Goal: Answer question/provide support: Share knowledge or assist other users

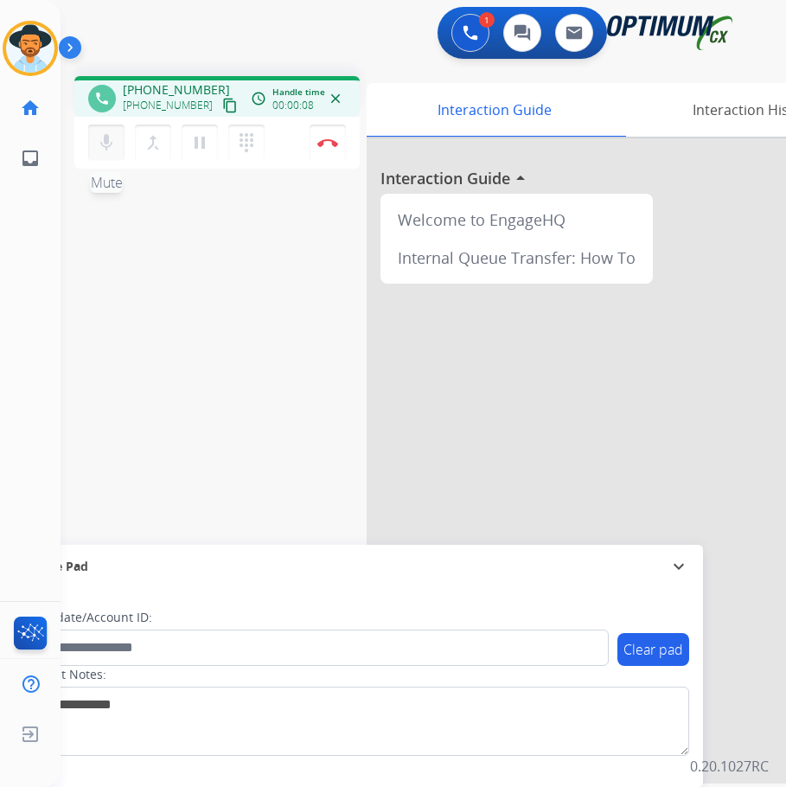
click at [105, 139] on mat-icon "mic" at bounding box center [106, 142] width 21 height 21
click at [105, 139] on mat-icon "mic_off" at bounding box center [106, 142] width 21 height 21
click at [196, 86] on span "+19542883038" at bounding box center [176, 89] width 107 height 17
copy span "19542883038"
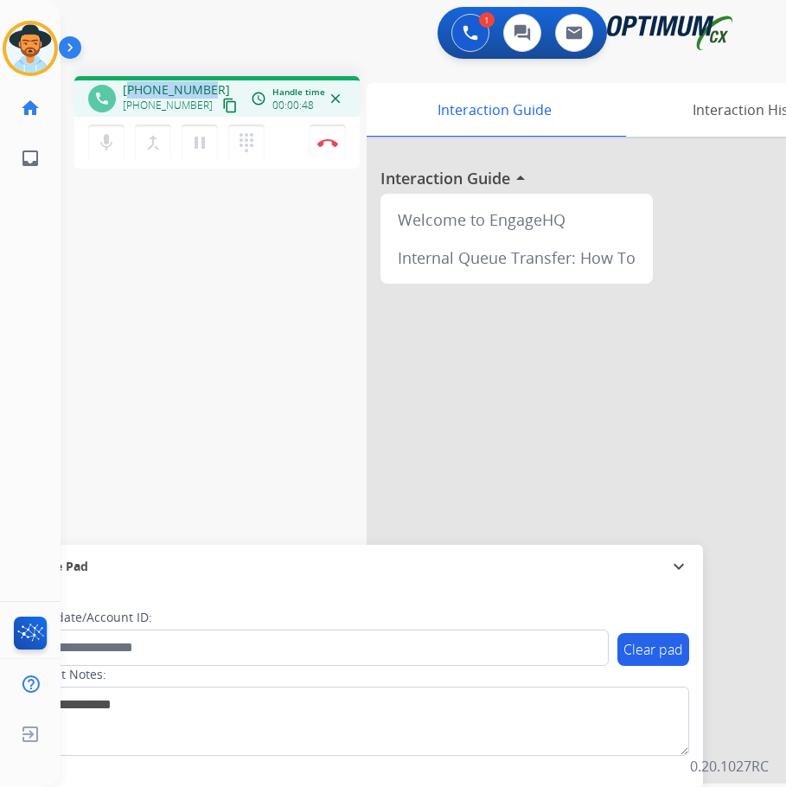
copy span "19542883038"
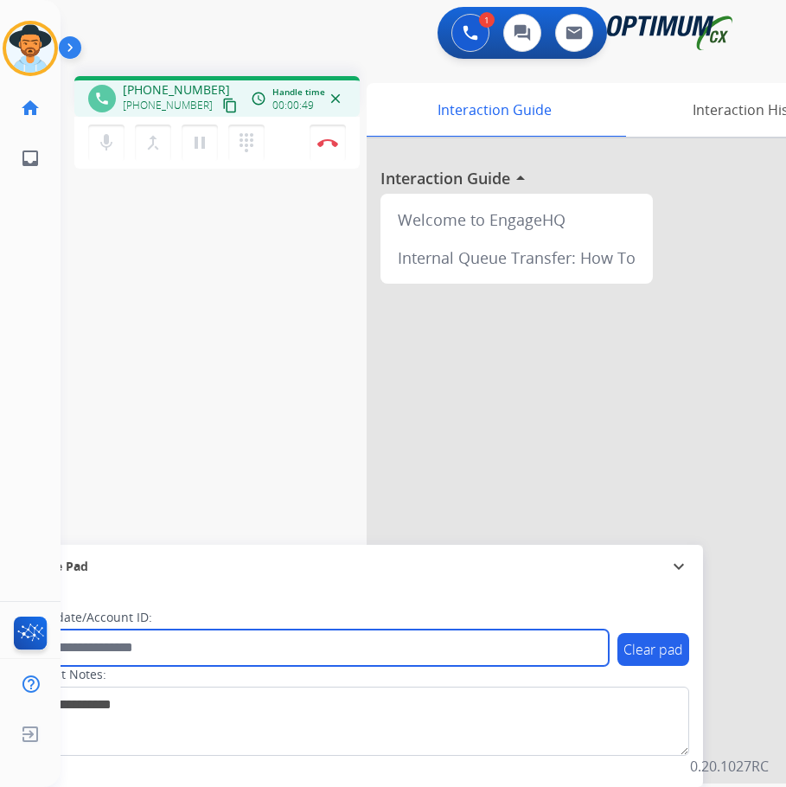
click at [279, 652] on input "text" at bounding box center [315, 647] width 586 height 36
paste input "**********"
type input "**********"
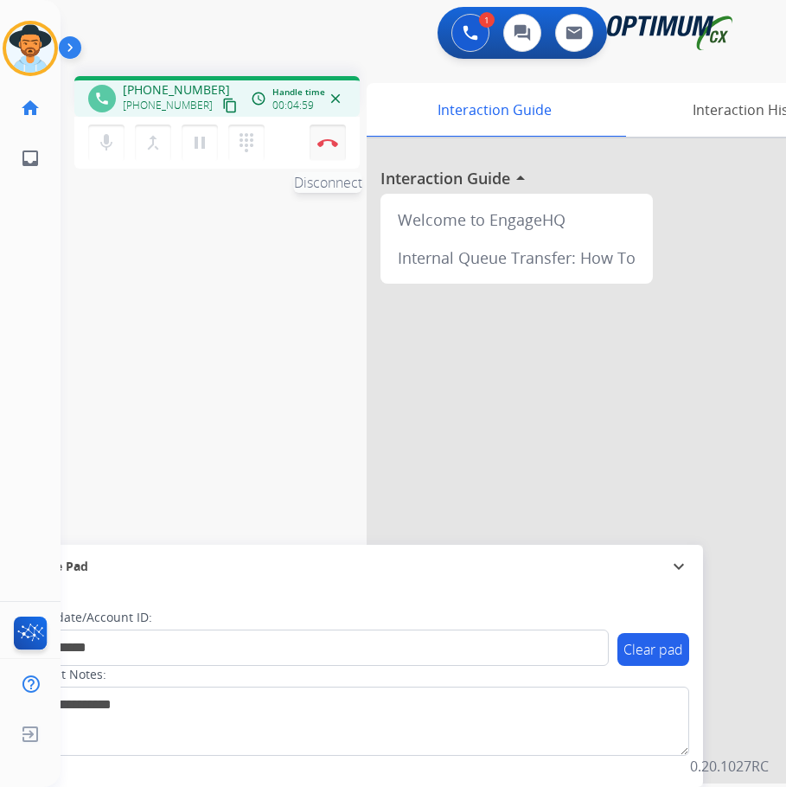
click at [328, 143] on img at bounding box center [327, 142] width 21 height 9
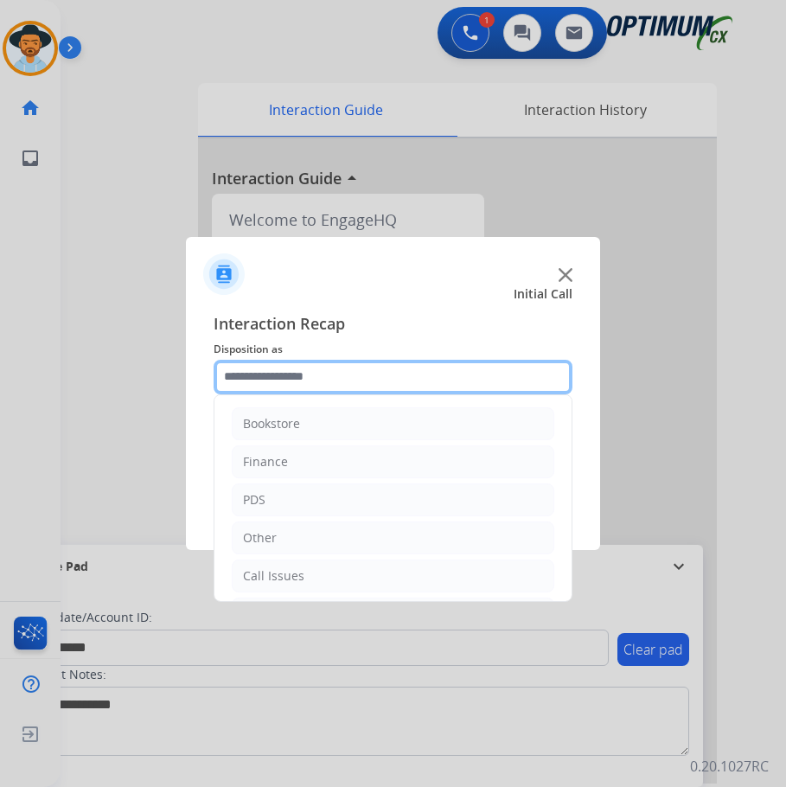
click at [358, 377] on input "text" at bounding box center [393, 377] width 359 height 35
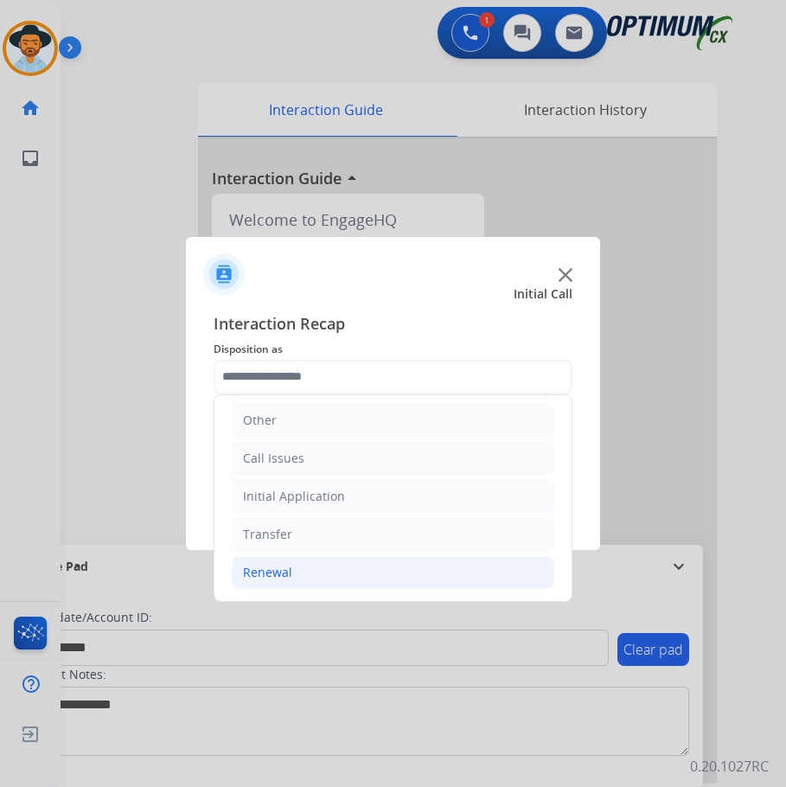
click at [277, 579] on div "Renewal" at bounding box center [267, 572] width 49 height 17
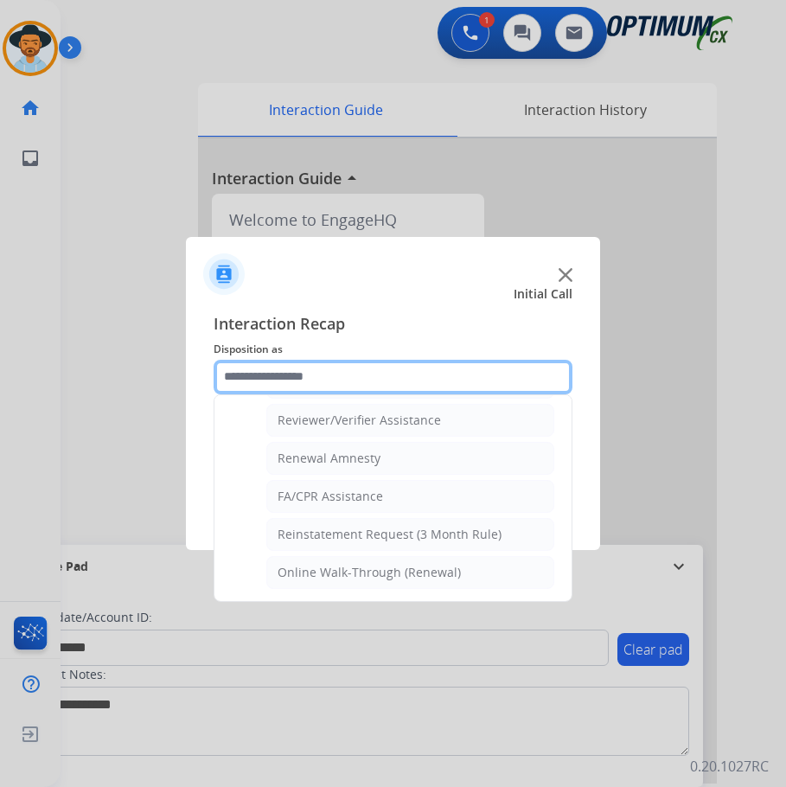
scroll to position [494, 0]
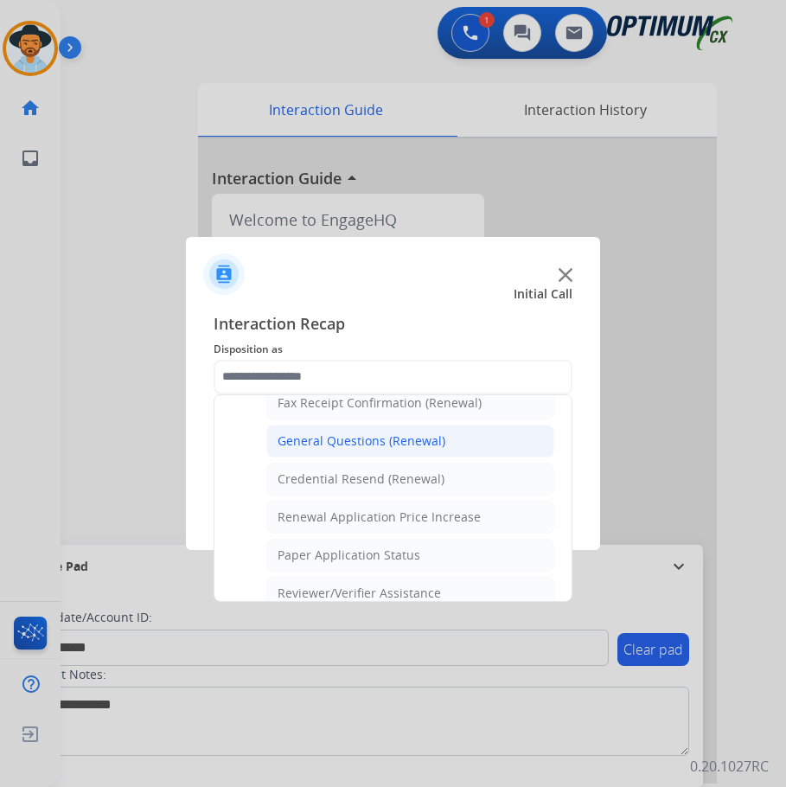
click at [411, 447] on div "General Questions (Renewal)" at bounding box center [361, 440] width 168 height 17
type input "**********"
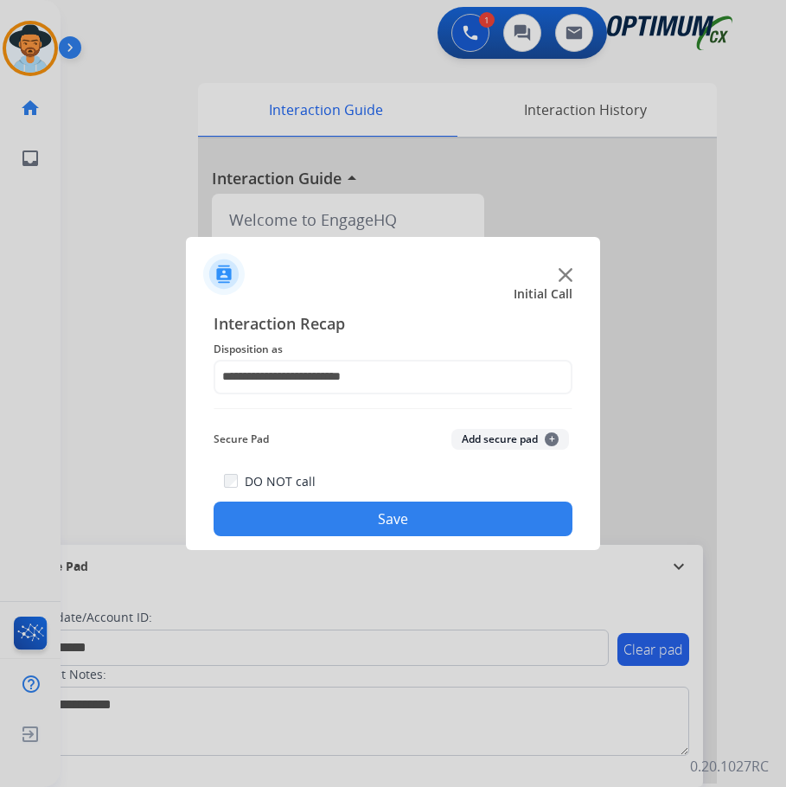
click at [392, 524] on button "Save" at bounding box center [393, 518] width 359 height 35
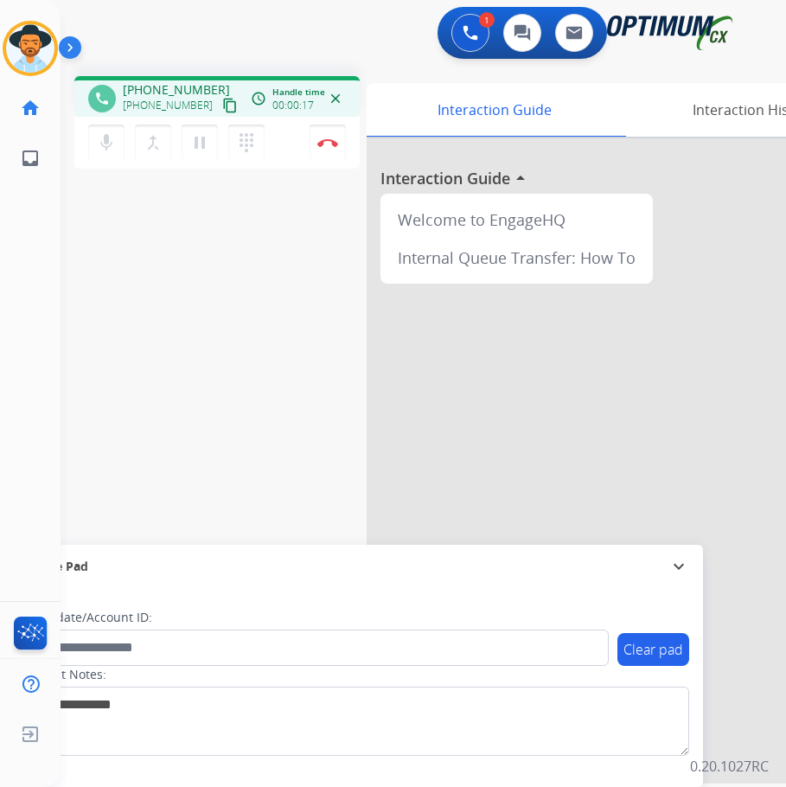
click at [170, 90] on span "+17169908755" at bounding box center [176, 89] width 107 height 17
copy span "17169908755"
click at [322, 148] on button "Disconnect" at bounding box center [327, 142] width 36 height 36
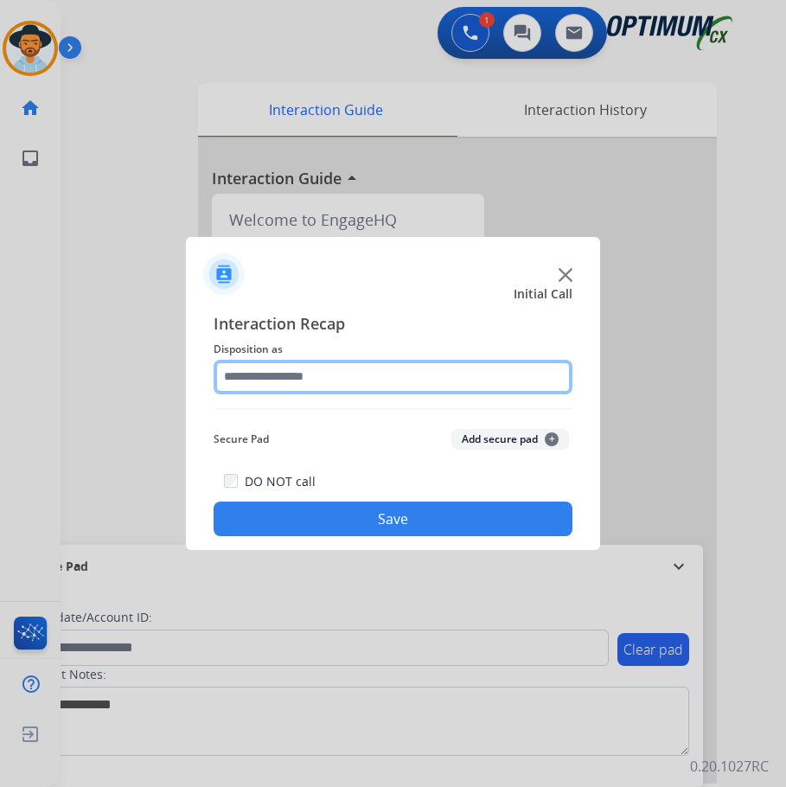
click at [369, 373] on input "text" at bounding box center [393, 377] width 359 height 35
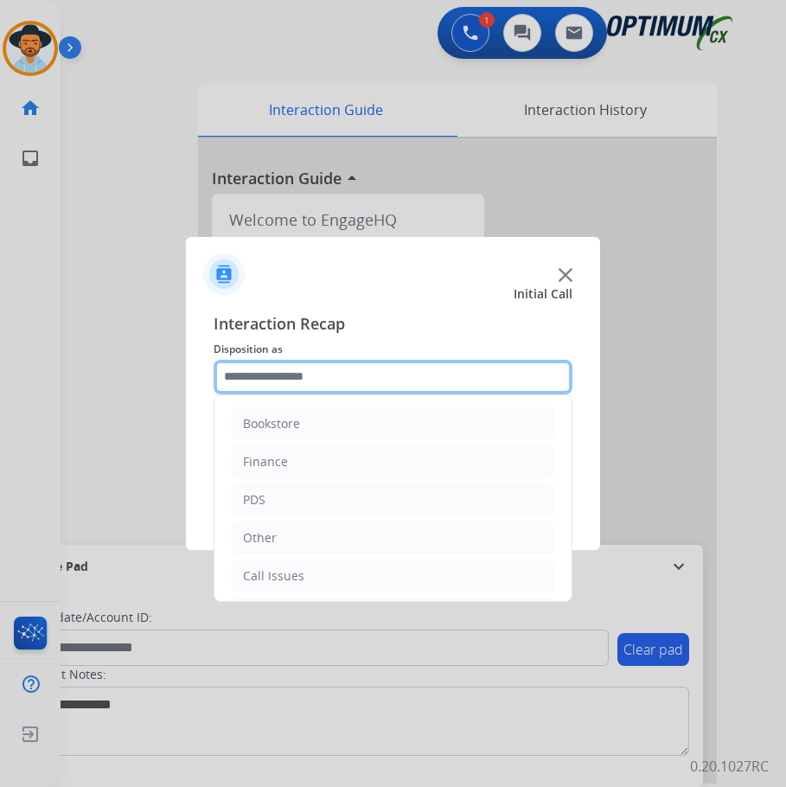
scroll to position [118, 0]
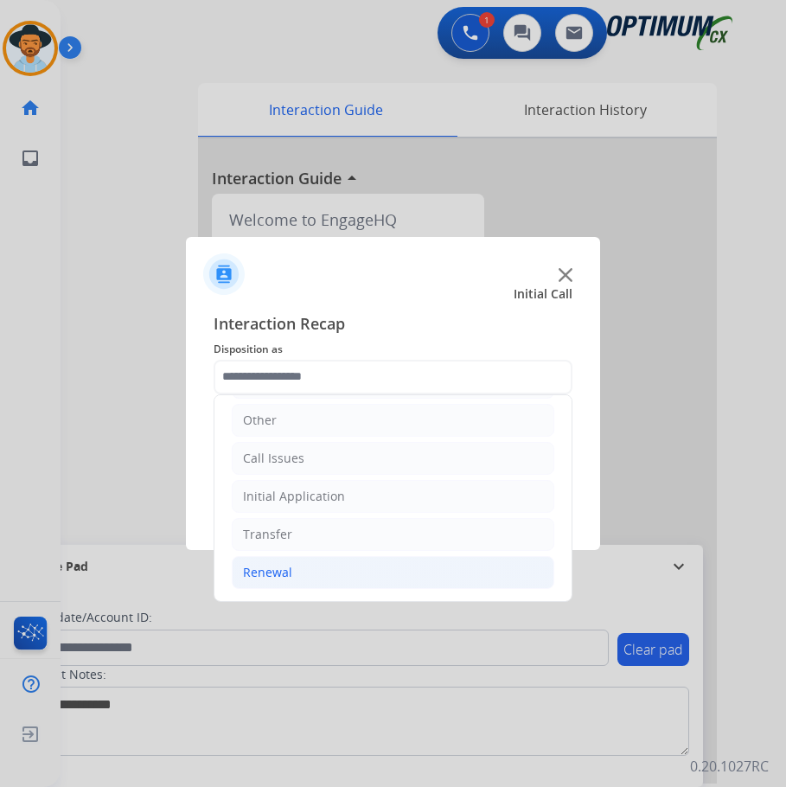
click at [265, 560] on li "Renewal" at bounding box center [393, 572] width 322 height 33
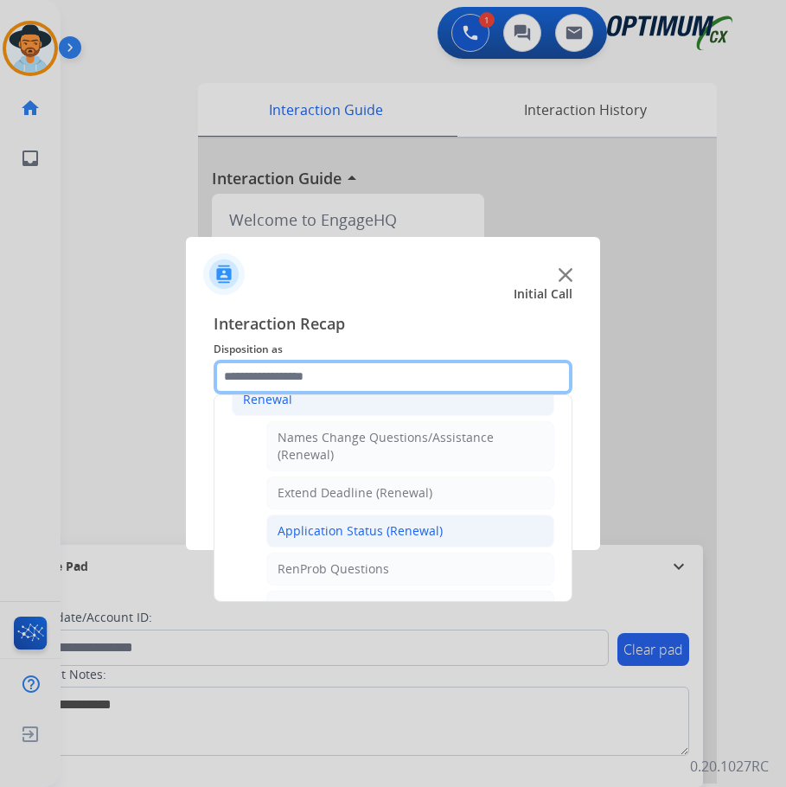
scroll to position [377, 0]
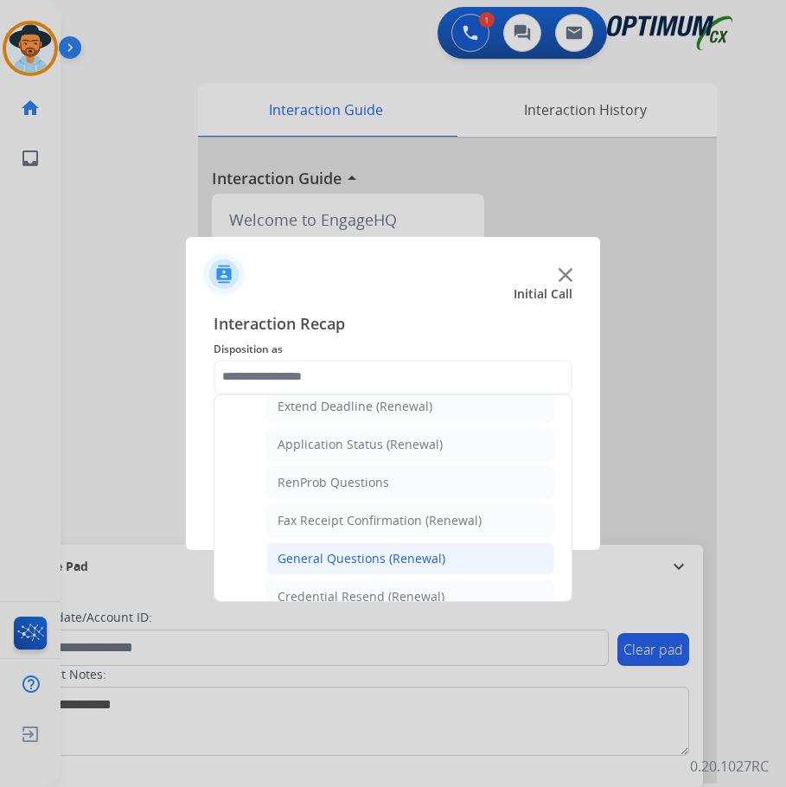
click at [382, 564] on div "General Questions (Renewal)" at bounding box center [361, 558] width 168 height 17
type input "**********"
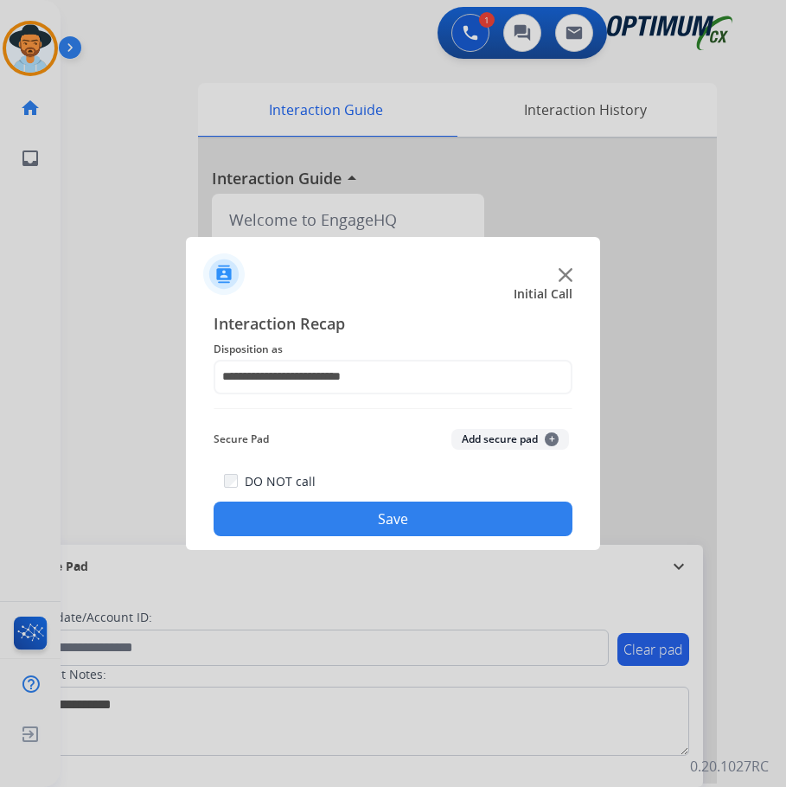
click at [378, 526] on button "Save" at bounding box center [393, 518] width 359 height 35
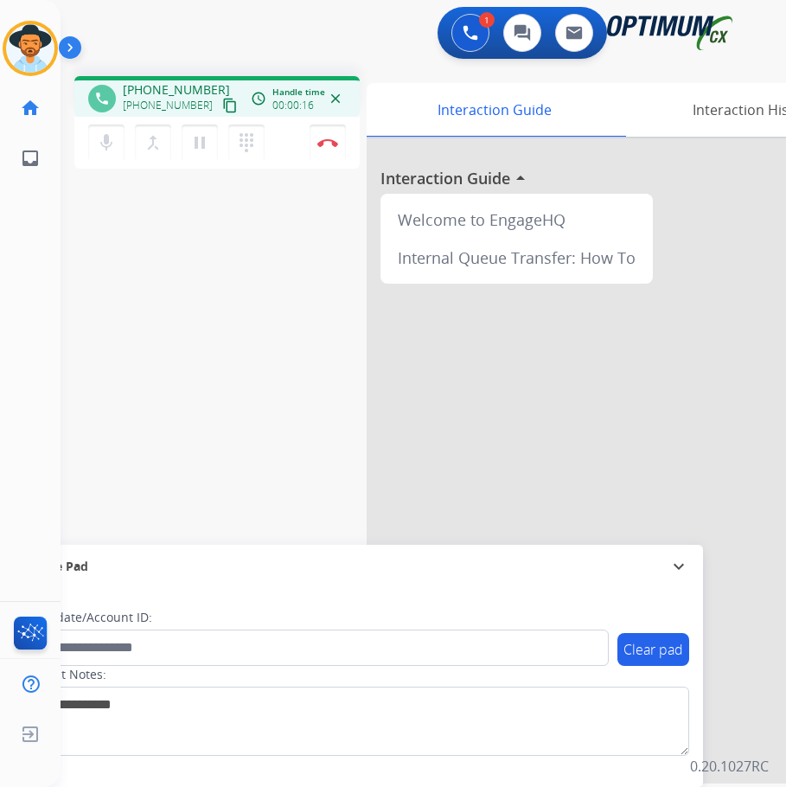
click at [159, 84] on span "+17872494822" at bounding box center [176, 89] width 107 height 17
click at [160, 84] on span "+17872494822" at bounding box center [176, 89] width 107 height 17
copy span "17872494822"
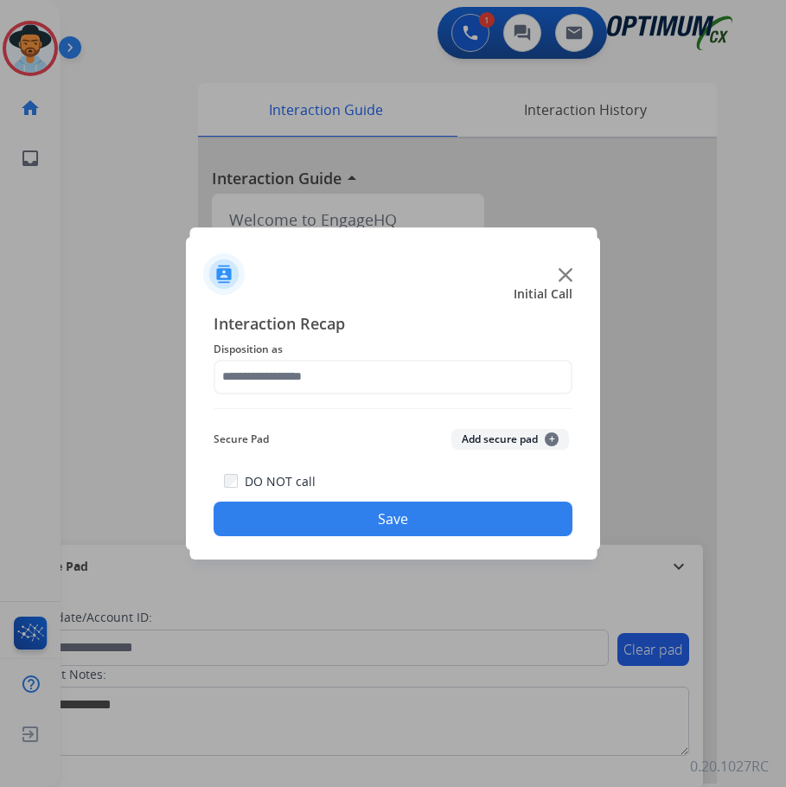
click at [295, 56] on div at bounding box center [393, 393] width 786 height 787
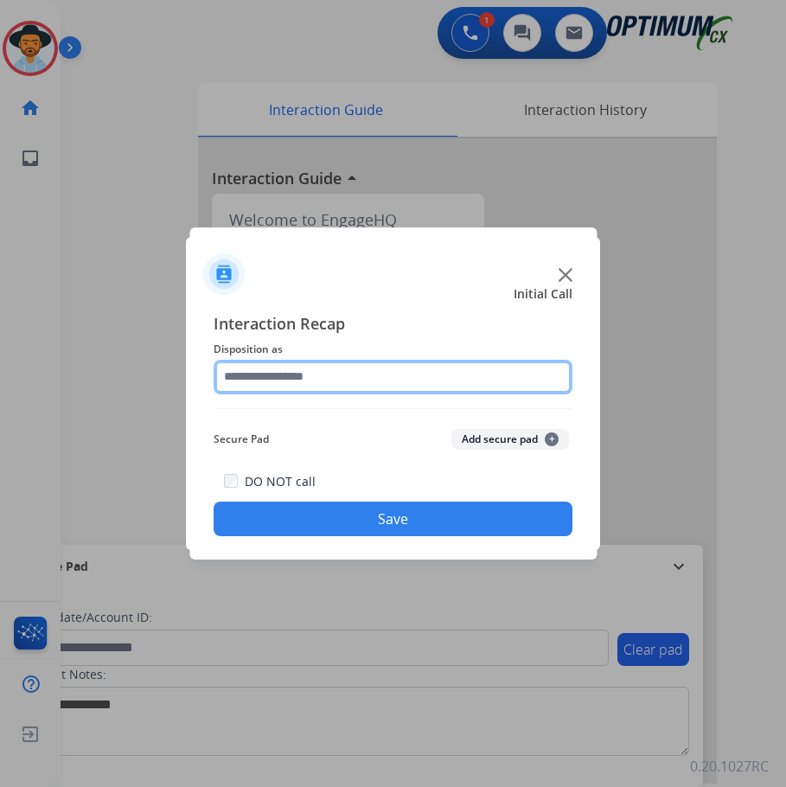
click at [309, 377] on input "text" at bounding box center [393, 377] width 359 height 35
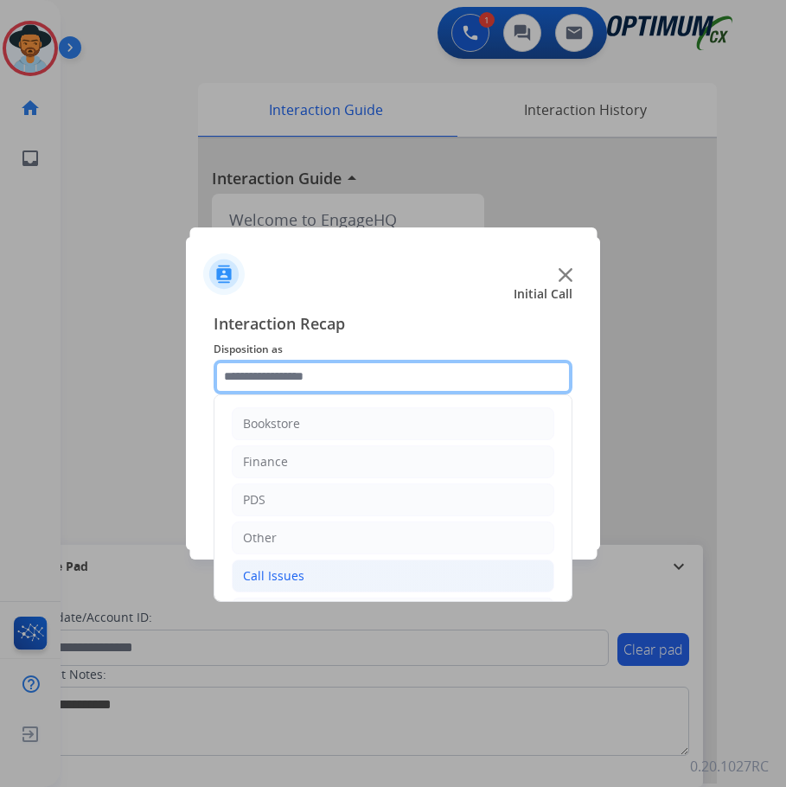
scroll to position [118, 0]
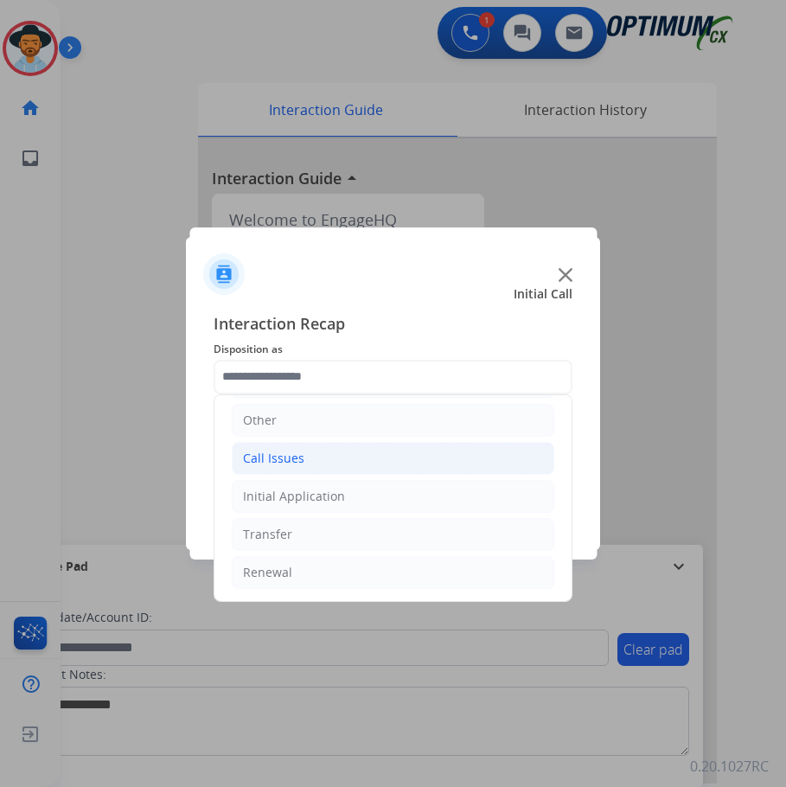
click at [339, 498] on div "Initial Application" at bounding box center [294, 496] width 102 height 17
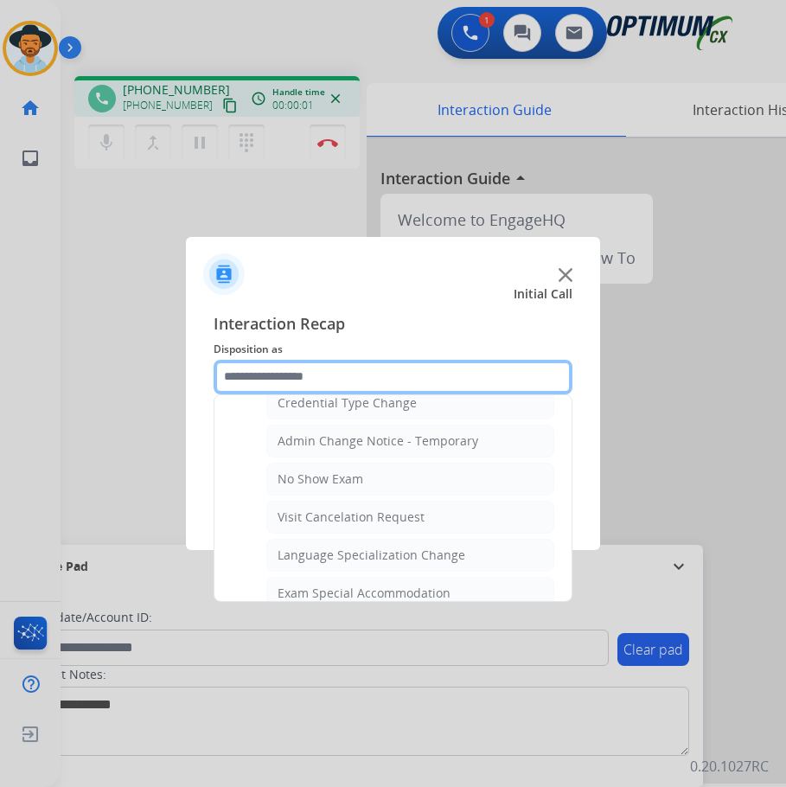
scroll to position [896, 0]
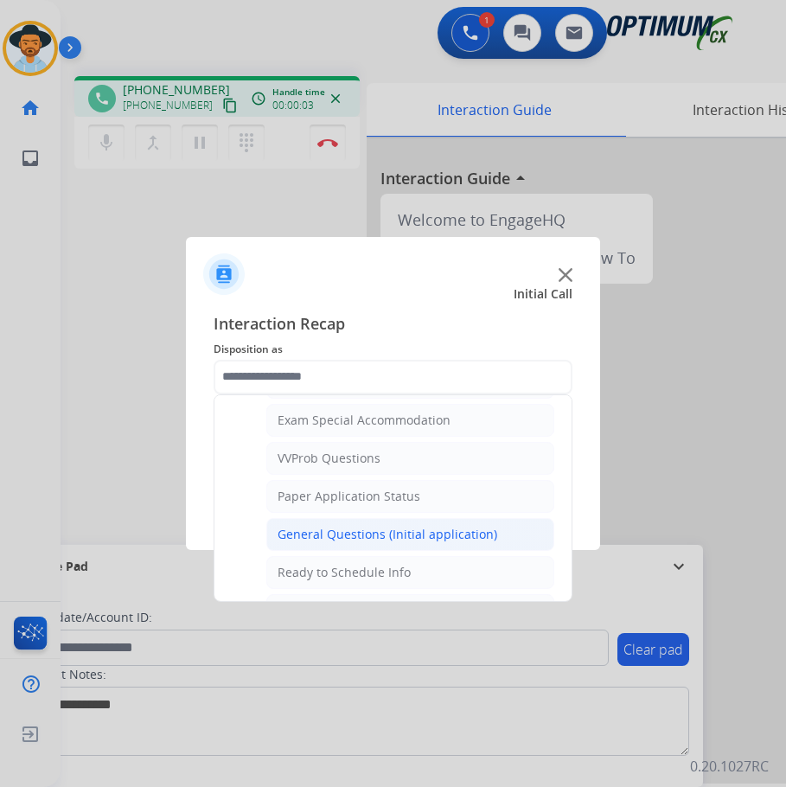
click at [349, 526] on div "General Questions (Initial application)" at bounding box center [387, 534] width 220 height 17
type input "**********"
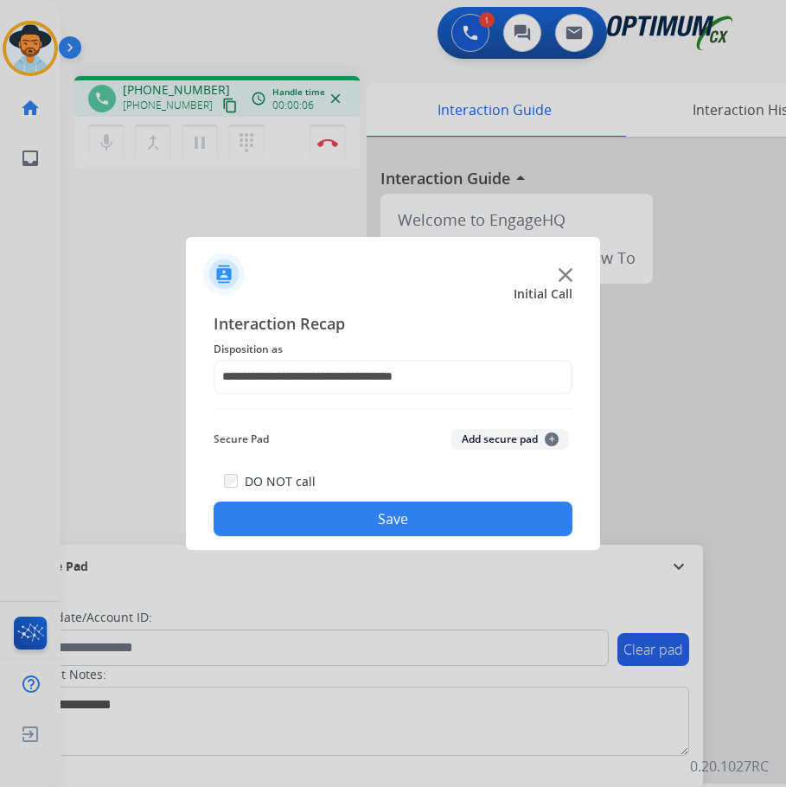
click at [351, 513] on button "Save" at bounding box center [393, 518] width 359 height 35
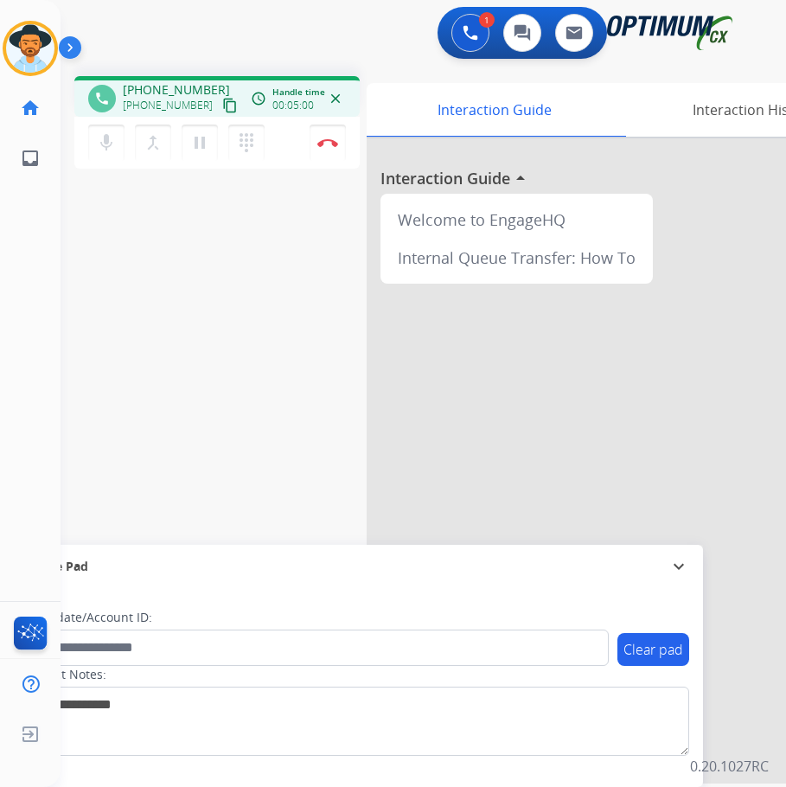
click at [153, 82] on span "[PHONE_NUMBER]" at bounding box center [176, 89] width 107 height 17
copy span "17163135681"
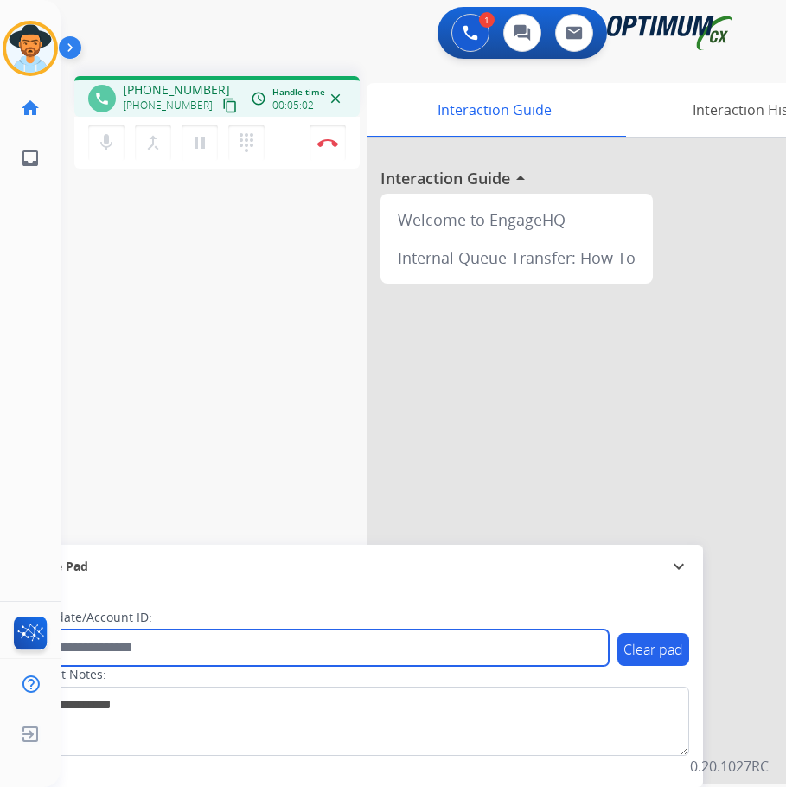
click at [144, 645] on input "text" at bounding box center [315, 647] width 586 height 36
paste input "**********"
type input "**********"
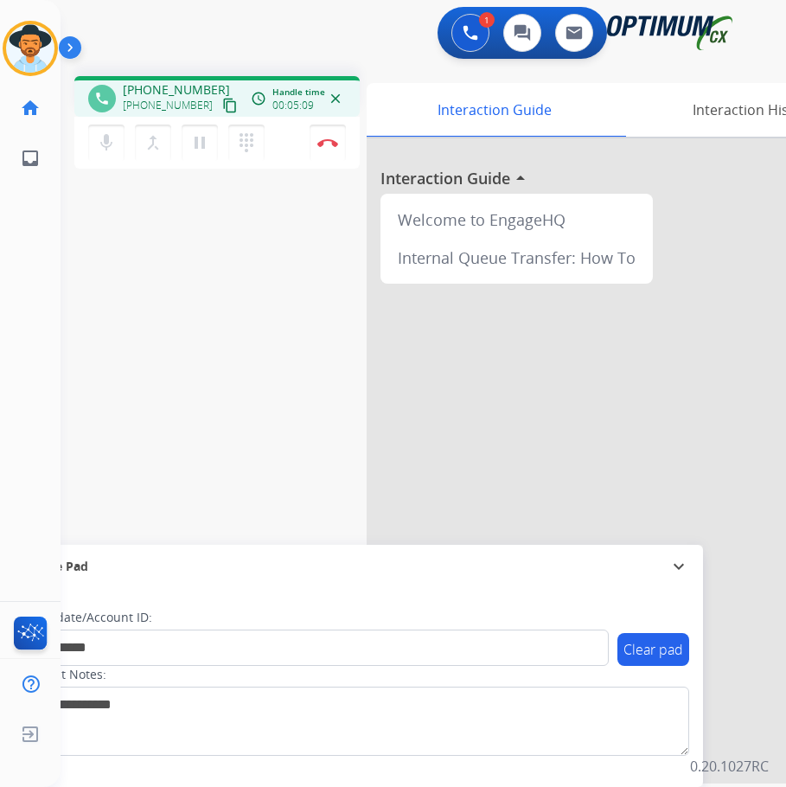
click at [153, 80] on div "phone +17163135681 +17163135681 content_copy access_time Call metrics Queue 03:…" at bounding box center [216, 96] width 285 height 41
copy span "17163135681"
click at [321, 137] on button "Disconnect" at bounding box center [327, 142] width 36 height 36
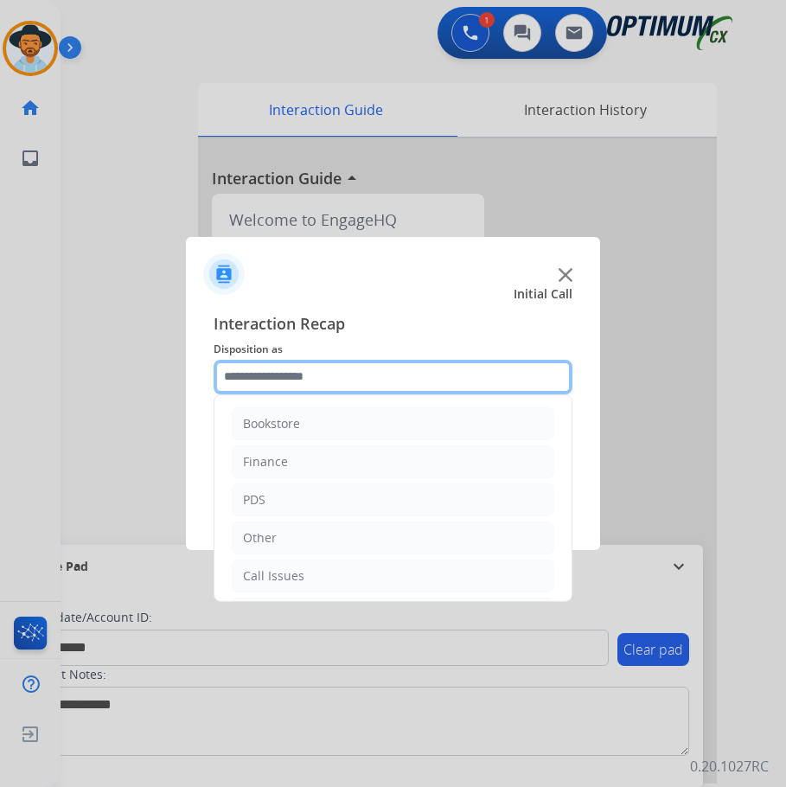
click at [374, 377] on input "text" at bounding box center [393, 377] width 359 height 35
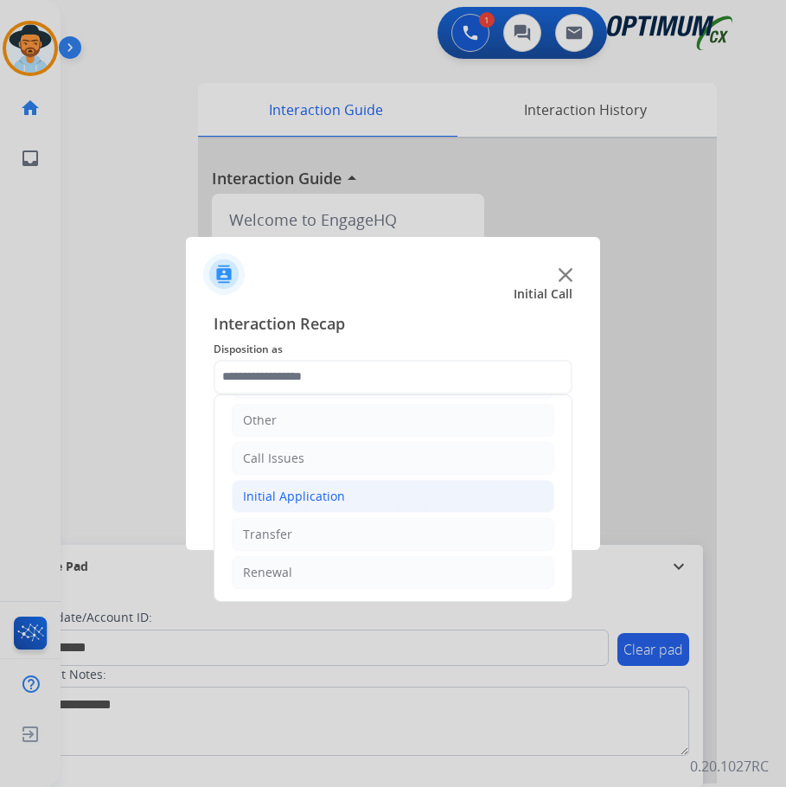
click at [373, 506] on li "Initial Application" at bounding box center [393, 496] width 322 height 33
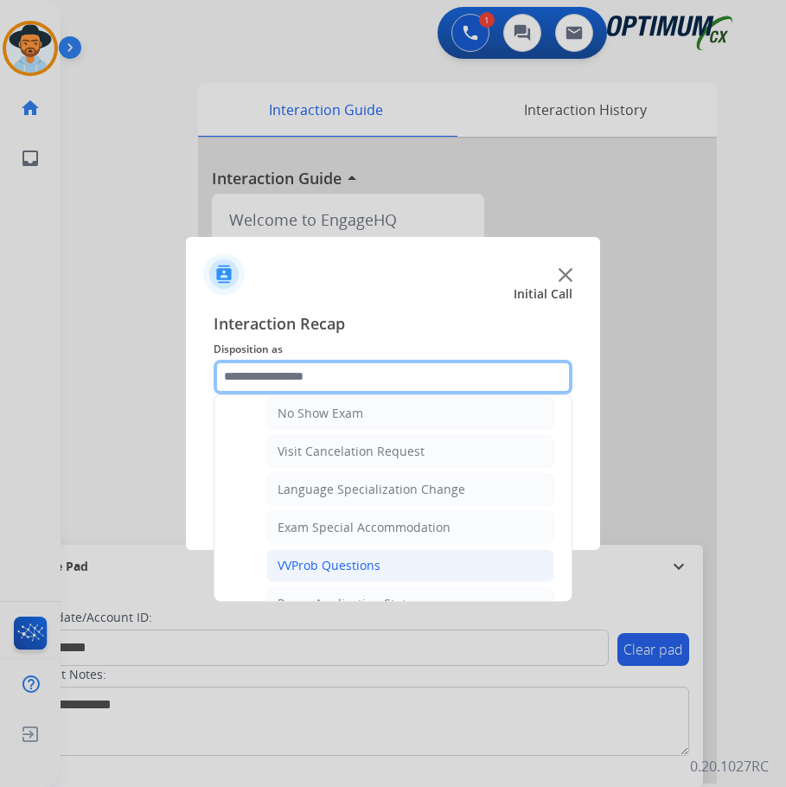
scroll to position [702, 0]
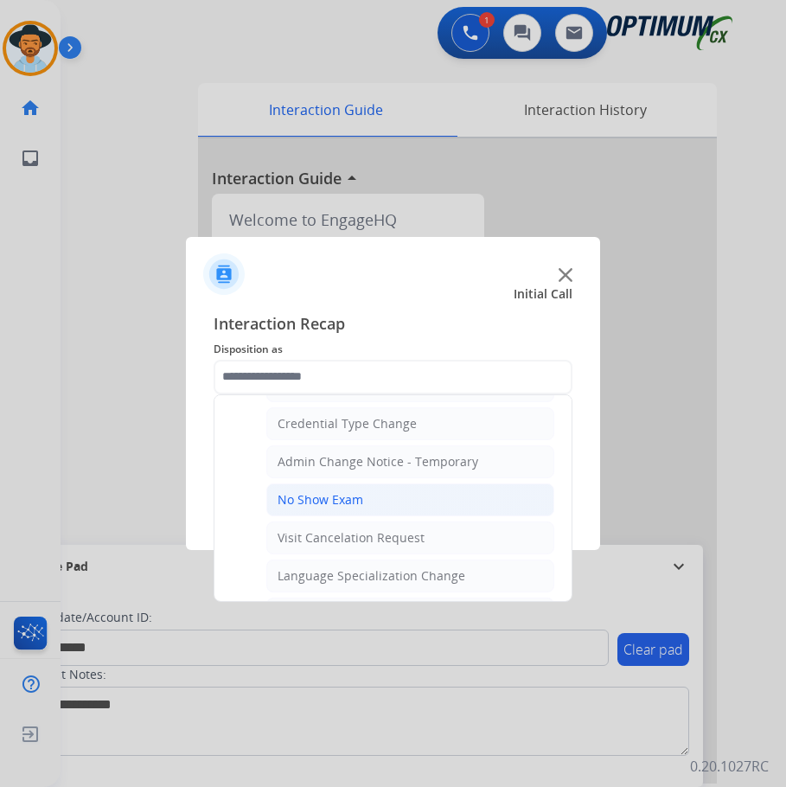
click at [348, 506] on div "No Show Exam" at bounding box center [320, 499] width 86 height 17
type input "**********"
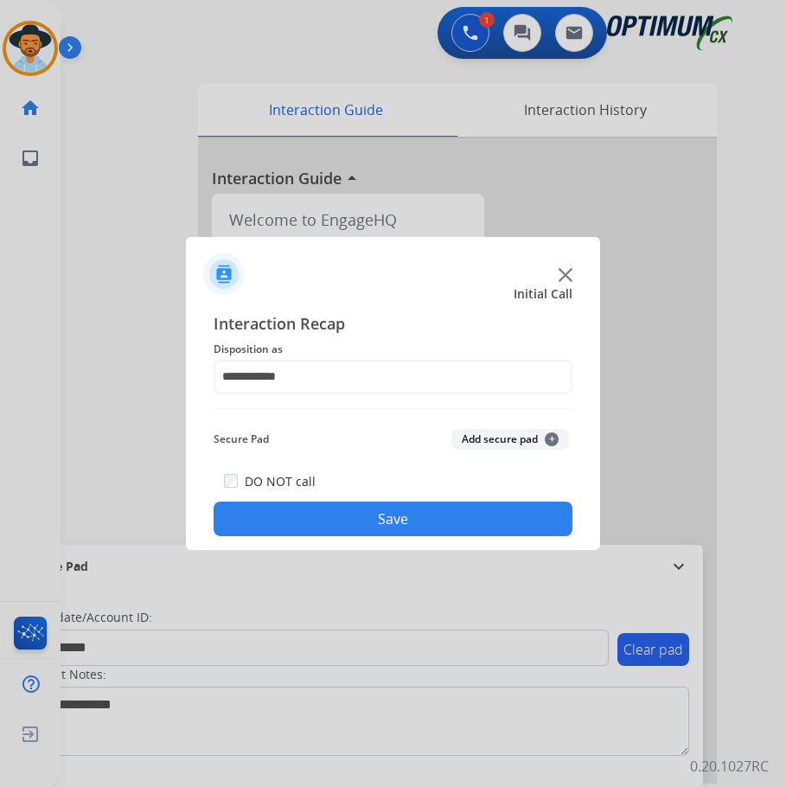
click at [381, 515] on button "Save" at bounding box center [393, 518] width 359 height 35
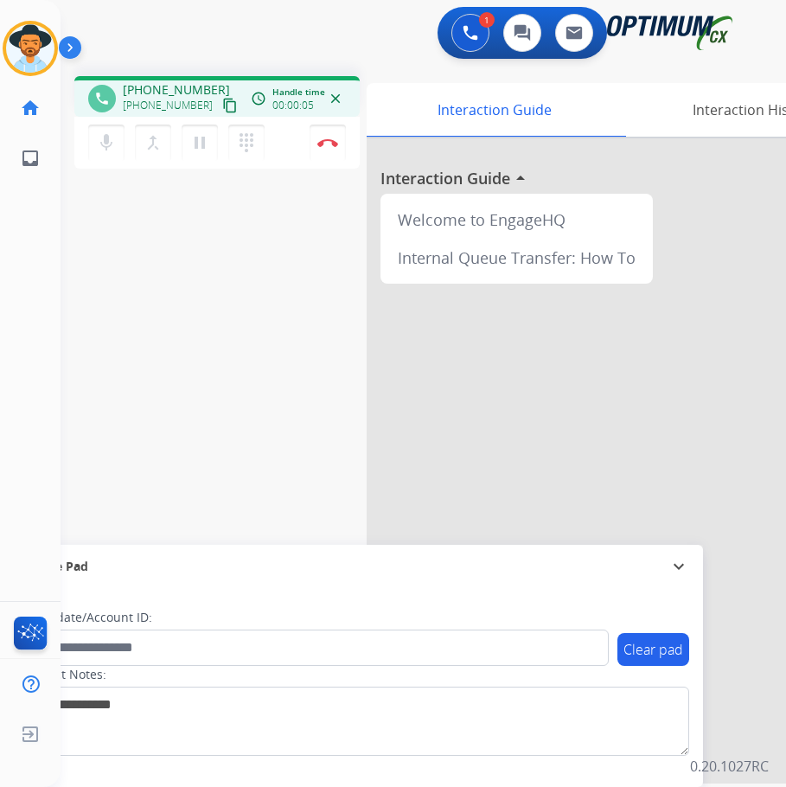
click at [237, 41] on div "1 Voice Interactions 0 Chat Interactions 0 Email Interactions" at bounding box center [409, 34] width 670 height 55
click at [333, 144] on img at bounding box center [327, 142] width 21 height 9
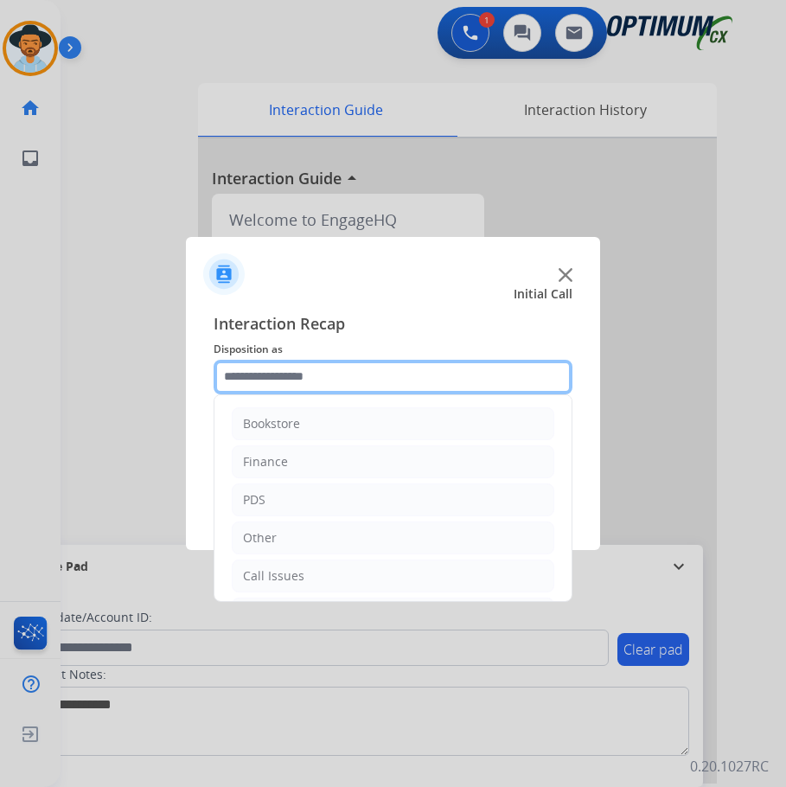
click at [368, 379] on input "text" at bounding box center [393, 377] width 359 height 35
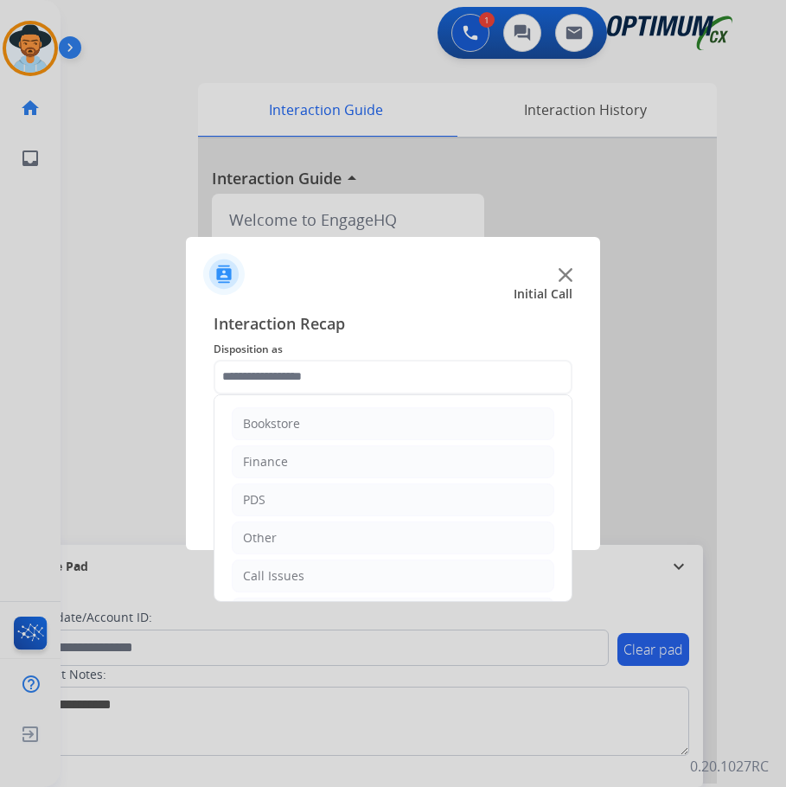
click at [123, 130] on div at bounding box center [393, 393] width 786 height 787
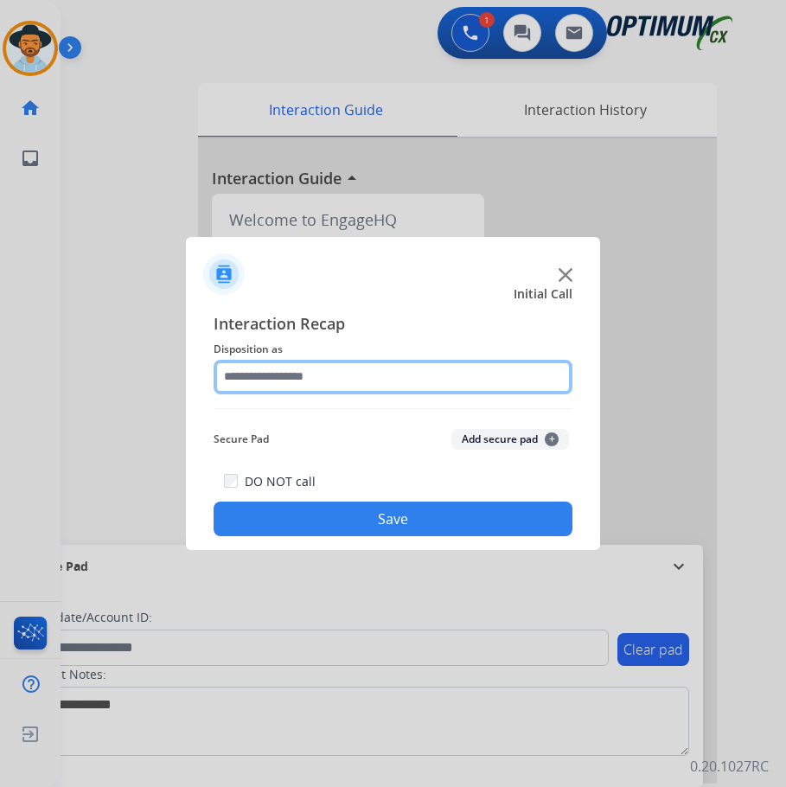
click at [309, 373] on input "text" at bounding box center [393, 377] width 359 height 35
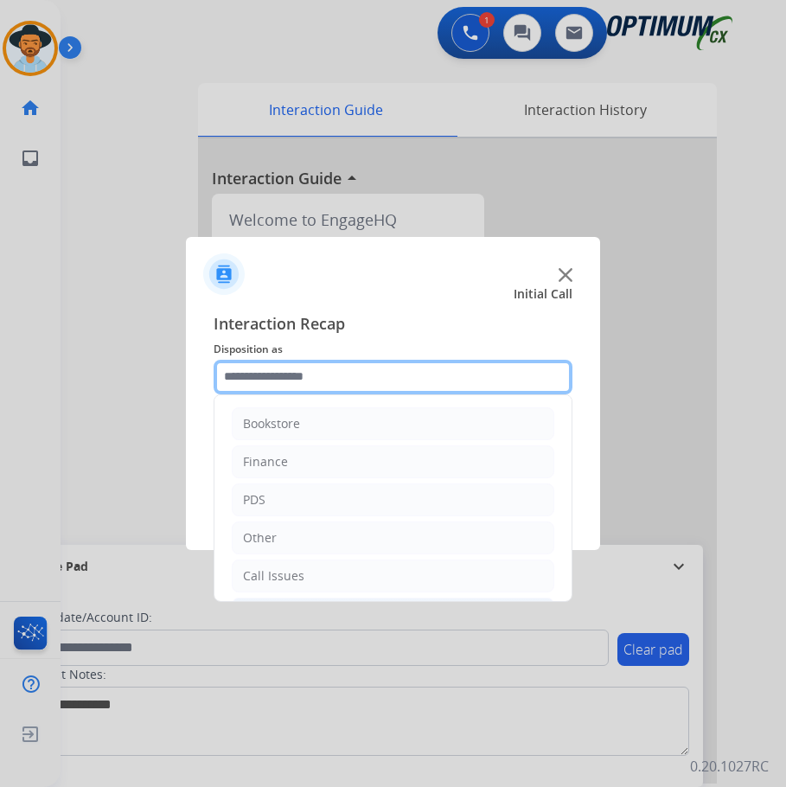
scroll to position [118, 0]
click at [319, 362] on input "text" at bounding box center [393, 377] width 359 height 35
click at [311, 371] on input "text" at bounding box center [393, 377] width 359 height 35
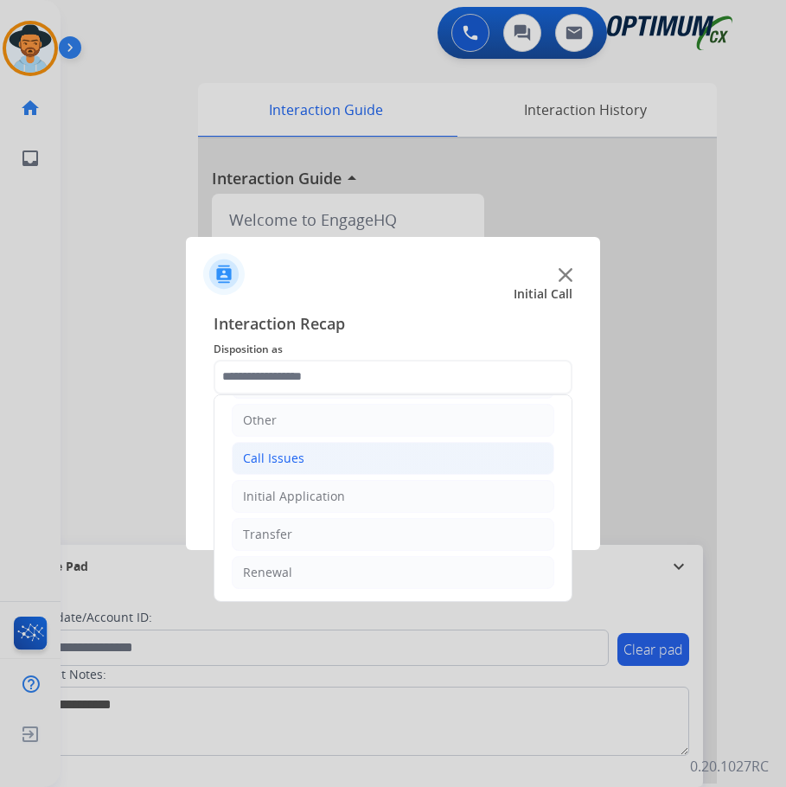
click at [302, 465] on li "Call Issues" at bounding box center [393, 458] width 322 height 33
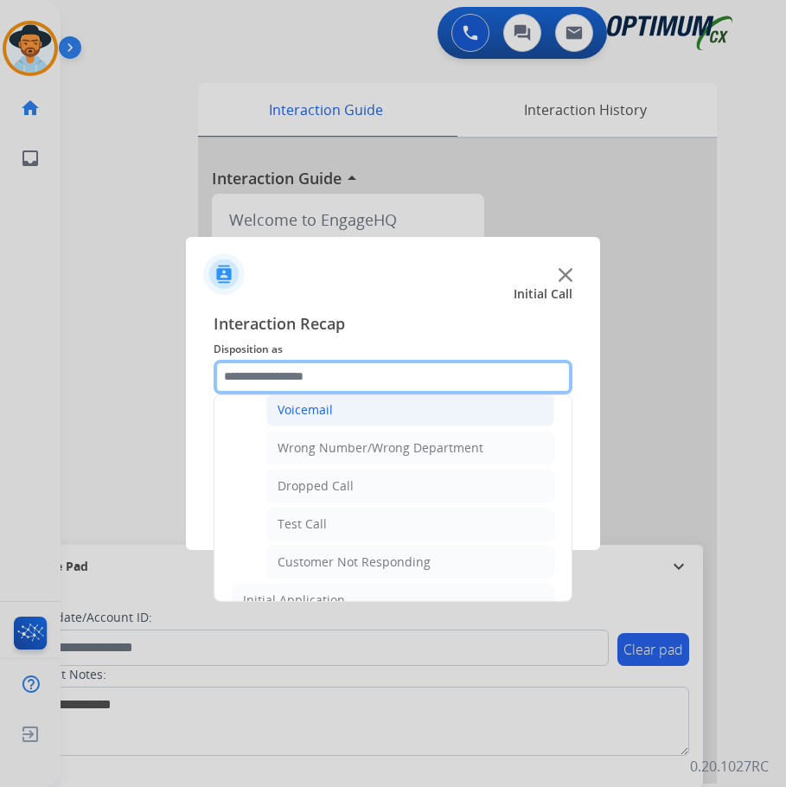
scroll to position [290, 0]
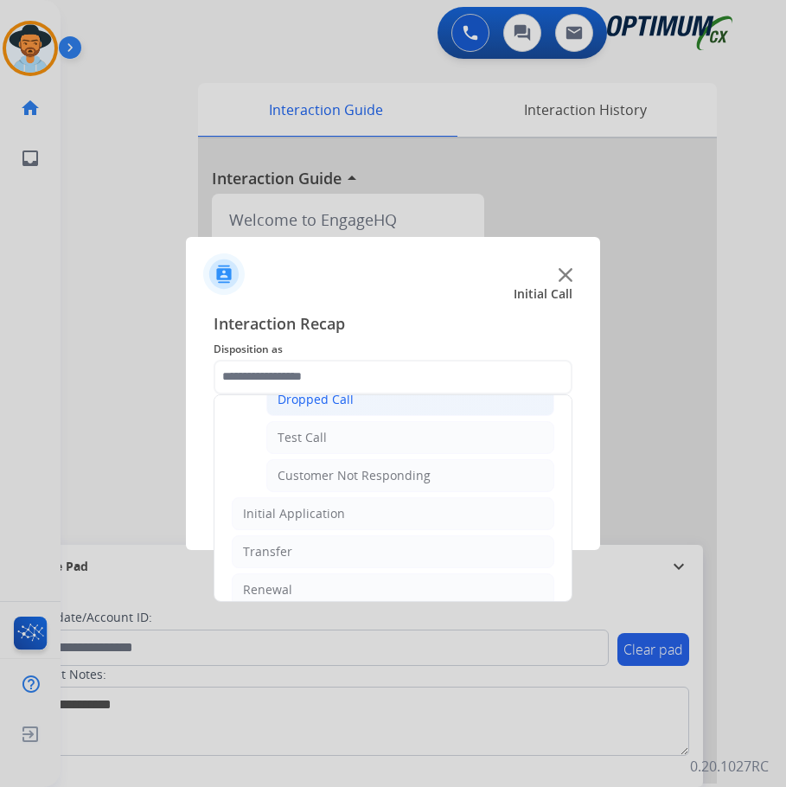
click at [326, 406] on div "Dropped Call" at bounding box center [315, 399] width 76 height 17
type input "**********"
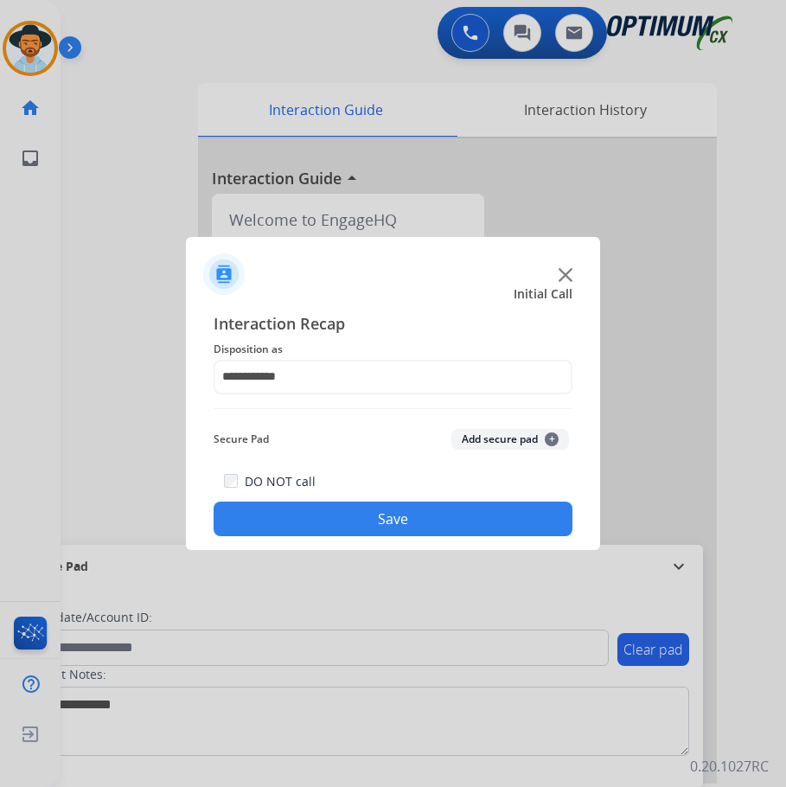
click at [309, 515] on button "Save" at bounding box center [393, 518] width 359 height 35
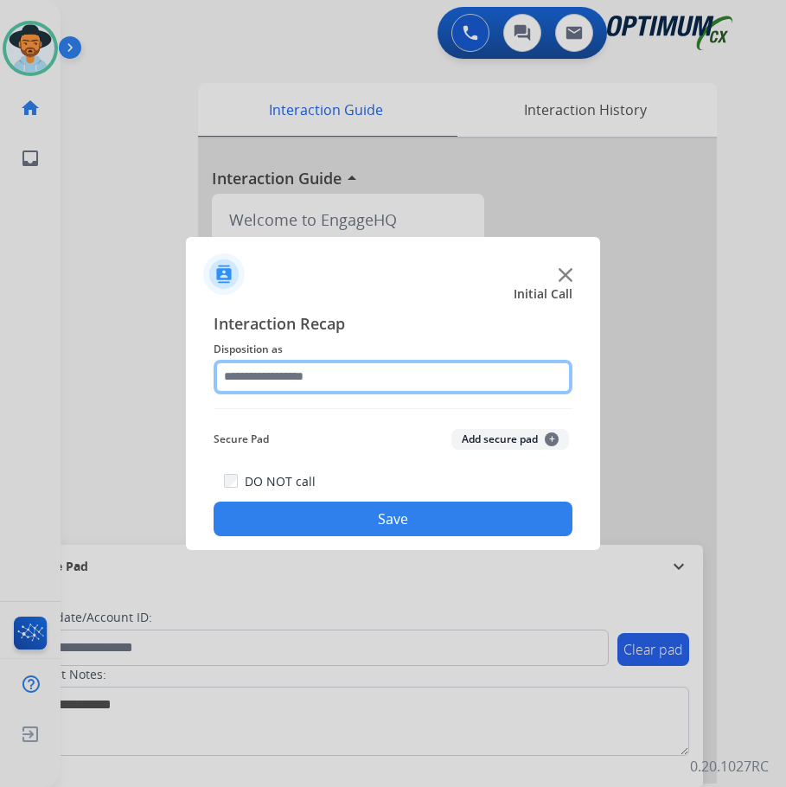
click at [407, 369] on input "text" at bounding box center [393, 377] width 359 height 35
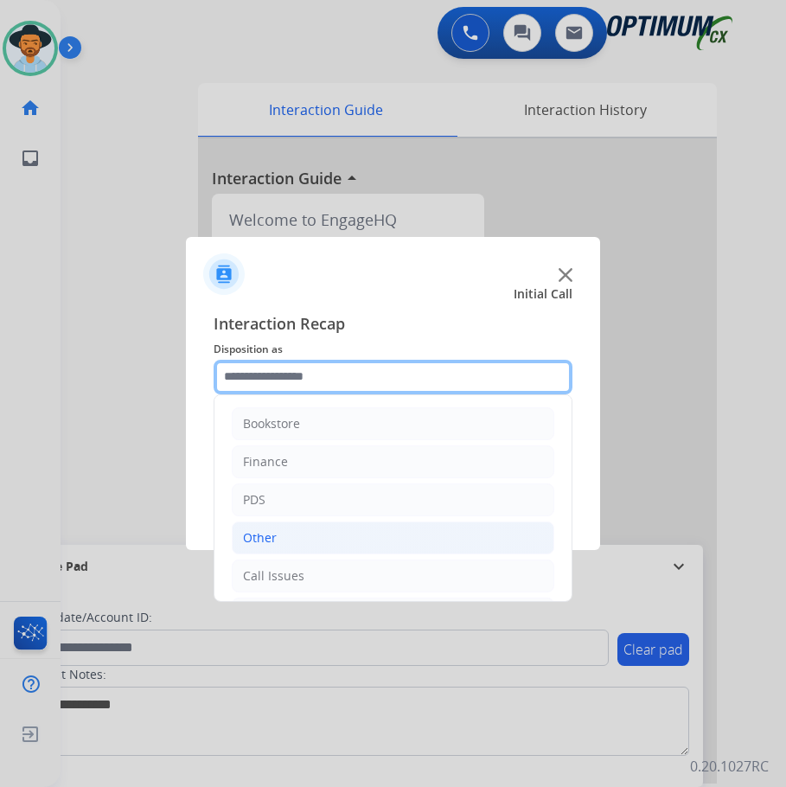
scroll to position [118, 0]
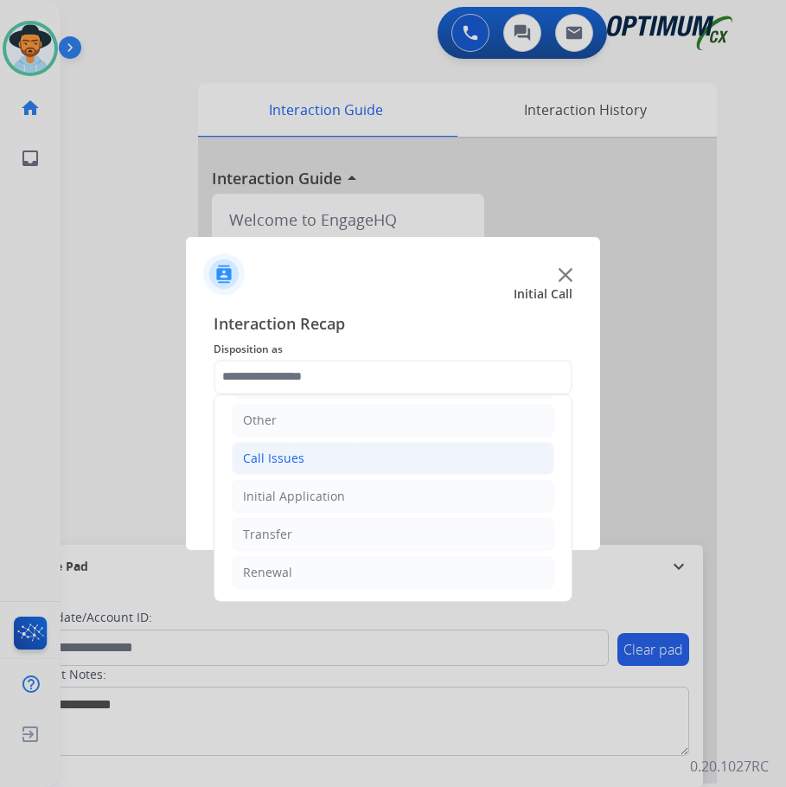
click at [305, 464] on li "Call Issues" at bounding box center [393, 458] width 322 height 33
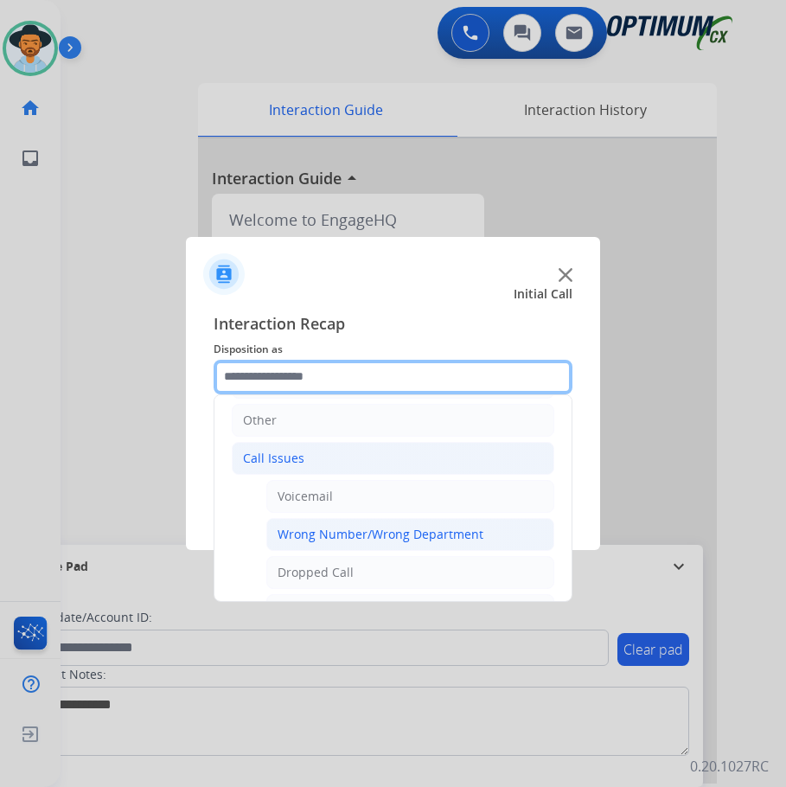
scroll to position [290, 0]
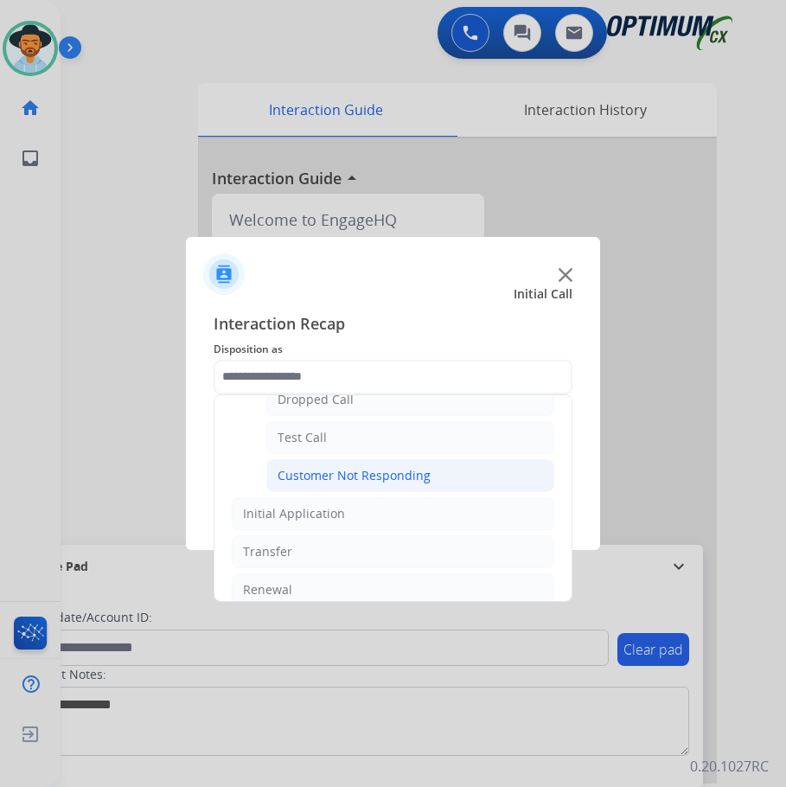
click at [351, 472] on div "Customer Not Responding" at bounding box center [353, 475] width 153 height 17
type input "**********"
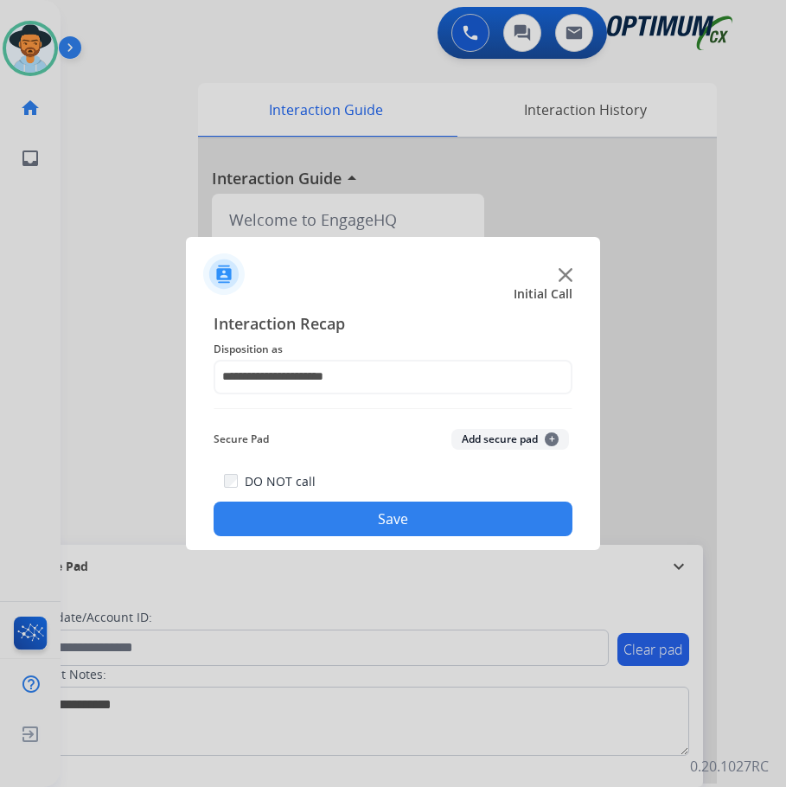
click at [310, 512] on button "Save" at bounding box center [393, 518] width 359 height 35
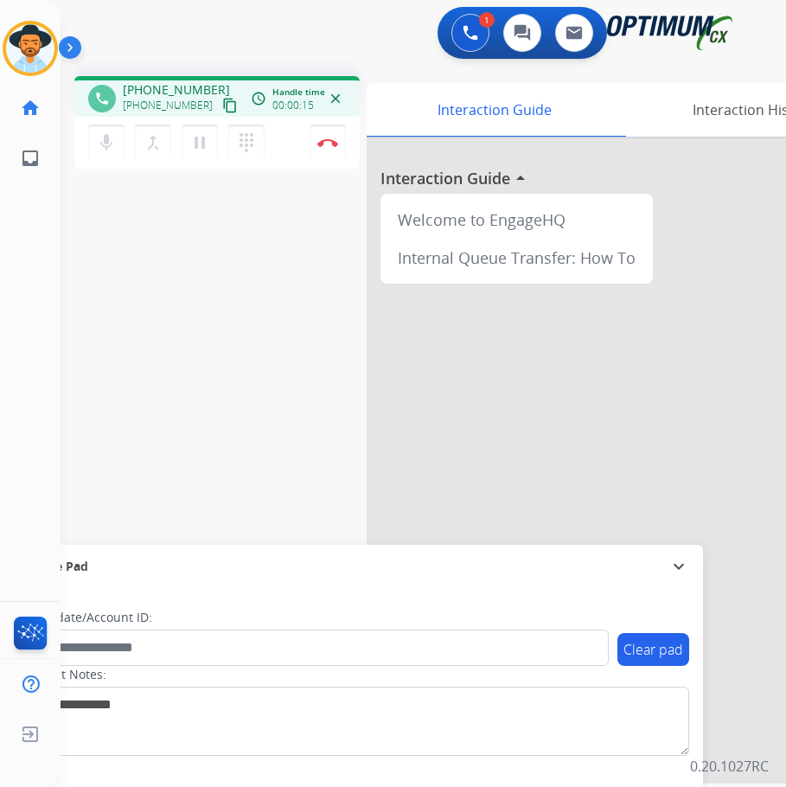
click at [150, 86] on span "+13179875706" at bounding box center [176, 89] width 107 height 17
copy span "13179875706"
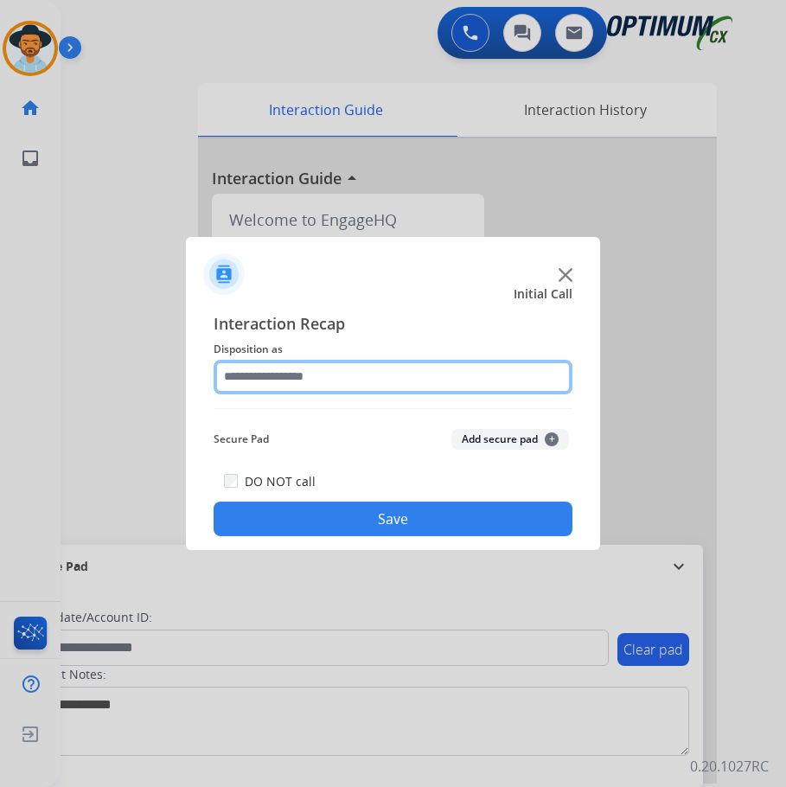
click at [434, 378] on input "text" at bounding box center [393, 377] width 359 height 35
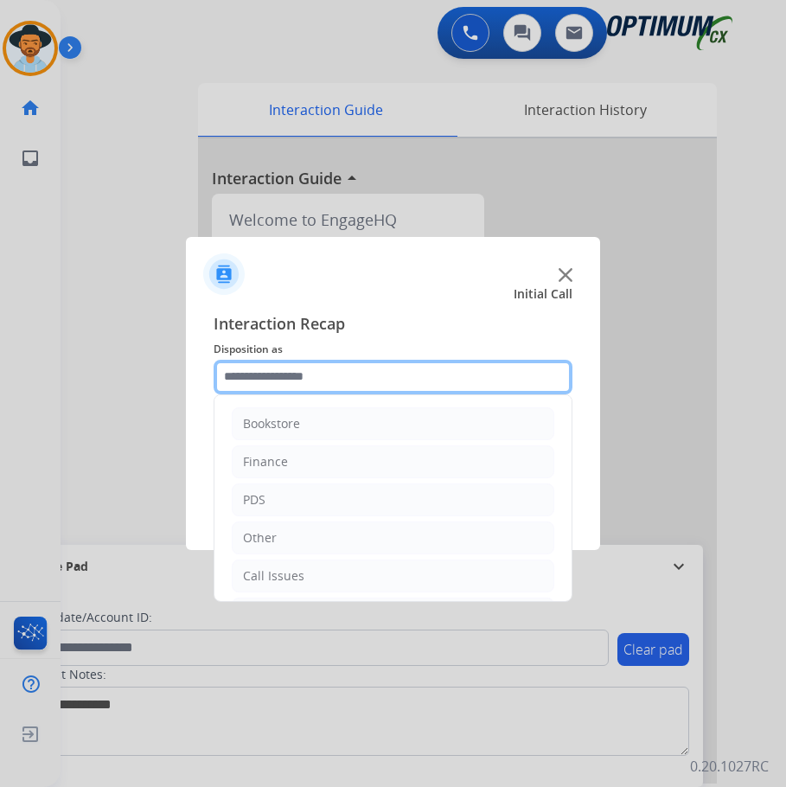
scroll to position [118, 0]
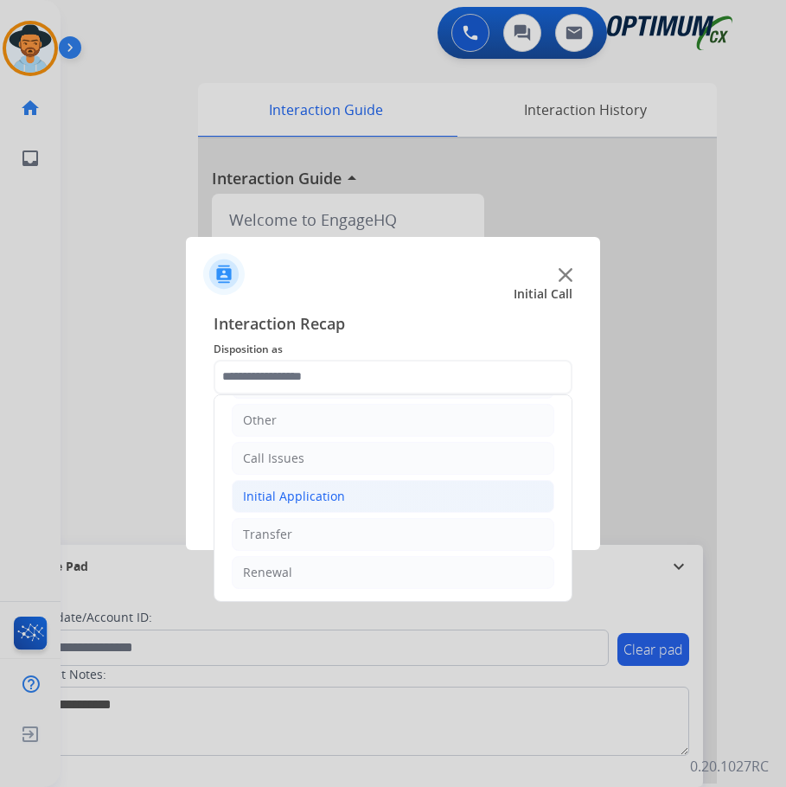
click at [303, 498] on div "Initial Application" at bounding box center [294, 496] width 102 height 17
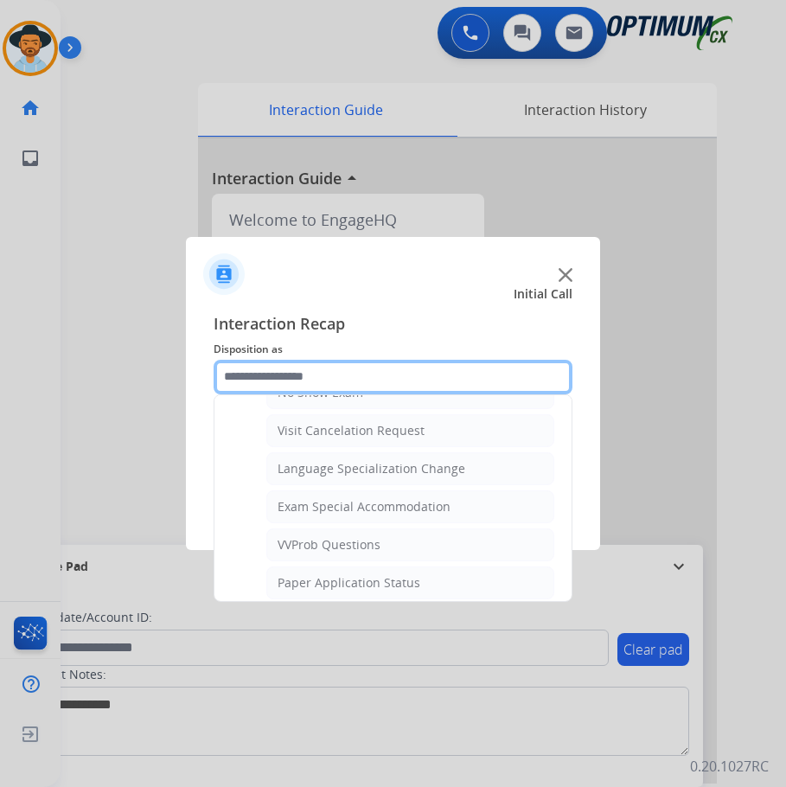
scroll to position [896, 0]
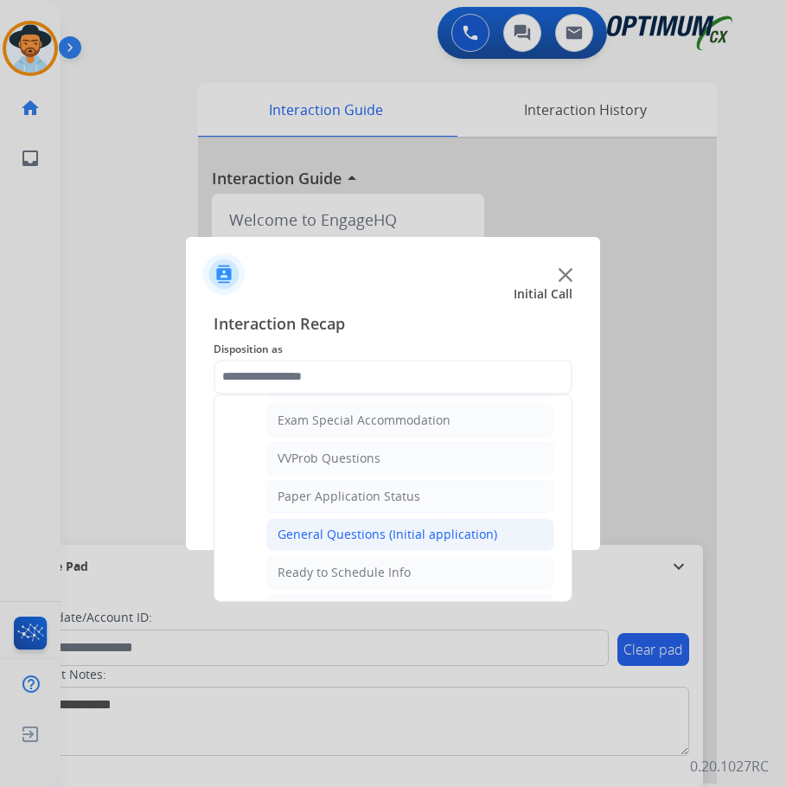
click at [344, 533] on div "General Questions (Initial application)" at bounding box center [387, 534] width 220 height 17
type input "**********"
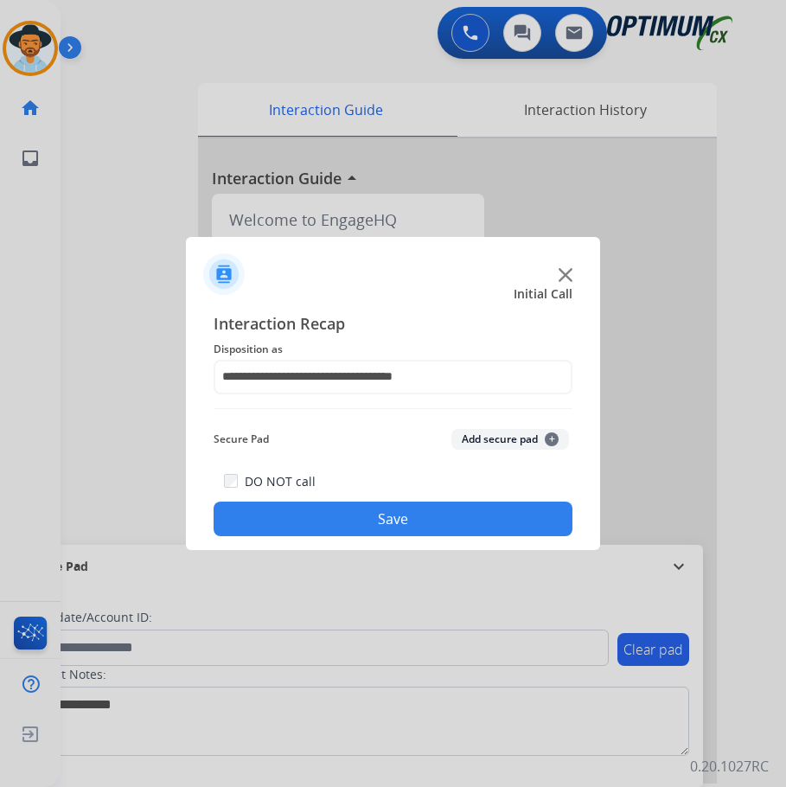
click at [343, 517] on button "Save" at bounding box center [393, 518] width 359 height 35
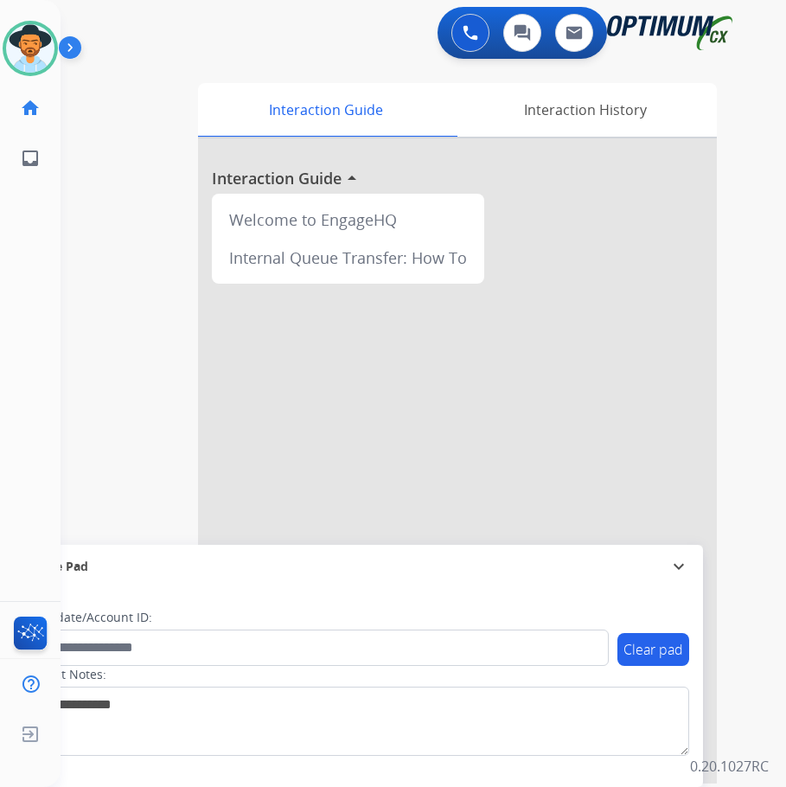
click at [594, 318] on div at bounding box center [457, 460] width 519 height 645
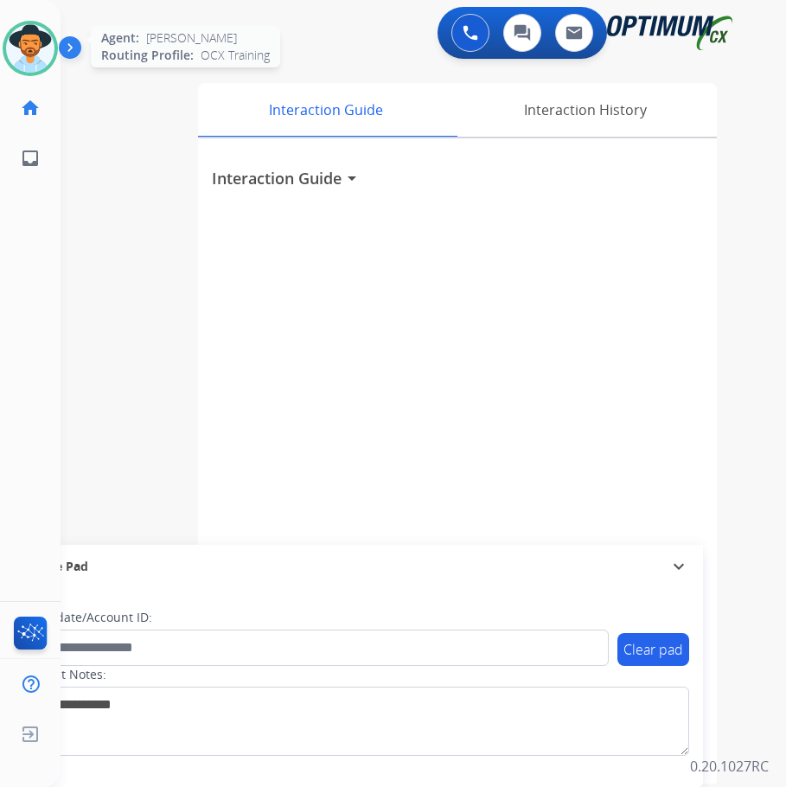
click at [33, 52] on img at bounding box center [30, 48] width 48 height 48
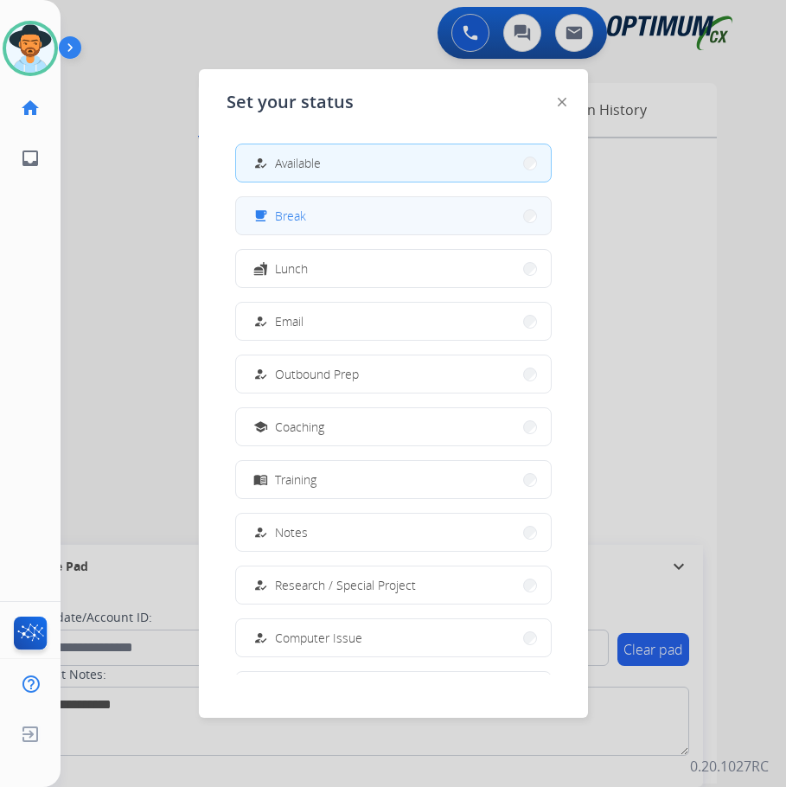
click at [310, 215] on button "free_breakfast Break" at bounding box center [393, 215] width 315 height 37
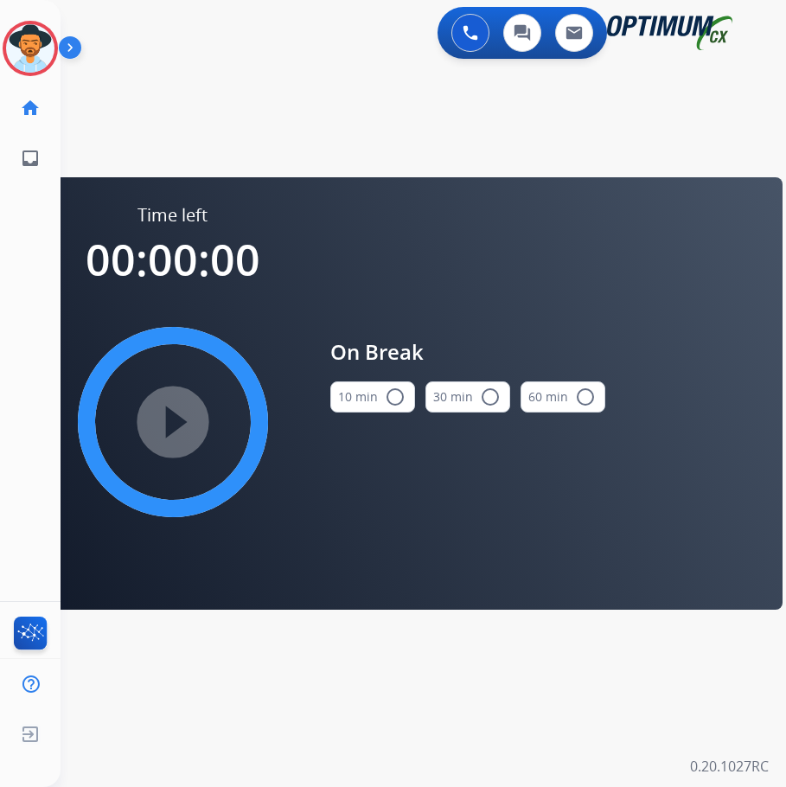
click at [388, 392] on mat-icon "radio_button_unchecked" at bounding box center [395, 396] width 21 height 21
click at [183, 411] on mat-icon "play_circle_filled" at bounding box center [173, 421] width 21 height 21
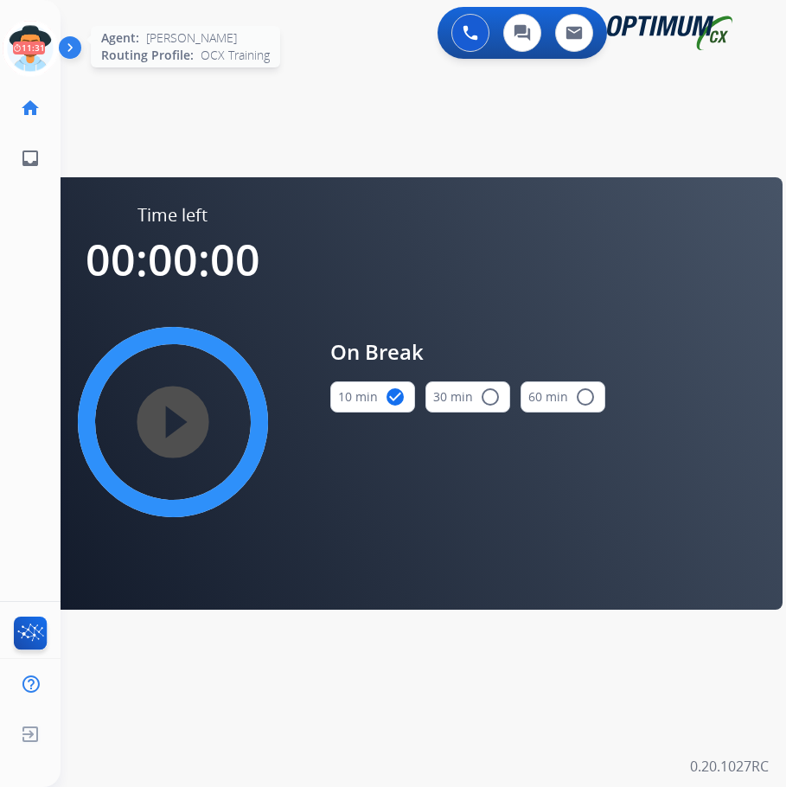
click at [22, 48] on icon at bounding box center [31, 49] width 56 height 56
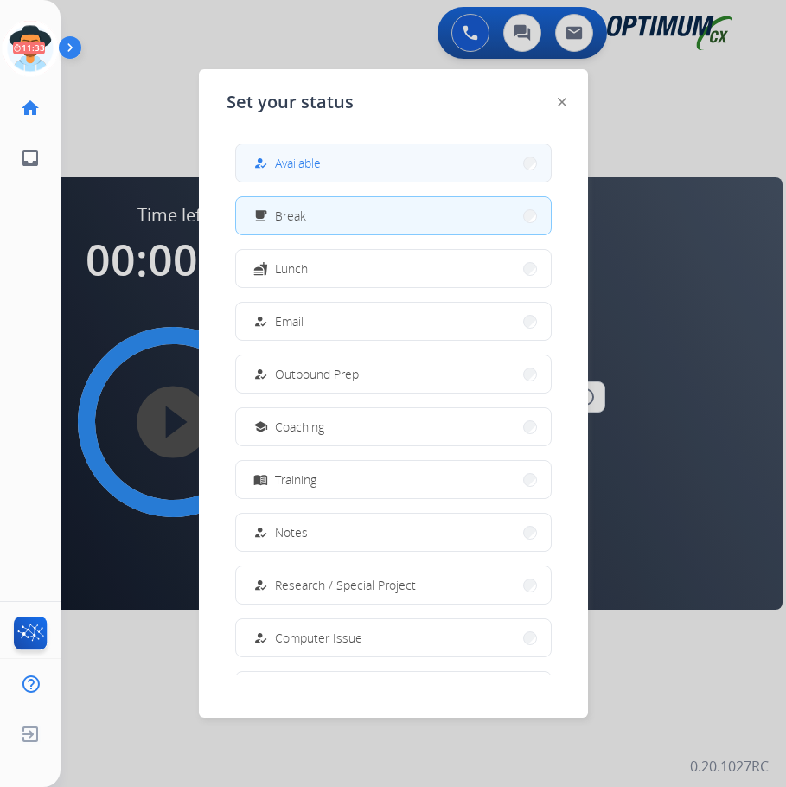
click at [293, 174] on button "how_to_reg Available" at bounding box center [393, 162] width 315 height 37
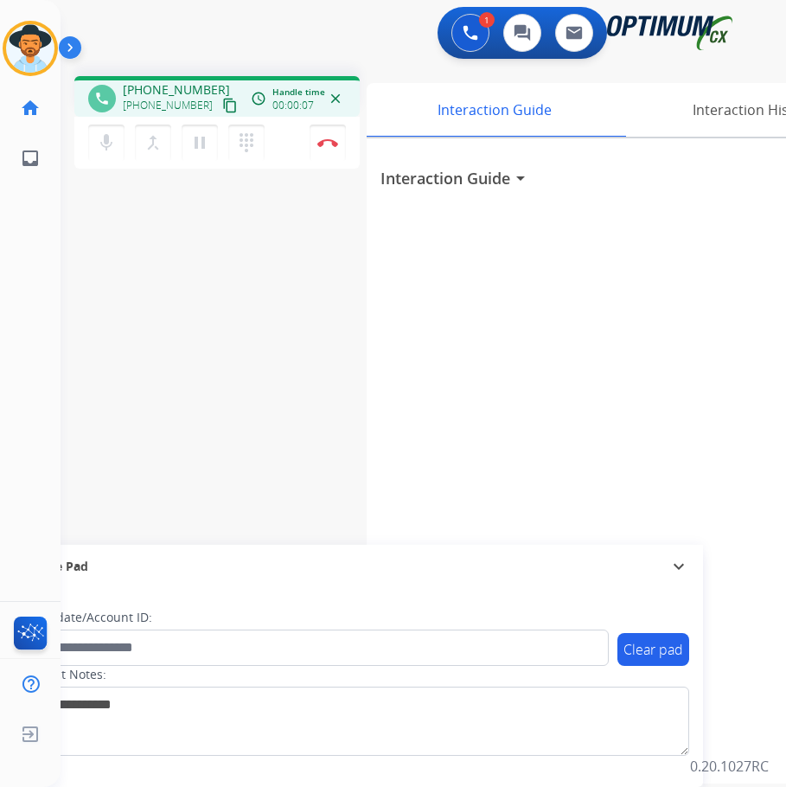
click at [240, 55] on div "1 Voice Interactions 0 Chat Interactions 0 Email Interactions" at bounding box center [409, 34] width 670 height 55
click at [181, 95] on div "+19432459925 content_copy" at bounding box center [182, 105] width 118 height 21
click at [187, 88] on span "+19432459925" at bounding box center [176, 89] width 107 height 17
copy span "19432459925"
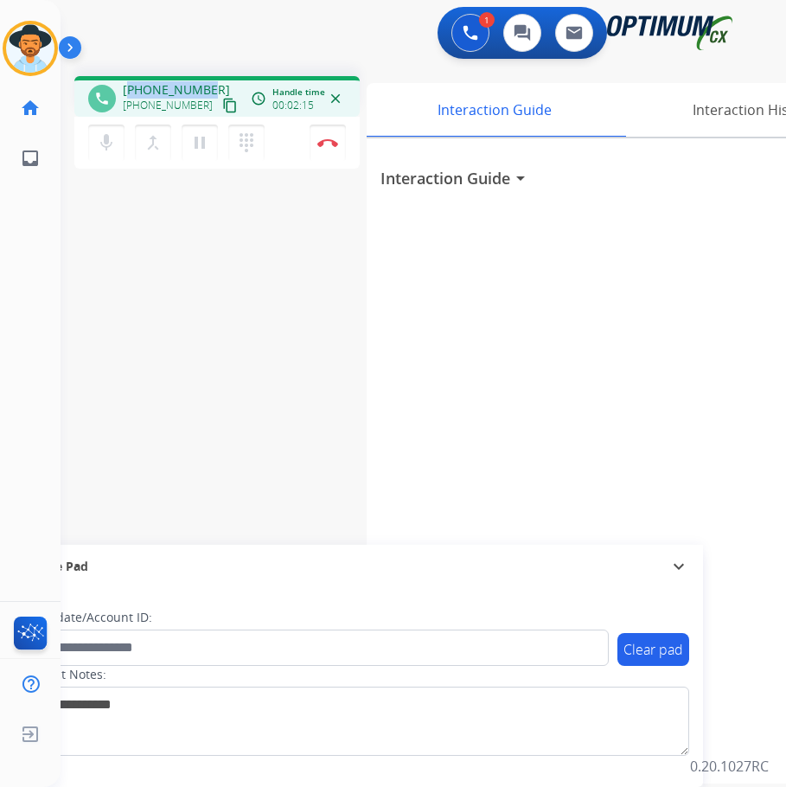
copy span "19432459925"
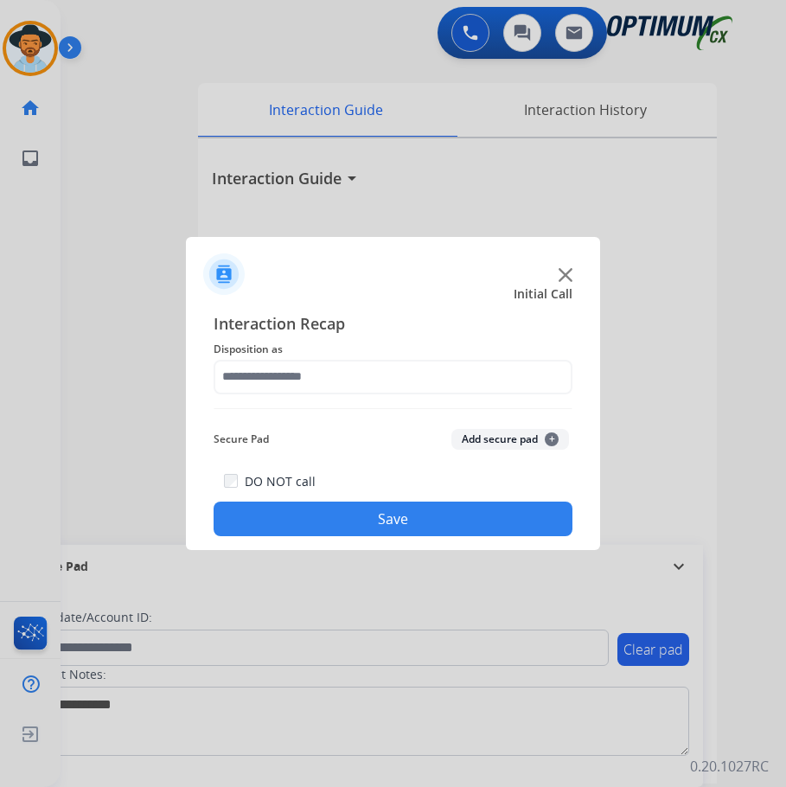
click at [298, 648] on div at bounding box center [393, 393] width 786 height 787
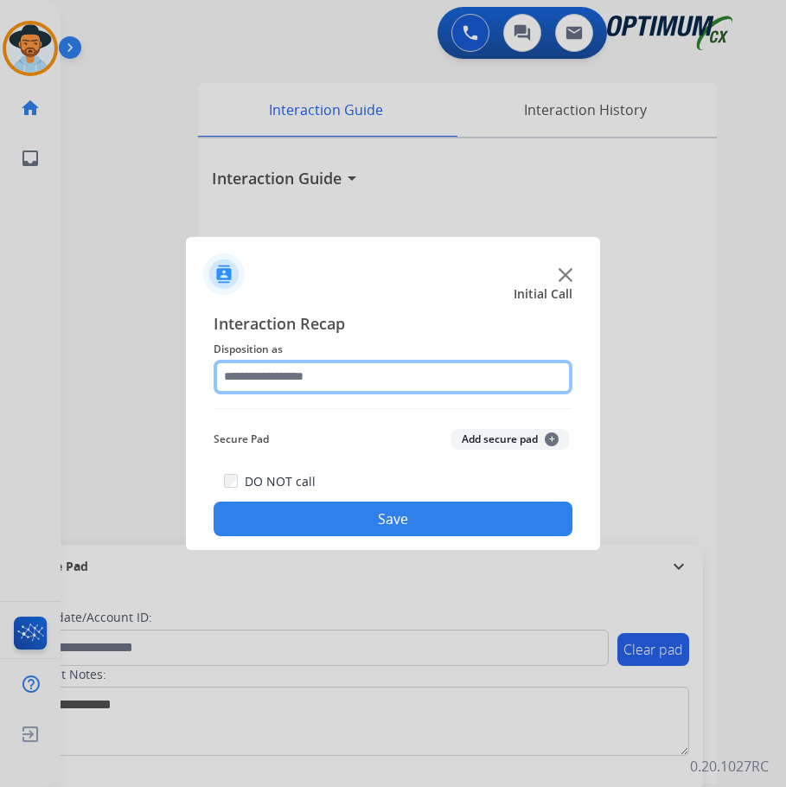
click at [270, 379] on input "text" at bounding box center [393, 377] width 359 height 35
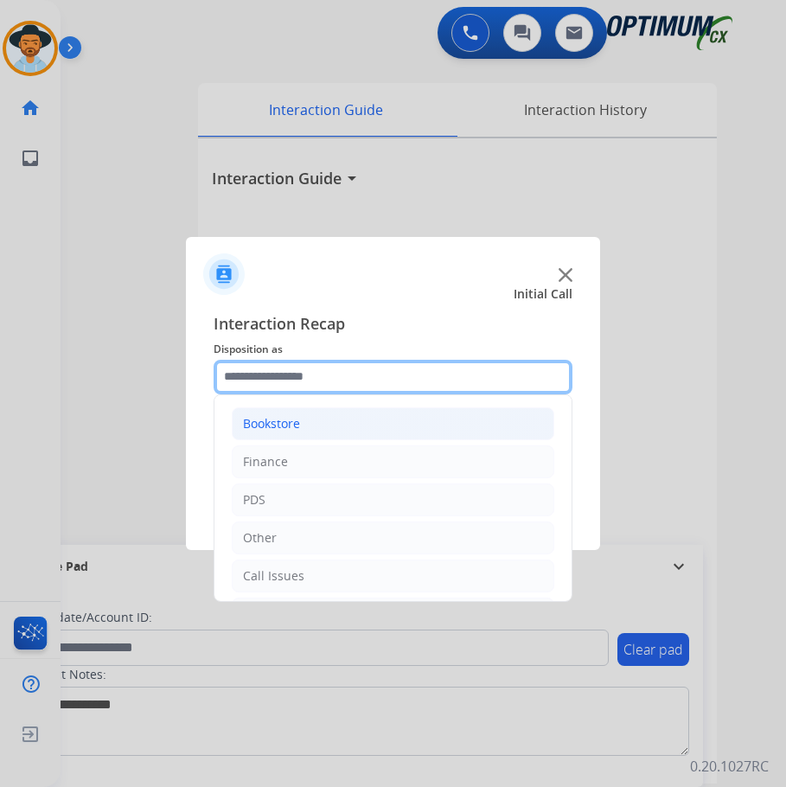
scroll to position [118, 0]
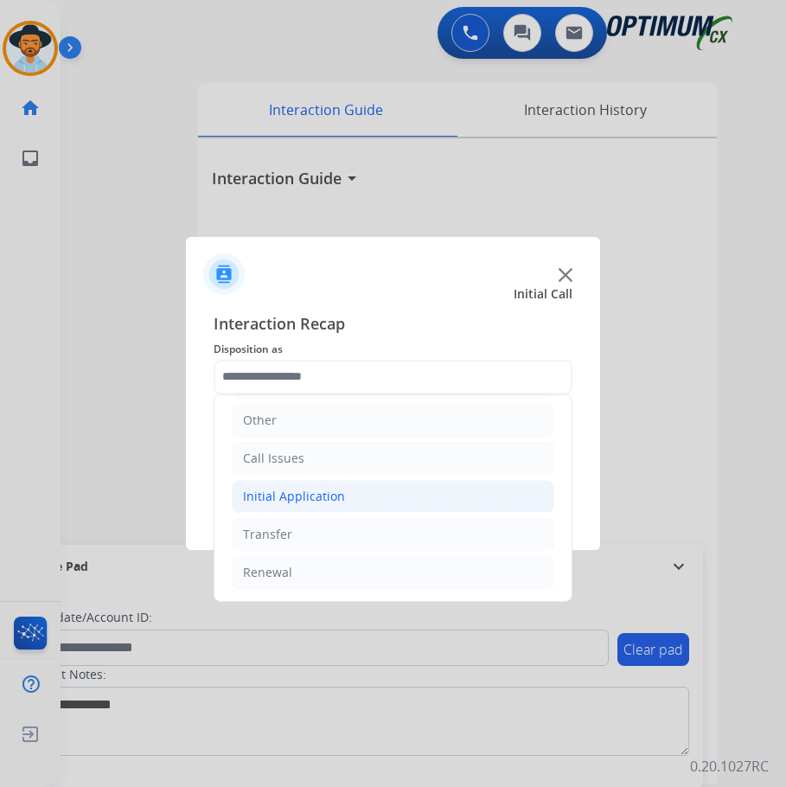
click at [311, 501] on div "Initial Application" at bounding box center [294, 496] width 102 height 17
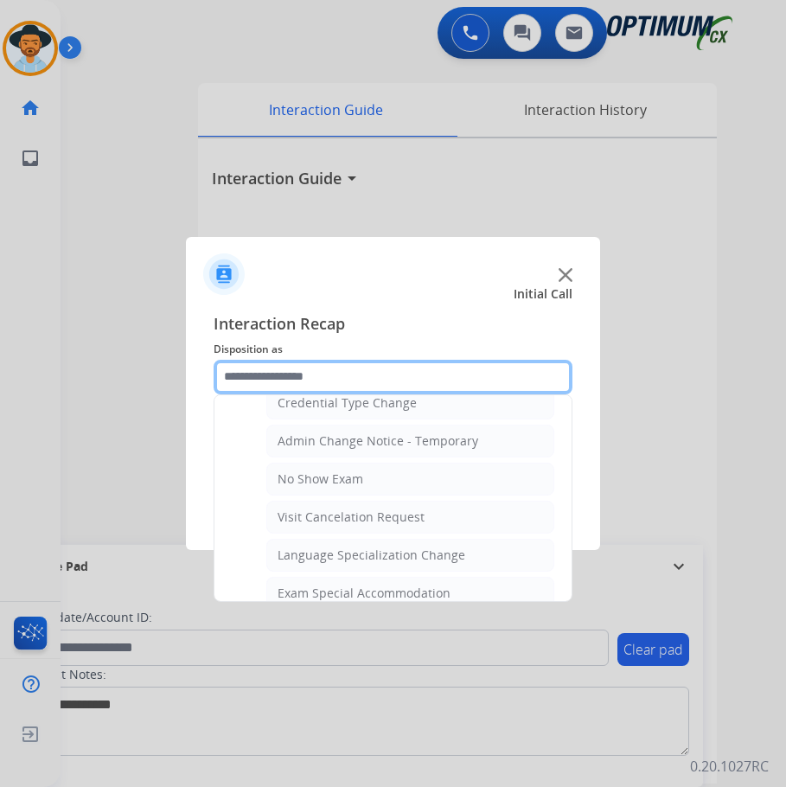
scroll to position [896, 0]
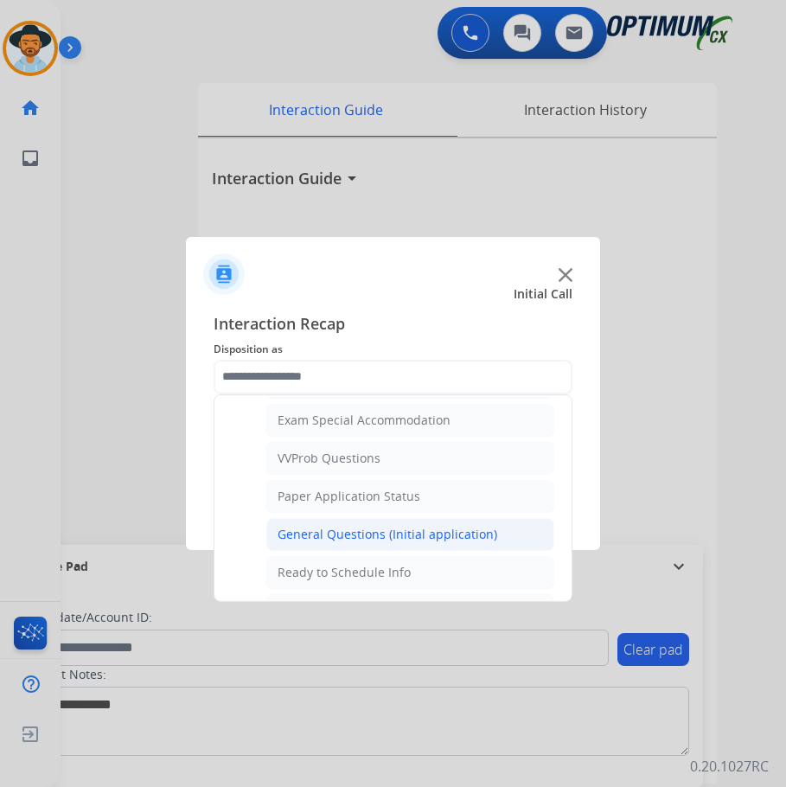
click at [357, 539] on div "General Questions (Initial application)" at bounding box center [387, 534] width 220 height 17
type input "**********"
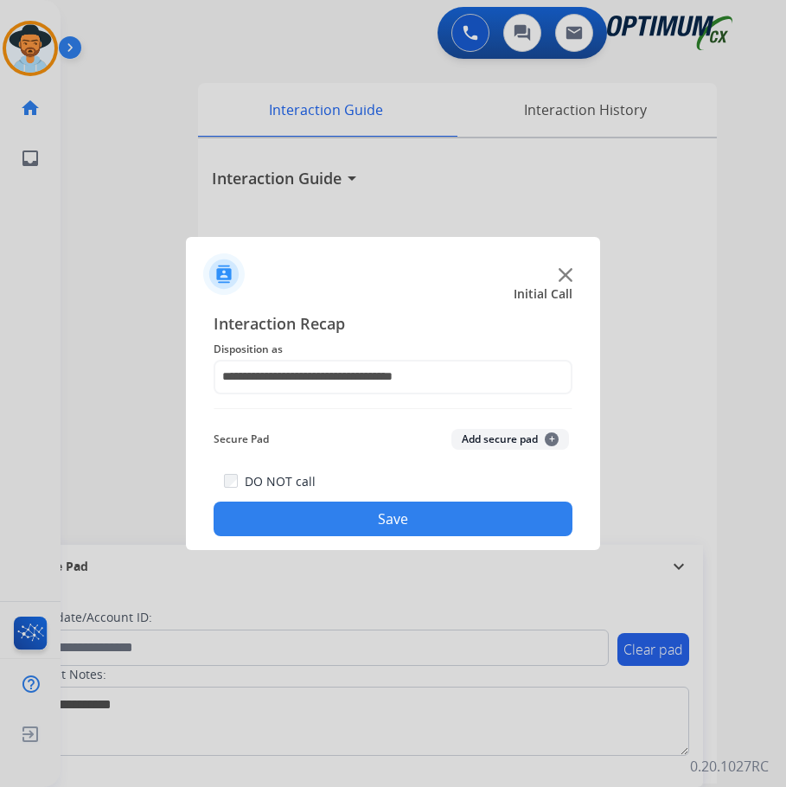
click at [358, 521] on button "Save" at bounding box center [393, 518] width 359 height 35
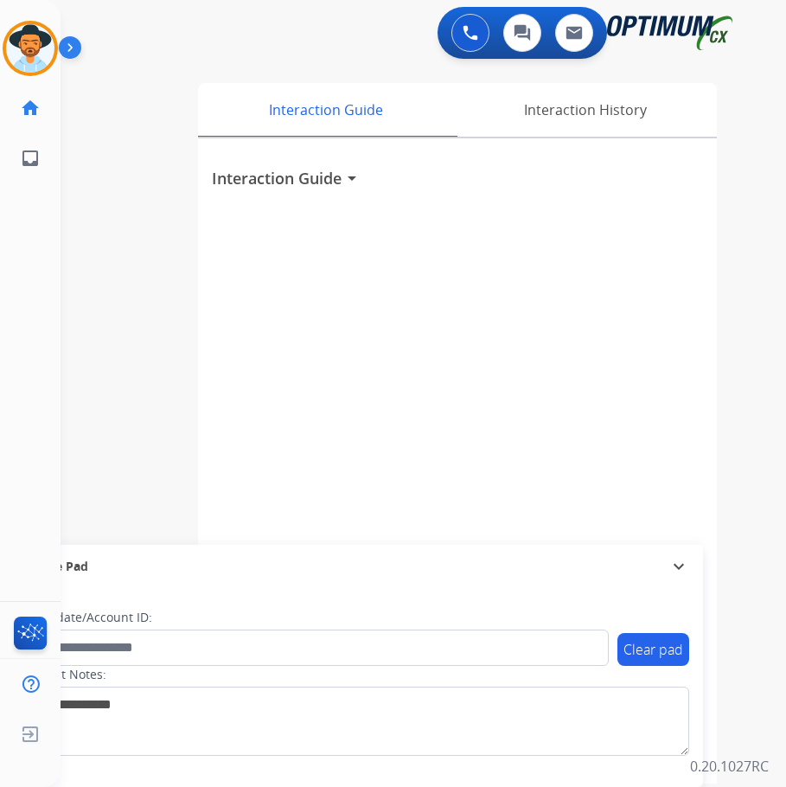
click at [628, 253] on div "Interaction Guide arrow_drop_down" at bounding box center [457, 460] width 519 height 645
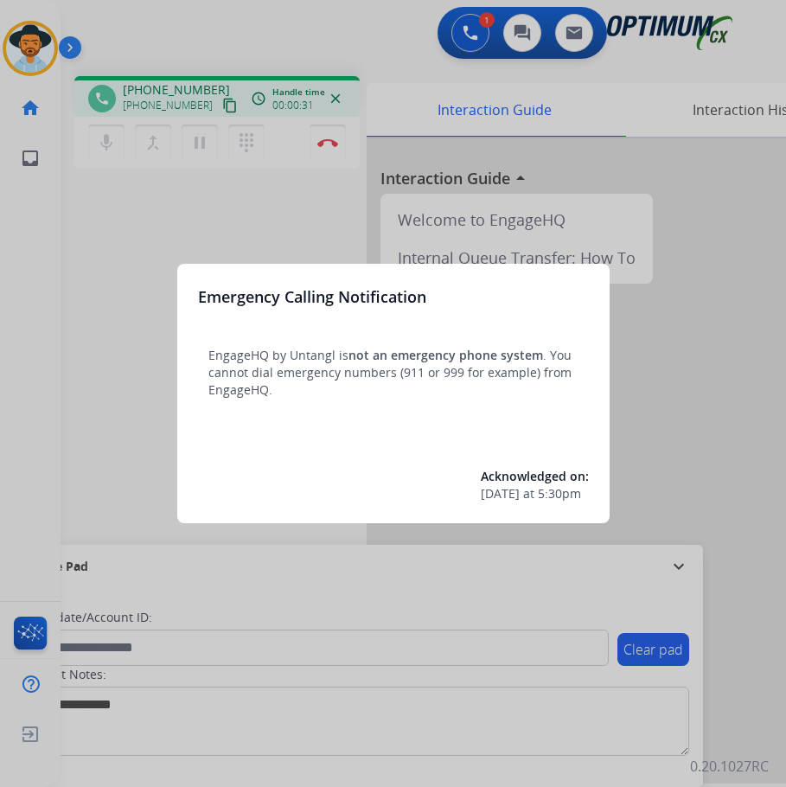
click at [386, 95] on div at bounding box center [393, 393] width 786 height 787
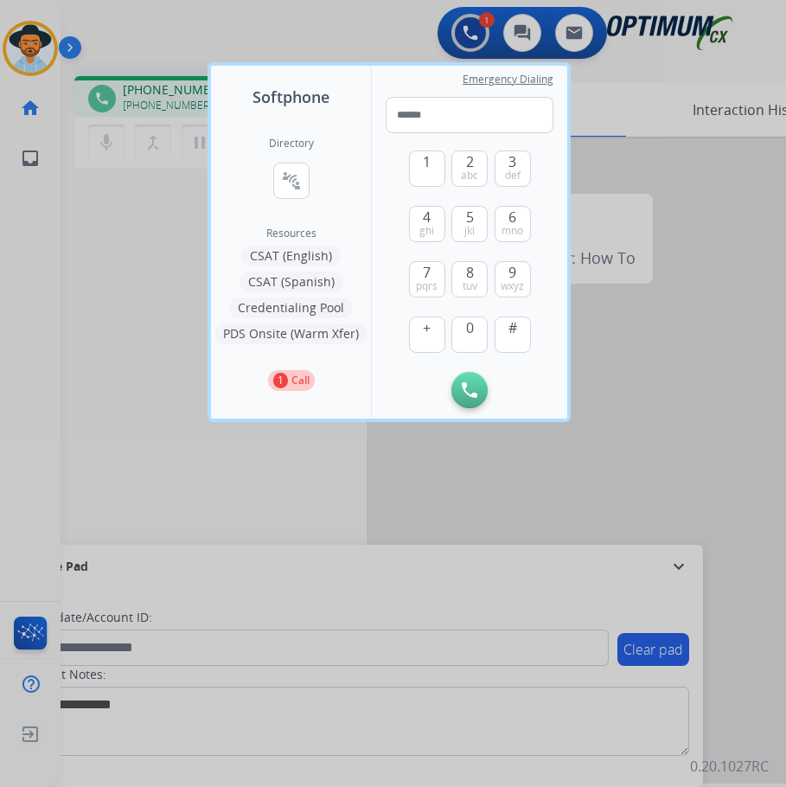
click at [132, 411] on div at bounding box center [393, 393] width 786 height 787
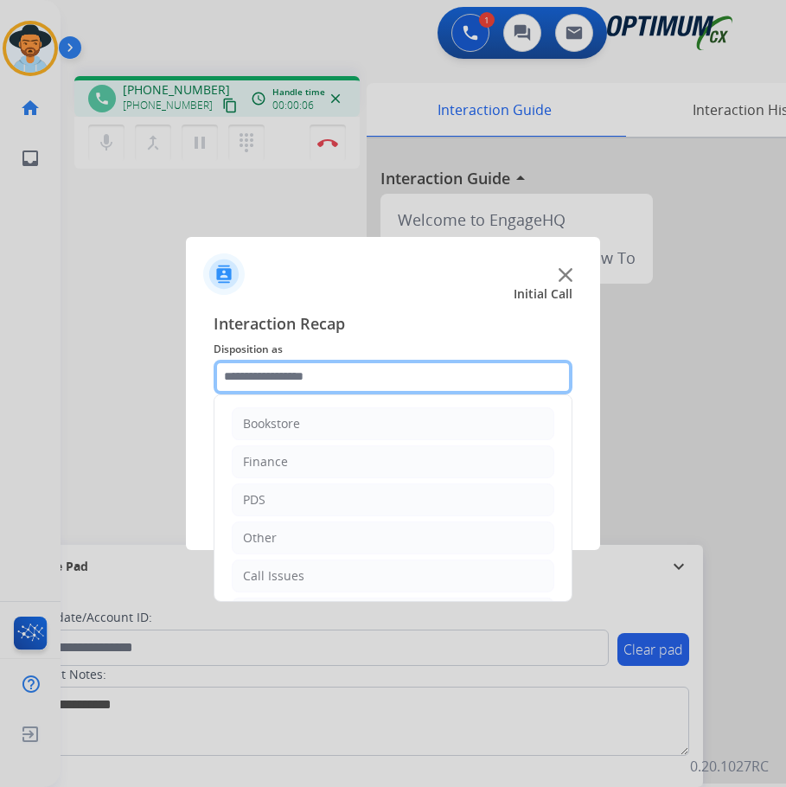
click at [433, 388] on input "text" at bounding box center [393, 377] width 359 height 35
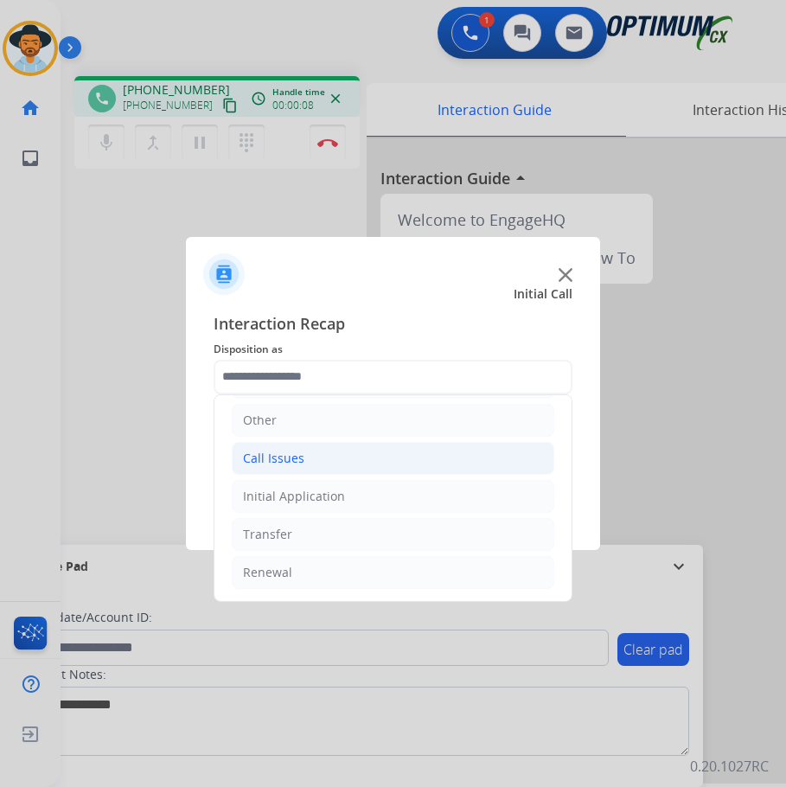
click at [290, 458] on div "Call Issues" at bounding box center [273, 458] width 61 height 17
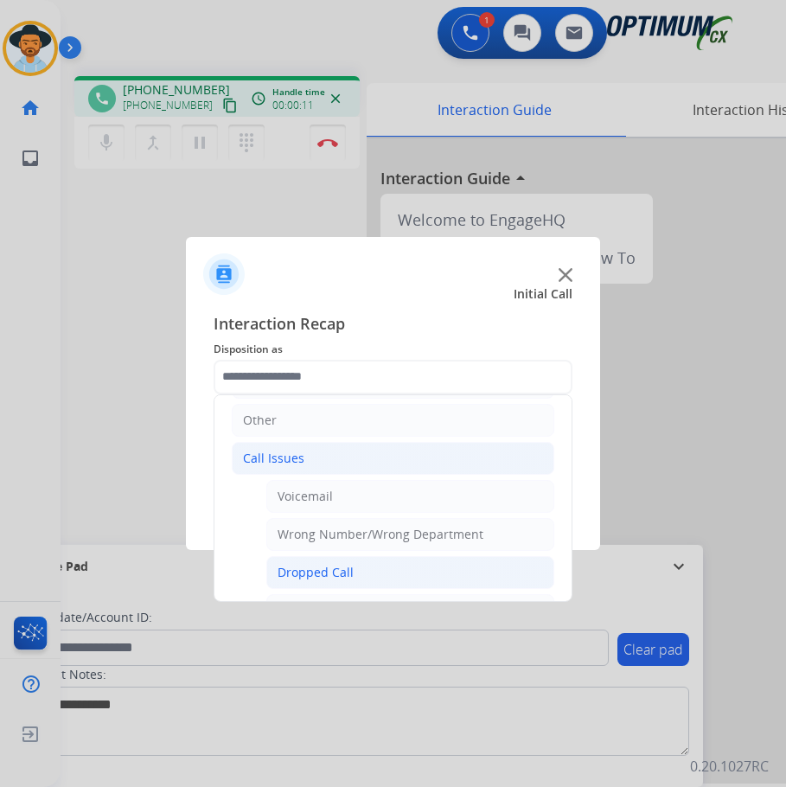
click at [316, 562] on li "Dropped Call" at bounding box center [410, 572] width 288 height 33
type input "**********"
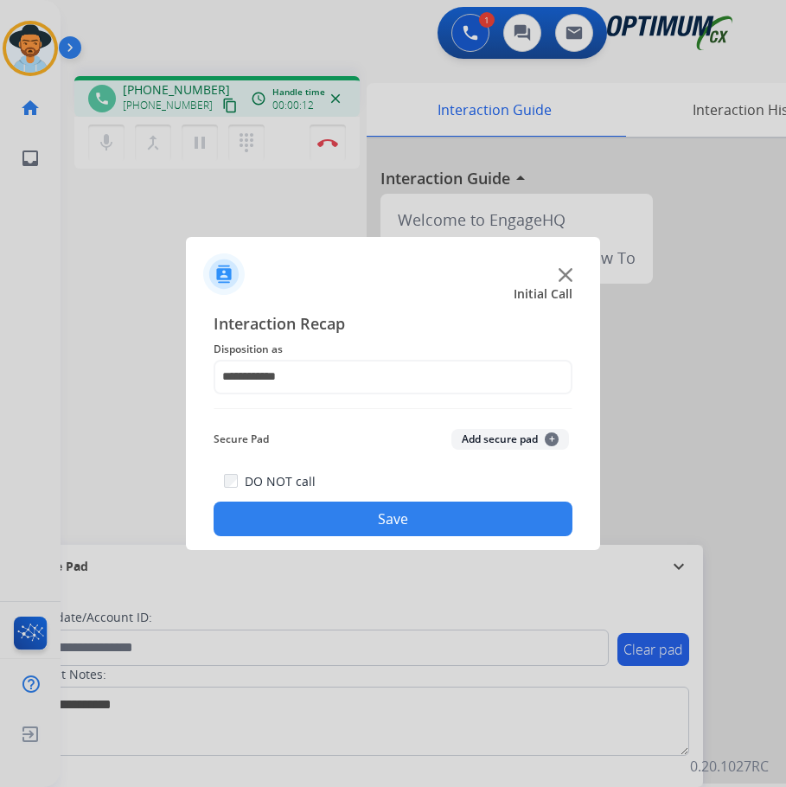
click at [337, 525] on button "Save" at bounding box center [393, 518] width 359 height 35
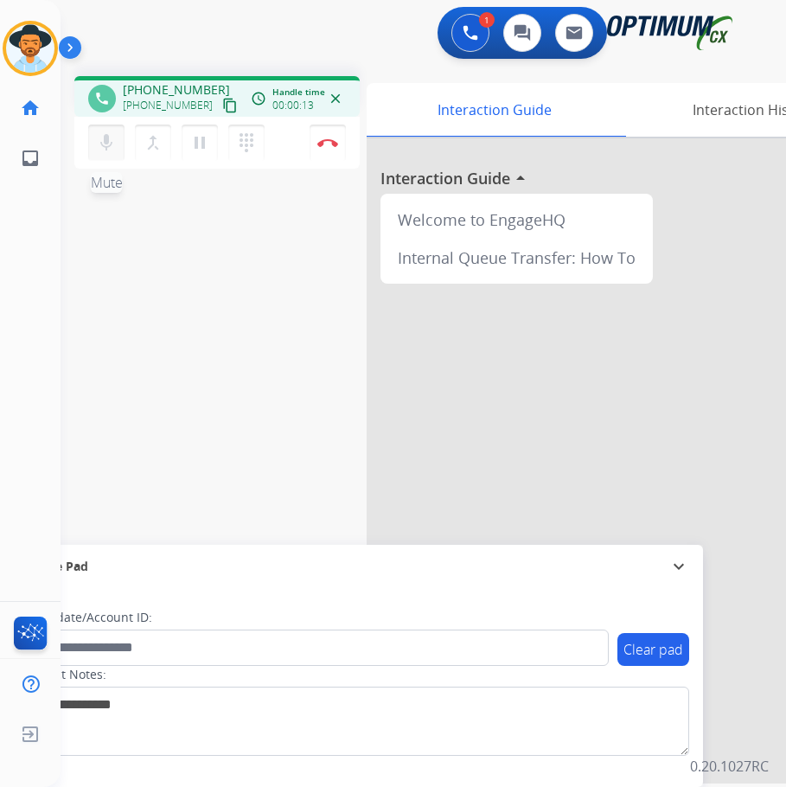
click at [100, 149] on mat-icon "mic" at bounding box center [106, 142] width 21 height 21
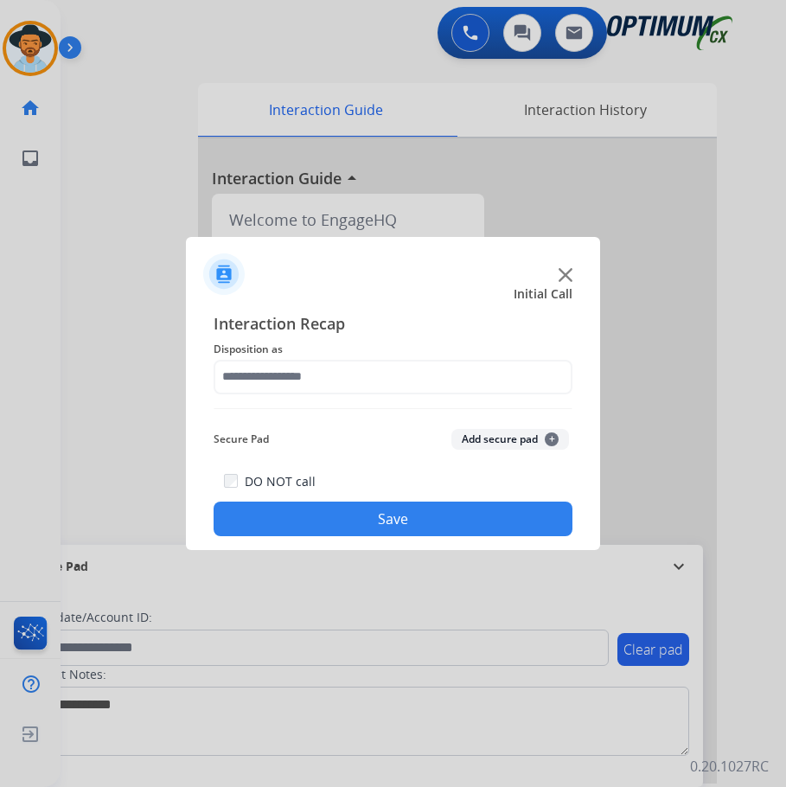
click at [152, 86] on div at bounding box center [393, 393] width 786 height 787
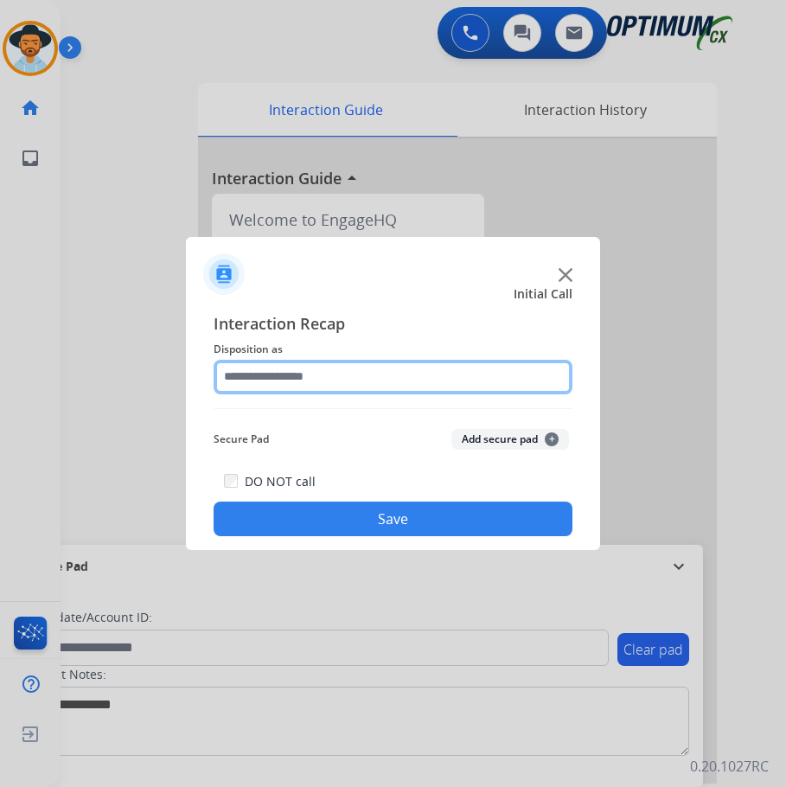
click at [284, 383] on input "text" at bounding box center [393, 377] width 359 height 35
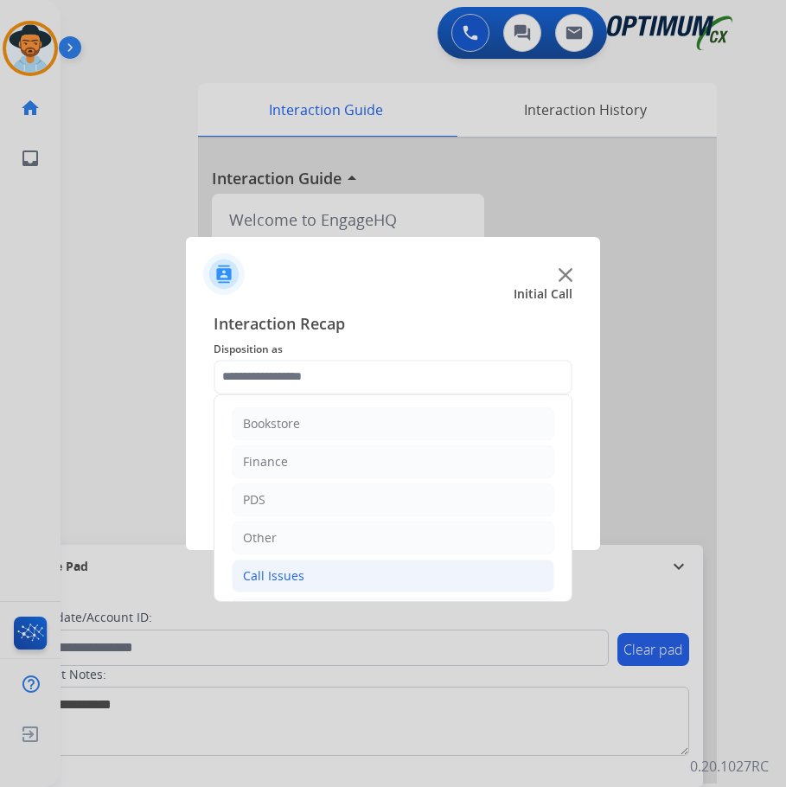
click at [294, 577] on div "Call Issues" at bounding box center [273, 575] width 61 height 17
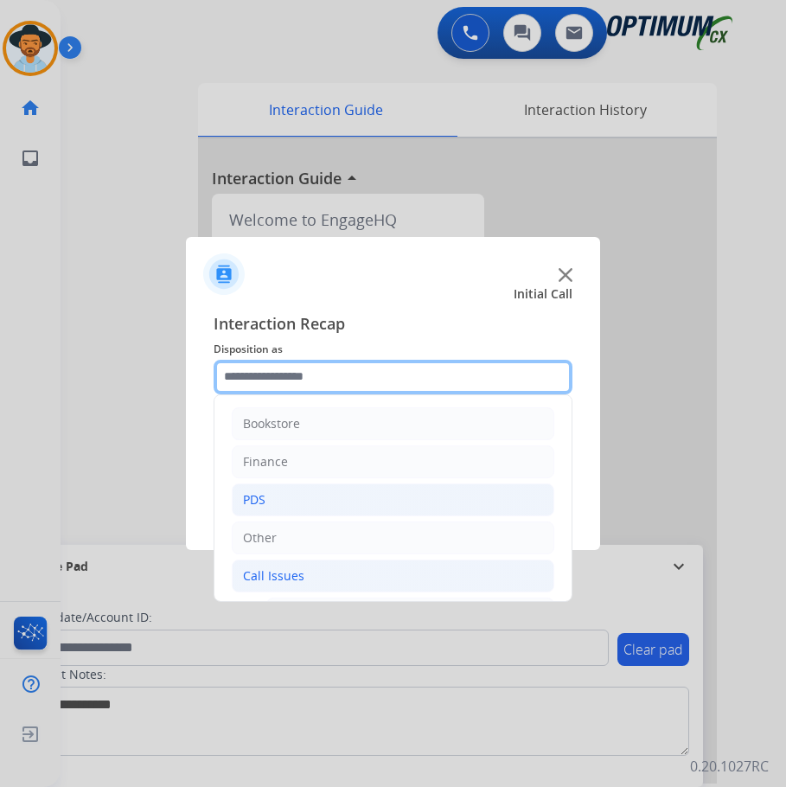
scroll to position [259, 0]
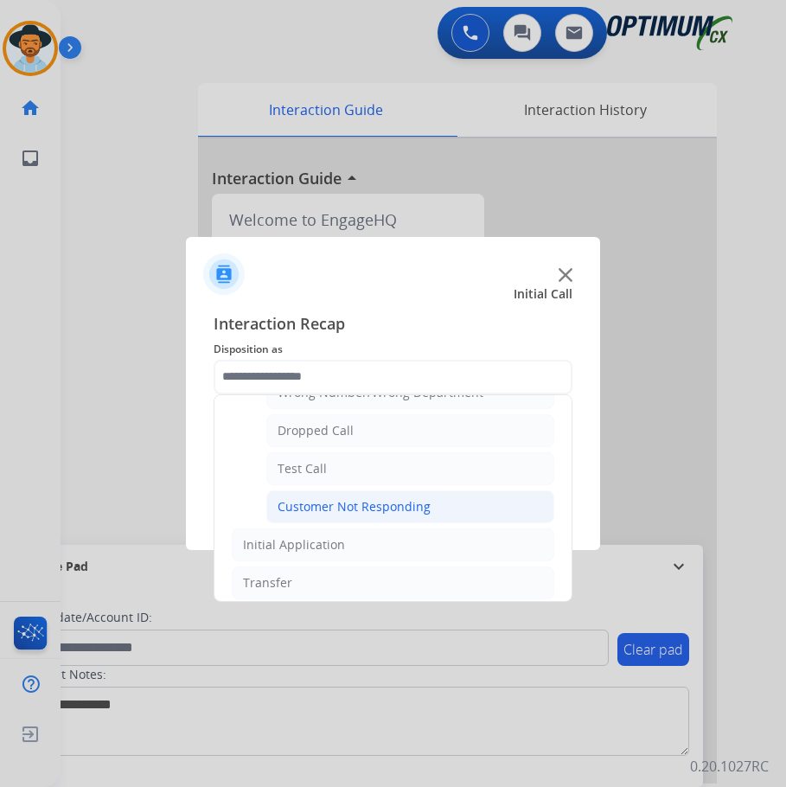
click at [354, 501] on div "Customer Not Responding" at bounding box center [353, 506] width 153 height 17
type input "**********"
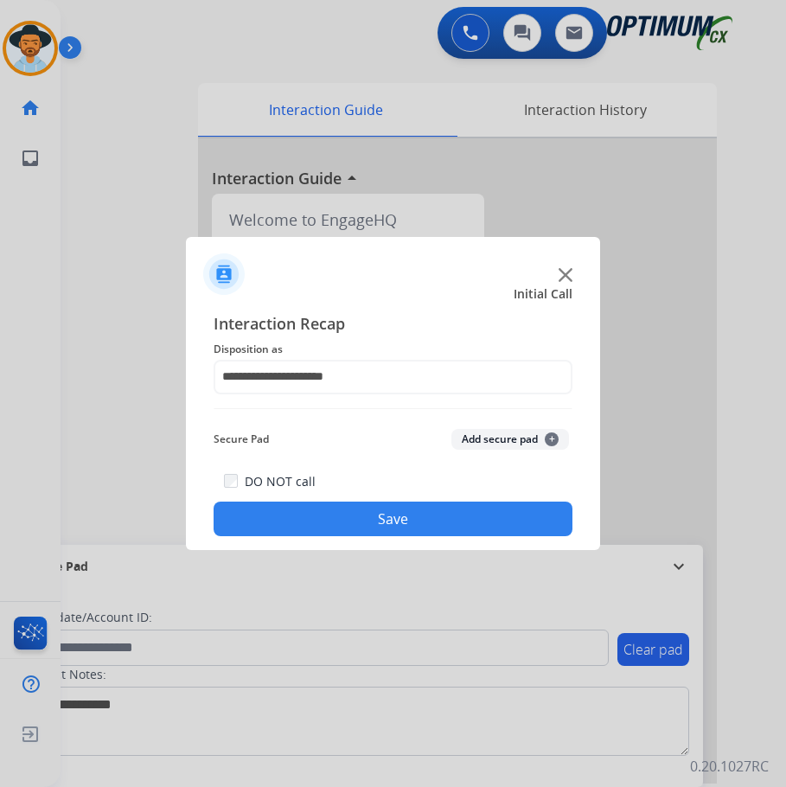
click at [354, 515] on button "Save" at bounding box center [393, 518] width 359 height 35
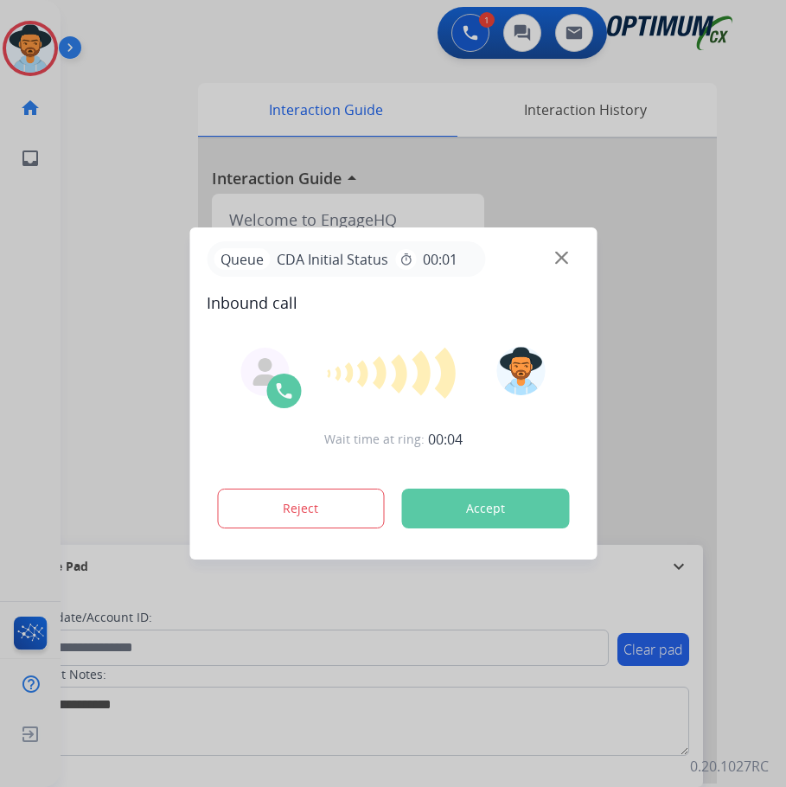
click at [354, 29] on div at bounding box center [393, 393] width 786 height 787
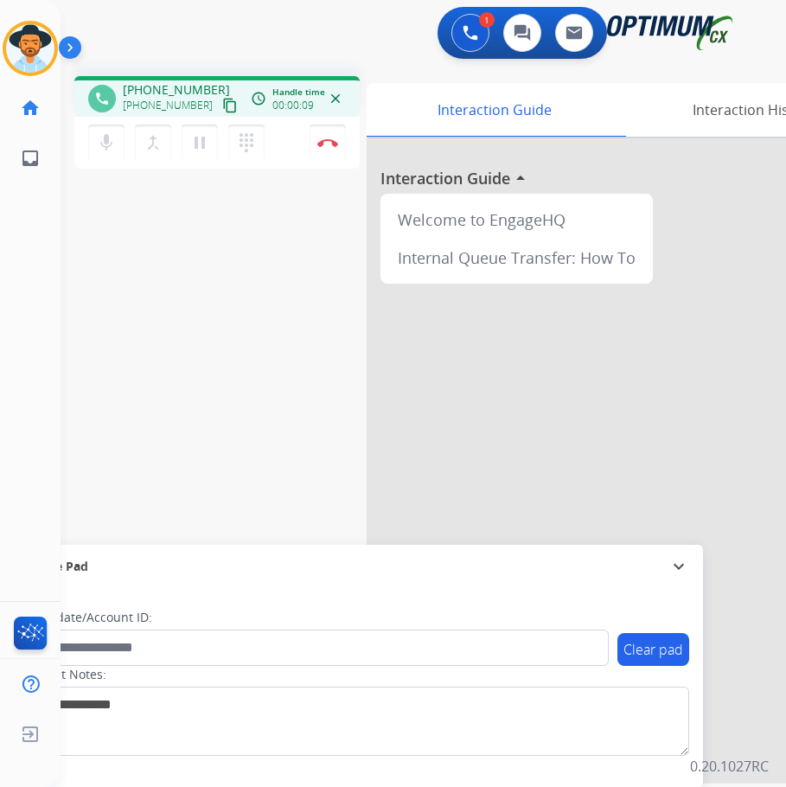
click at [159, 80] on div "phone +18123403748 +18123403748 content_copy access_time Call metrics Queue 00:…" at bounding box center [216, 96] width 285 height 41
copy span "18123403748"
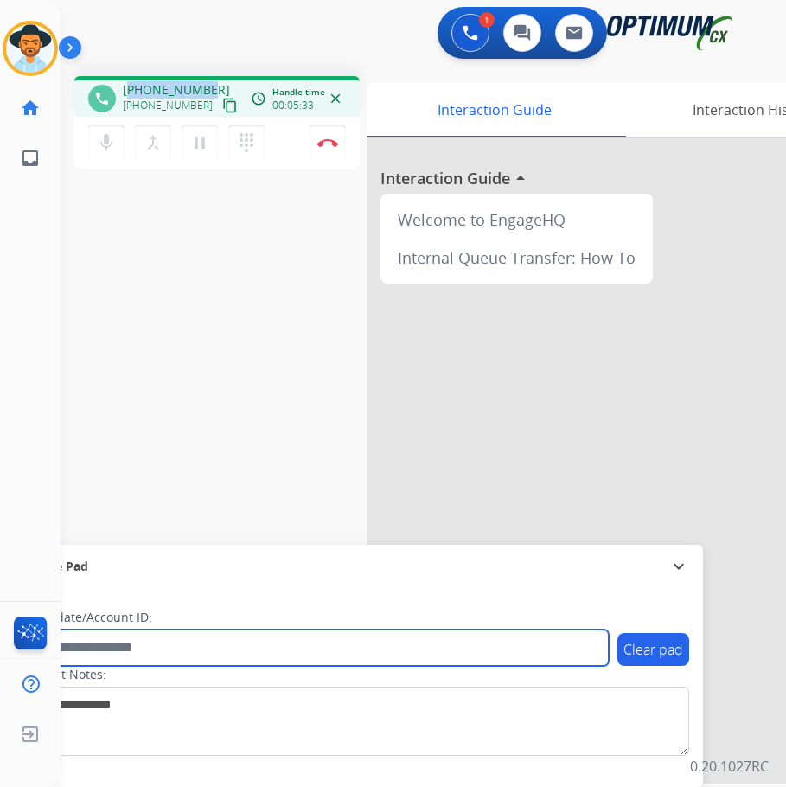
click at [191, 657] on input "text" at bounding box center [315, 647] width 586 height 36
paste input "**********"
type input "**********"
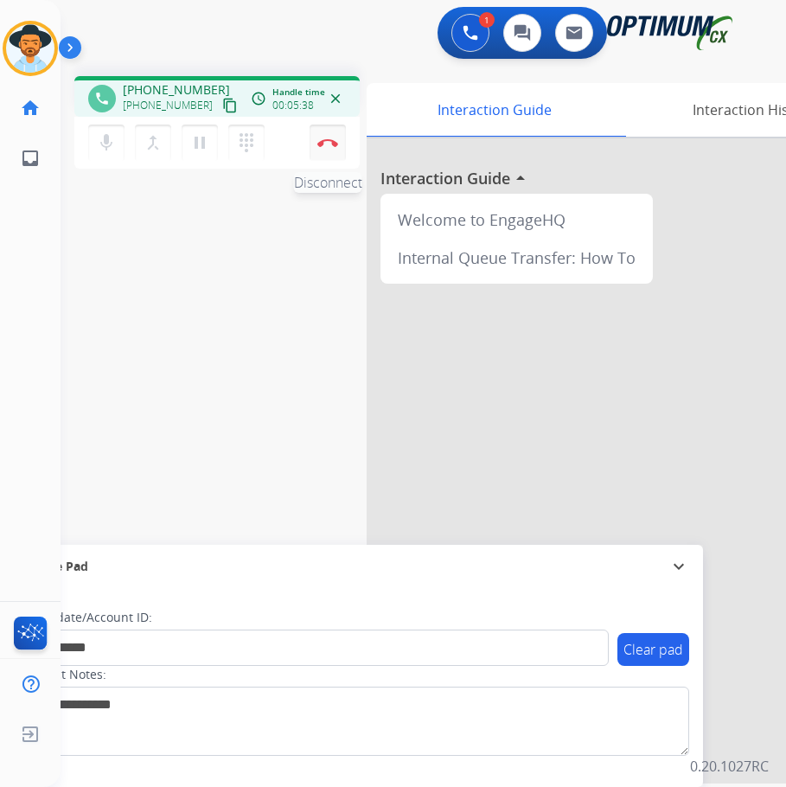
click at [318, 141] on img at bounding box center [327, 142] width 21 height 9
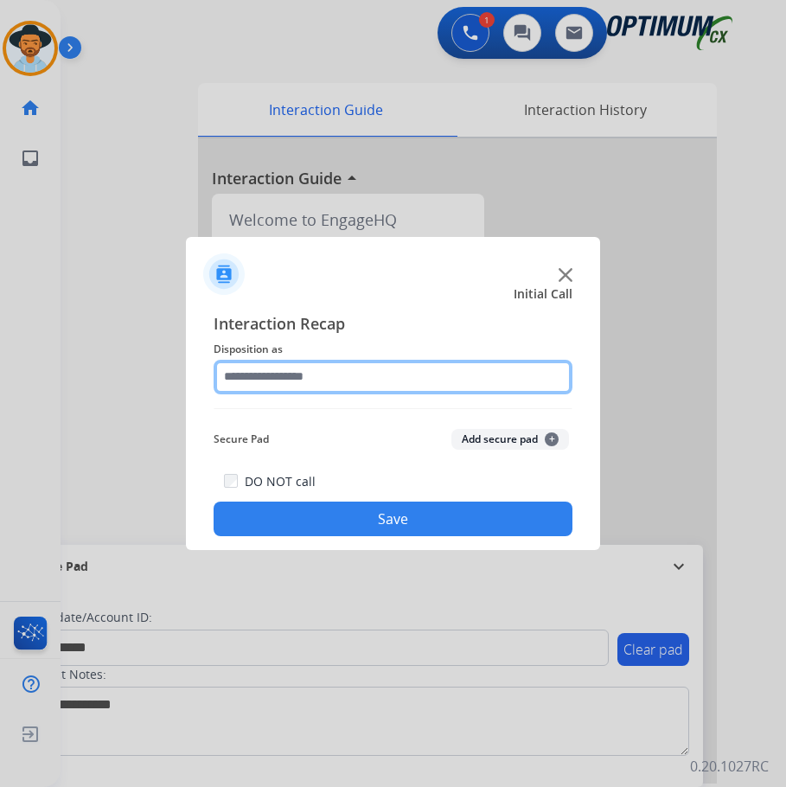
click at [410, 368] on input "text" at bounding box center [393, 377] width 359 height 35
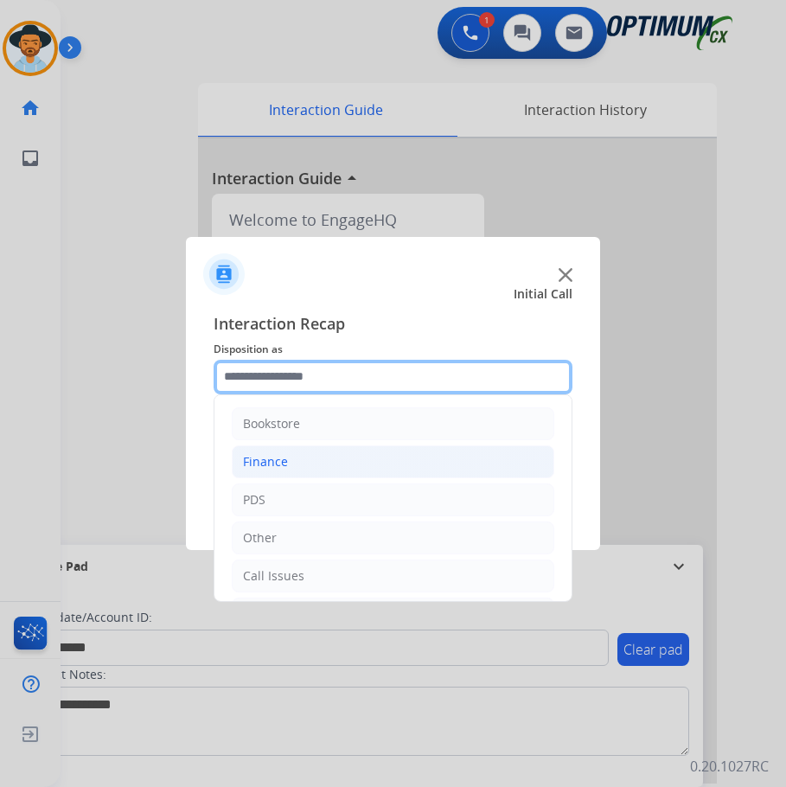
scroll to position [118, 0]
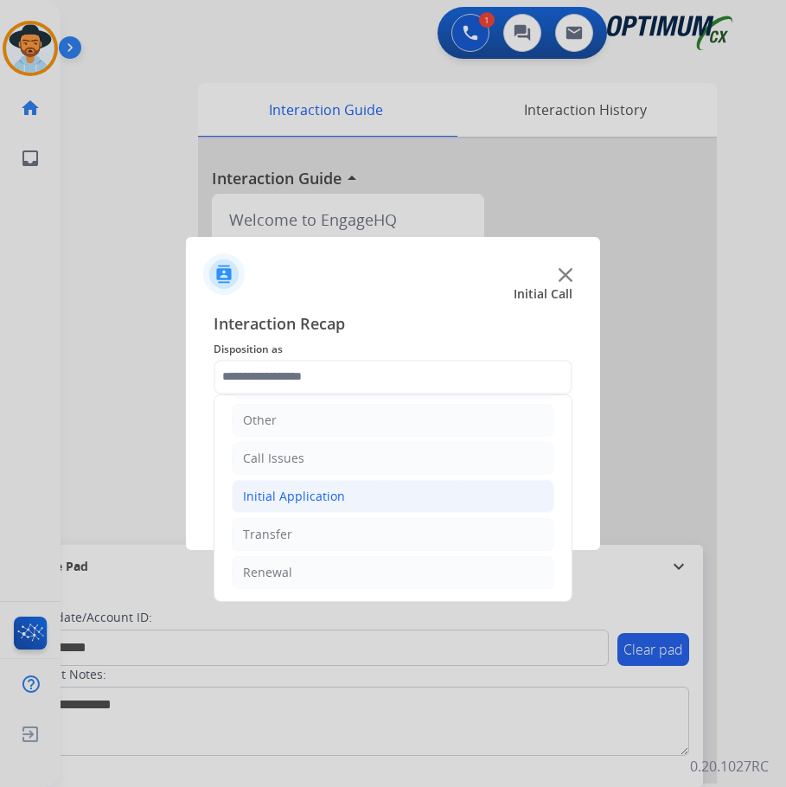
click at [303, 493] on div "Initial Application" at bounding box center [294, 496] width 102 height 17
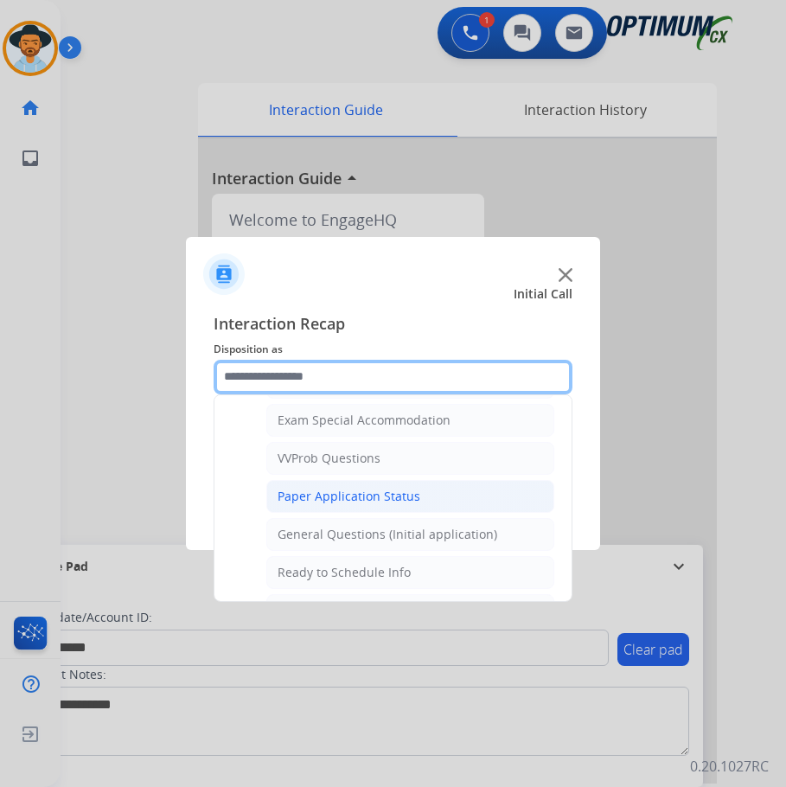
scroll to position [982, 0]
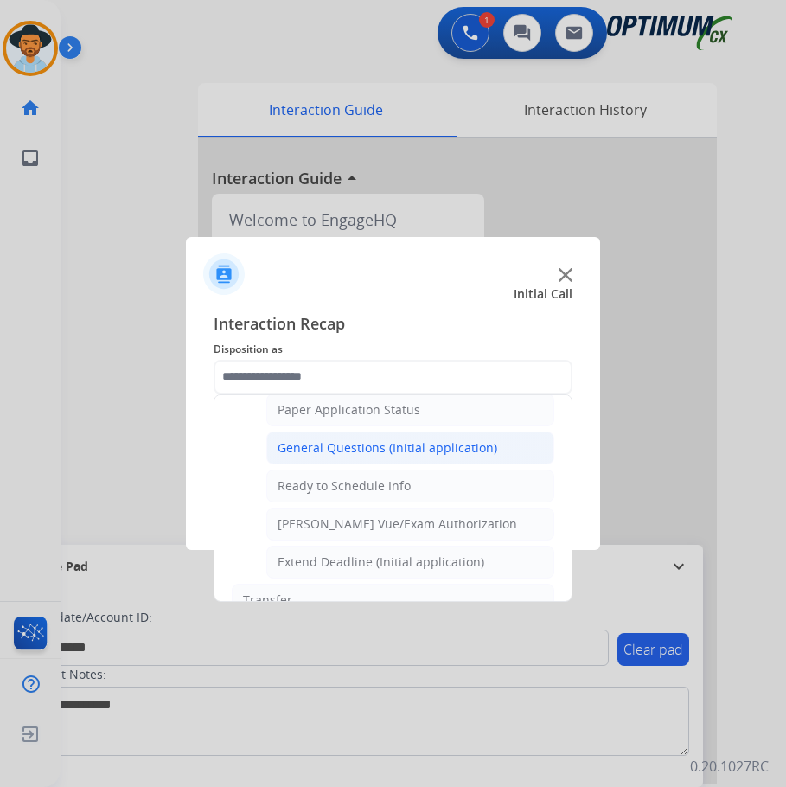
click at [377, 444] on div "General Questions (Initial application)" at bounding box center [387, 447] width 220 height 17
type input "**********"
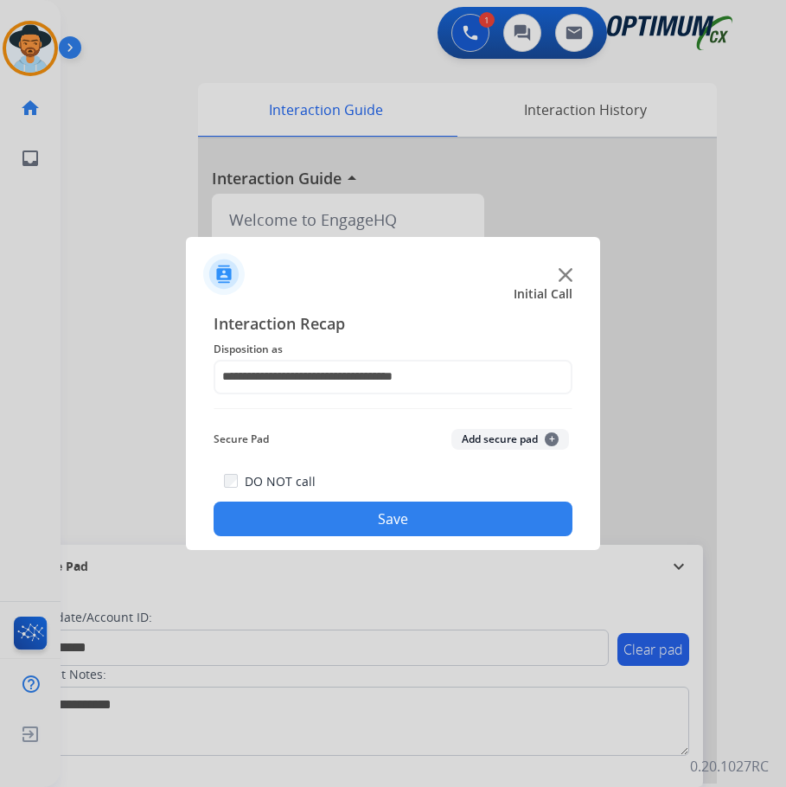
click at [366, 519] on button "Save" at bounding box center [393, 518] width 359 height 35
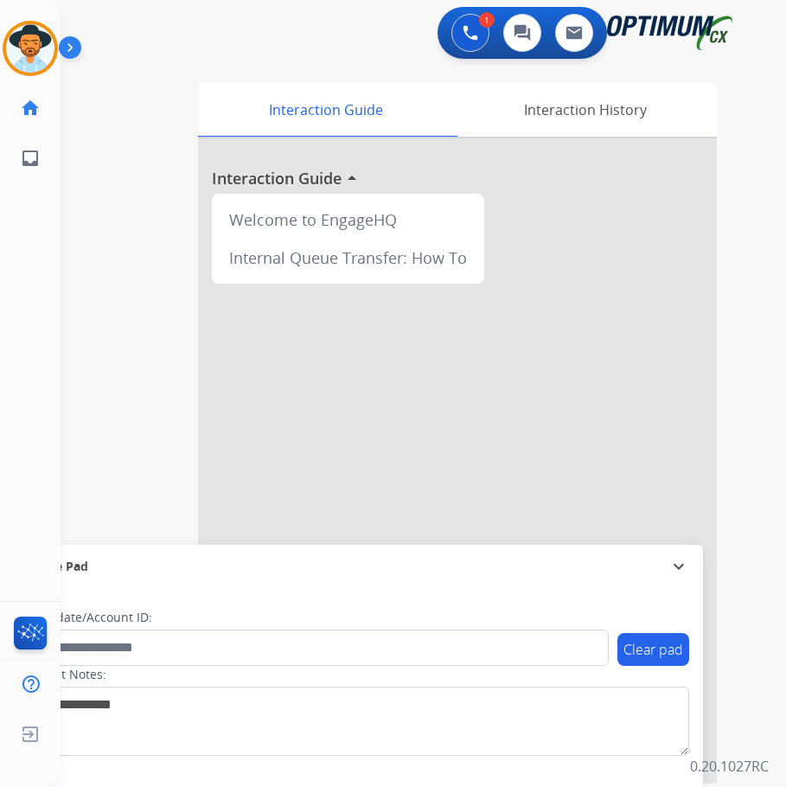
click at [591, 454] on div at bounding box center [457, 460] width 519 height 645
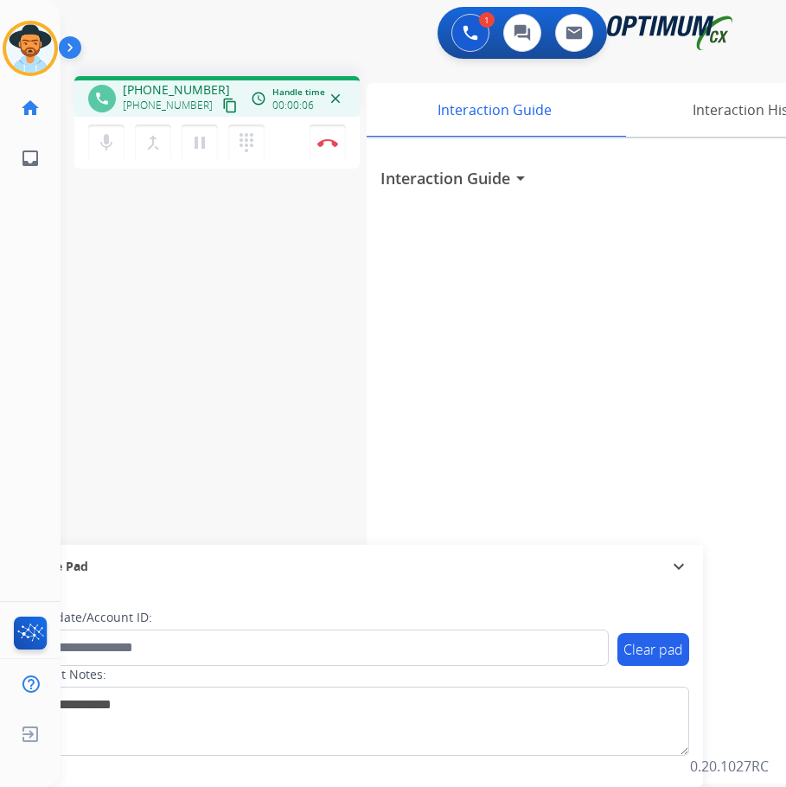
click at [208, 41] on div "1 Voice Interactions 0 Chat Interactions 0 Email Interactions" at bounding box center [409, 34] width 670 height 55
click at [170, 91] on span "+12488024855" at bounding box center [176, 89] width 107 height 17
copy span "12488024855"
click at [405, 293] on div "Interaction Guide arrow_drop_down" at bounding box center [626, 460] width 519 height 645
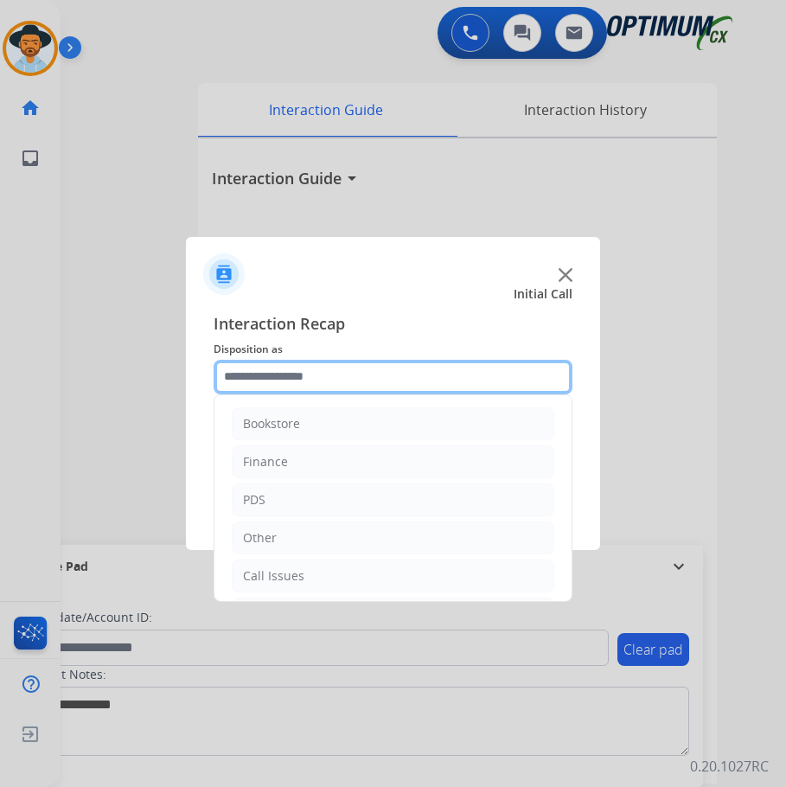
click at [343, 368] on input "text" at bounding box center [393, 377] width 359 height 35
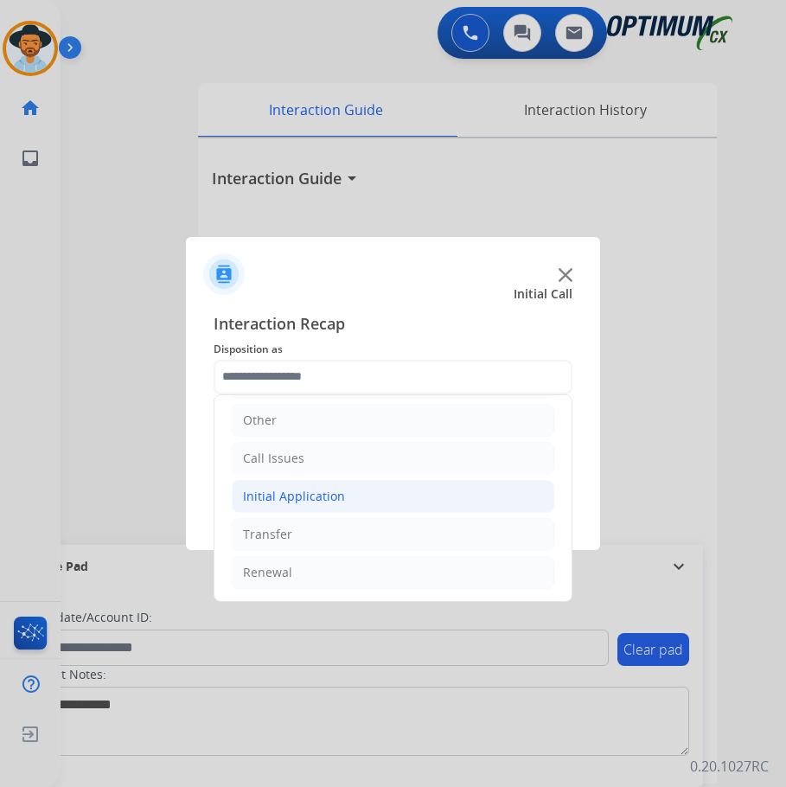
click at [353, 498] on li "Initial Application" at bounding box center [393, 496] width 322 height 33
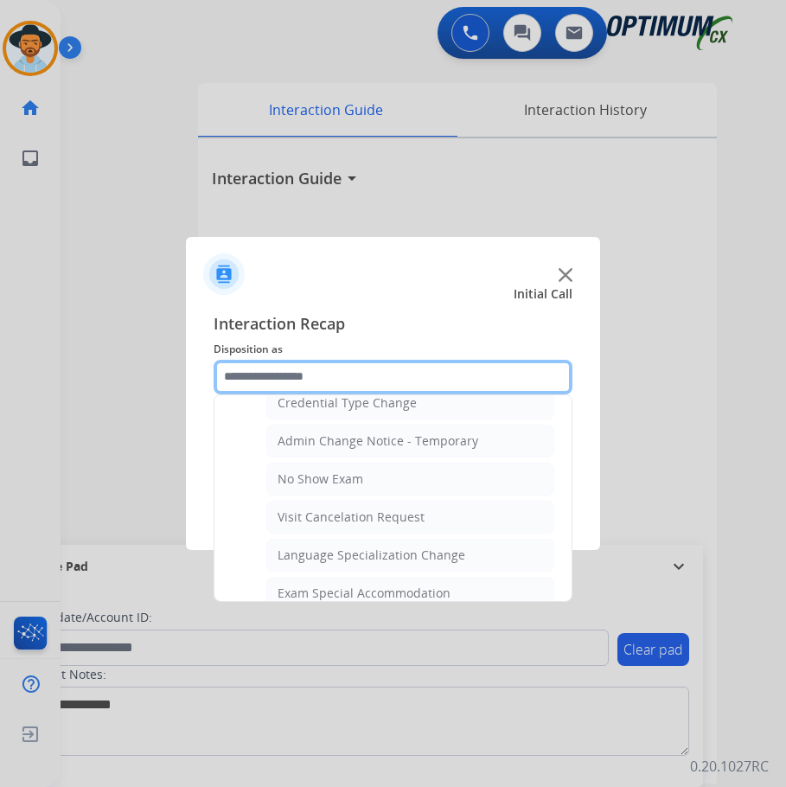
scroll to position [896, 0]
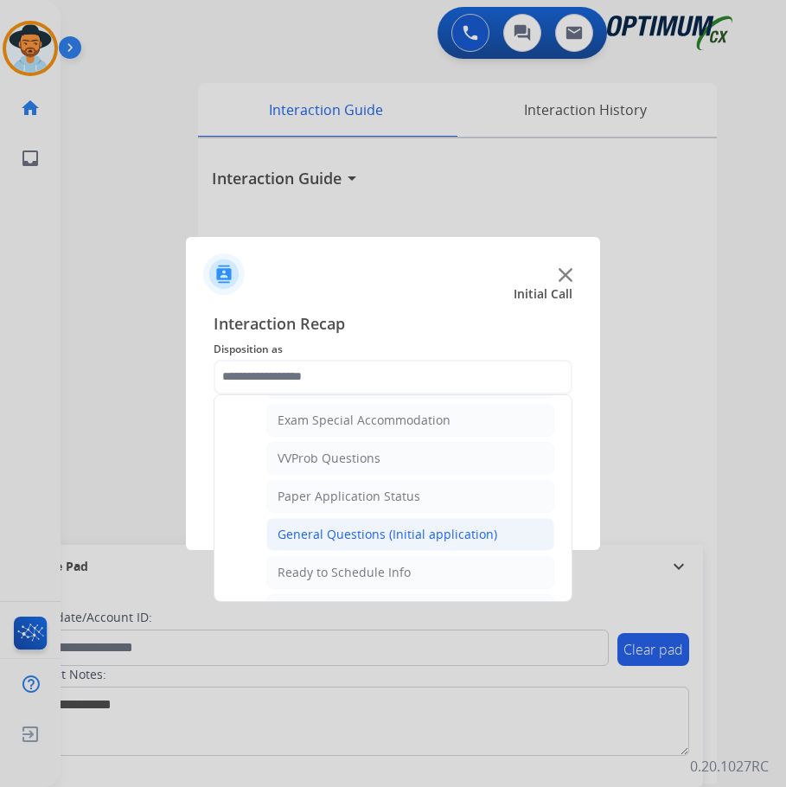
click at [348, 535] on div "General Questions (Initial application)" at bounding box center [387, 534] width 220 height 17
type input "**********"
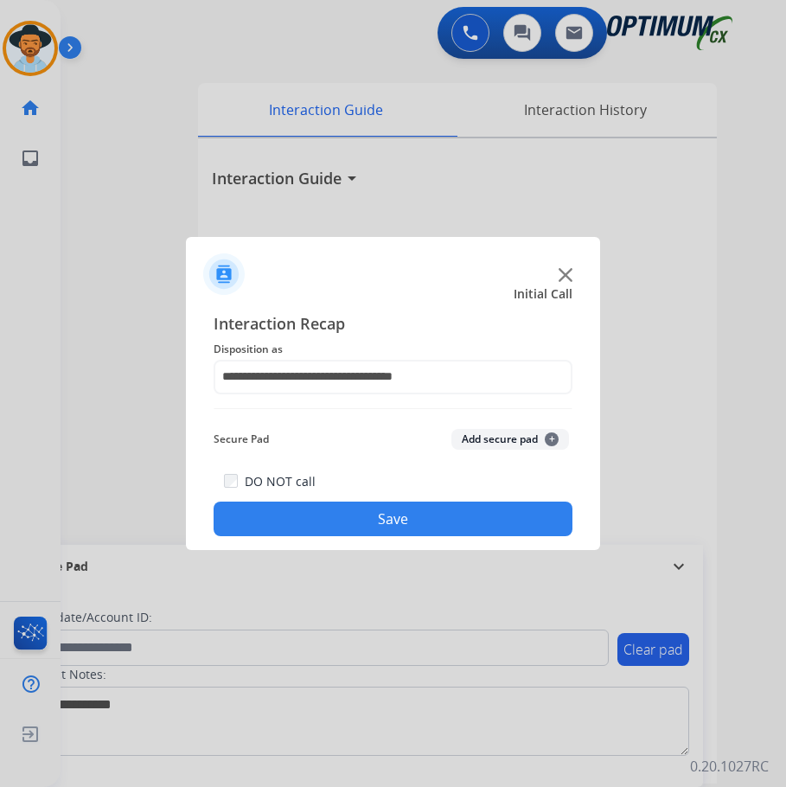
click at [344, 526] on button "Save" at bounding box center [393, 518] width 359 height 35
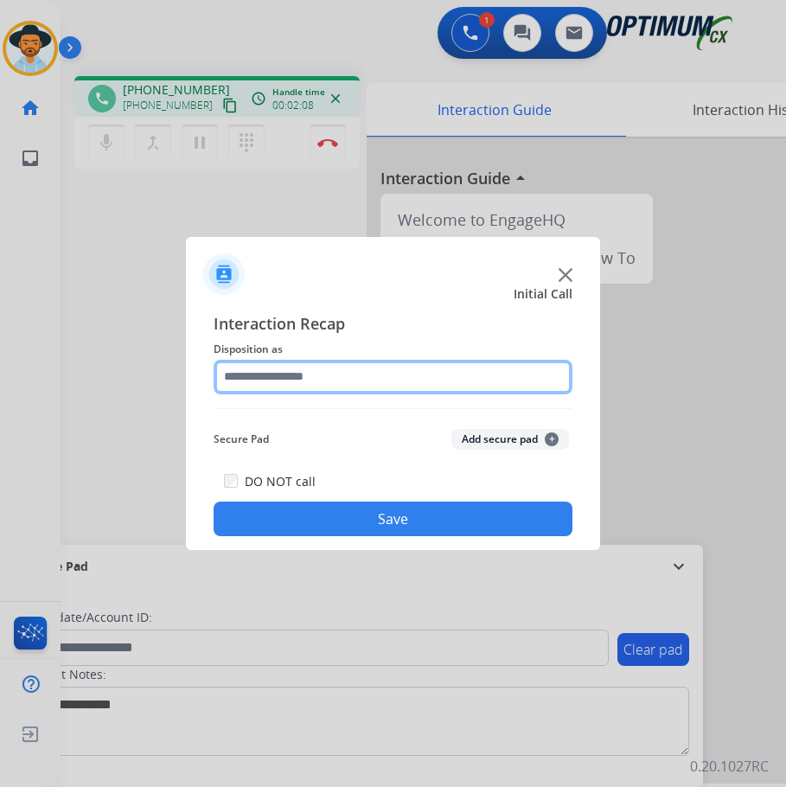
click at [257, 375] on input "text" at bounding box center [393, 377] width 359 height 35
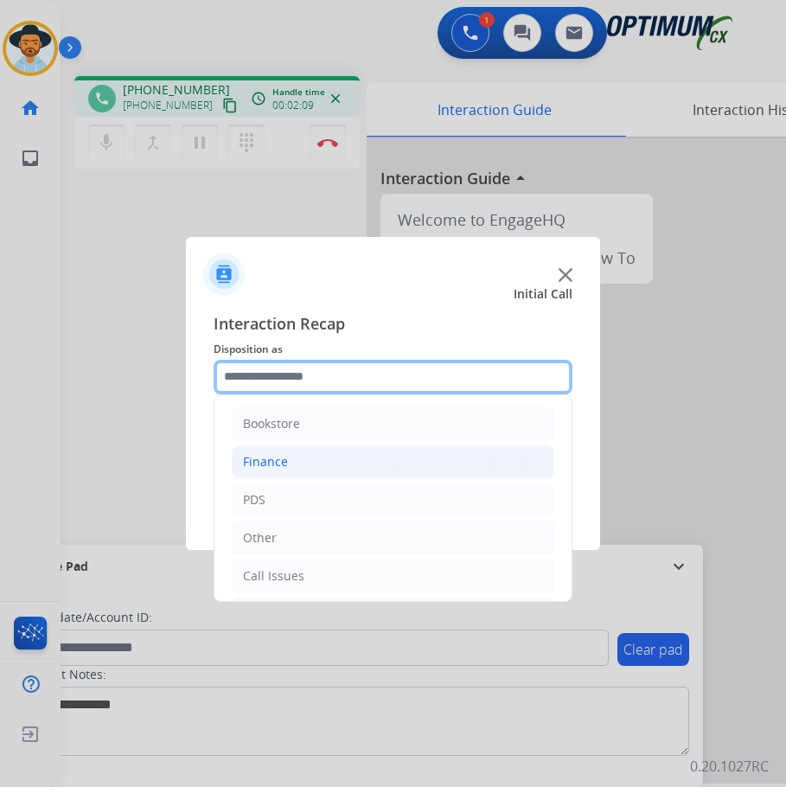
scroll to position [118, 0]
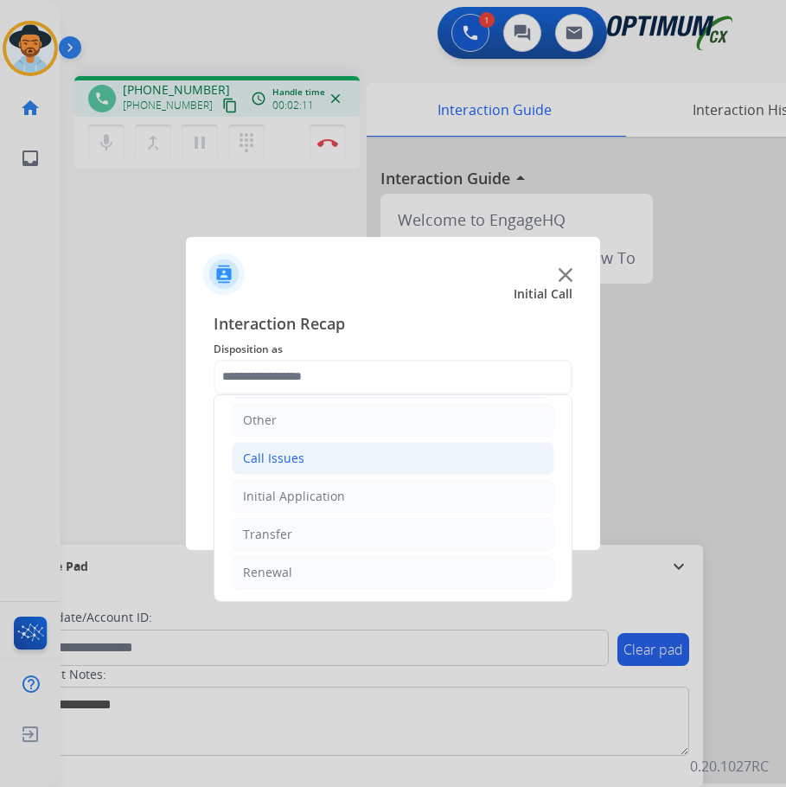
click at [333, 459] on li "Call Issues" at bounding box center [393, 458] width 322 height 33
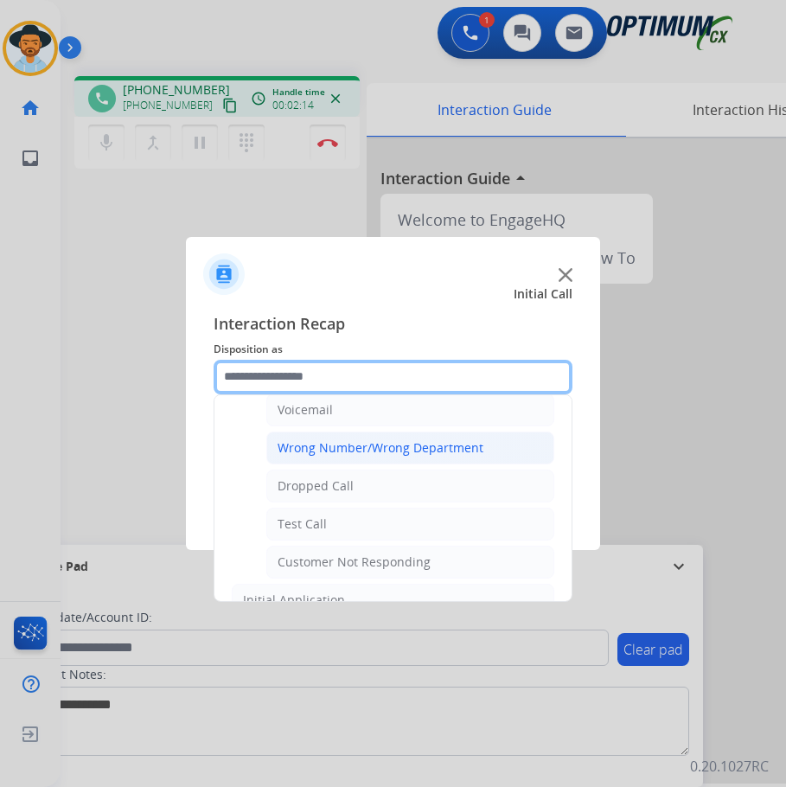
scroll to position [290, 0]
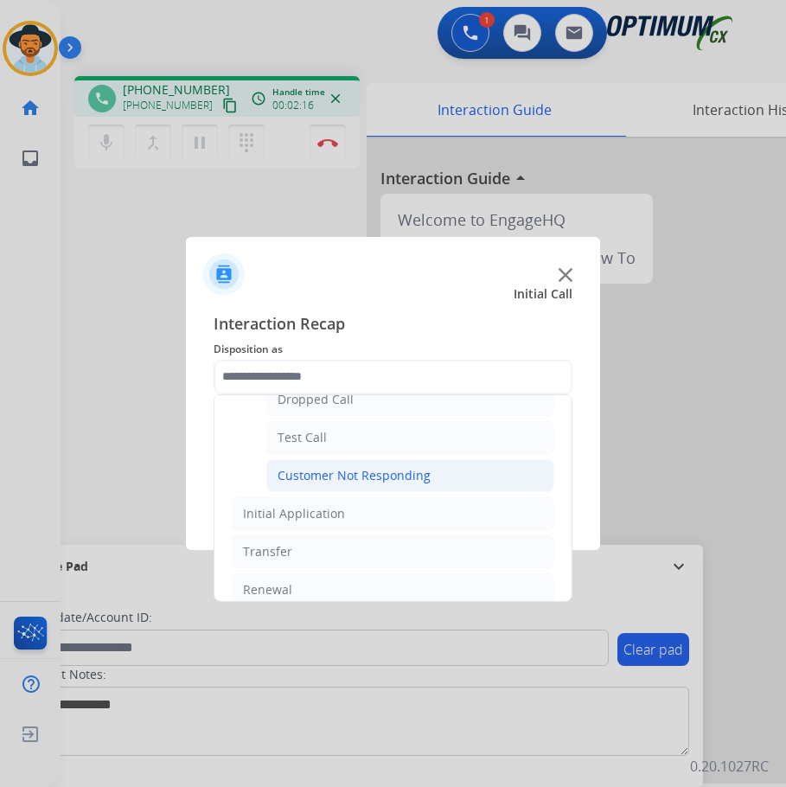
click at [330, 483] on div "Customer Not Responding" at bounding box center [353, 475] width 153 height 17
type input "**********"
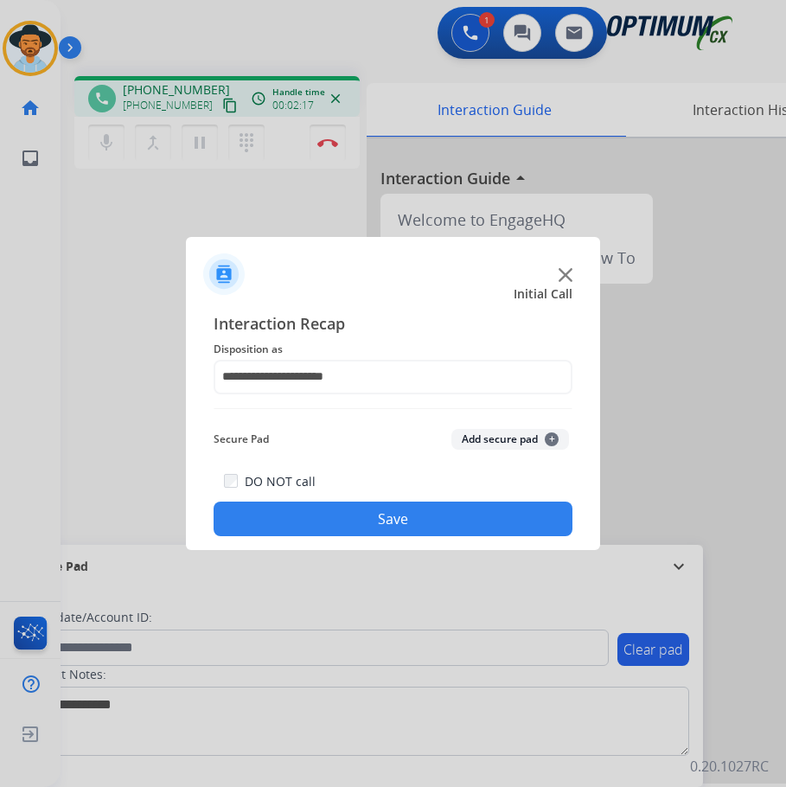
click at [323, 521] on button "Save" at bounding box center [393, 518] width 359 height 35
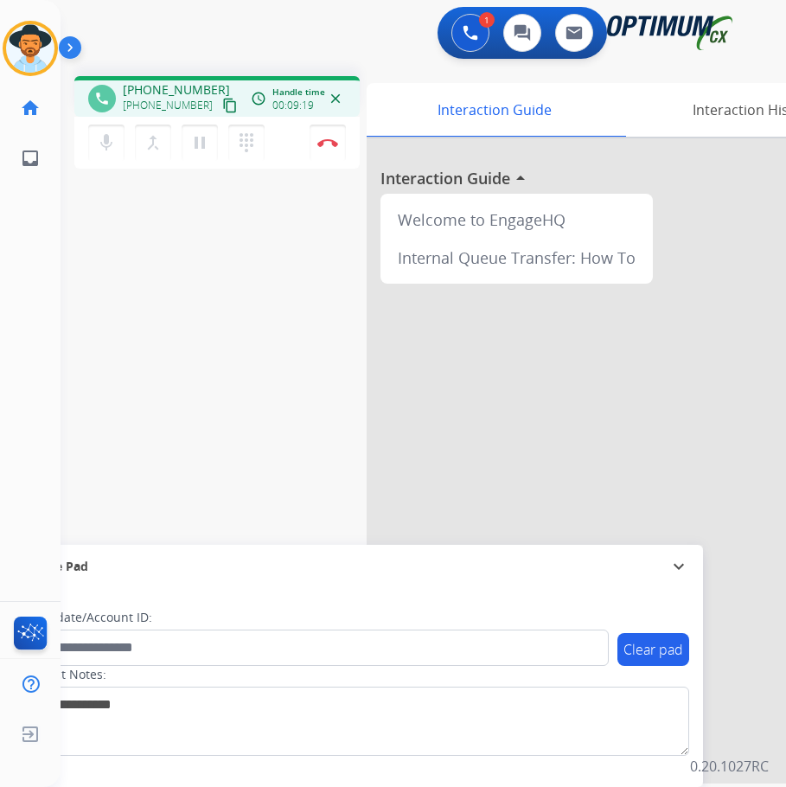
click at [709, 312] on div at bounding box center [626, 460] width 519 height 645
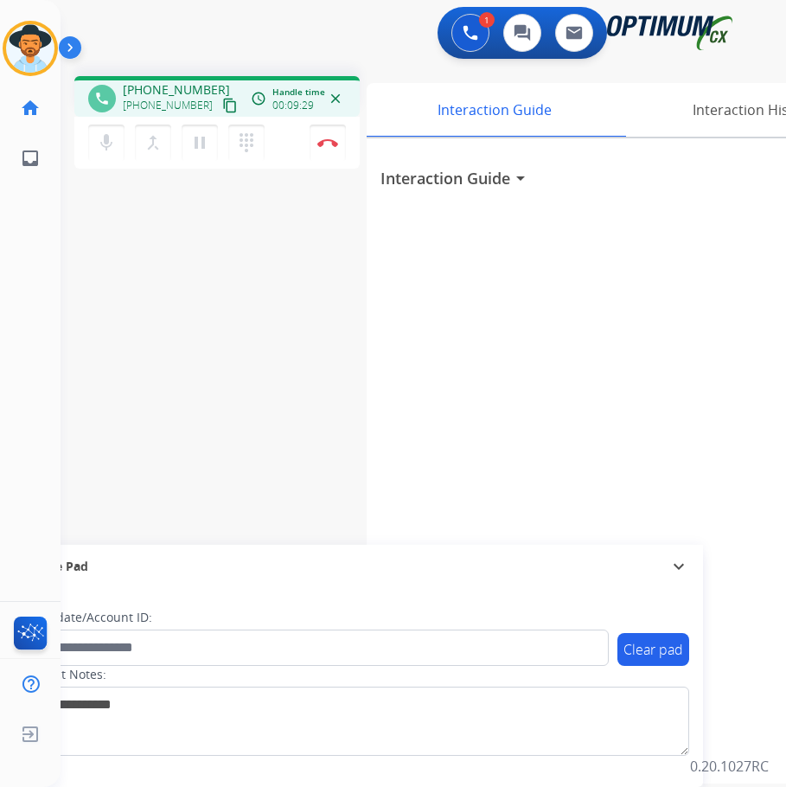
click at [181, 84] on span "[PHONE_NUMBER]" at bounding box center [176, 89] width 107 height 17
copy span "18177181510"
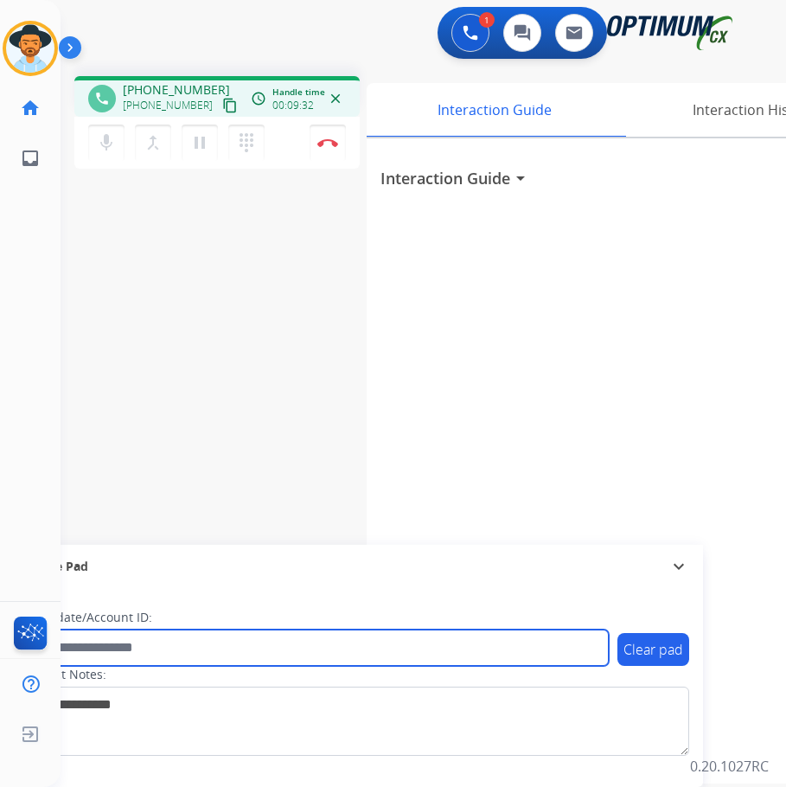
click at [201, 630] on input "text" at bounding box center [315, 647] width 586 height 36
paste input "**********"
type input "**********"
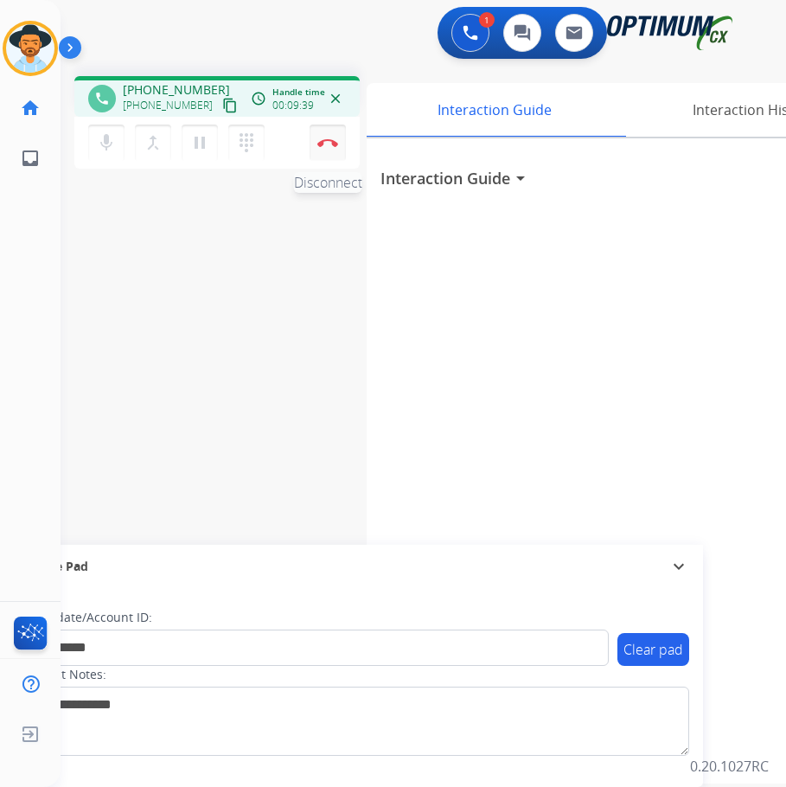
click at [335, 150] on button "Disconnect" at bounding box center [327, 142] width 36 height 36
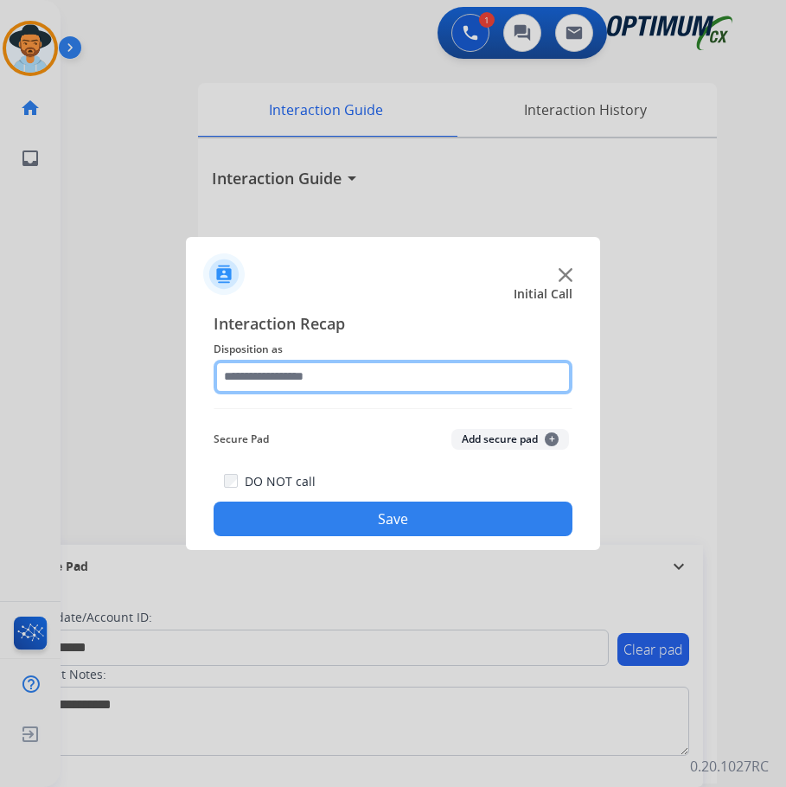
click at [340, 380] on input "text" at bounding box center [393, 377] width 359 height 35
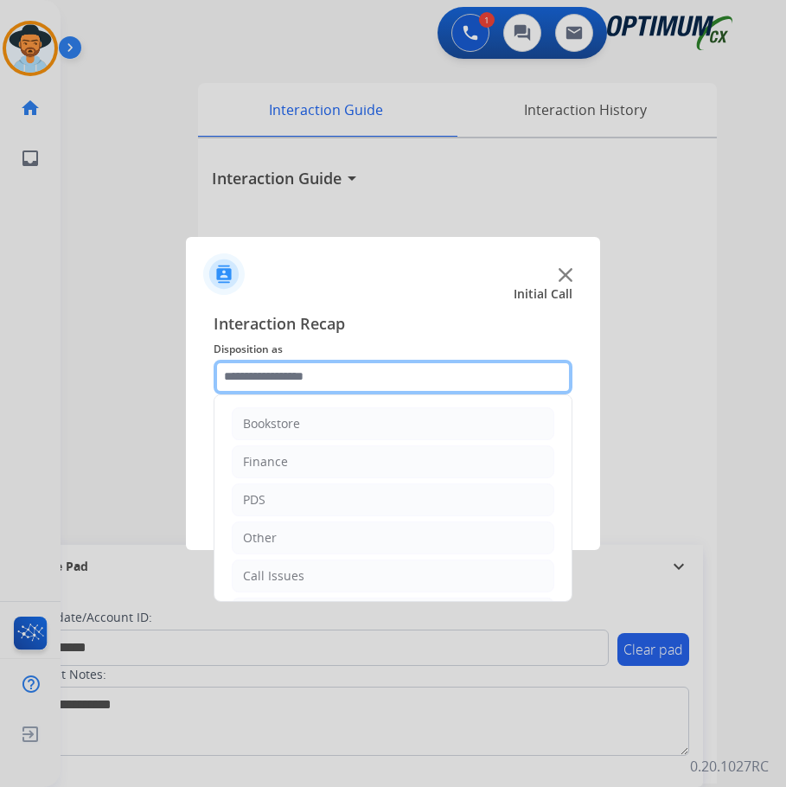
scroll to position [118, 0]
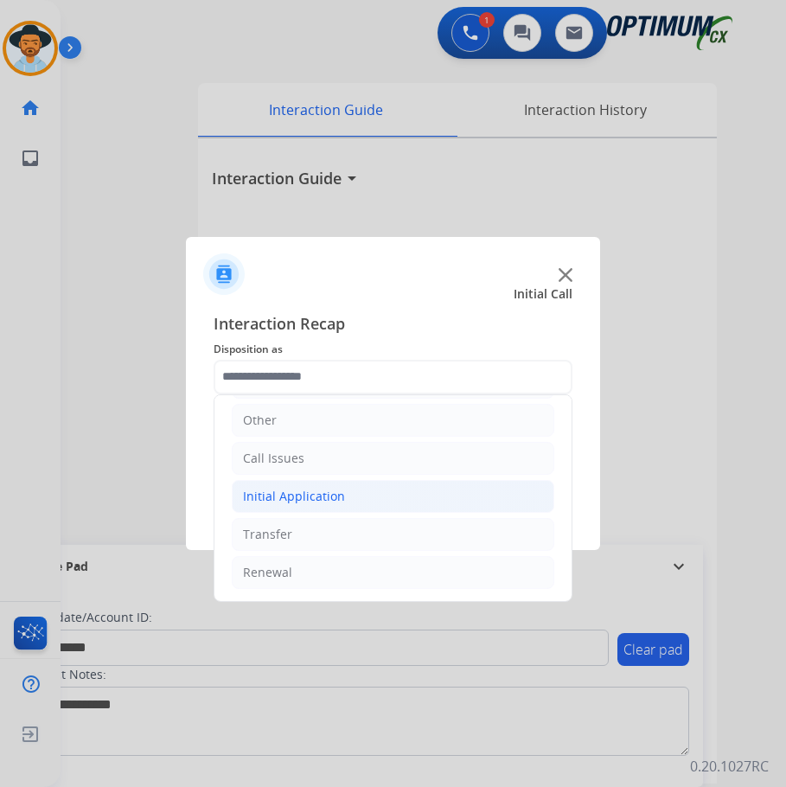
click at [343, 497] on li "Initial Application" at bounding box center [393, 496] width 322 height 33
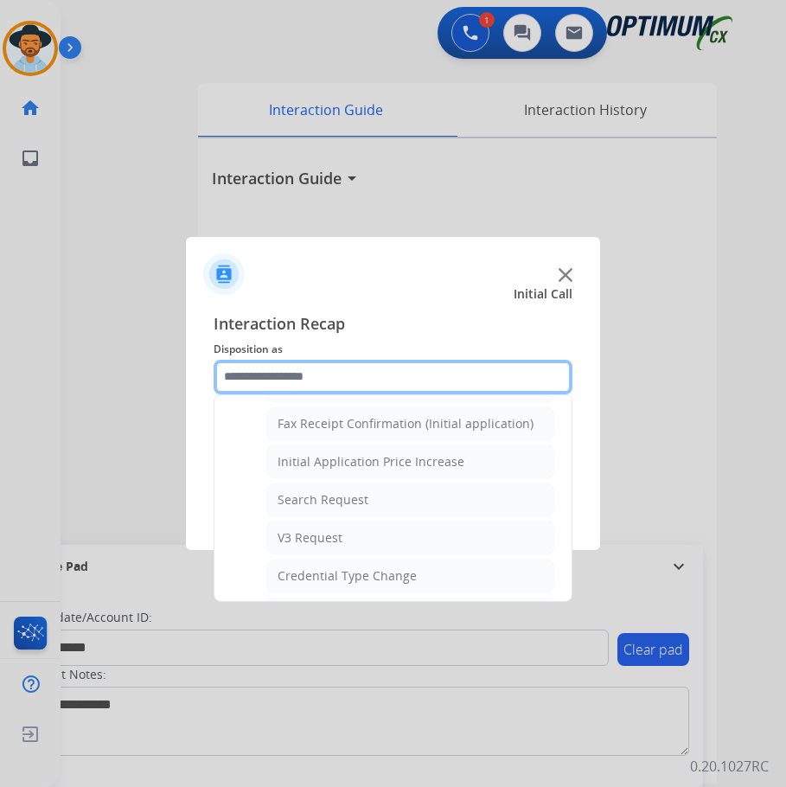
scroll to position [896, 0]
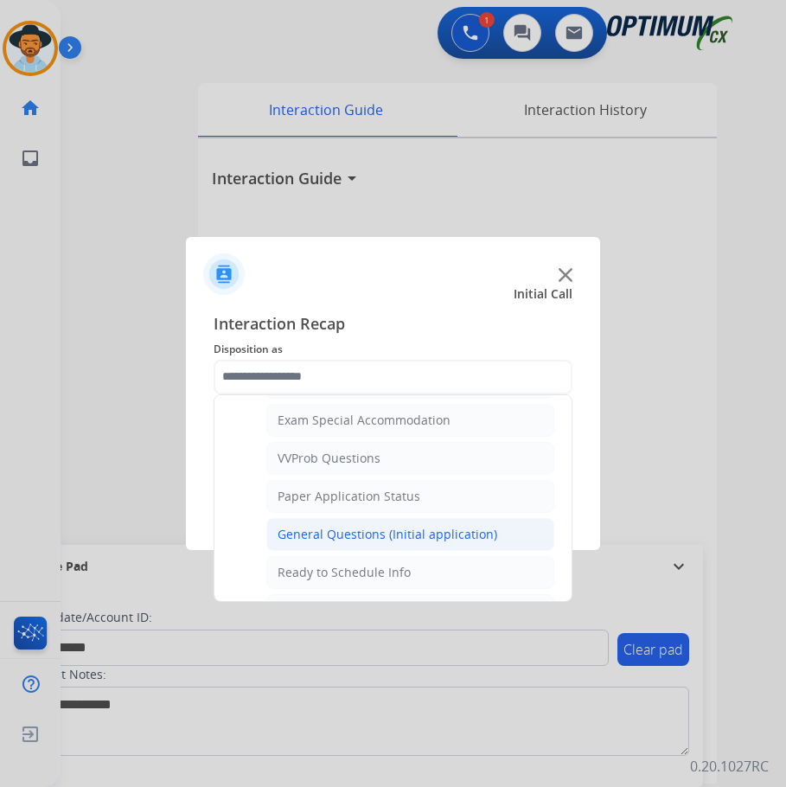
click at [342, 533] on div "General Questions (Initial application)" at bounding box center [387, 534] width 220 height 17
type input "**********"
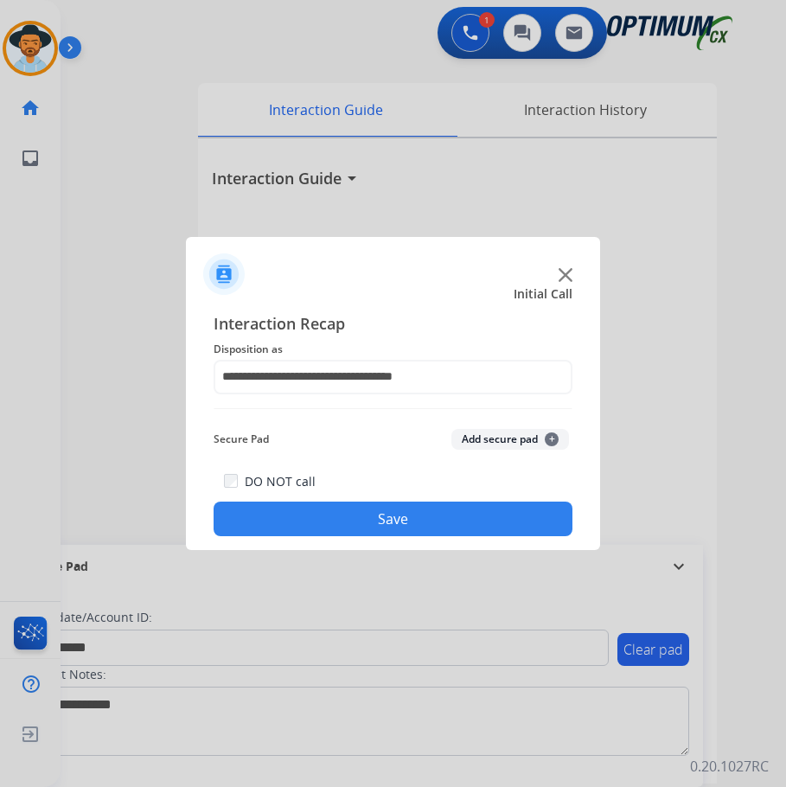
click at [355, 526] on button "Save" at bounding box center [393, 518] width 359 height 35
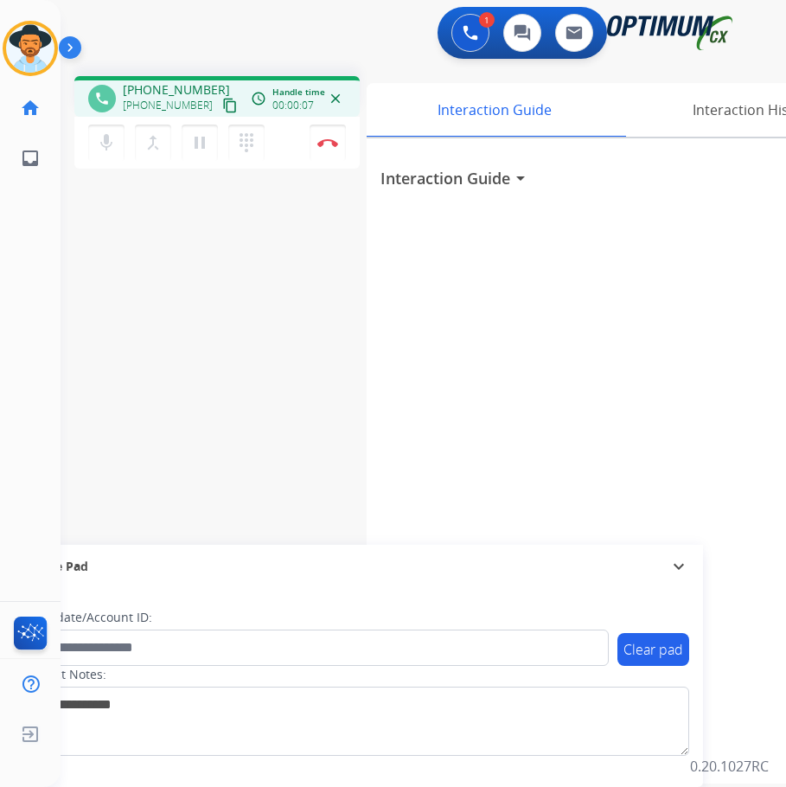
click at [240, 53] on div "1 Voice Interactions 0 Chat Interactions 0 Email Interactions" at bounding box center [409, 34] width 670 height 55
click at [178, 89] on span "[PHONE_NUMBER]" at bounding box center [176, 89] width 107 height 17
copy span "19372190899"
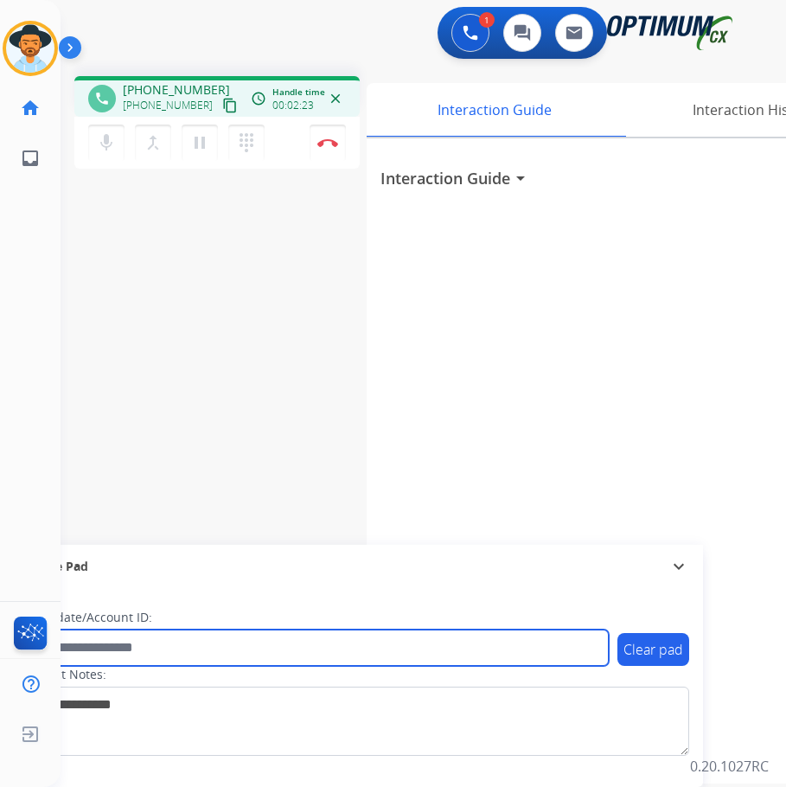
click at [298, 657] on input "text" at bounding box center [315, 647] width 586 height 36
paste input "**********"
type input "**********"
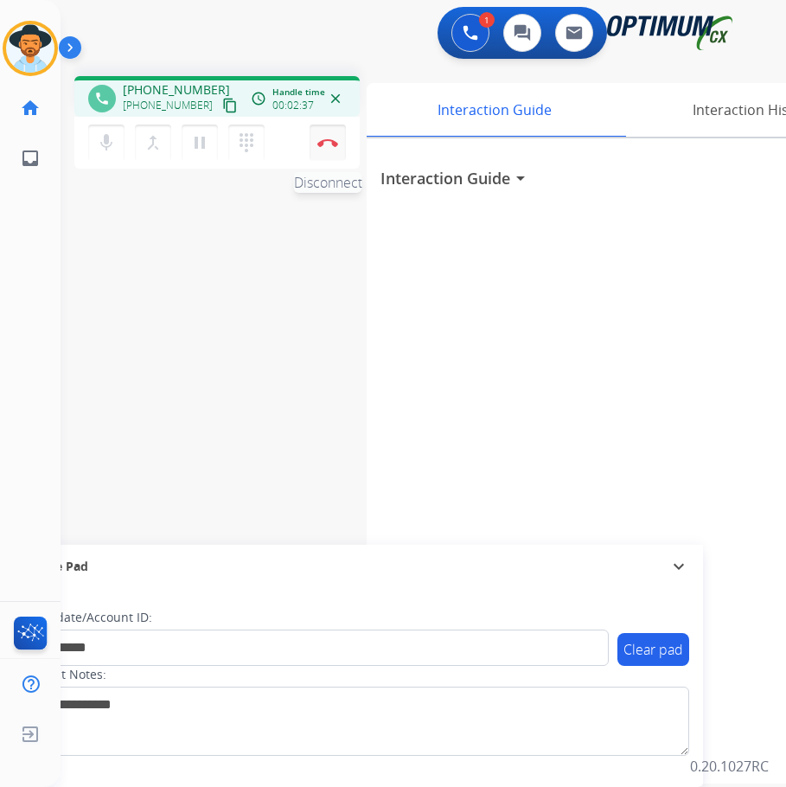
click at [332, 149] on button "Disconnect" at bounding box center [327, 142] width 36 height 36
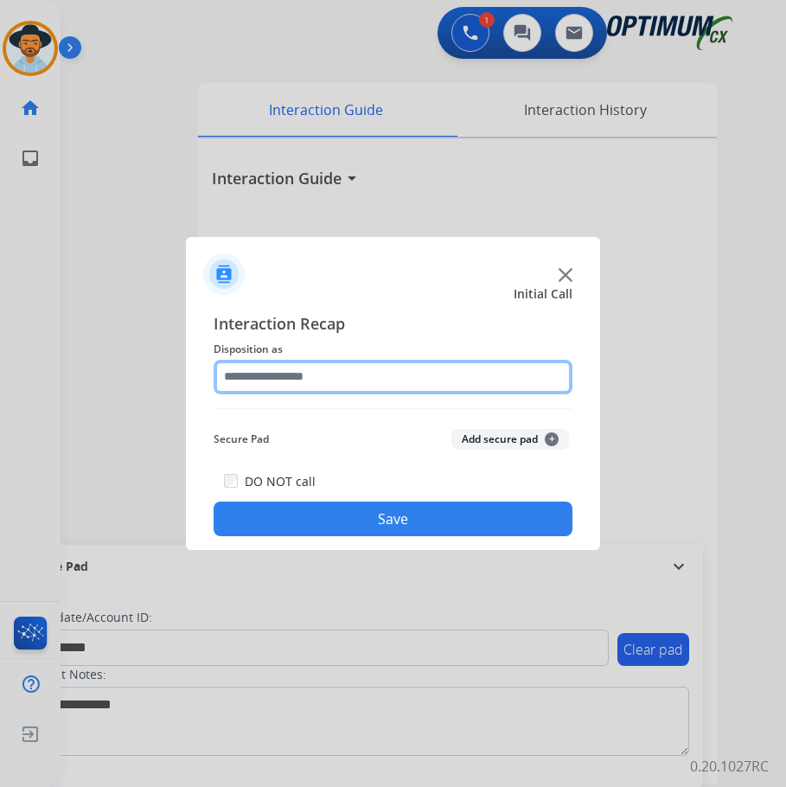
click at [409, 371] on input "text" at bounding box center [393, 377] width 359 height 35
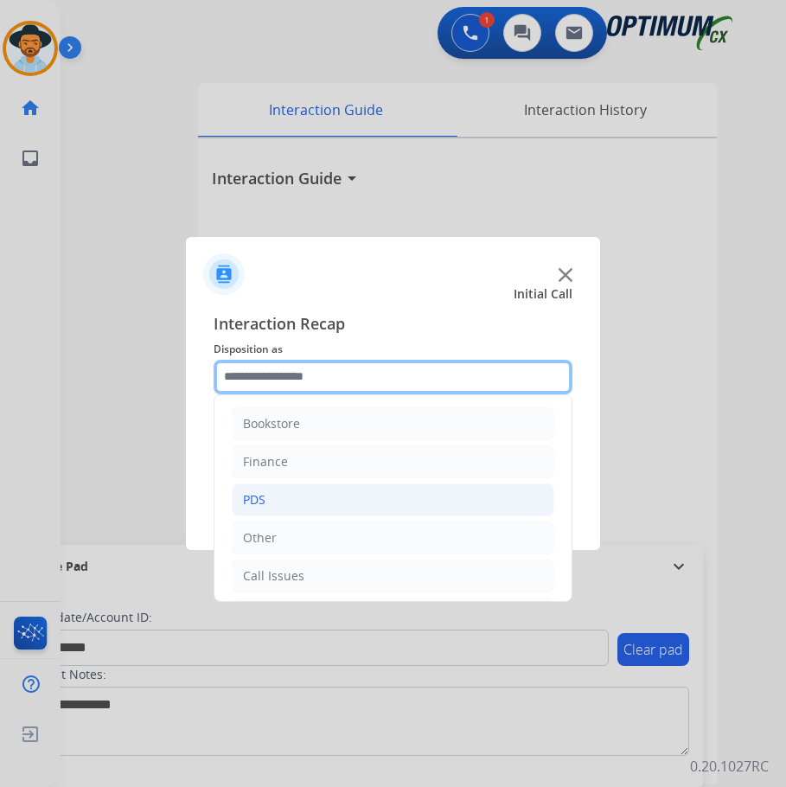
scroll to position [118, 0]
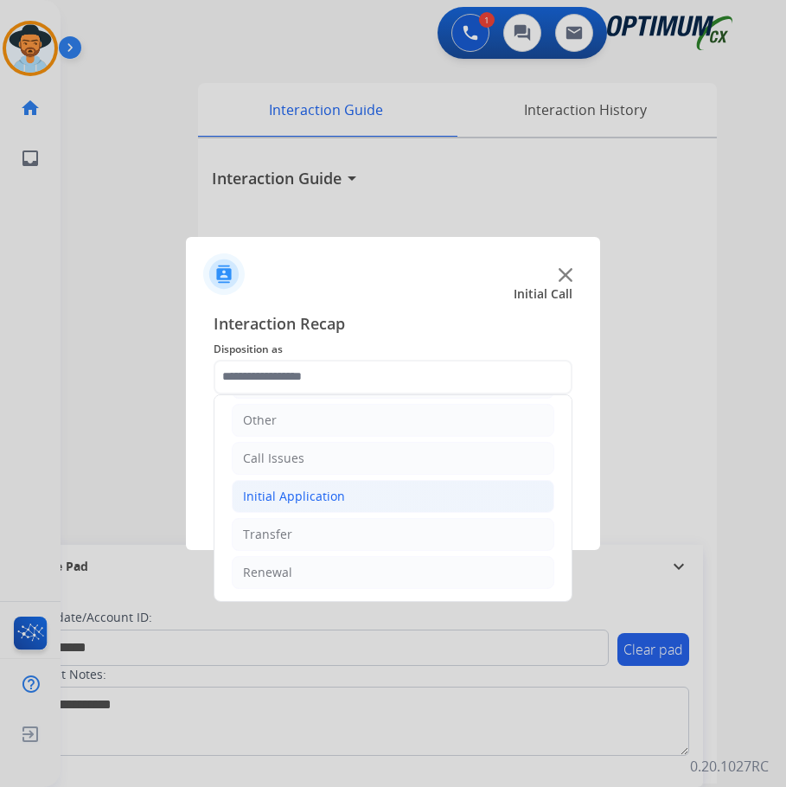
click at [325, 488] on div "Initial Application" at bounding box center [294, 496] width 102 height 17
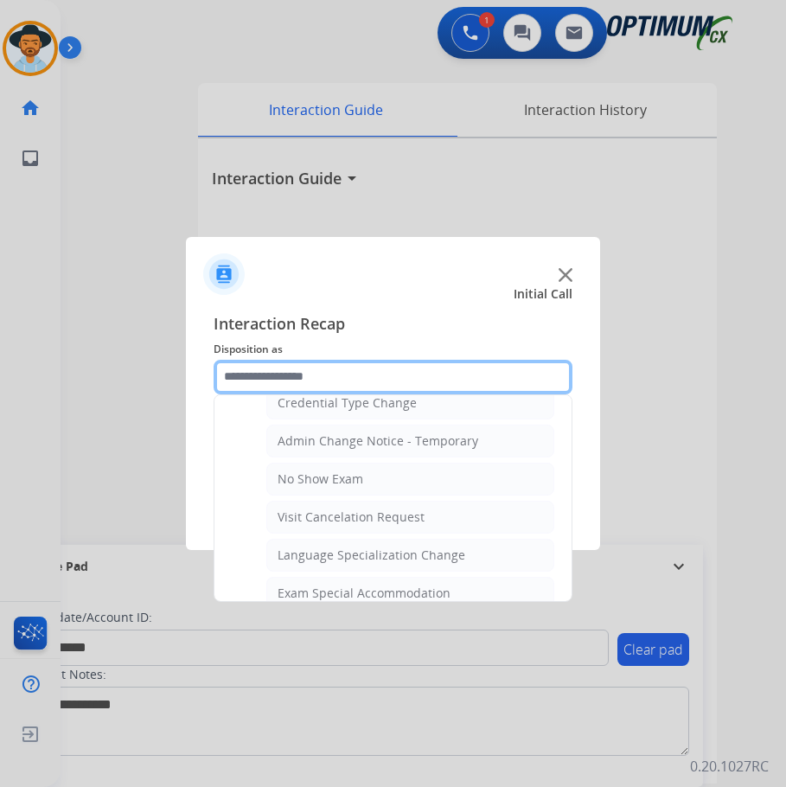
scroll to position [896, 0]
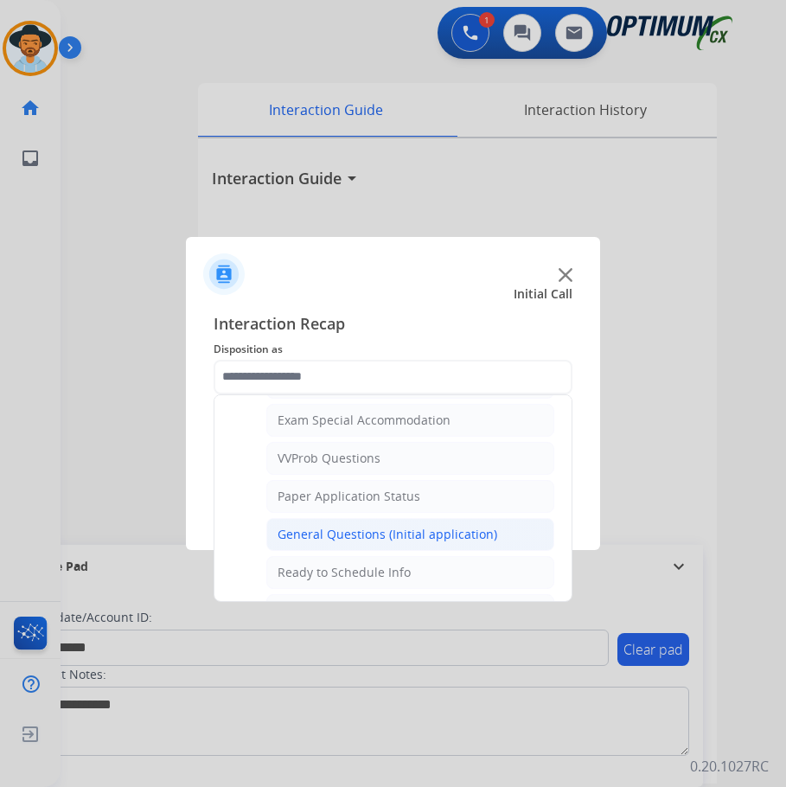
click at [365, 529] on div "General Questions (Initial application)" at bounding box center [387, 534] width 220 height 17
type input "**********"
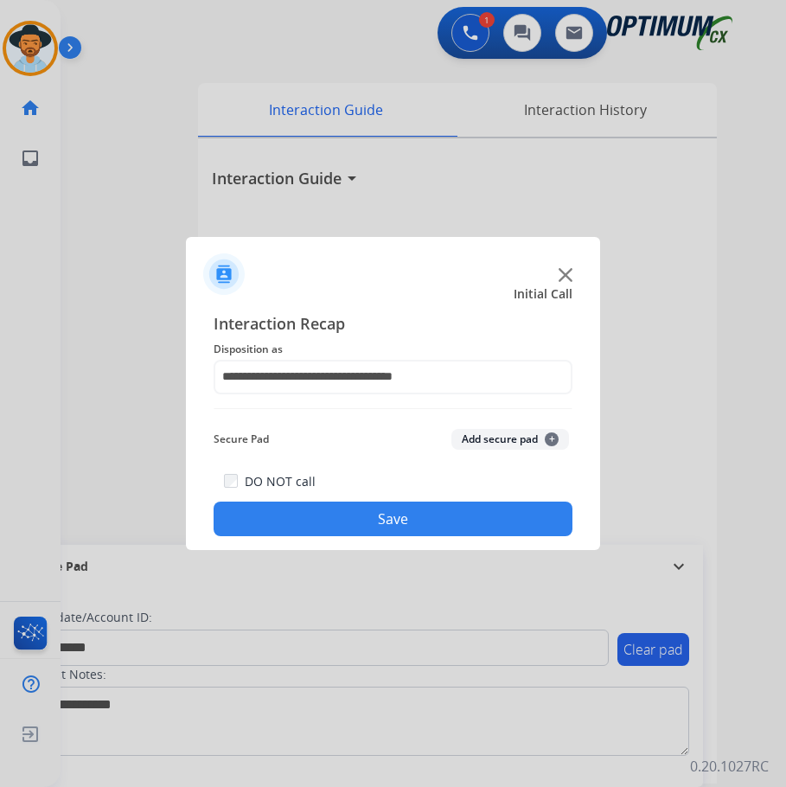
click at [430, 509] on button "Save" at bounding box center [393, 518] width 359 height 35
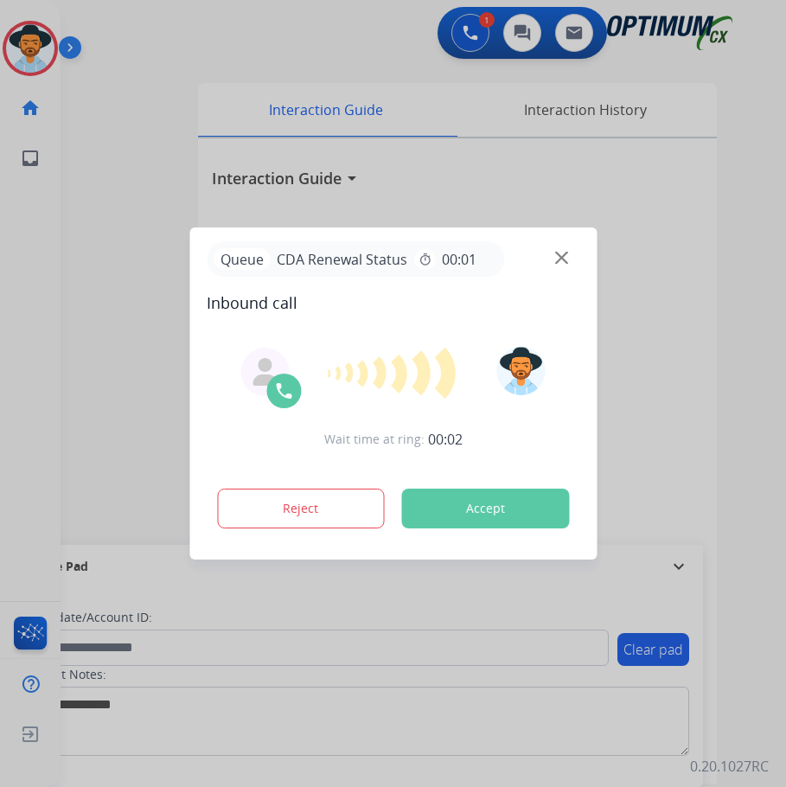
click at [731, 112] on div at bounding box center [393, 393] width 786 height 787
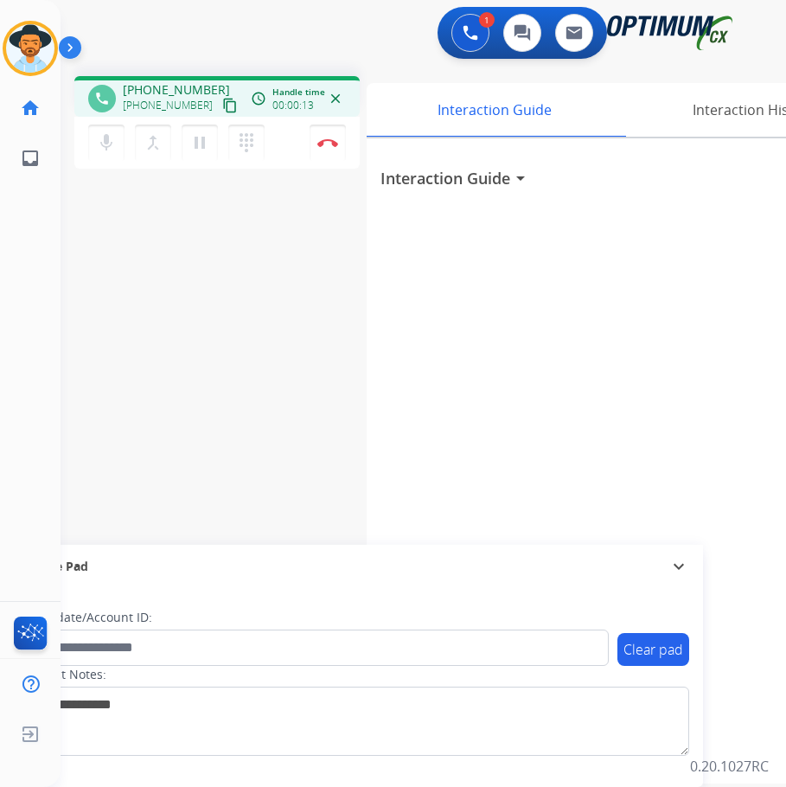
click at [171, 90] on span "+12192290374" at bounding box center [176, 89] width 107 height 17
copy span "12192290374"
click at [340, 421] on div "phone +12192290374 +12192290374 content_copy access_time Call metrics Queue 00:…" at bounding box center [403, 422] width 684 height 721
click at [187, 86] on span "+12192290374" at bounding box center [176, 89] width 107 height 17
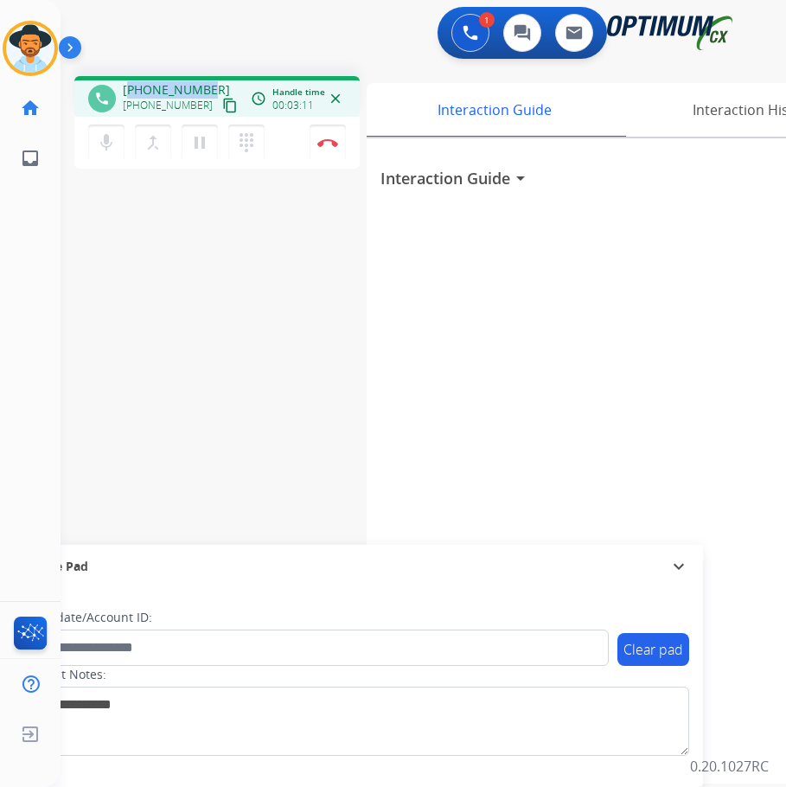
click at [187, 86] on span "+12192290374" at bounding box center [176, 89] width 107 height 17
copy span "12192290374"
click at [217, 542] on div "phone +12192290374 +12192290374 content_copy access_time Call metrics Queue 00:…" at bounding box center [403, 422] width 684 height 721
click at [330, 145] on img at bounding box center [327, 142] width 21 height 9
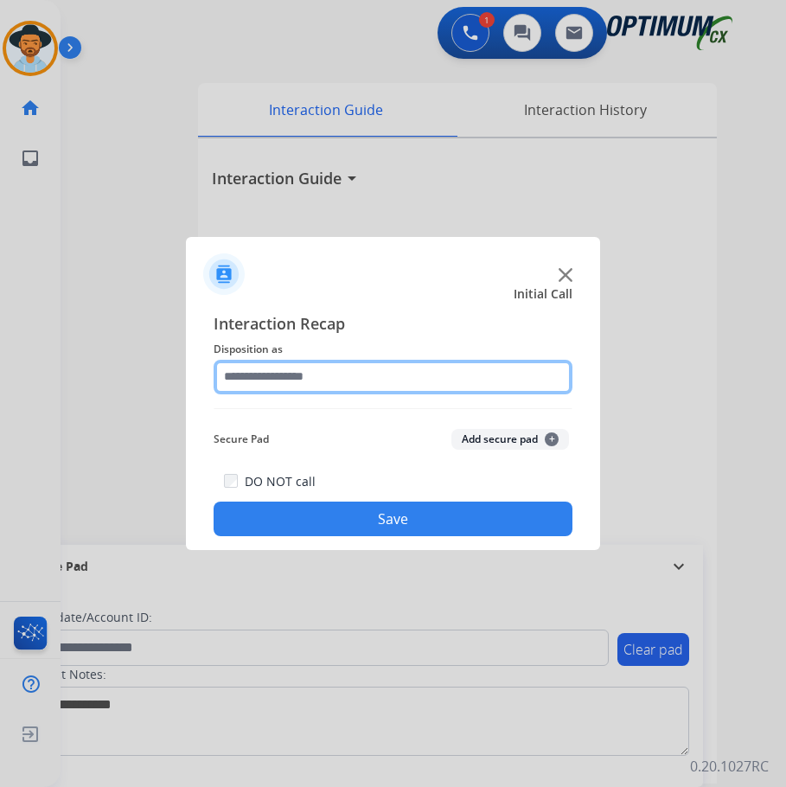
click at [385, 384] on input "text" at bounding box center [393, 377] width 359 height 35
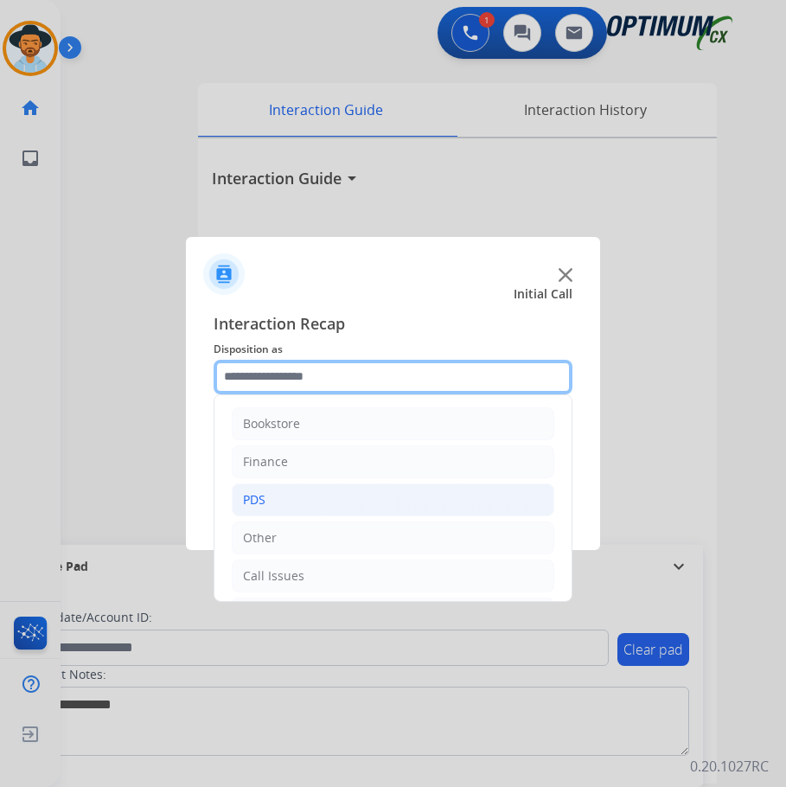
scroll to position [118, 0]
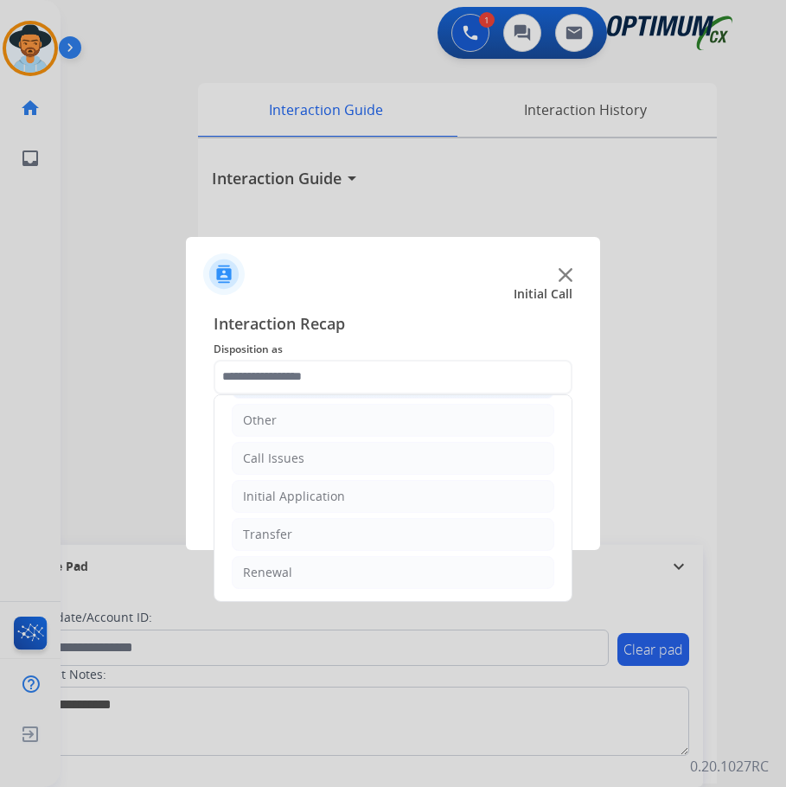
click at [328, 498] on div "Initial Application" at bounding box center [294, 496] width 102 height 17
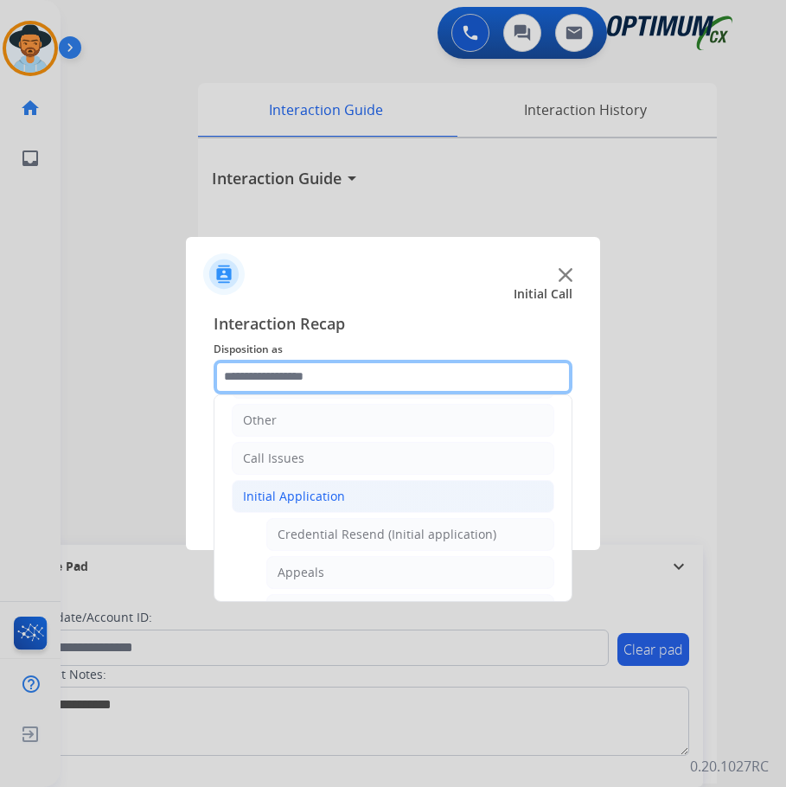
scroll to position [204, 0]
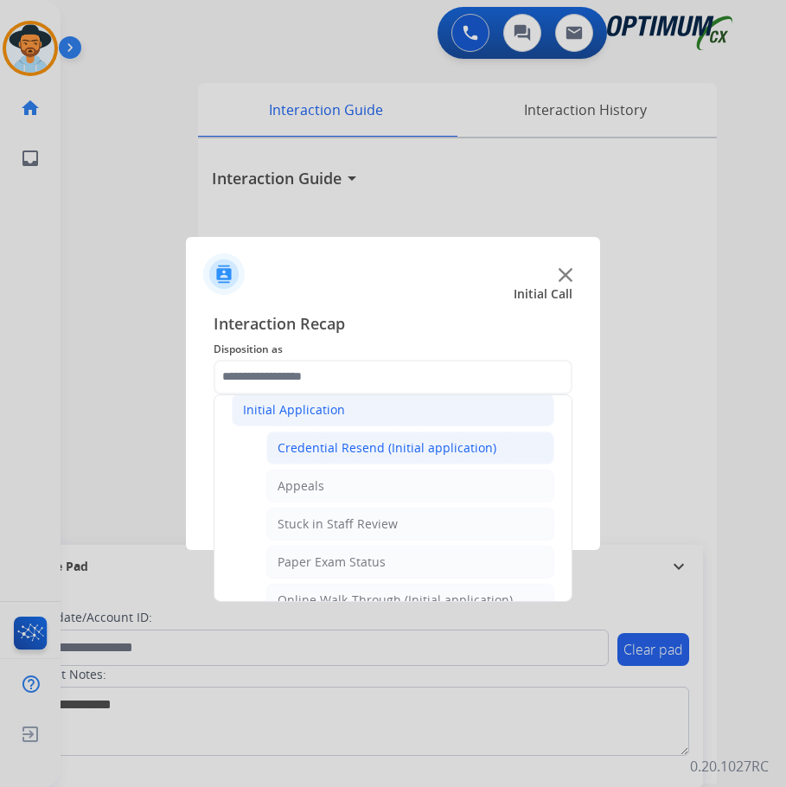
click at [428, 454] on div "Credential Resend (Initial application)" at bounding box center [386, 447] width 219 height 17
type input "**********"
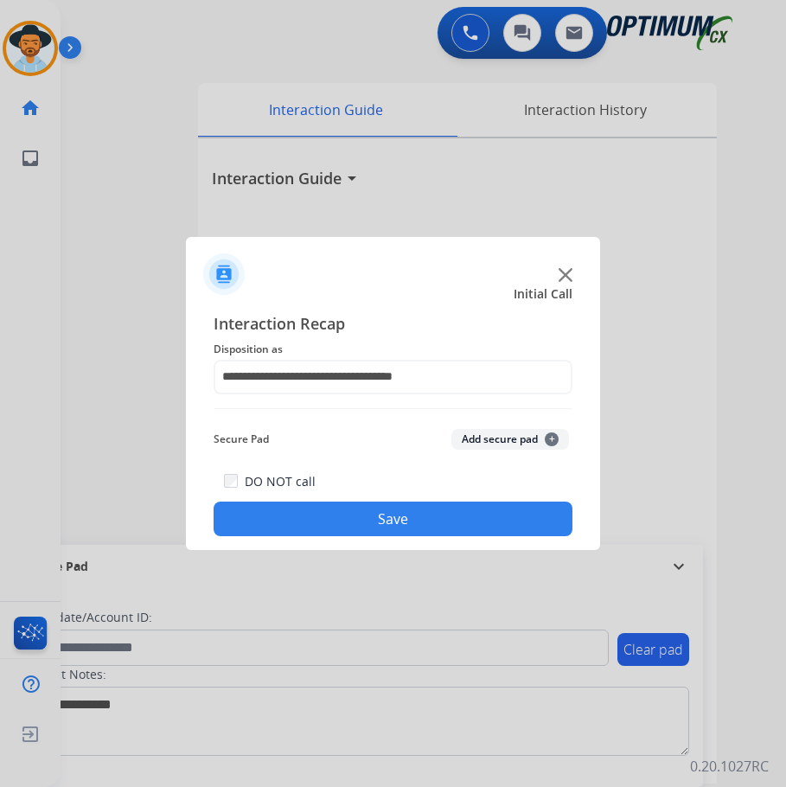
click at [386, 519] on button "Save" at bounding box center [393, 518] width 359 height 35
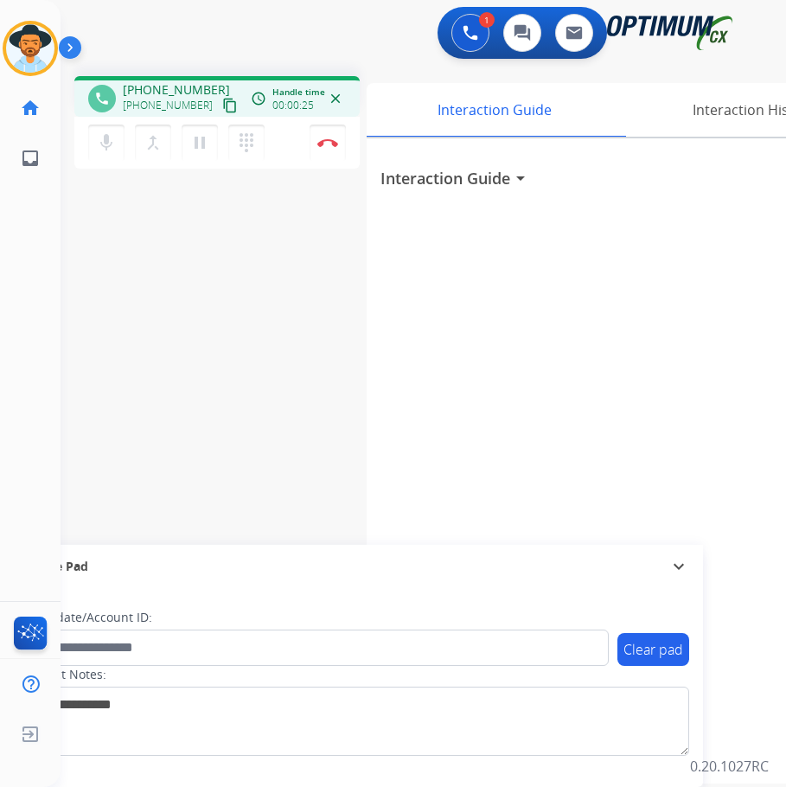
click at [163, 86] on span "+17875163712" at bounding box center [176, 89] width 107 height 17
copy span "17875163712"
click at [187, 95] on div "+17875163712 content_copy" at bounding box center [182, 105] width 118 height 21
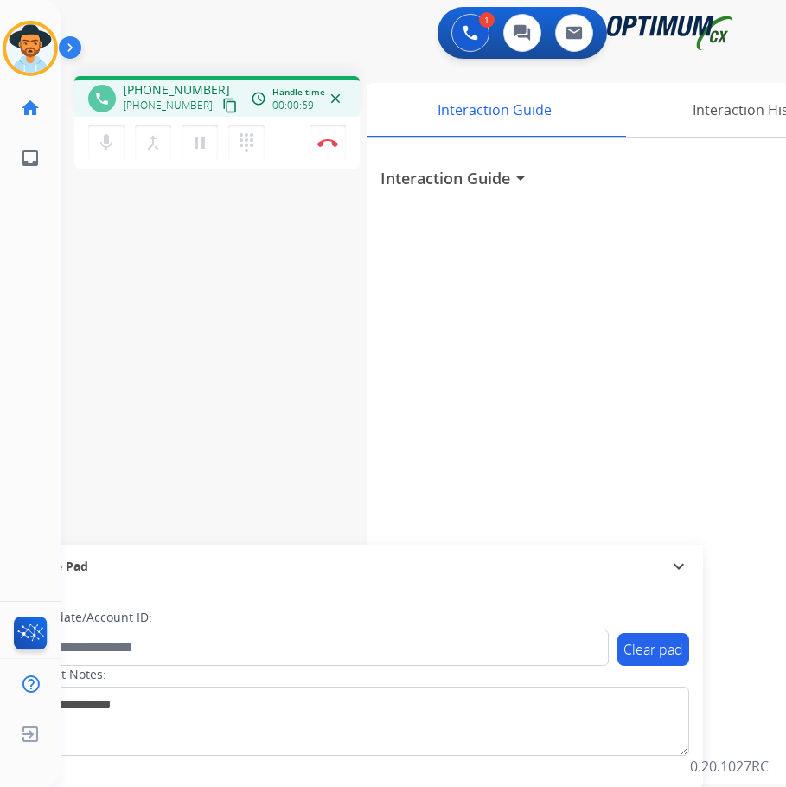
click at [188, 88] on span "+17875163712" at bounding box center [176, 89] width 107 height 17
copy span "17875163712"
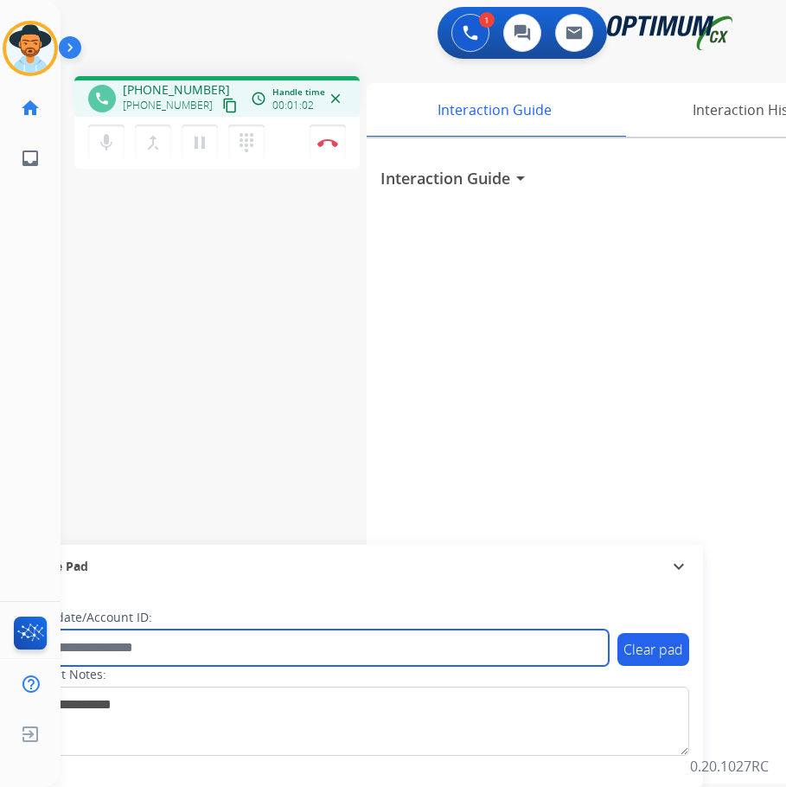
click at [177, 653] on input "text" at bounding box center [315, 647] width 586 height 36
paste input "**********"
type input "**********"
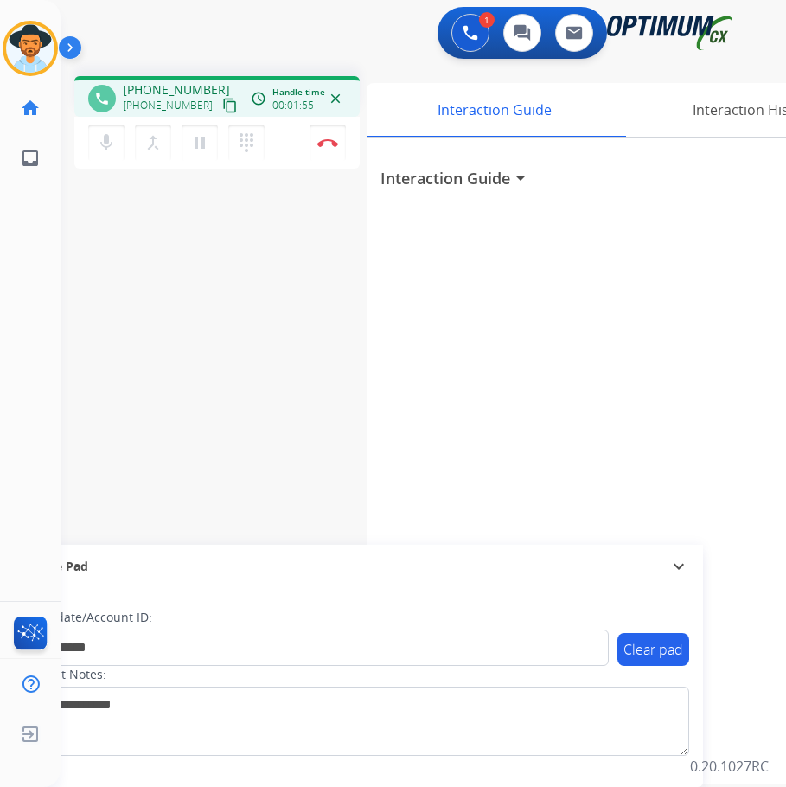
click at [424, 479] on div "Interaction Guide arrow_drop_down" at bounding box center [626, 460] width 519 height 645
click at [316, 143] on button "Disconnect" at bounding box center [327, 142] width 36 height 36
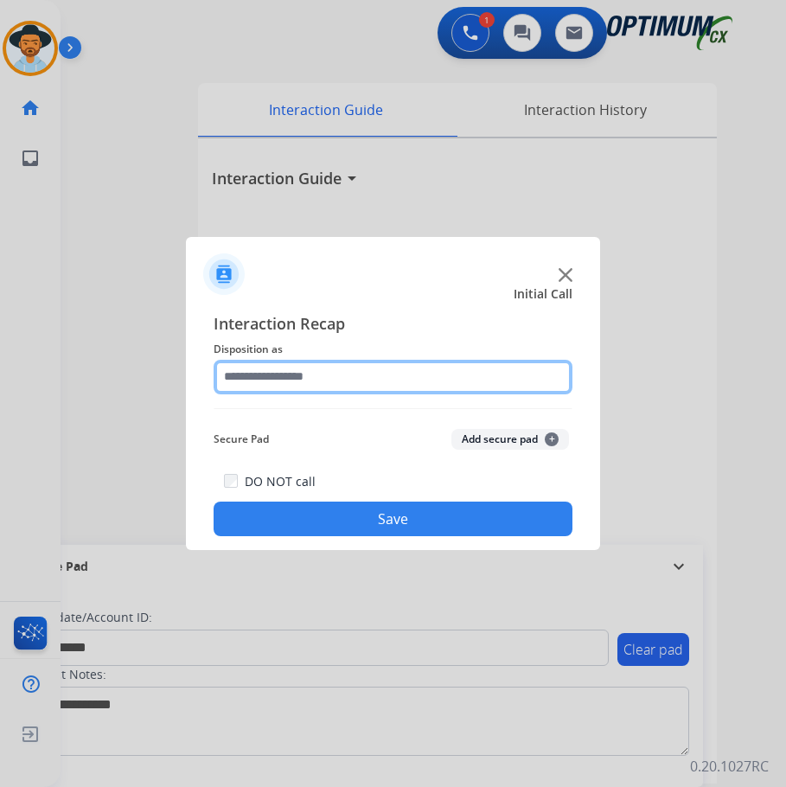
click at [370, 367] on input "text" at bounding box center [393, 377] width 359 height 35
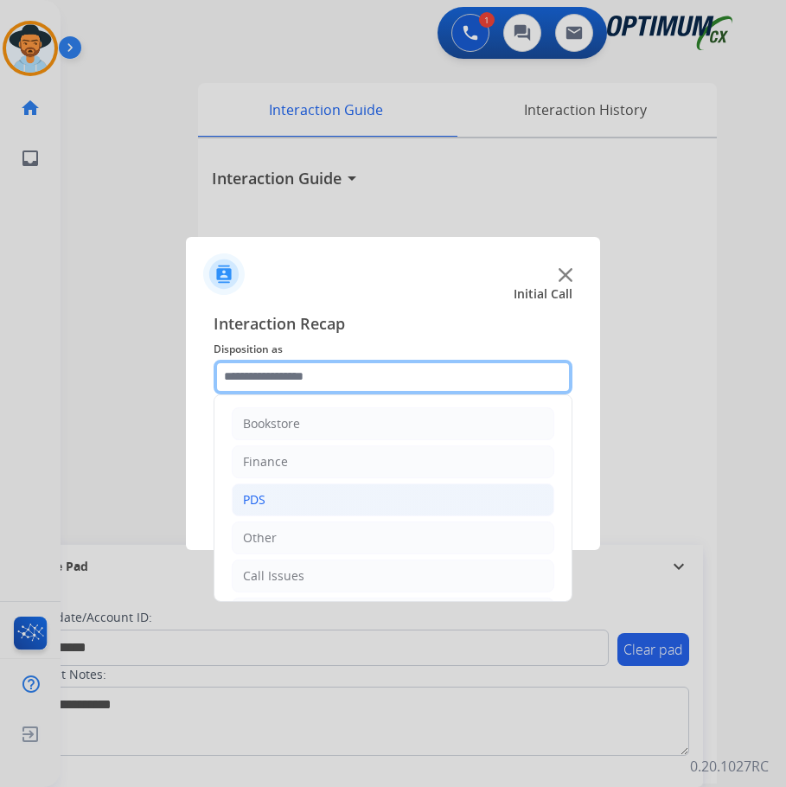
scroll to position [118, 0]
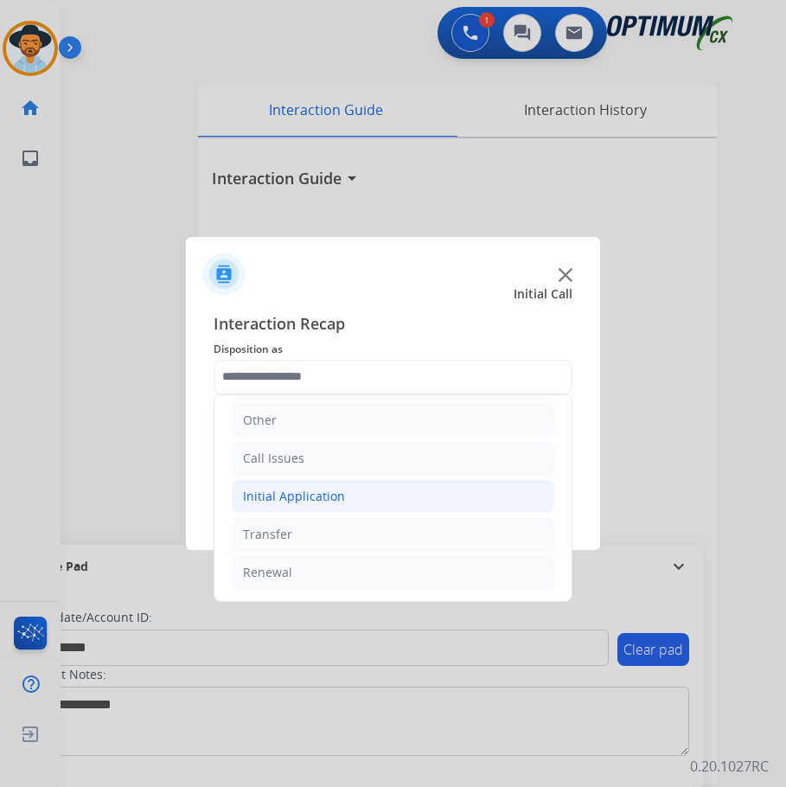
click at [383, 503] on li "Initial Application" at bounding box center [393, 496] width 322 height 33
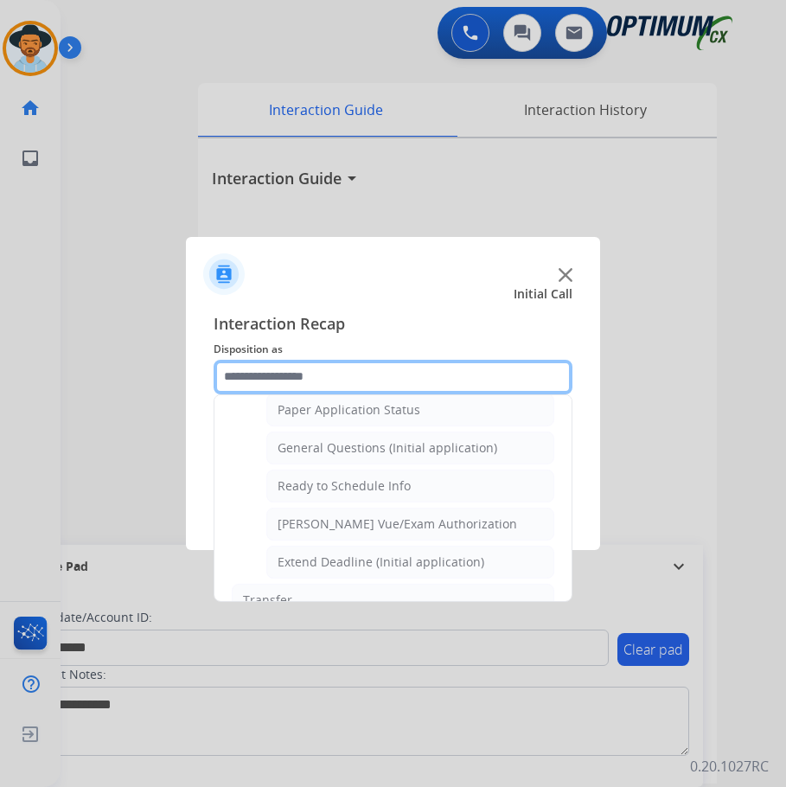
scroll to position [1048, 0]
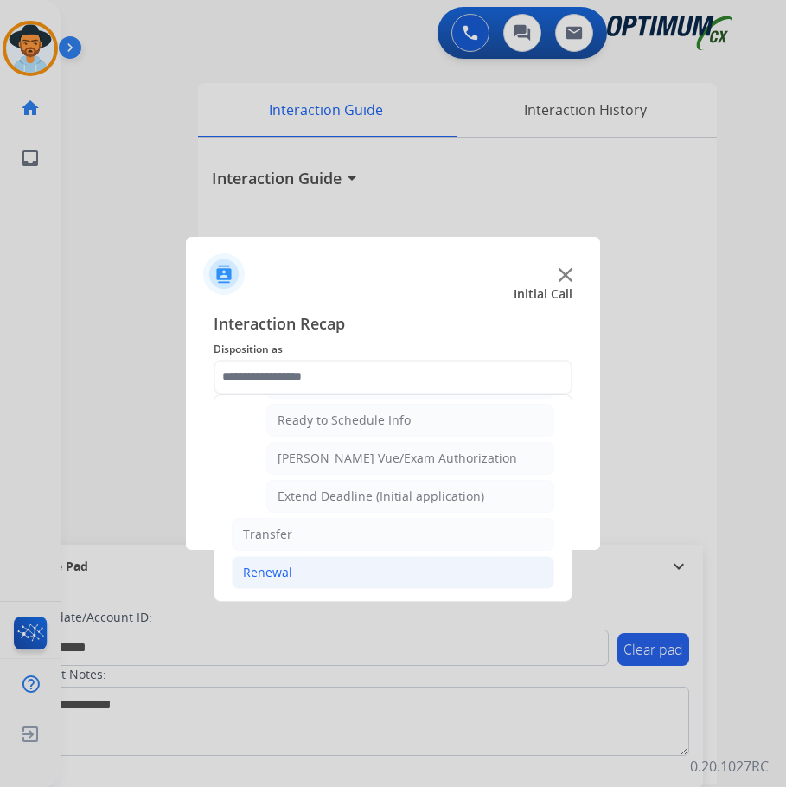
click at [323, 581] on li "Renewal" at bounding box center [393, 572] width 322 height 33
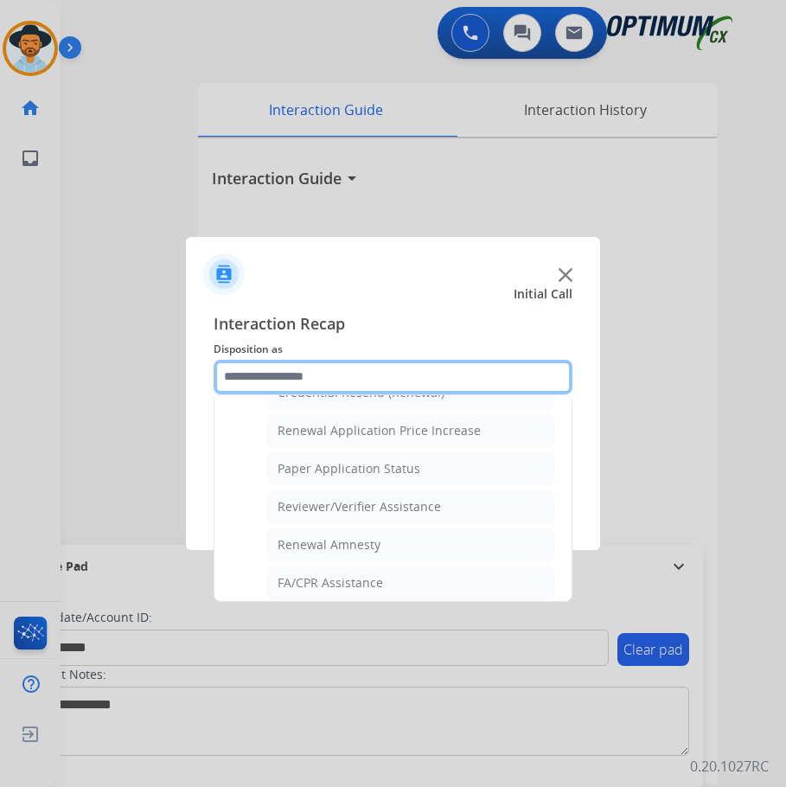
scroll to position [494, 0]
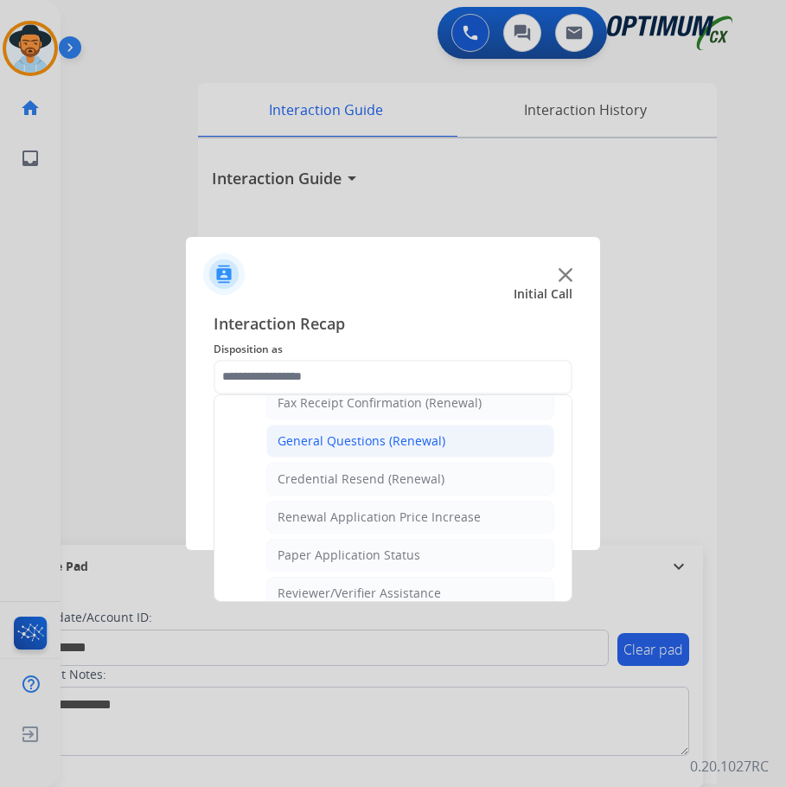
click at [423, 450] on li "General Questions (Renewal)" at bounding box center [410, 440] width 288 height 33
type input "**********"
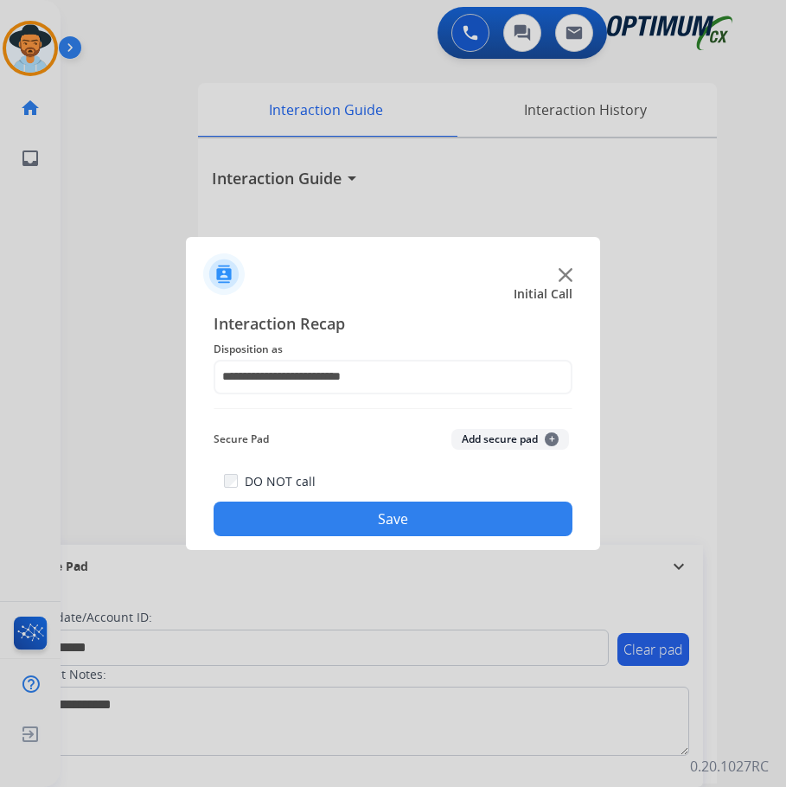
click at [362, 513] on button "Save" at bounding box center [393, 518] width 359 height 35
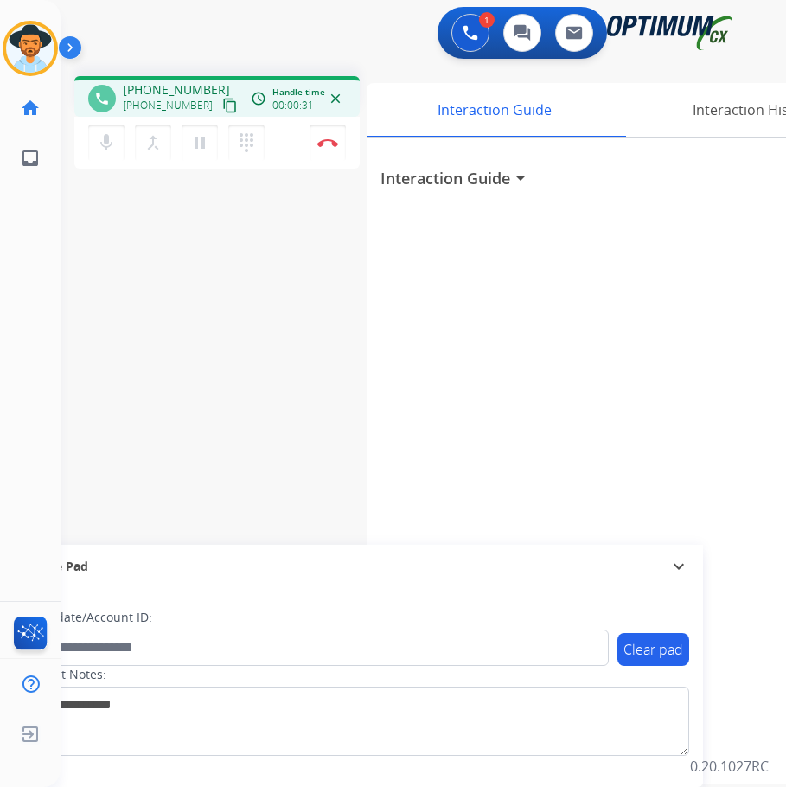
click at [172, 92] on span "+13202921054" at bounding box center [176, 89] width 107 height 17
copy span "13202921054"
click at [147, 91] on span "+13202921054" at bounding box center [176, 89] width 107 height 17
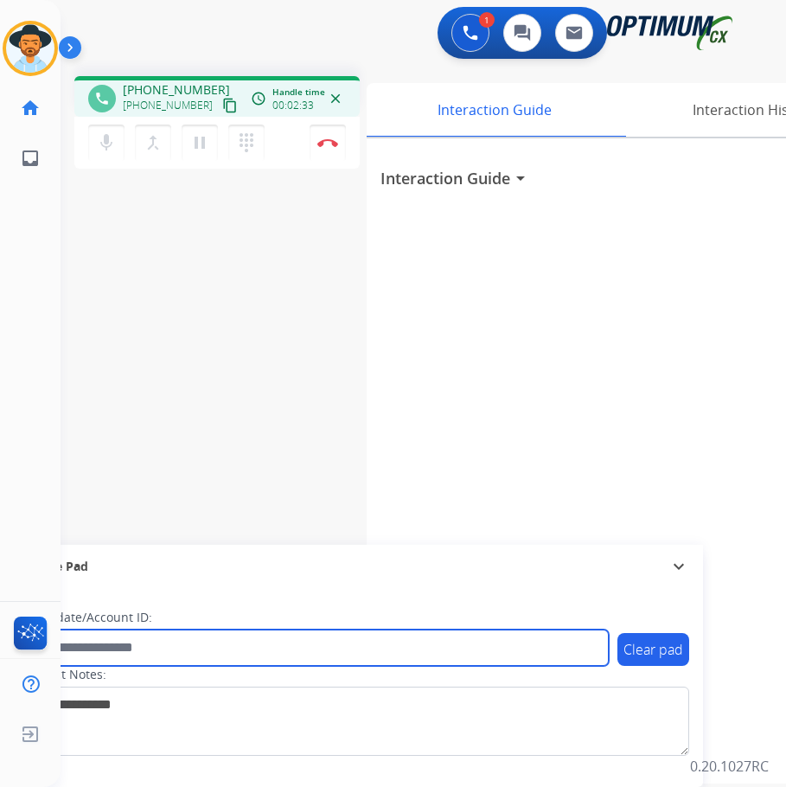
click at [231, 657] on input "text" at bounding box center [315, 647] width 586 height 36
paste input "**********"
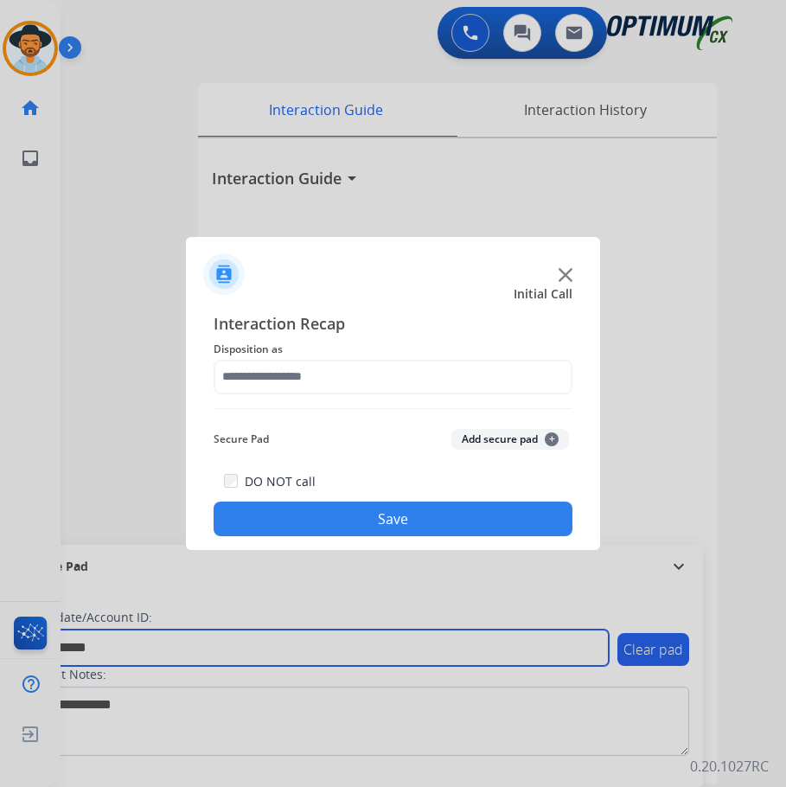
type input "**********"
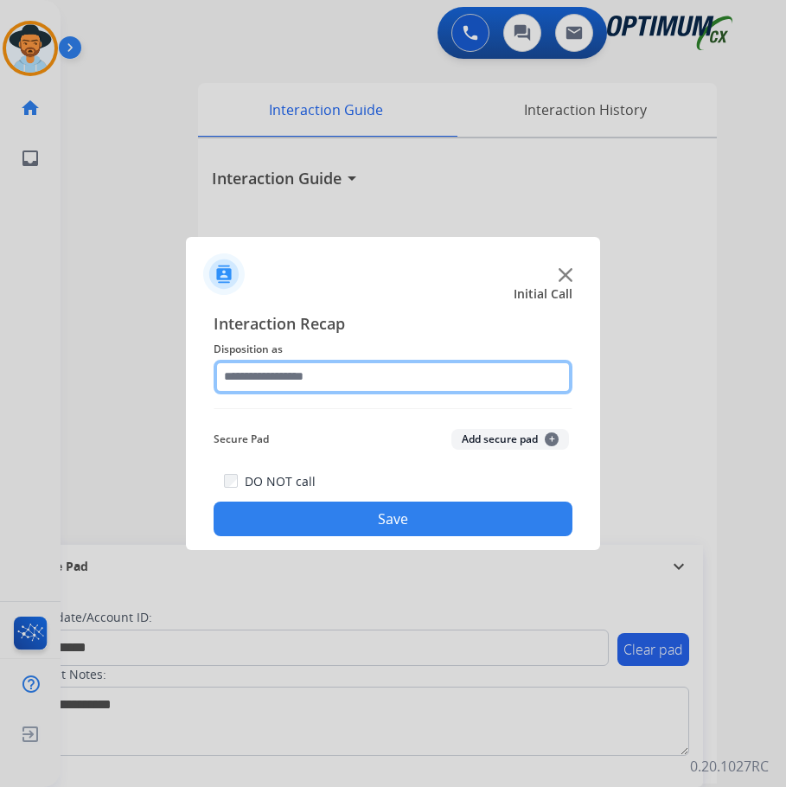
click at [355, 373] on input "text" at bounding box center [393, 377] width 359 height 35
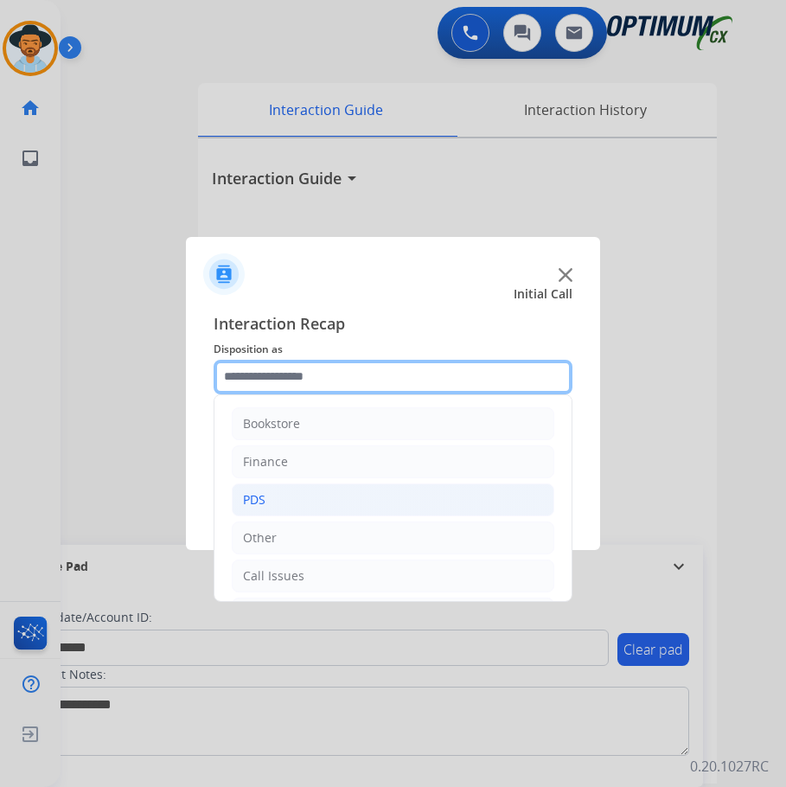
scroll to position [118, 0]
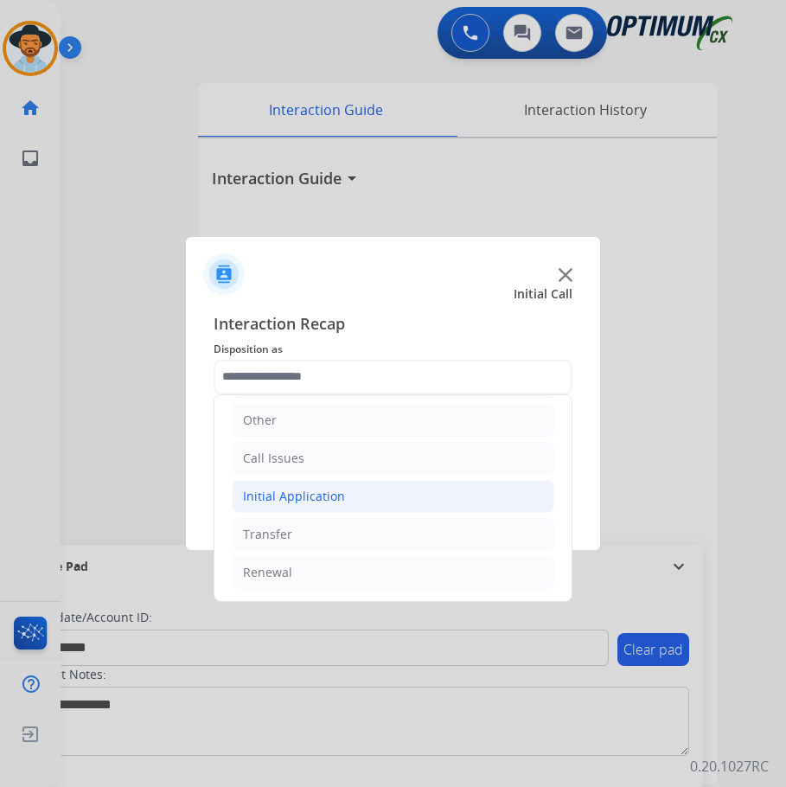
click at [318, 489] on div "Initial Application" at bounding box center [294, 496] width 102 height 17
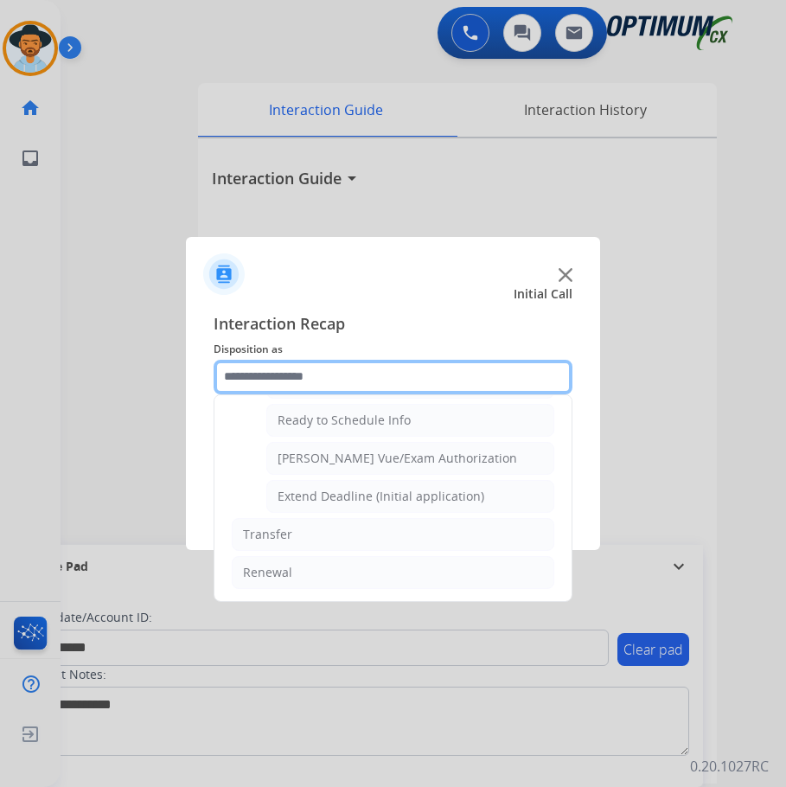
scroll to position [875, 0]
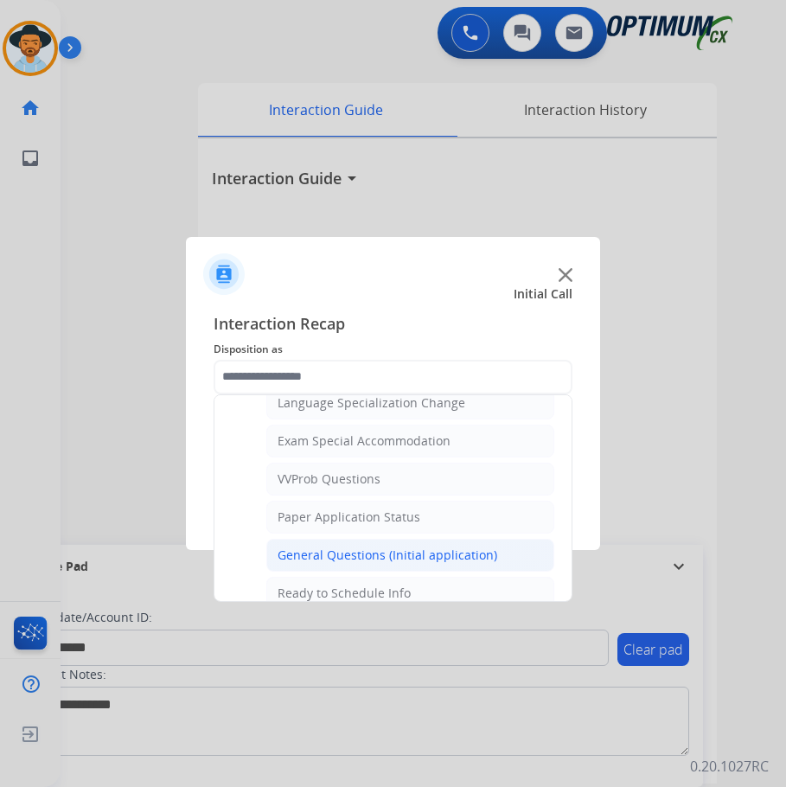
click at [357, 549] on div "General Questions (Initial application)" at bounding box center [387, 554] width 220 height 17
type input "**********"
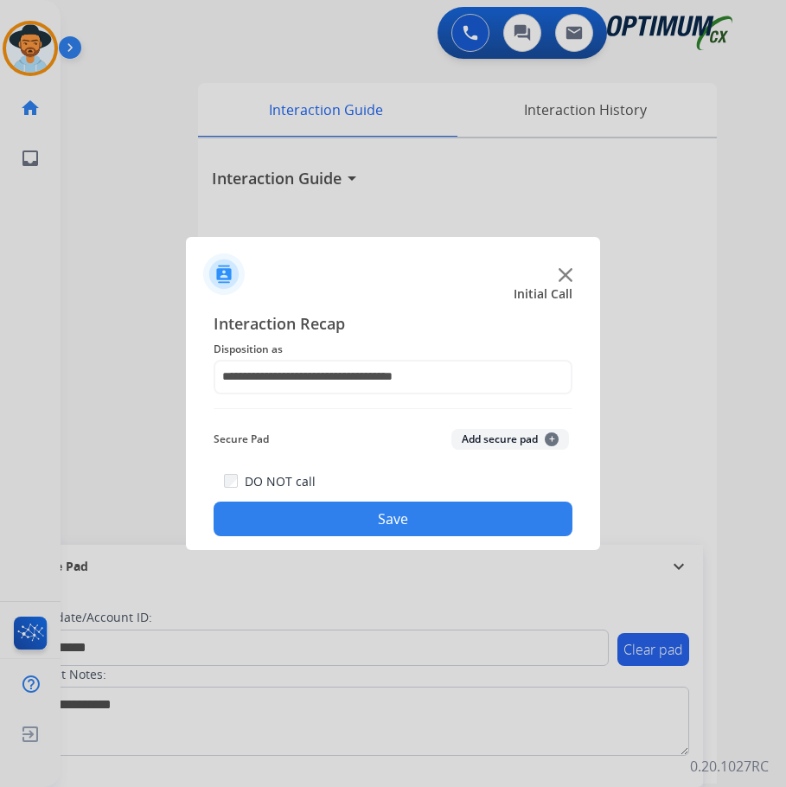
click at [362, 527] on button "Save" at bounding box center [393, 518] width 359 height 35
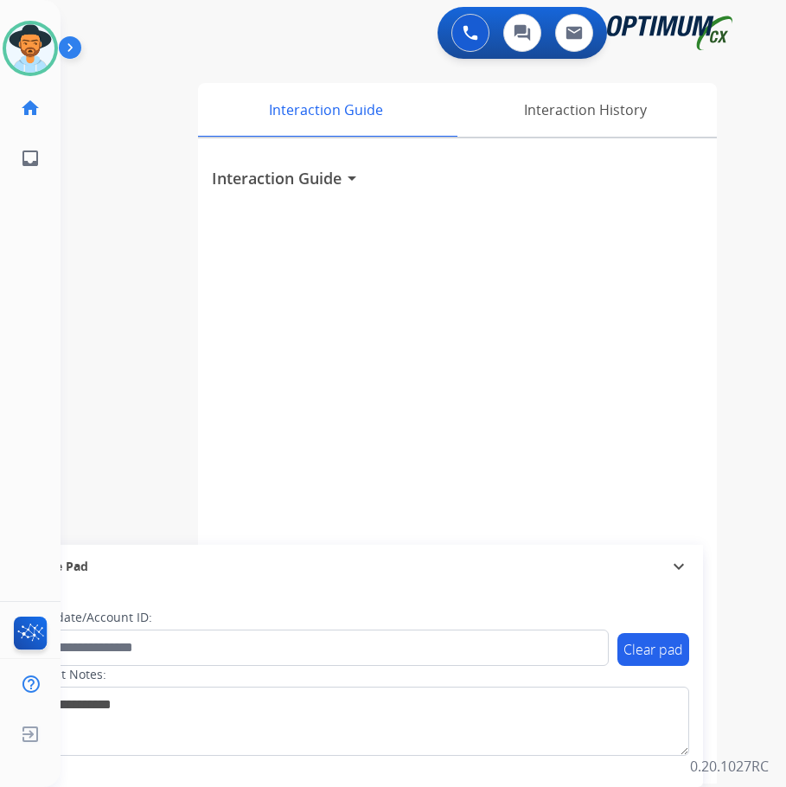
click at [265, 33] on div "0 Voice Interactions 0 Chat Interactions 0 Email Interactions" at bounding box center [409, 34] width 670 height 55
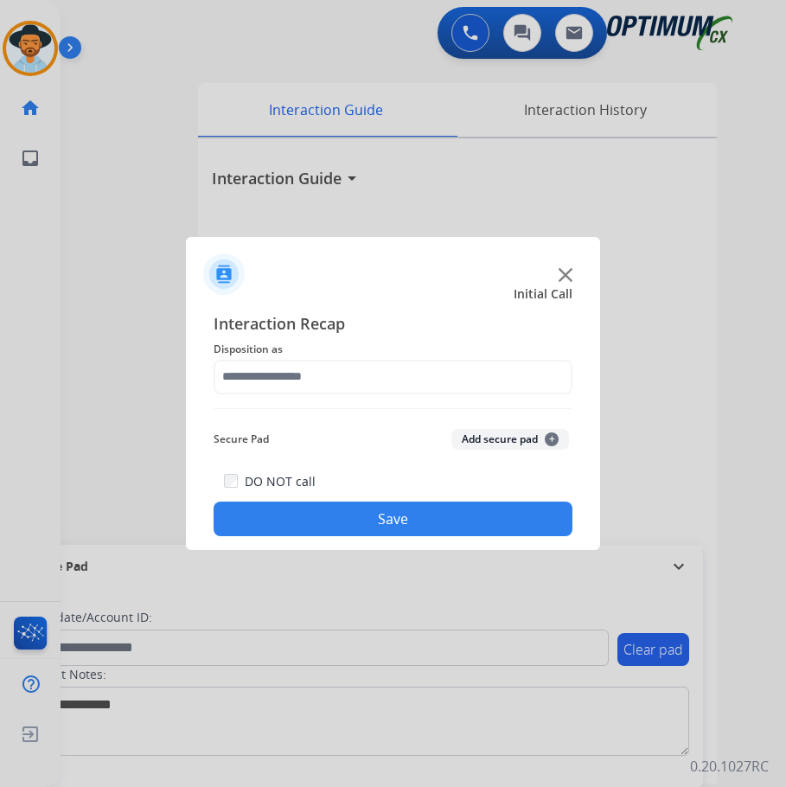
click at [239, 40] on div at bounding box center [393, 393] width 786 height 787
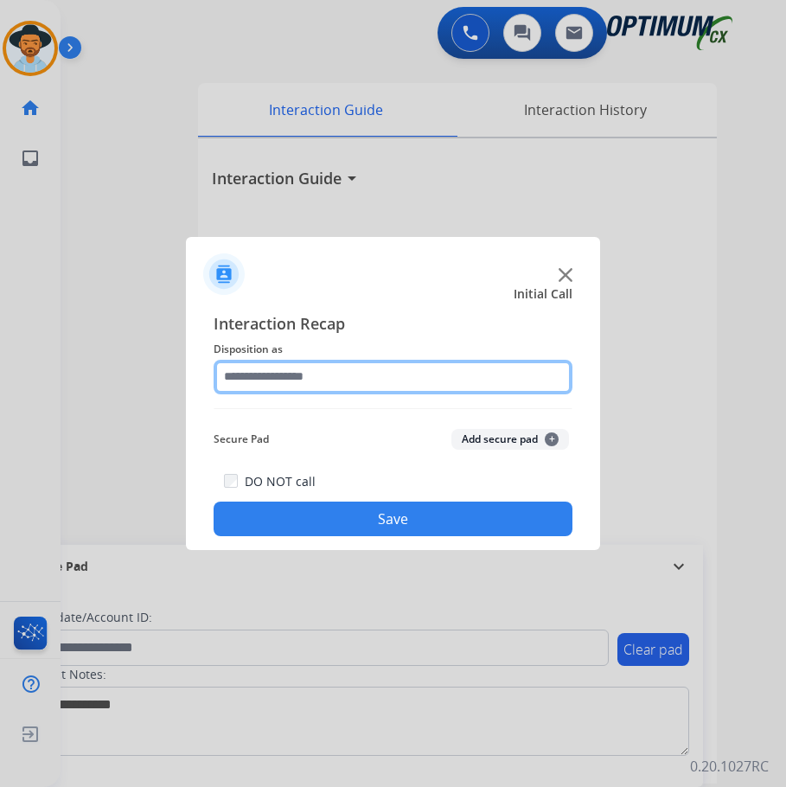
click at [297, 368] on input "text" at bounding box center [393, 377] width 359 height 35
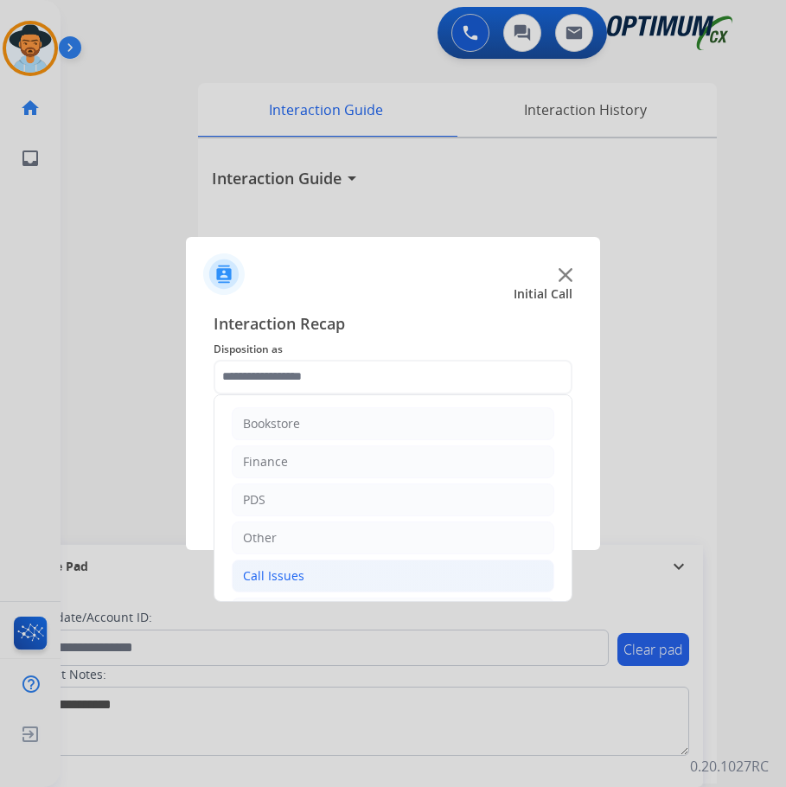
click at [284, 573] on div "Call Issues" at bounding box center [273, 575] width 61 height 17
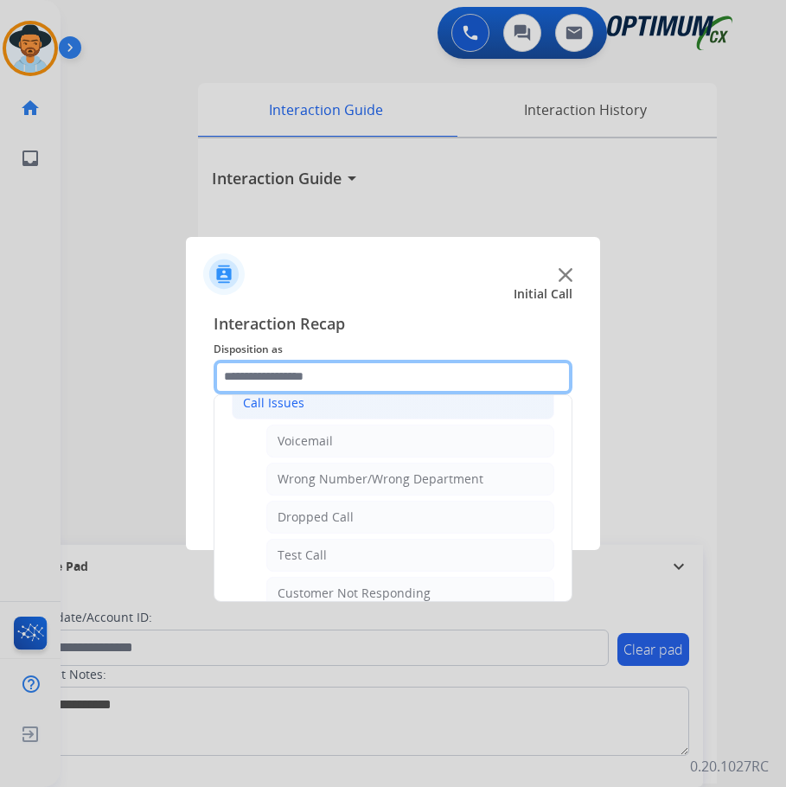
scroll to position [308, 0]
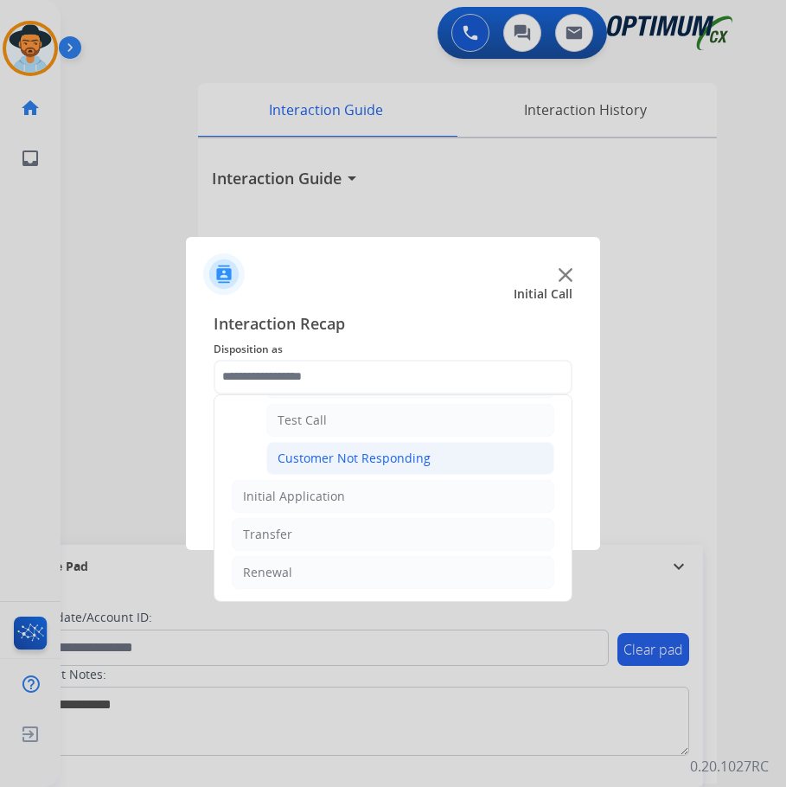
click at [372, 451] on div "Customer Not Responding" at bounding box center [353, 458] width 153 height 17
type input "**********"
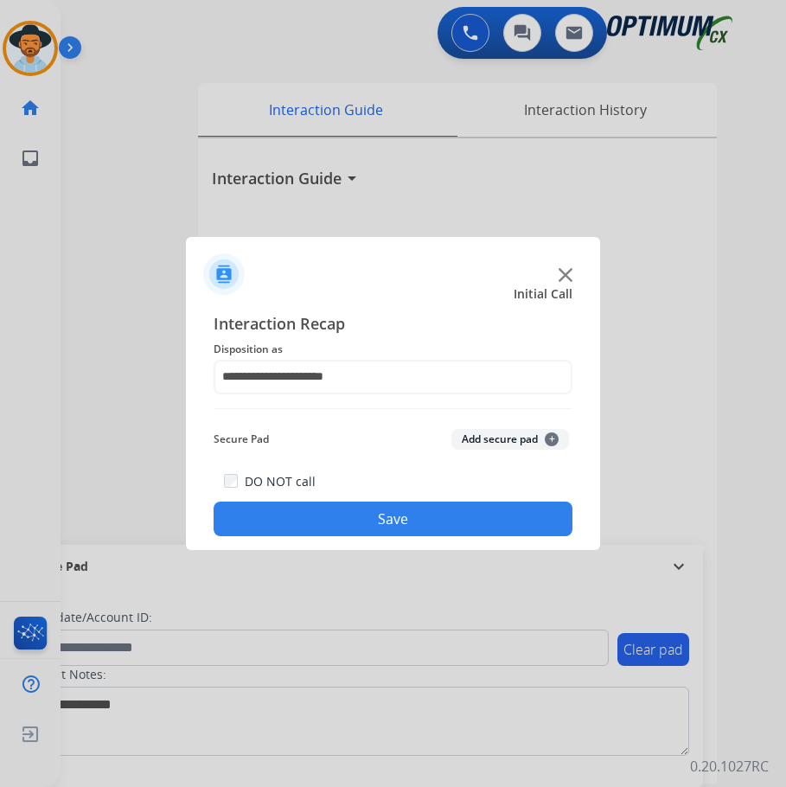
click at [289, 509] on button "Save" at bounding box center [393, 518] width 359 height 35
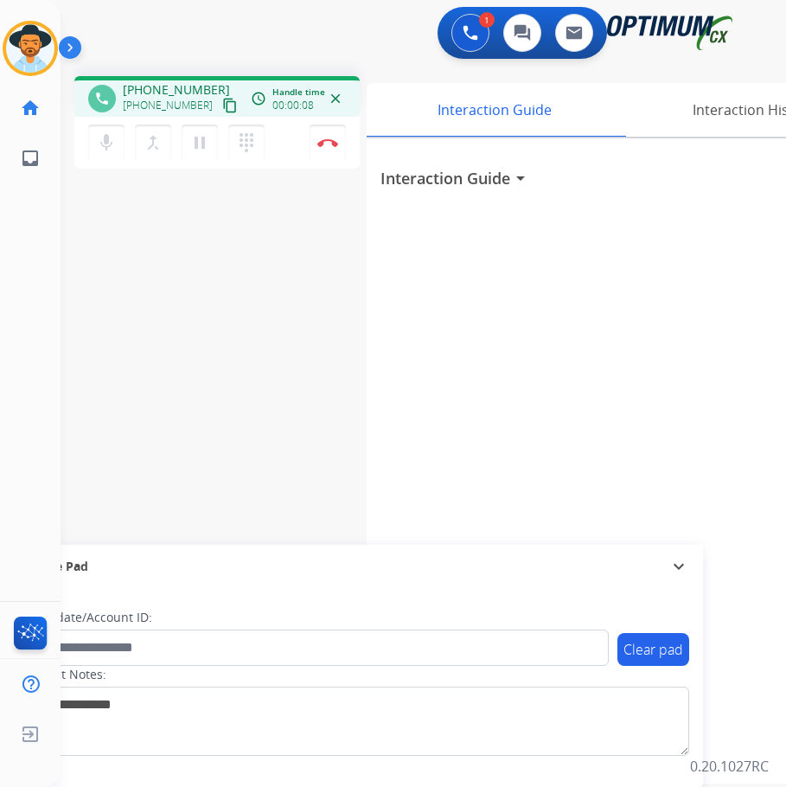
click at [188, 92] on span "+17327667419" at bounding box center [176, 89] width 107 height 17
copy span "17327667419"
click at [184, 91] on span "+17327667419" at bounding box center [176, 89] width 107 height 17
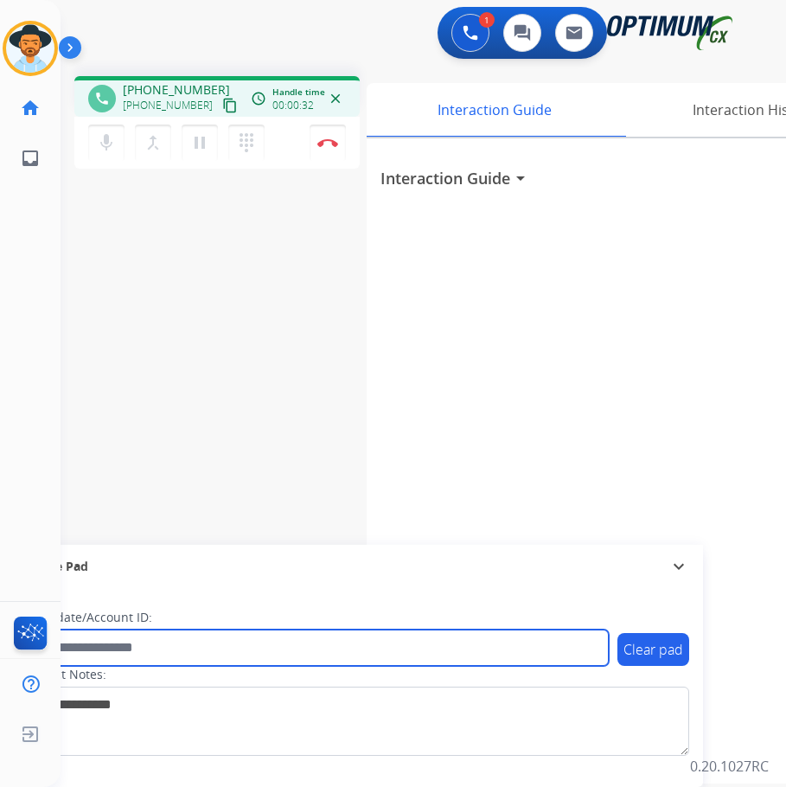
click at [158, 645] on input "text" at bounding box center [315, 647] width 586 height 36
type input "**********"
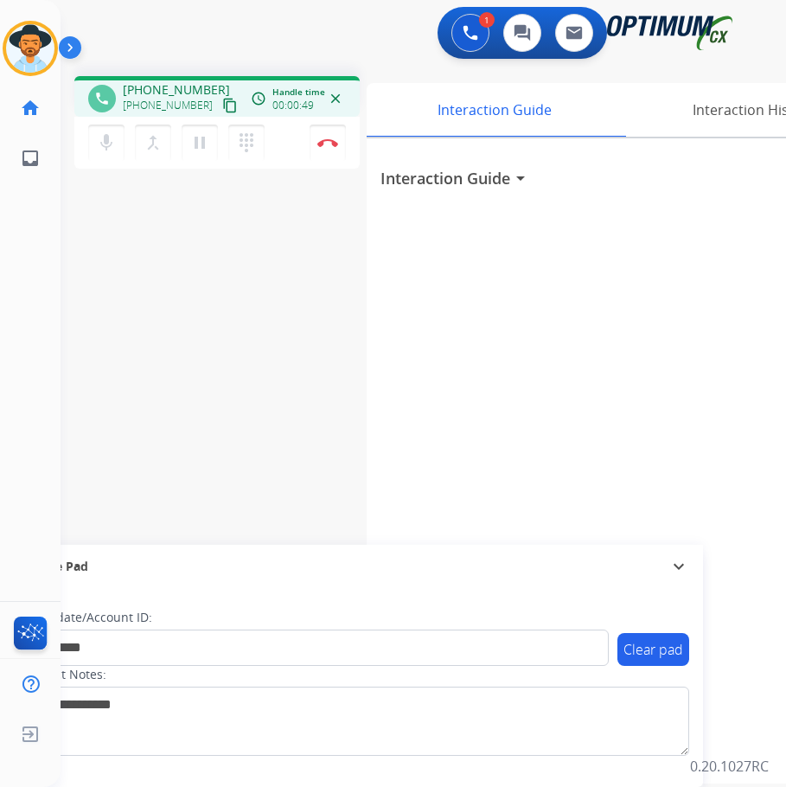
click at [167, 81] on span "+17327667419" at bounding box center [176, 89] width 107 height 17
copy span "17327667419"
click at [327, 152] on button "Disconnect" at bounding box center [327, 142] width 36 height 36
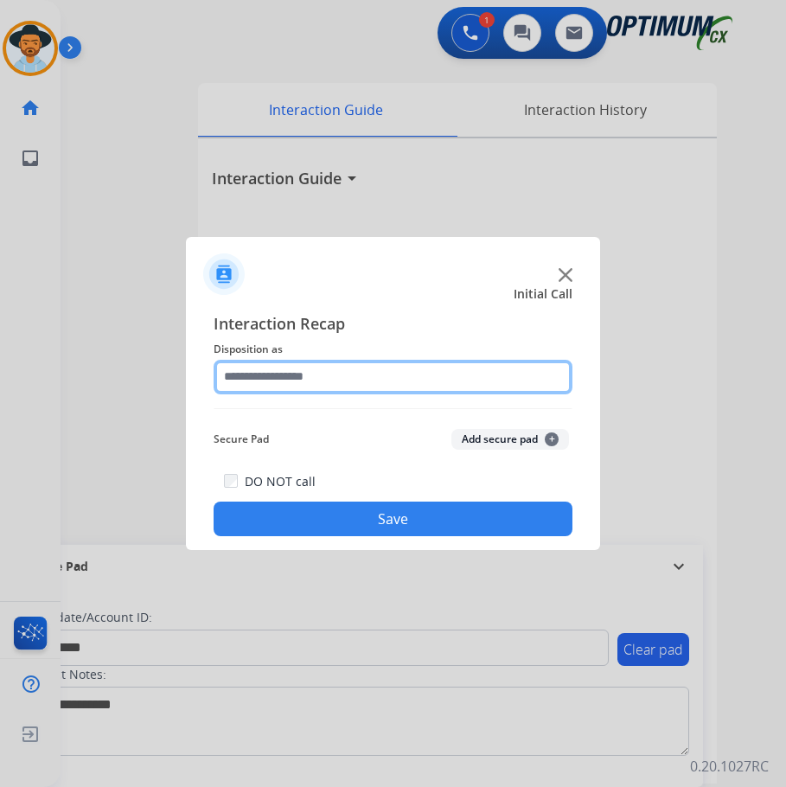
click at [354, 379] on input "text" at bounding box center [393, 377] width 359 height 35
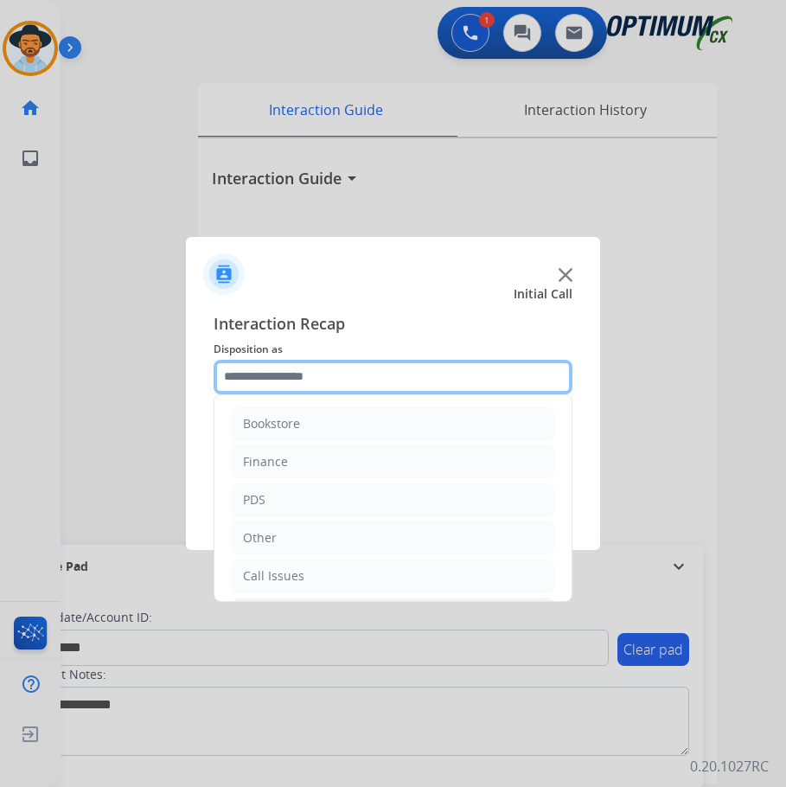
scroll to position [118, 0]
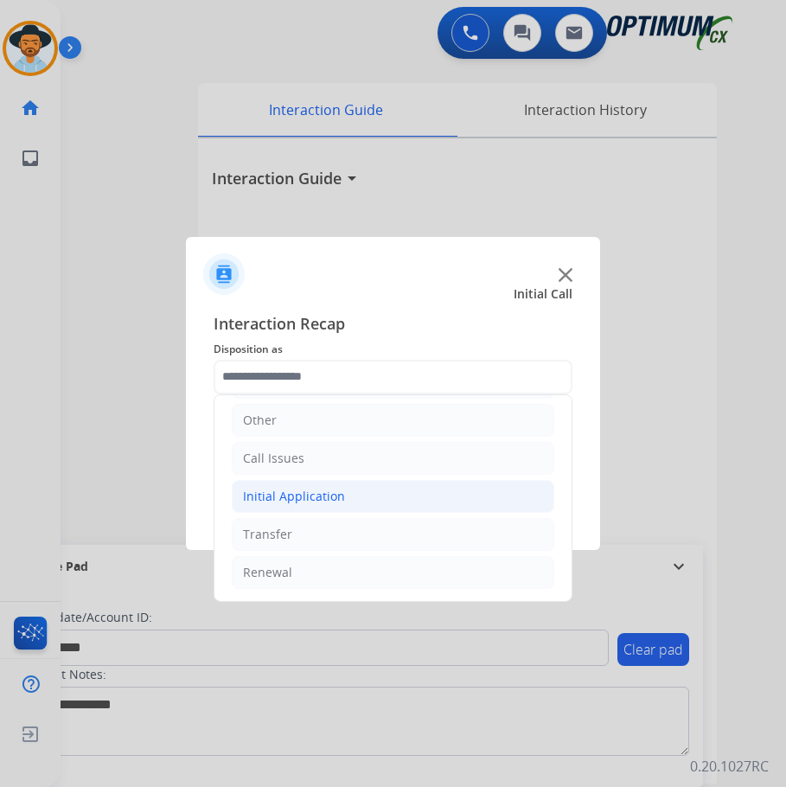
click at [354, 494] on li "Initial Application" at bounding box center [393, 496] width 322 height 33
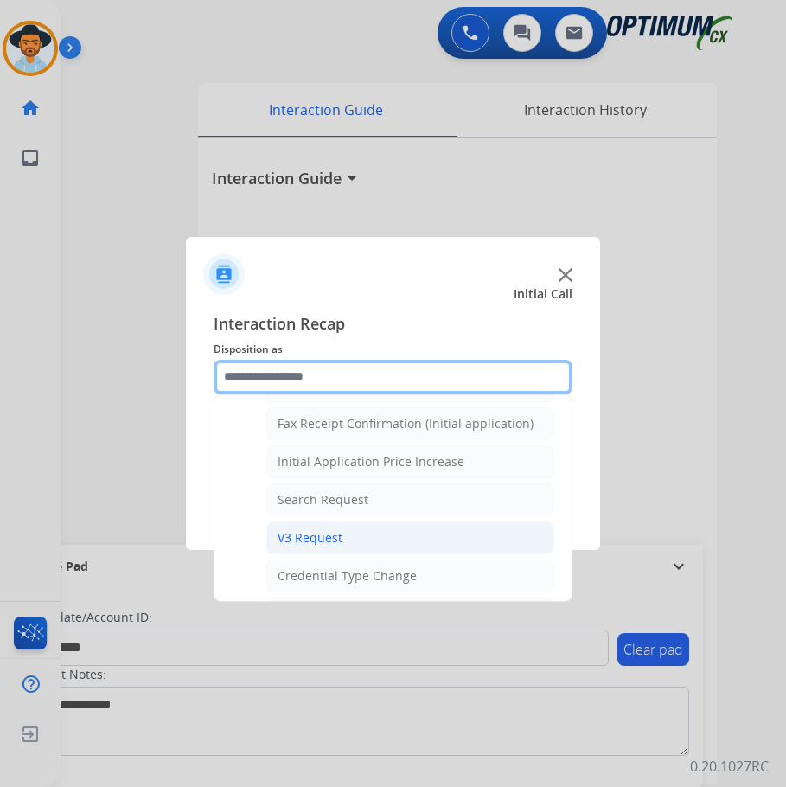
scroll to position [896, 0]
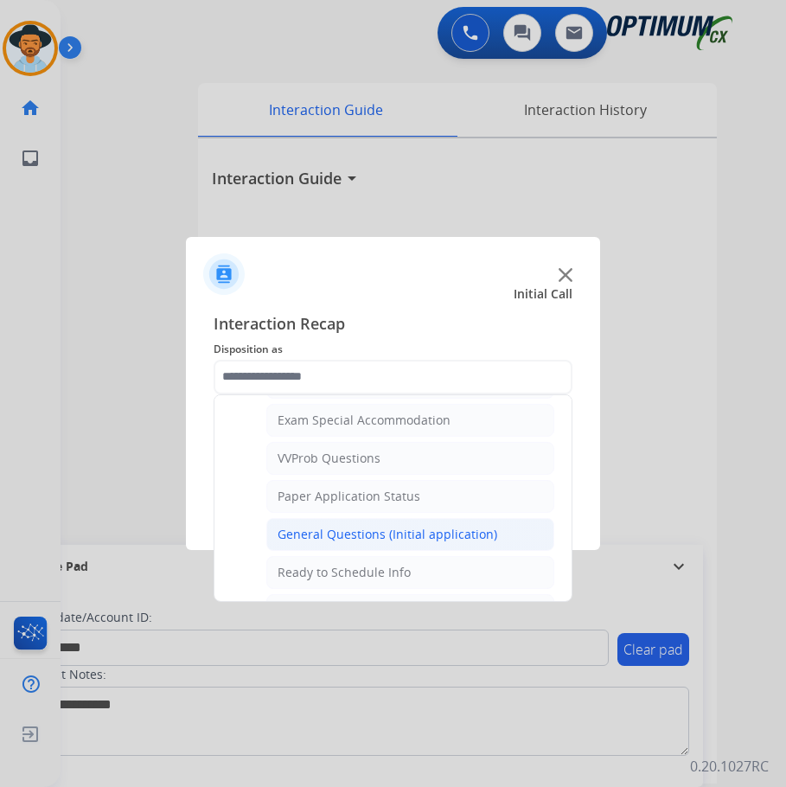
click at [366, 533] on div "General Questions (Initial application)" at bounding box center [387, 534] width 220 height 17
type input "**********"
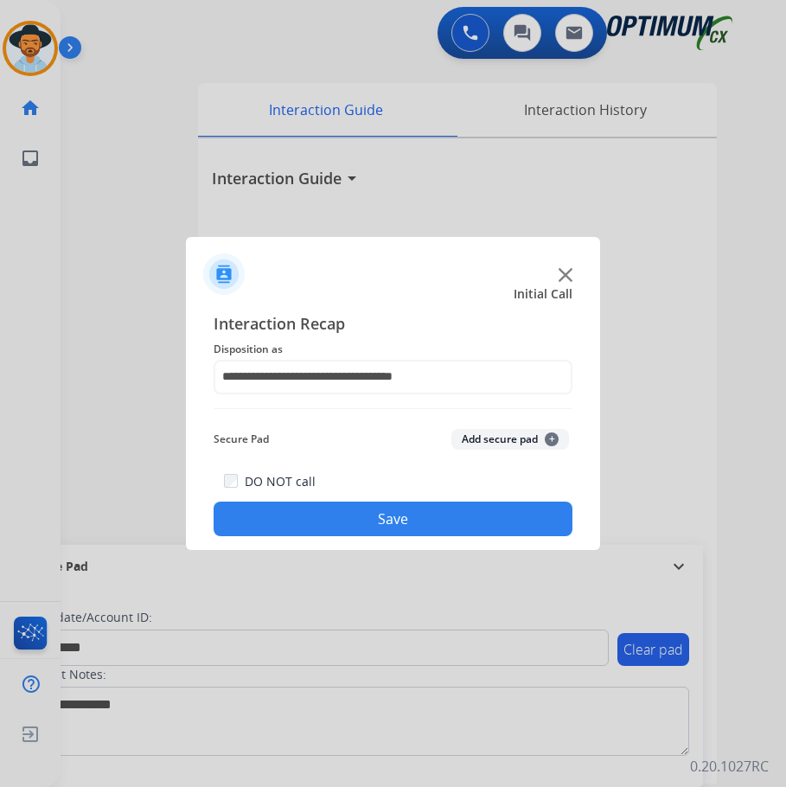
click at [357, 523] on button "Save" at bounding box center [393, 518] width 359 height 35
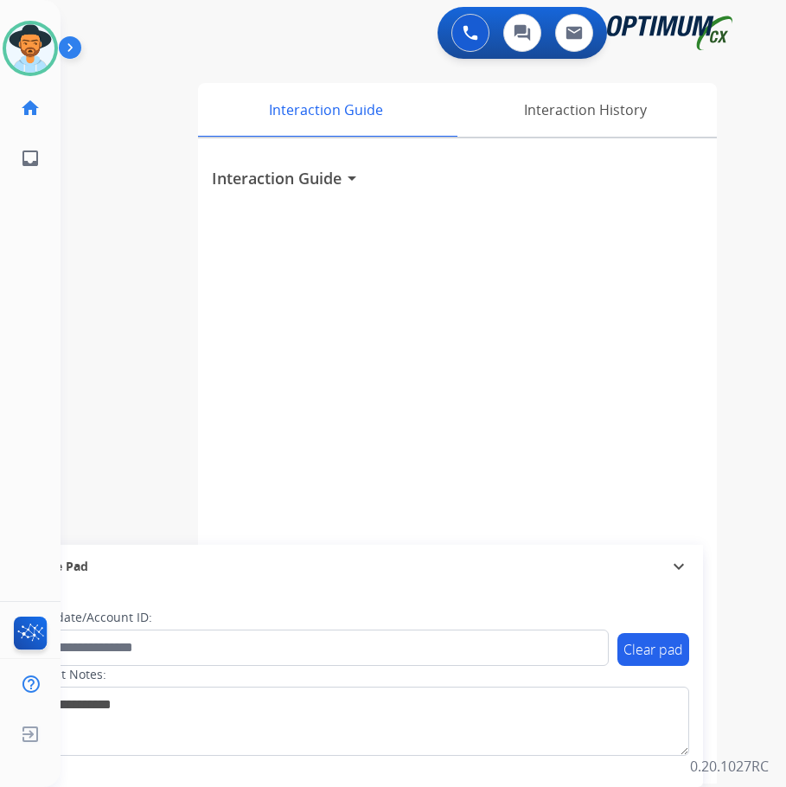
click at [717, 497] on div "Interaction Guide Interaction History Interaction Guide arrow_drop_down" at bounding box center [471, 429] width 546 height 707
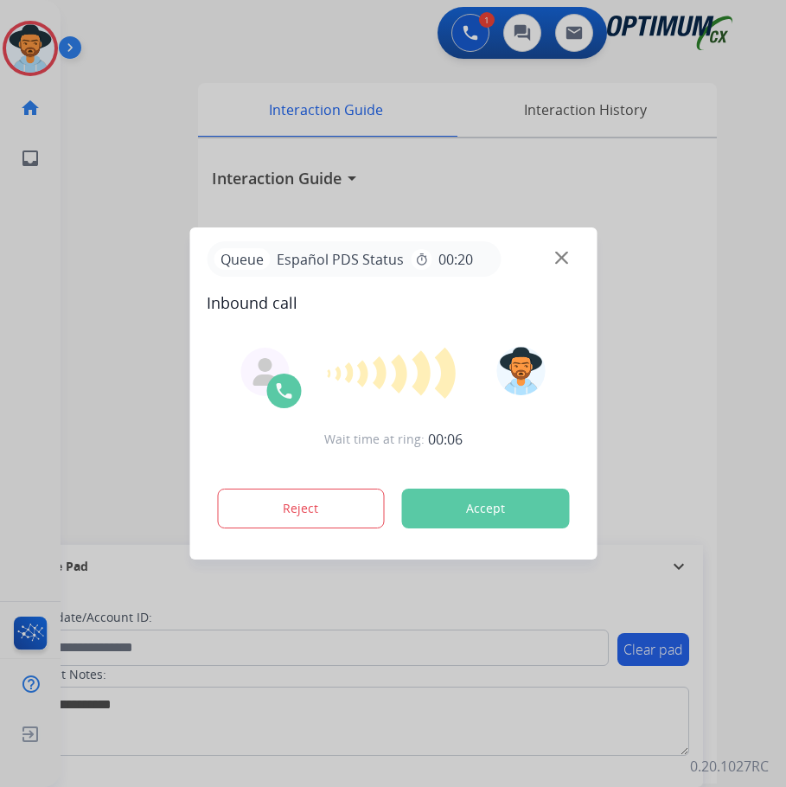
click at [229, 20] on div at bounding box center [393, 393] width 786 height 787
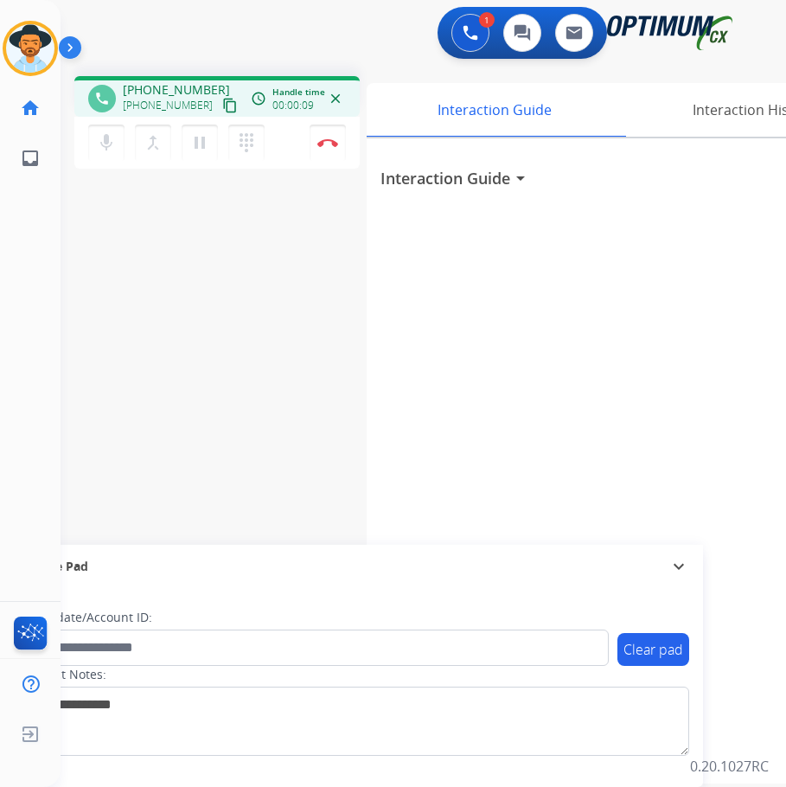
click at [184, 91] on span "+14075163614" at bounding box center [176, 89] width 107 height 17
copy span "14075163614"
click at [194, 81] on span "+14075163614" at bounding box center [176, 89] width 107 height 17
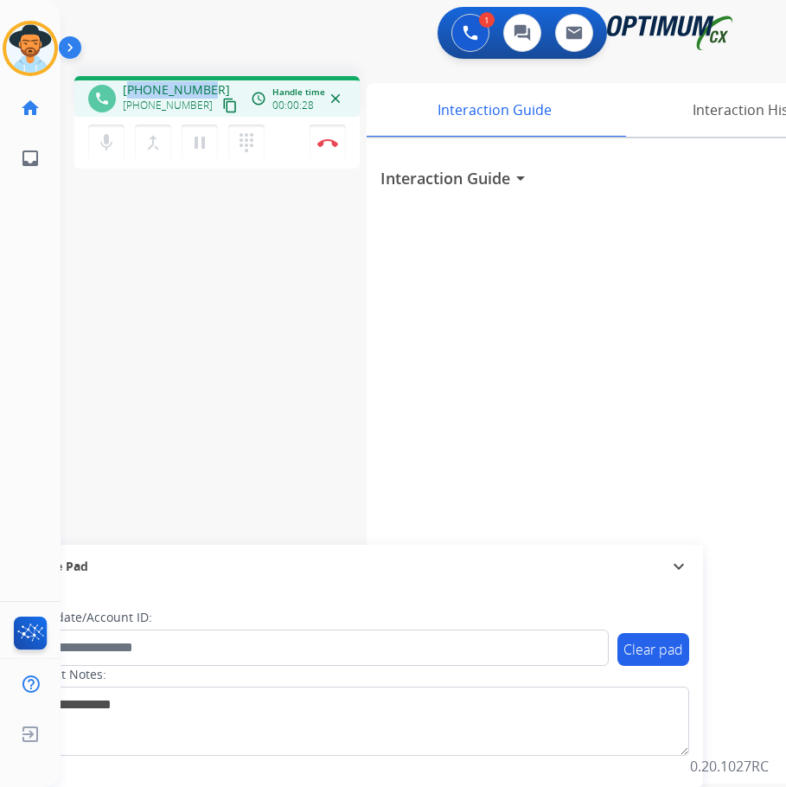
drag, startPoint x: 194, startPoint y: 81, endPoint x: 184, endPoint y: 103, distance: 23.6
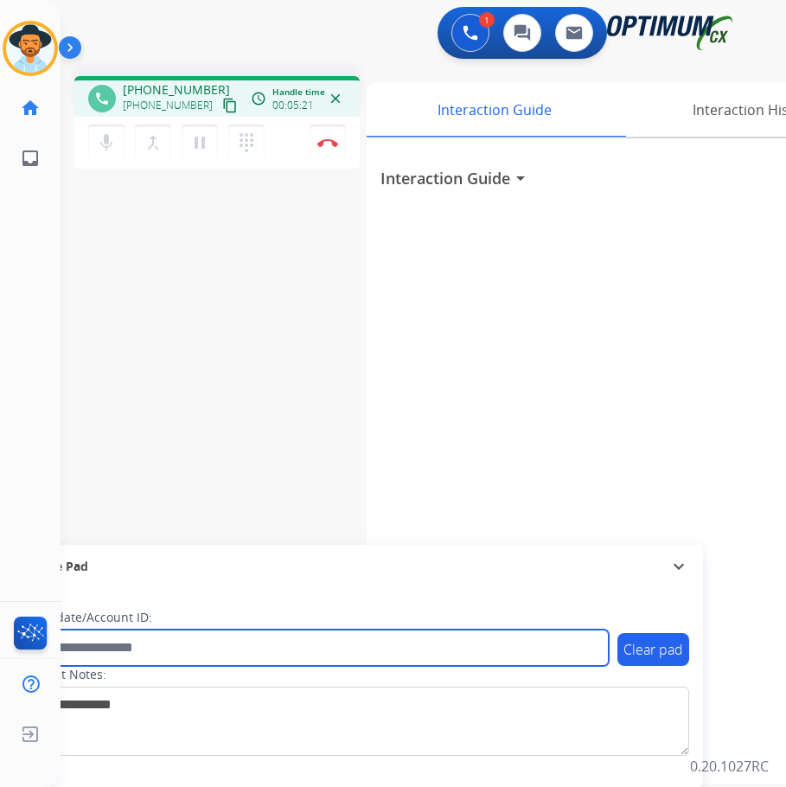
drag, startPoint x: 189, startPoint y: 96, endPoint x: 327, endPoint y: 650, distance: 570.9
click at [327, 650] on input "text" at bounding box center [315, 647] width 586 height 36
paste input "******"
type input "******"
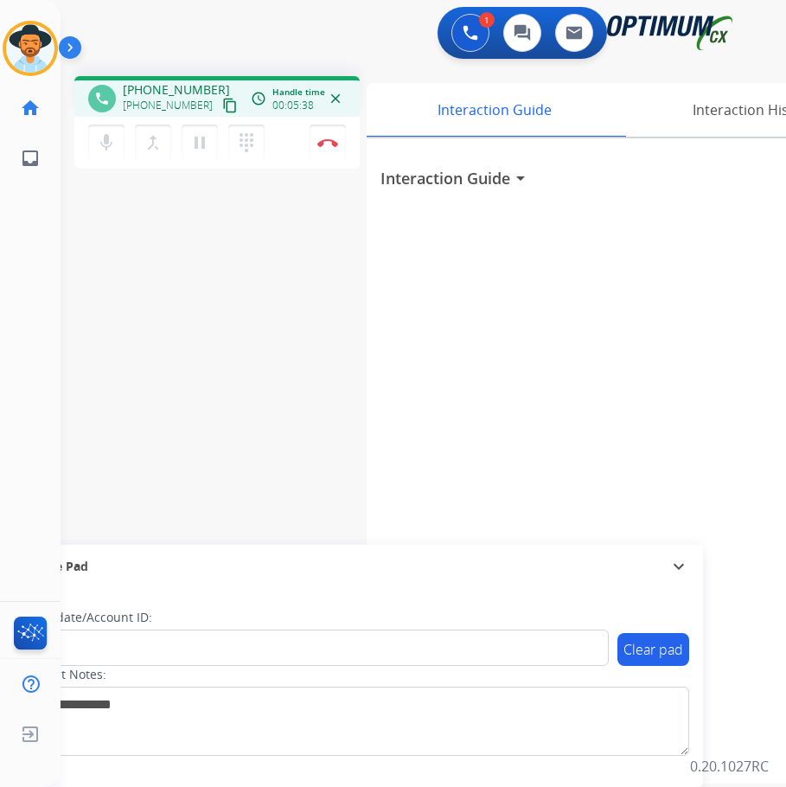
click at [403, 481] on div "Interaction Guide arrow_drop_down" at bounding box center [626, 460] width 519 height 645
click at [119, 146] on button "mic Mute" at bounding box center [106, 142] width 36 height 36
click at [118, 145] on button "mic_off Mute" at bounding box center [106, 142] width 36 height 36
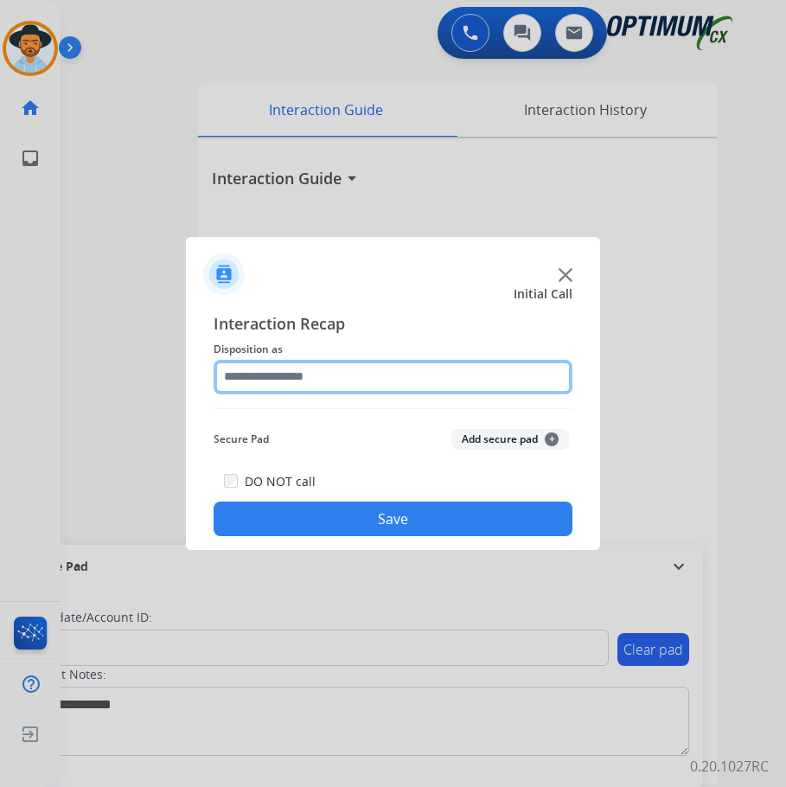
click at [334, 362] on input "text" at bounding box center [393, 377] width 359 height 35
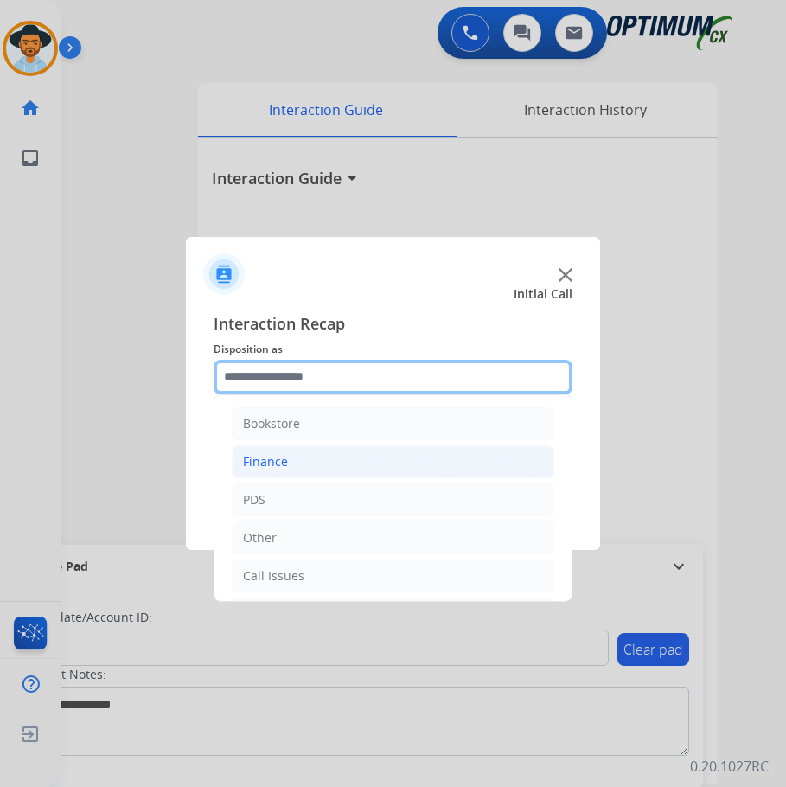
scroll to position [118, 0]
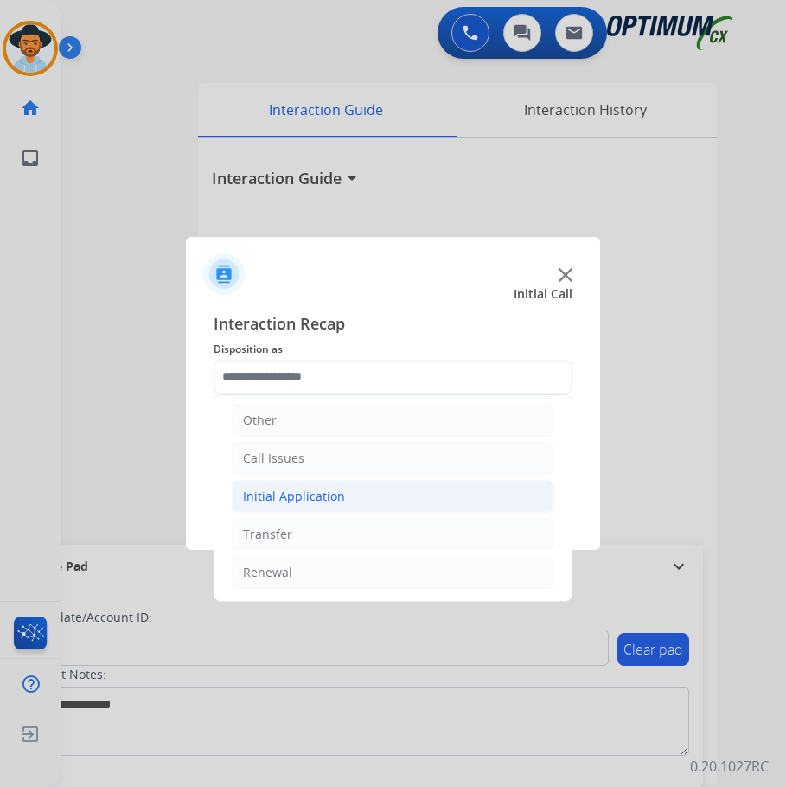
click at [308, 496] on div "Initial Application" at bounding box center [294, 496] width 102 height 17
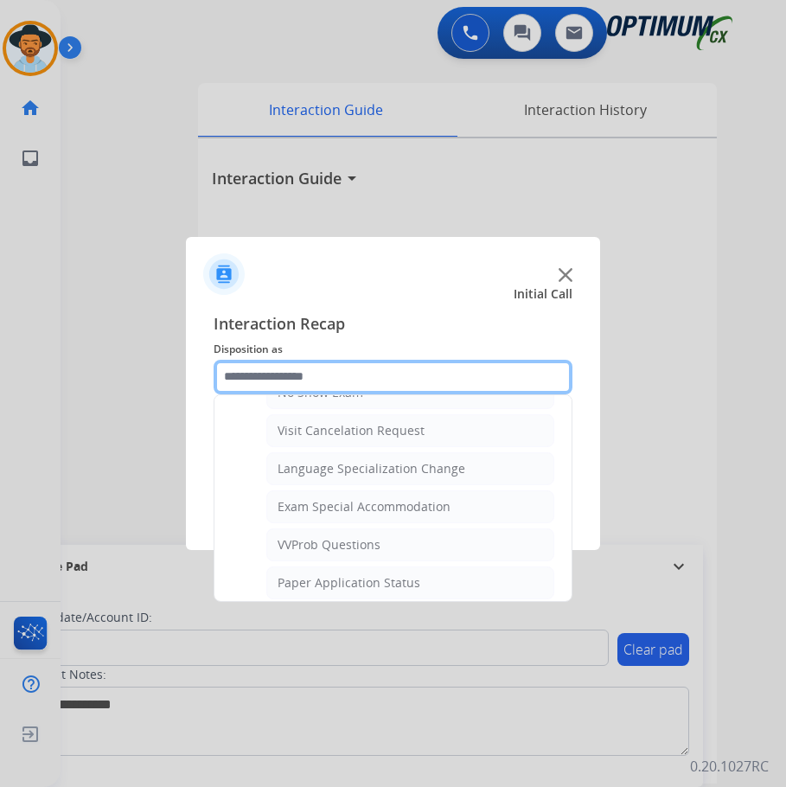
scroll to position [896, 0]
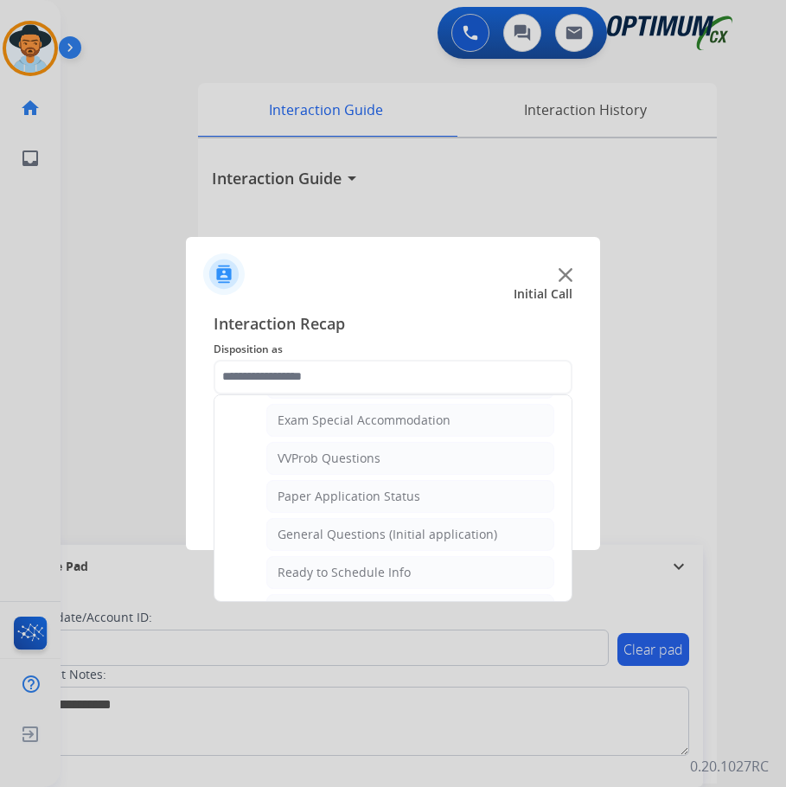
click at [352, 531] on div "General Questions (Initial application)" at bounding box center [387, 534] width 220 height 17
type input "**********"
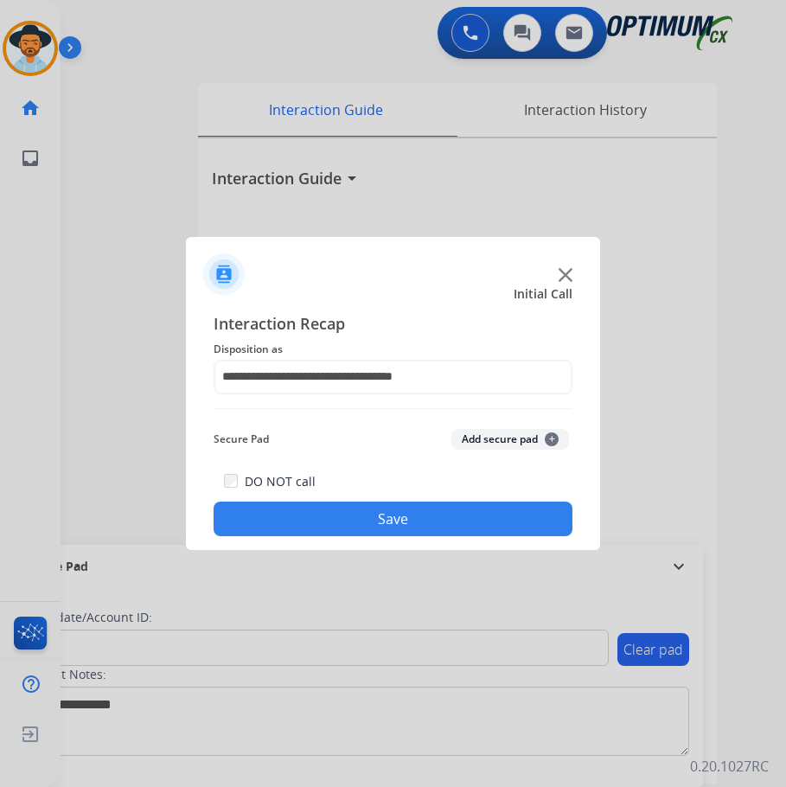
click at [364, 517] on button "Save" at bounding box center [393, 518] width 359 height 35
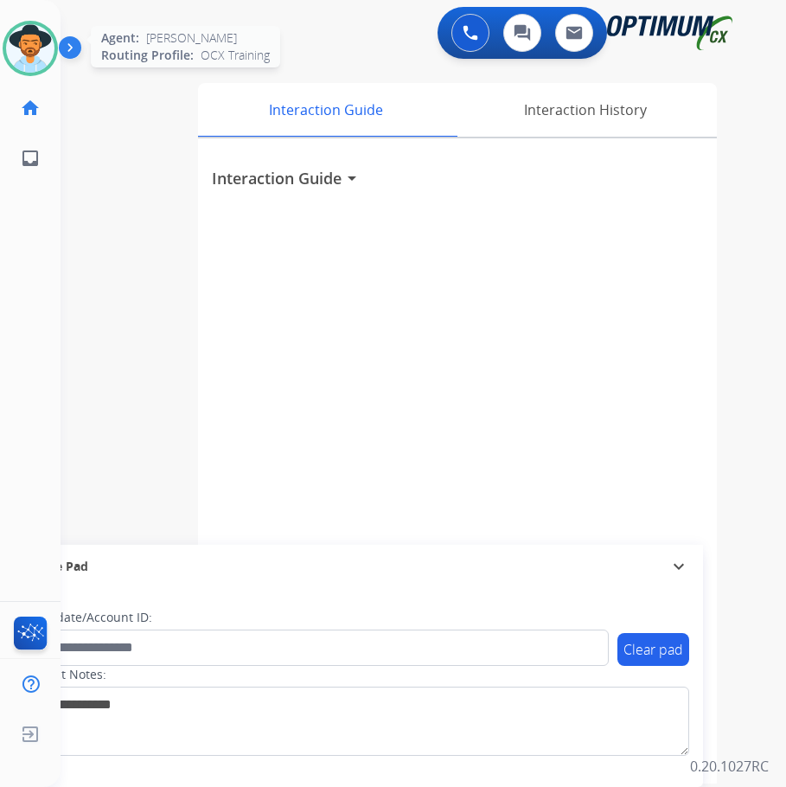
click at [30, 46] on img at bounding box center [30, 48] width 48 height 48
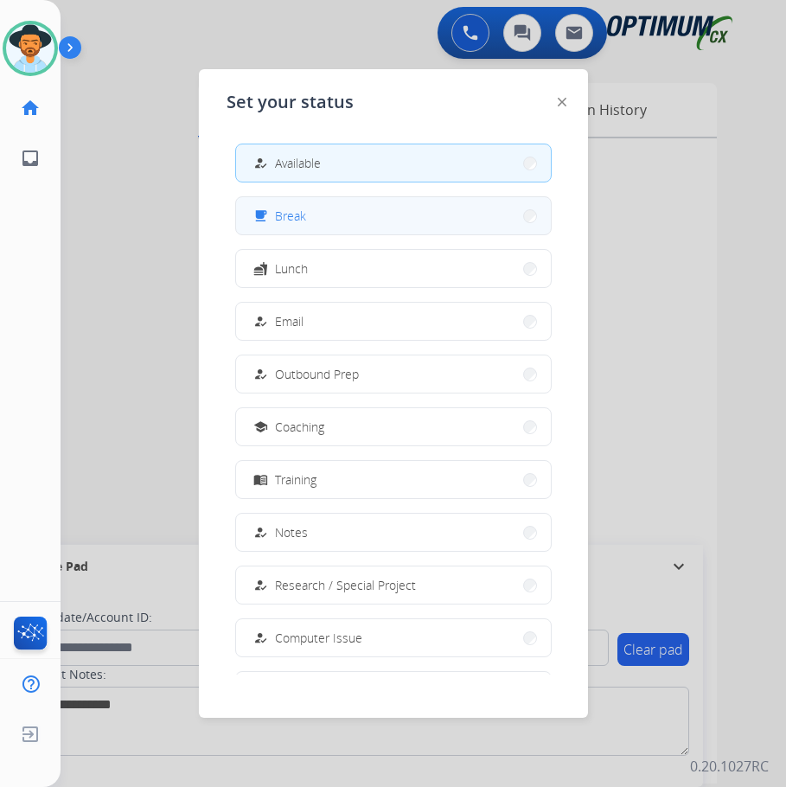
click at [306, 217] on button "free_breakfast Break" at bounding box center [393, 215] width 315 height 37
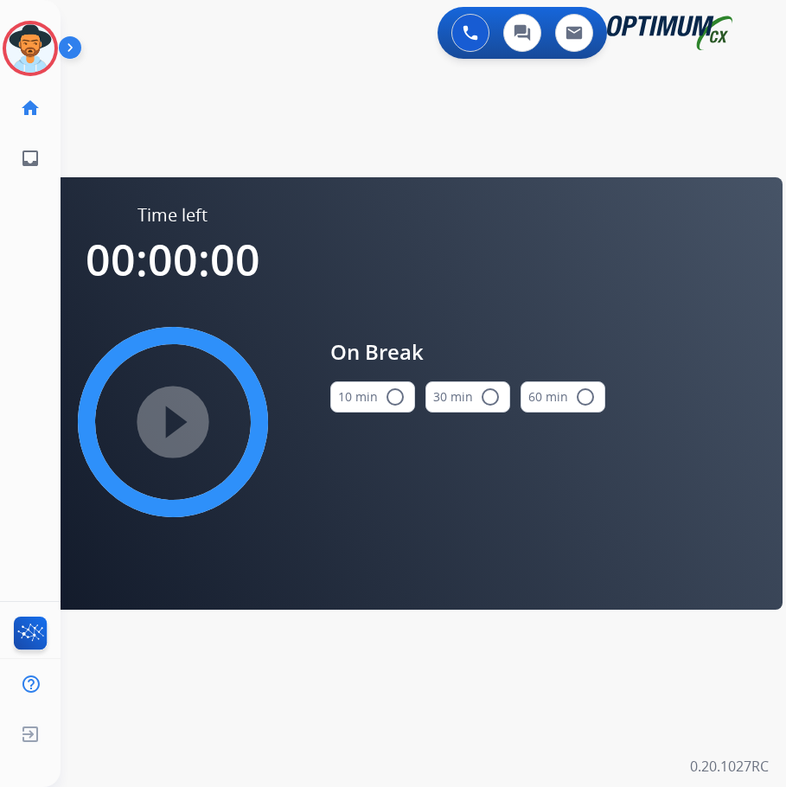
click at [496, 393] on button "30 min radio_button_unchecked" at bounding box center [467, 396] width 85 height 31
click at [166, 419] on mat-icon "play_circle_filled" at bounding box center [173, 421] width 21 height 21
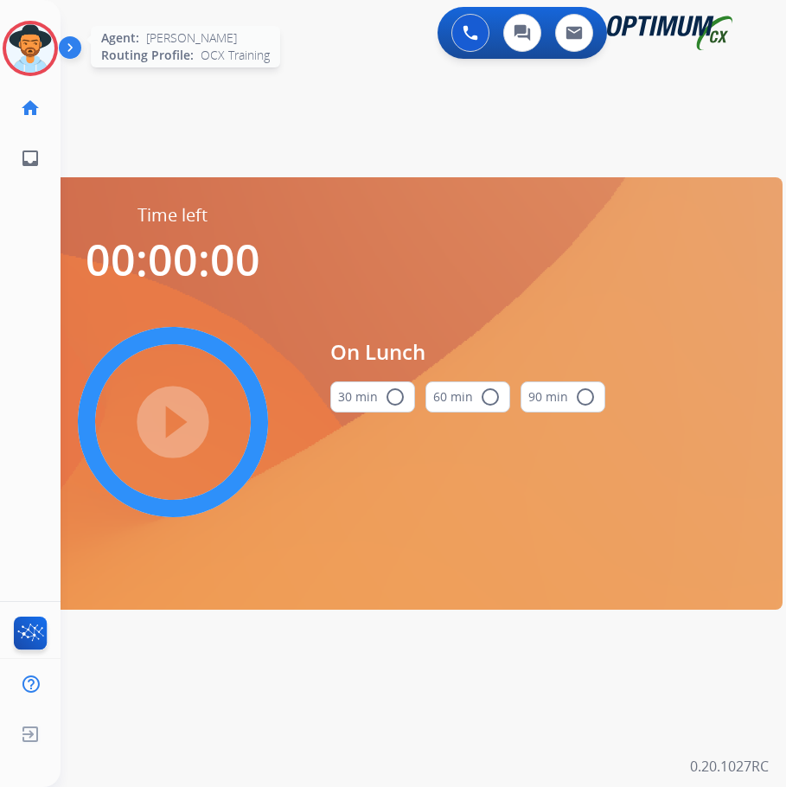
click at [38, 34] on img at bounding box center [30, 48] width 48 height 48
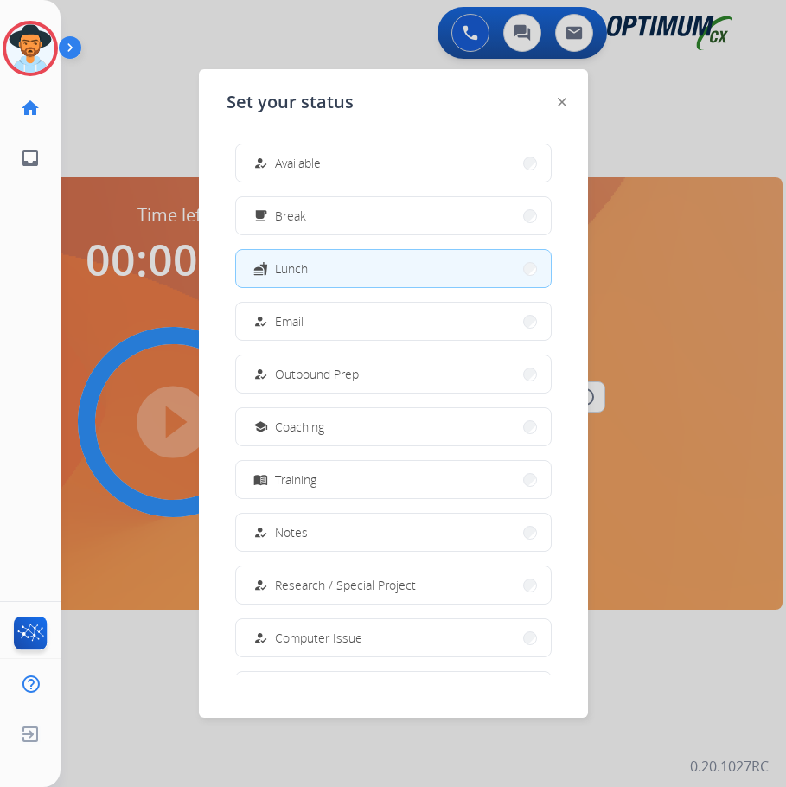
click at [311, 153] on div "how_to_reg Available" at bounding box center [285, 163] width 71 height 21
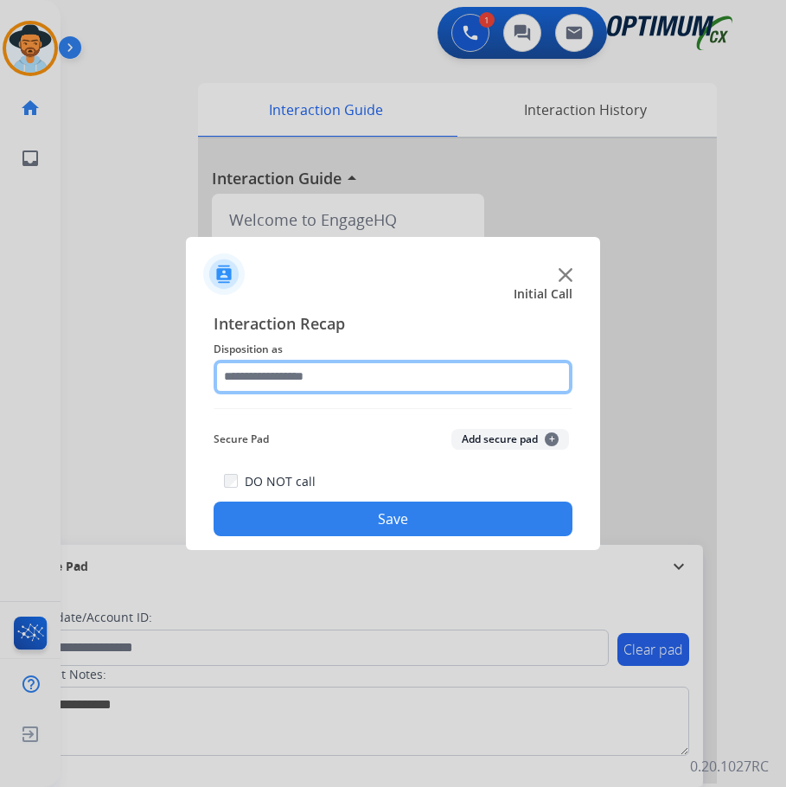
click at [361, 378] on input "text" at bounding box center [393, 377] width 359 height 35
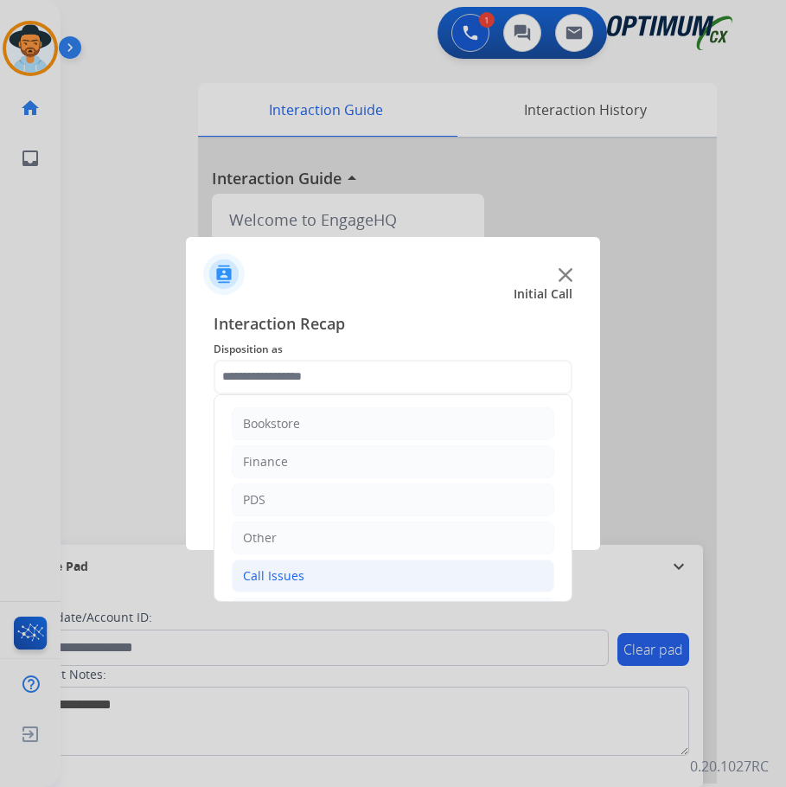
click at [330, 582] on li "Call Issues" at bounding box center [393, 575] width 322 height 33
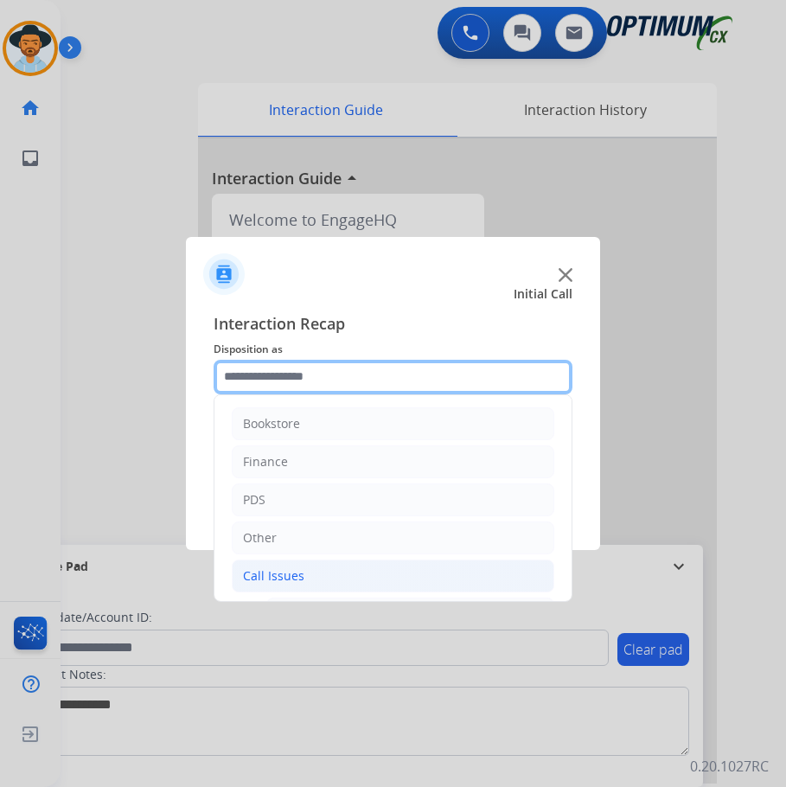
scroll to position [173, 0]
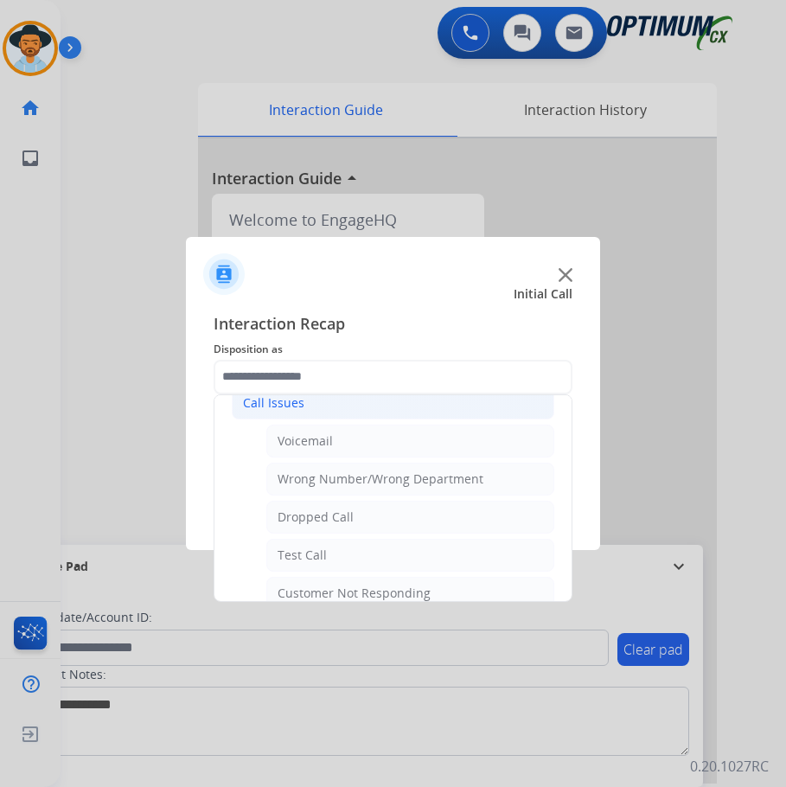
click at [307, 517] on div "Dropped Call" at bounding box center [315, 516] width 76 height 17
type input "**********"
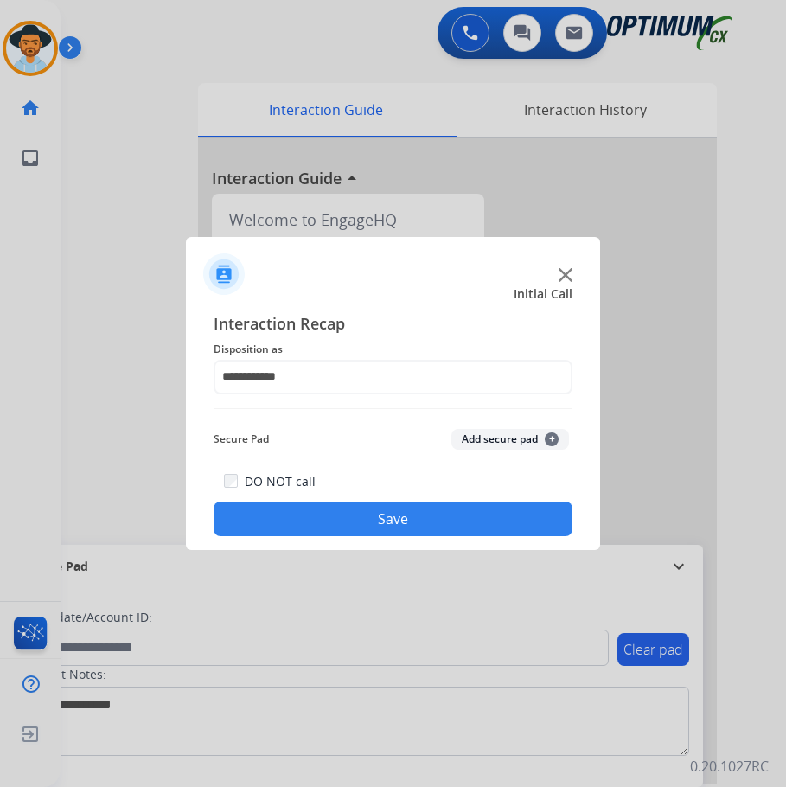
click at [471, 509] on button "Save" at bounding box center [393, 518] width 359 height 35
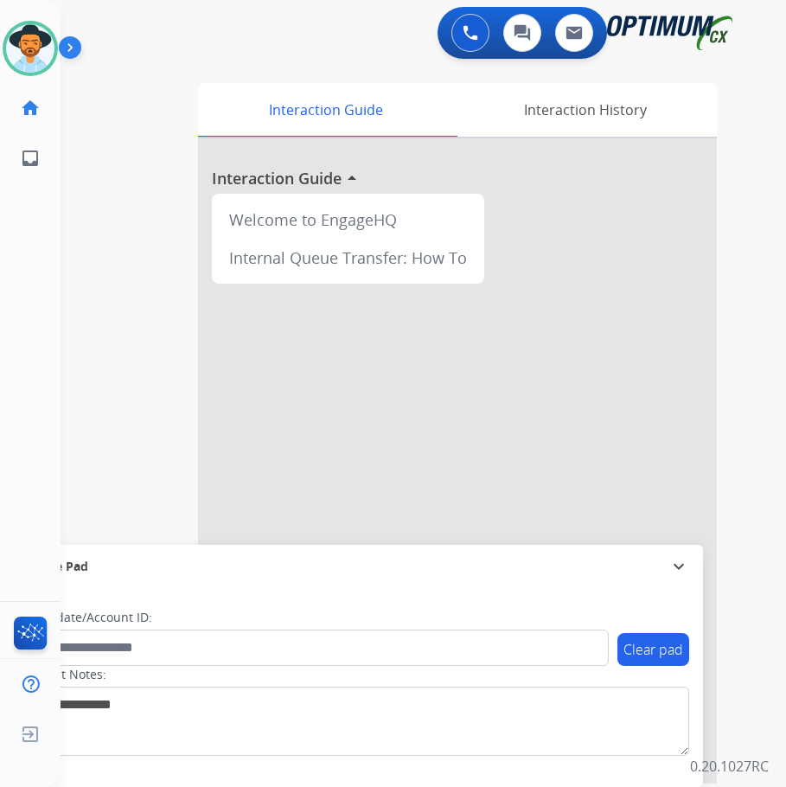
click at [364, 159] on div at bounding box center [457, 460] width 519 height 645
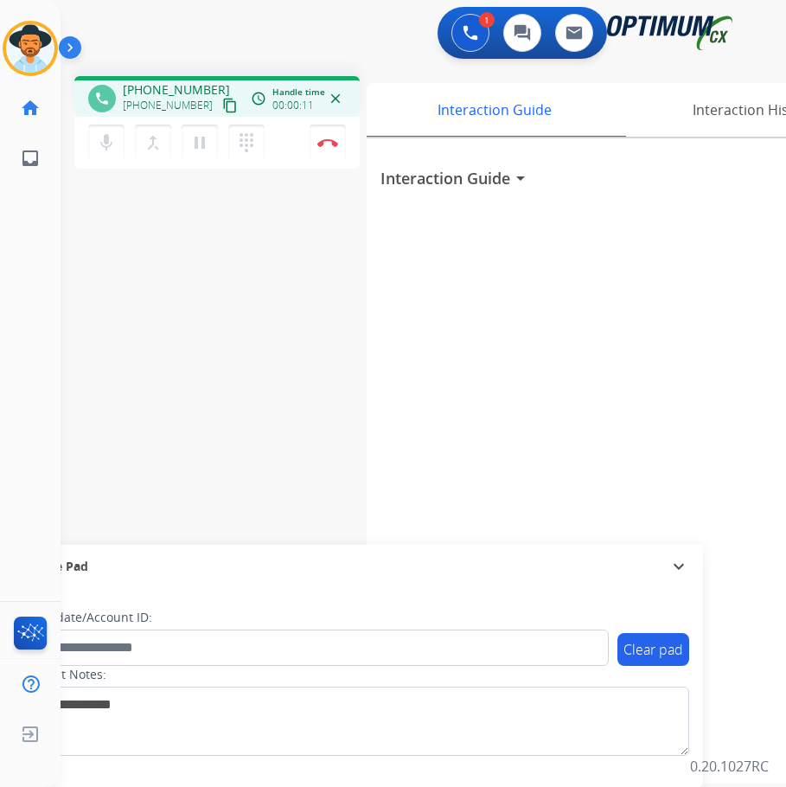
click at [183, 88] on span "[PHONE_NUMBER]" at bounding box center [176, 89] width 107 height 17
copy span "17166742870"
click at [328, 138] on img at bounding box center [327, 142] width 21 height 9
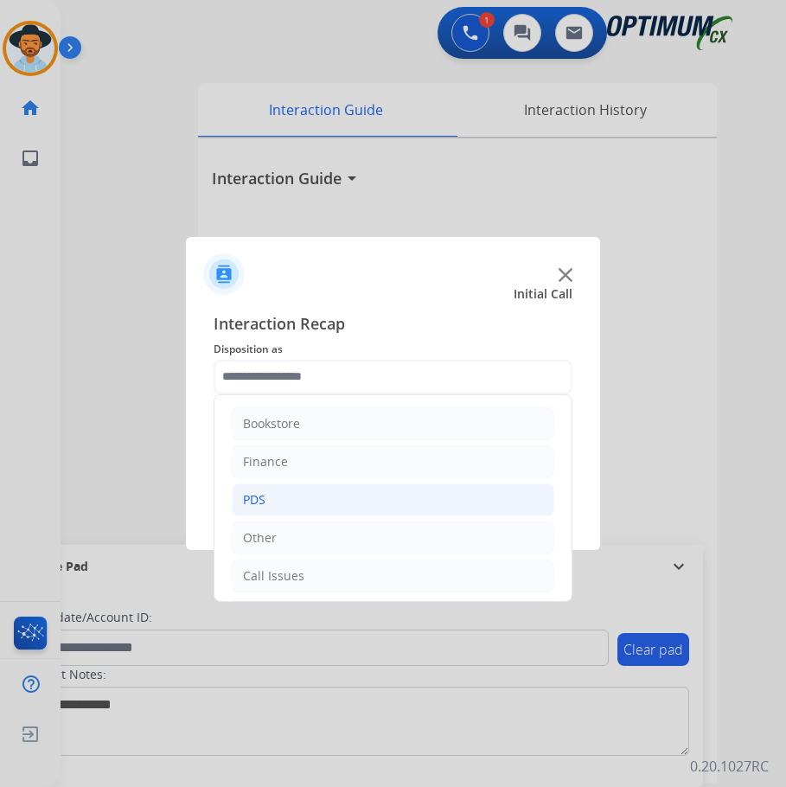
scroll to position [118, 0]
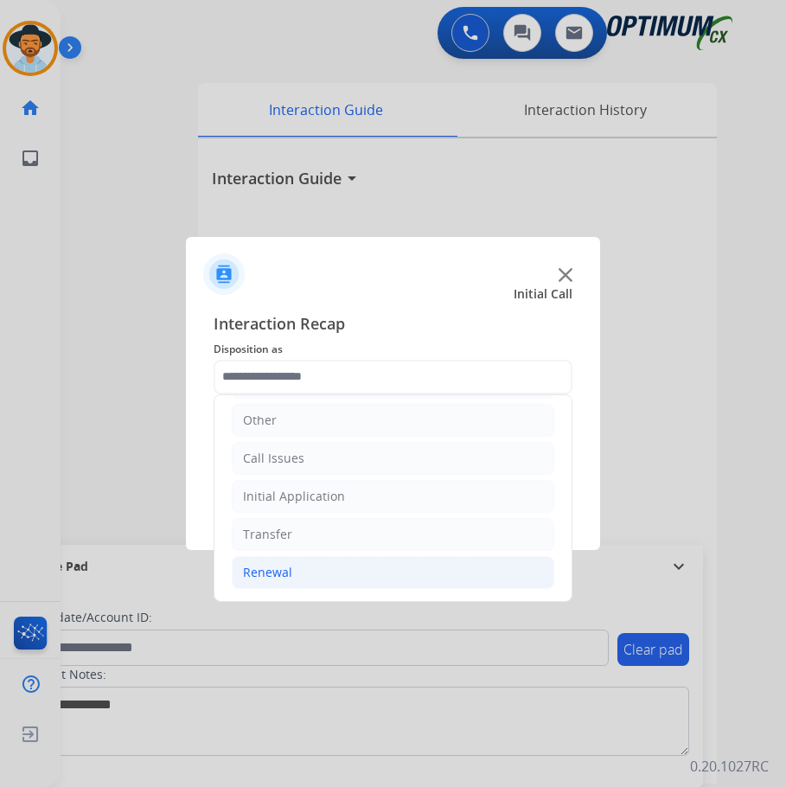
click at [303, 583] on li "Renewal" at bounding box center [393, 572] width 322 height 33
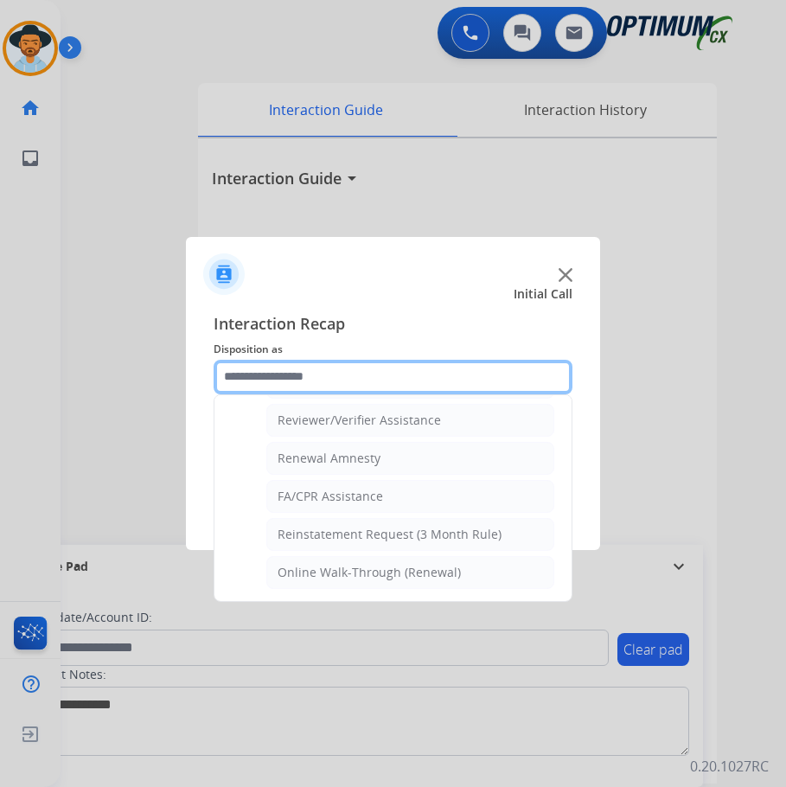
scroll to position [494, 0]
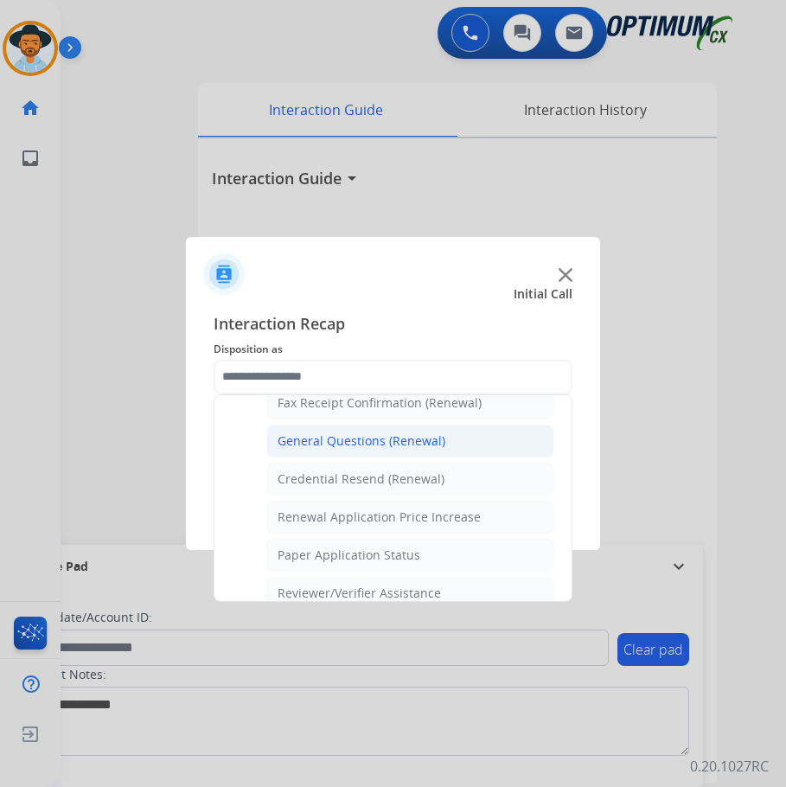
click at [421, 442] on div "General Questions (Renewal)" at bounding box center [361, 440] width 168 height 17
type input "**********"
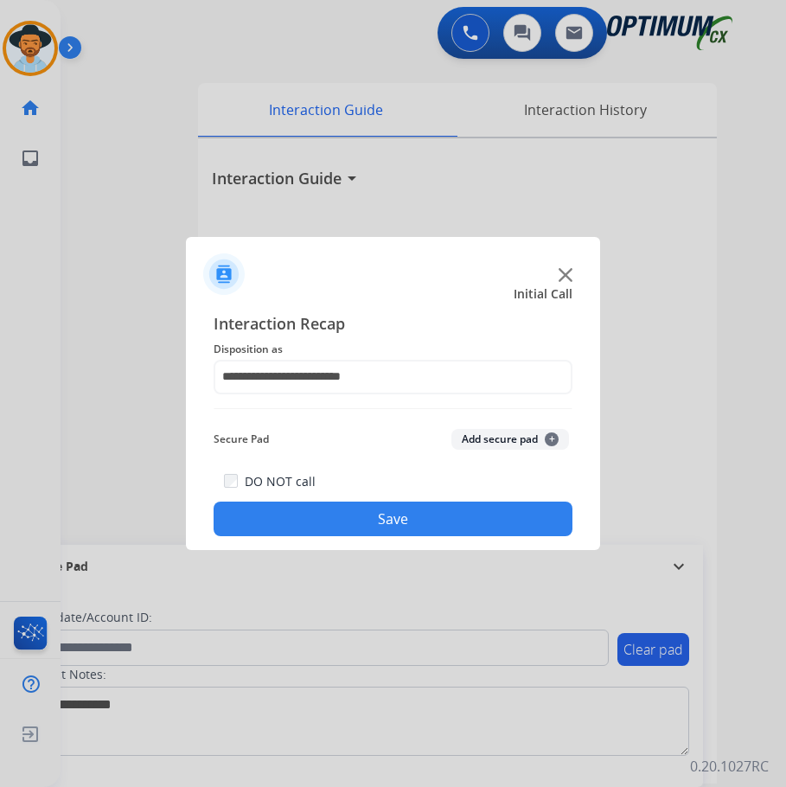
click at [394, 511] on button "Save" at bounding box center [393, 518] width 359 height 35
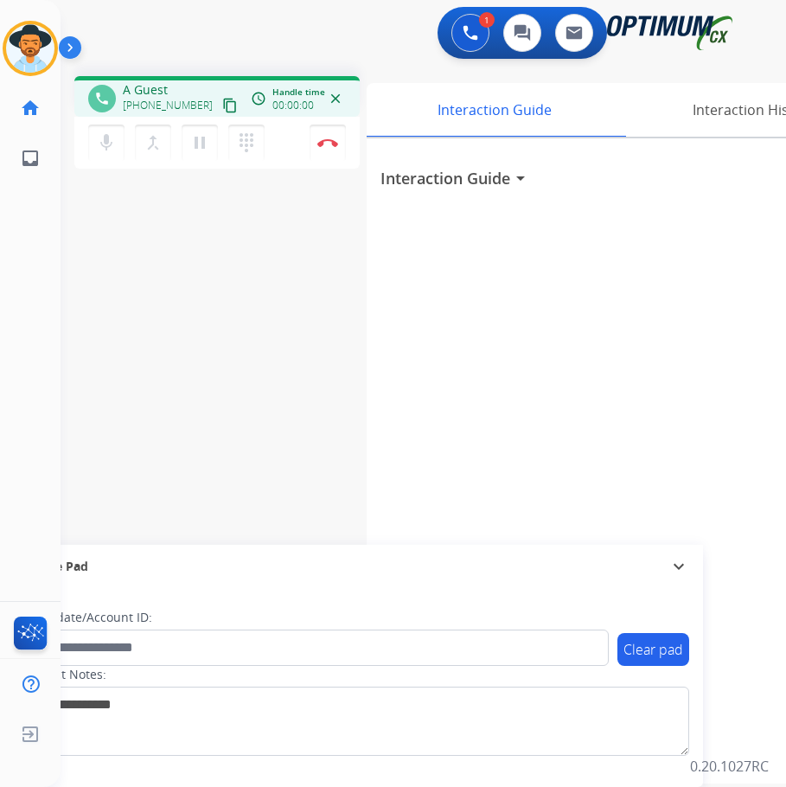
click at [207, 37] on div "1 Voice Interactions 0 Chat Interactions 0 Email Interactions" at bounding box center [409, 34] width 670 height 55
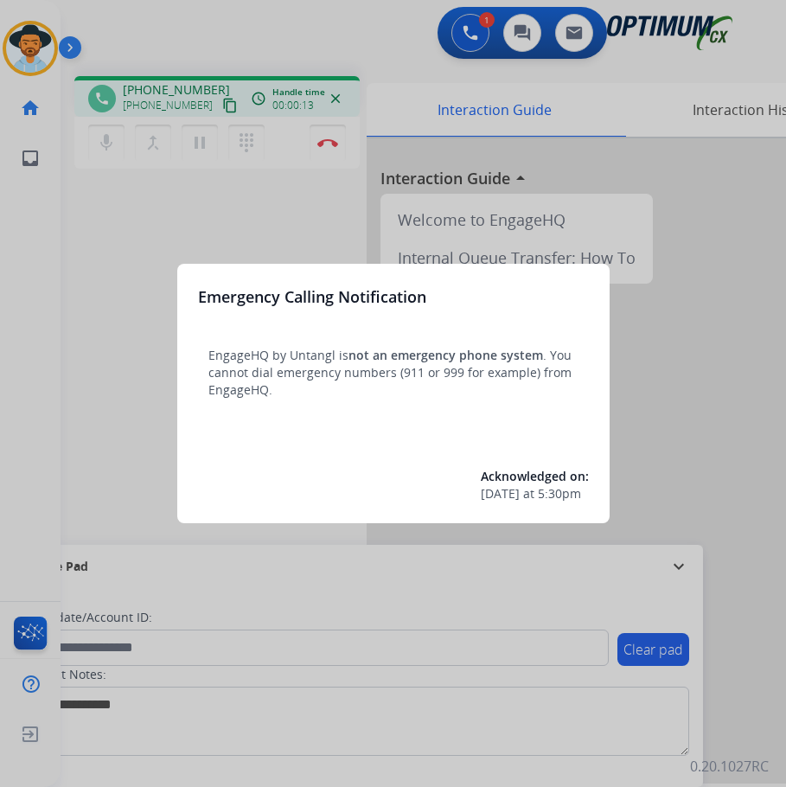
click at [192, 231] on div at bounding box center [393, 393] width 786 height 787
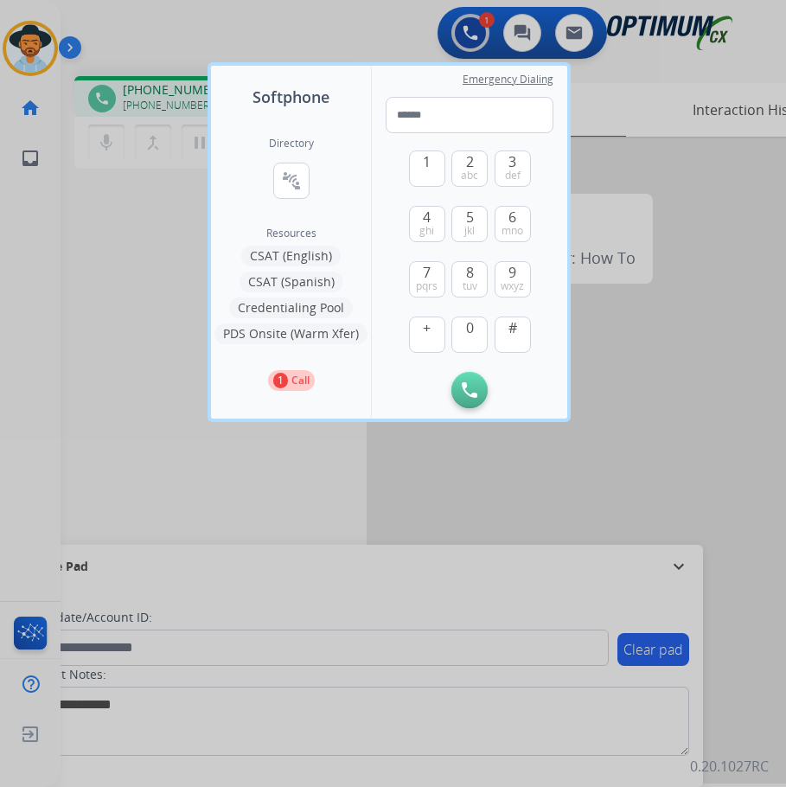
click at [174, 243] on div at bounding box center [393, 393] width 786 height 787
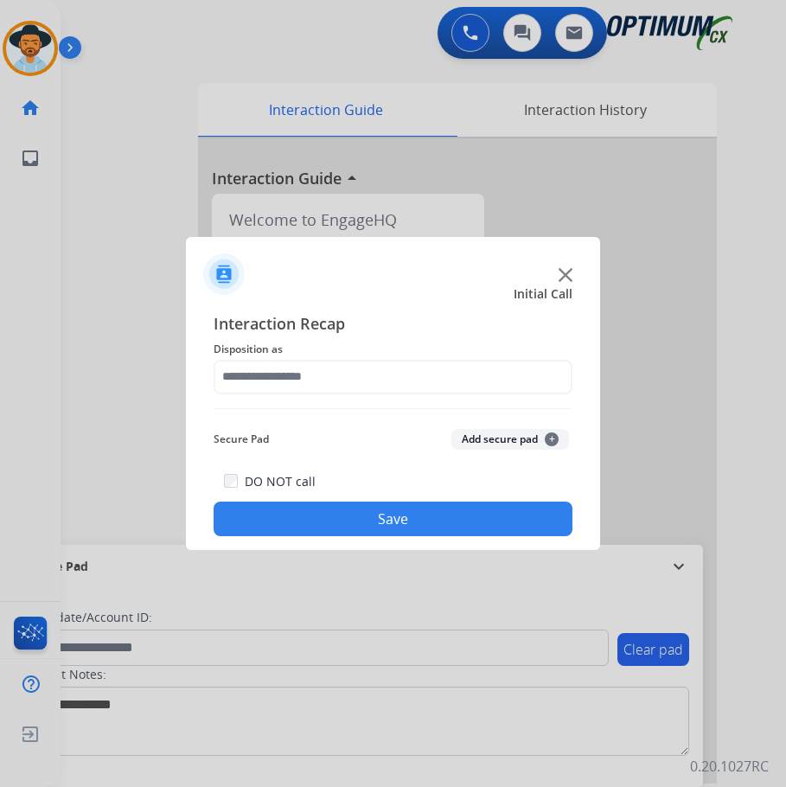
click at [291, 48] on div at bounding box center [393, 393] width 786 height 787
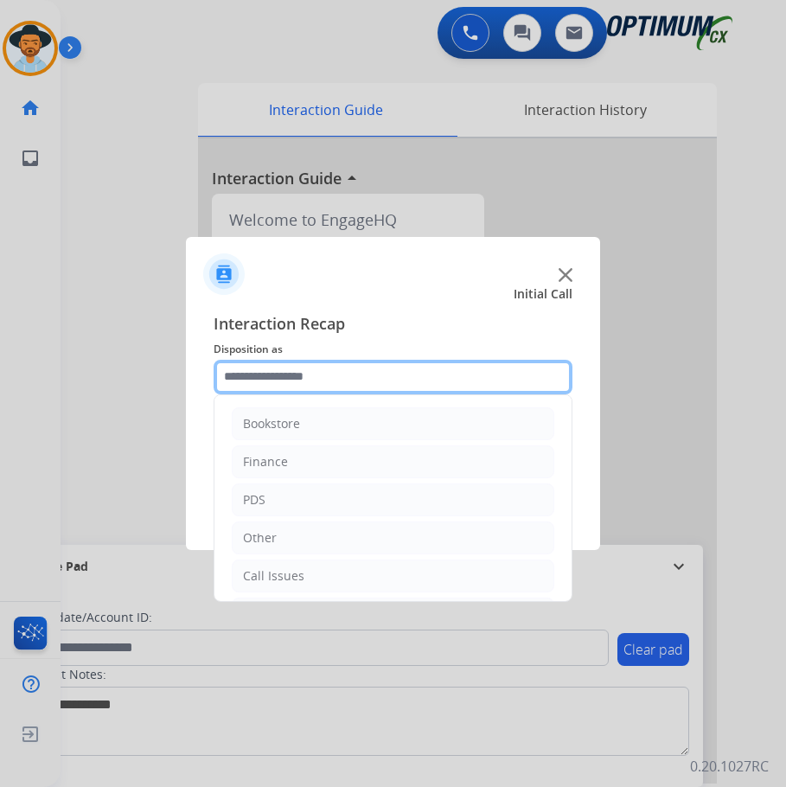
click at [328, 373] on input "text" at bounding box center [393, 377] width 359 height 35
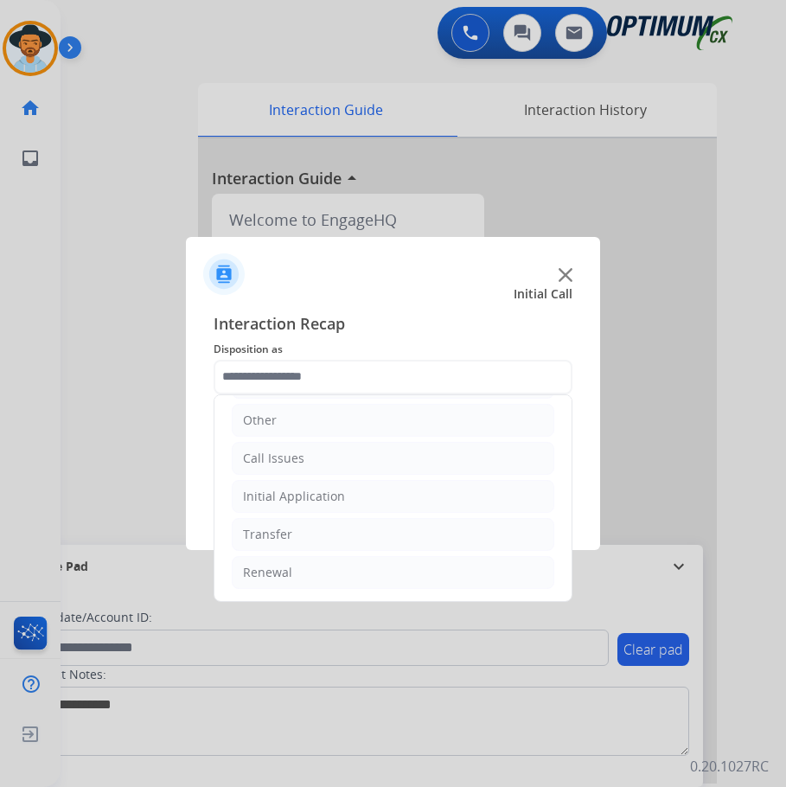
click at [565, 273] on img at bounding box center [565, 275] width 14 height 14
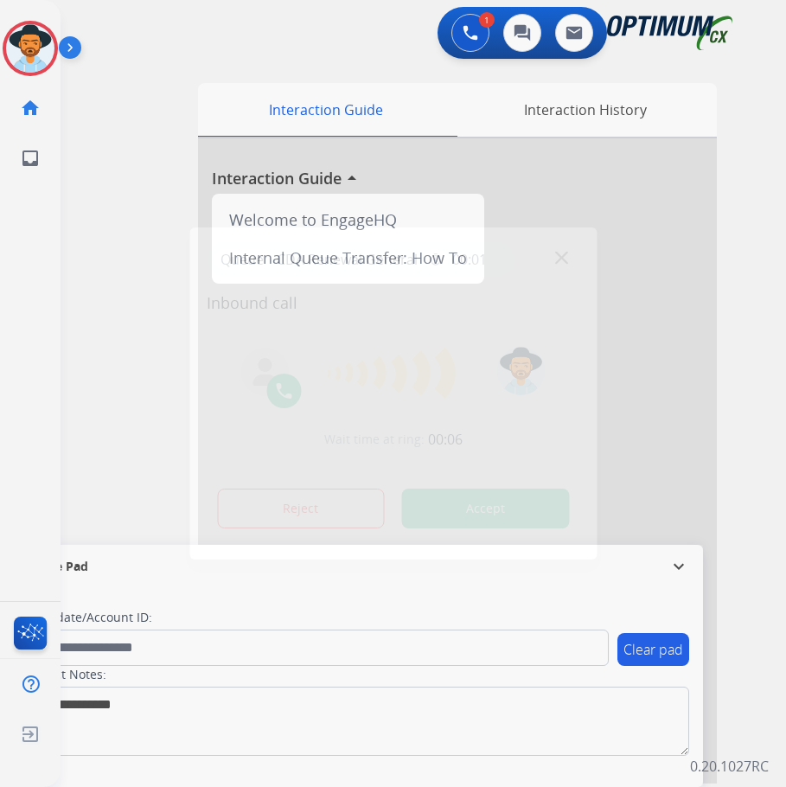
click at [286, 56] on div at bounding box center [393, 393] width 786 height 787
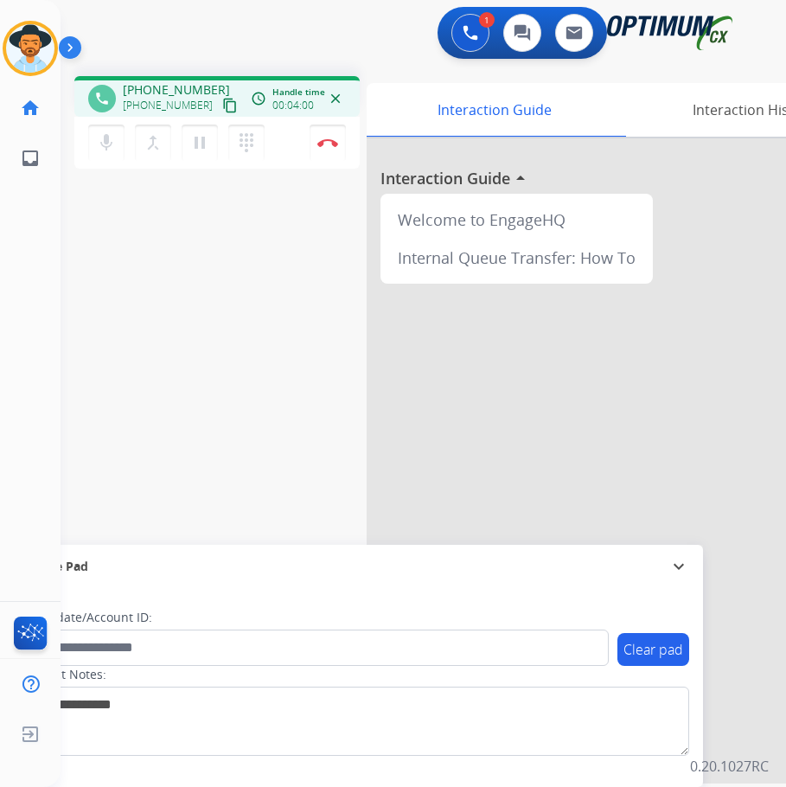
click at [330, 43] on div "1 Voice Interactions 0 Chat Interactions 0 Email Interactions" at bounding box center [409, 34] width 670 height 55
click at [325, 144] on img at bounding box center [327, 142] width 21 height 9
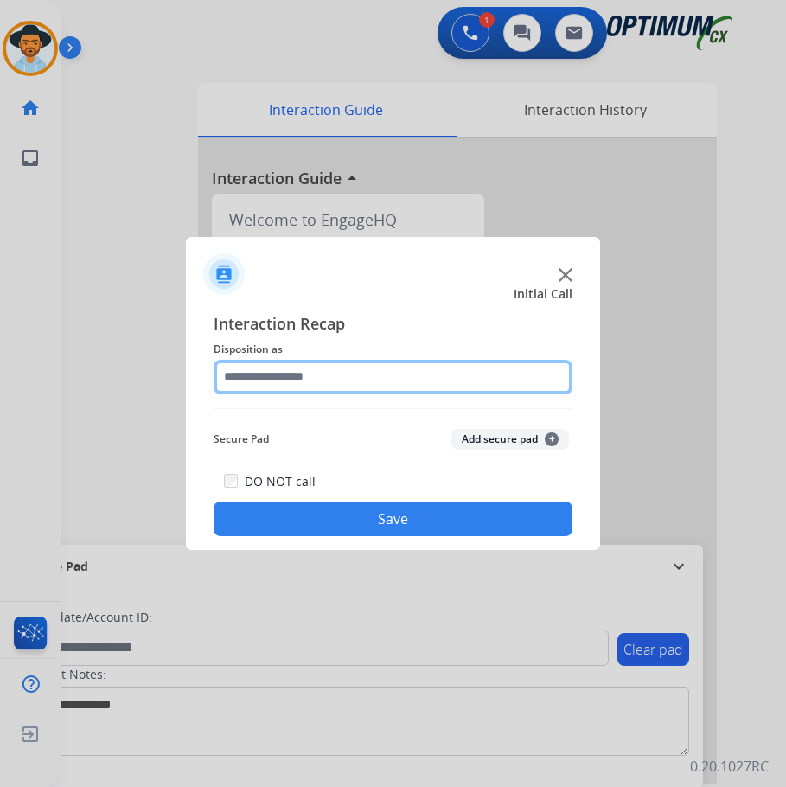
click at [383, 366] on input "text" at bounding box center [393, 377] width 359 height 35
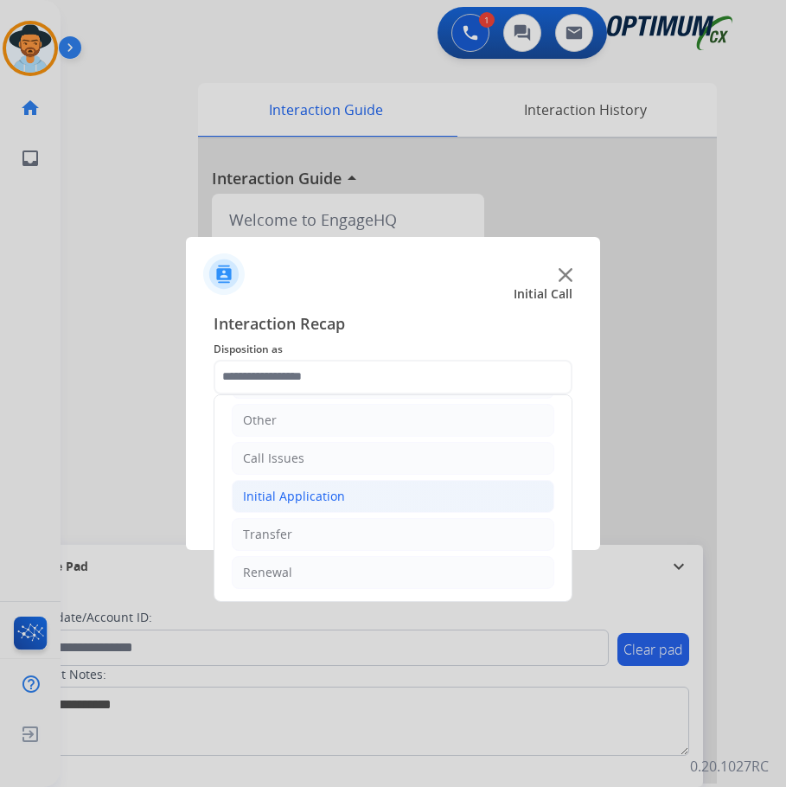
click at [328, 489] on div "Initial Application" at bounding box center [294, 496] width 102 height 17
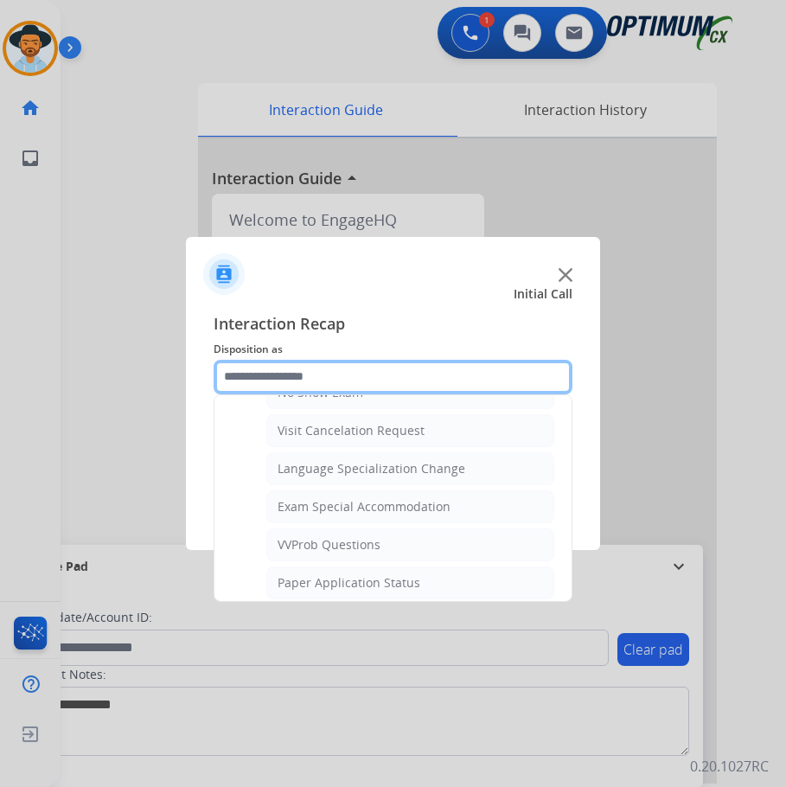
scroll to position [896, 0]
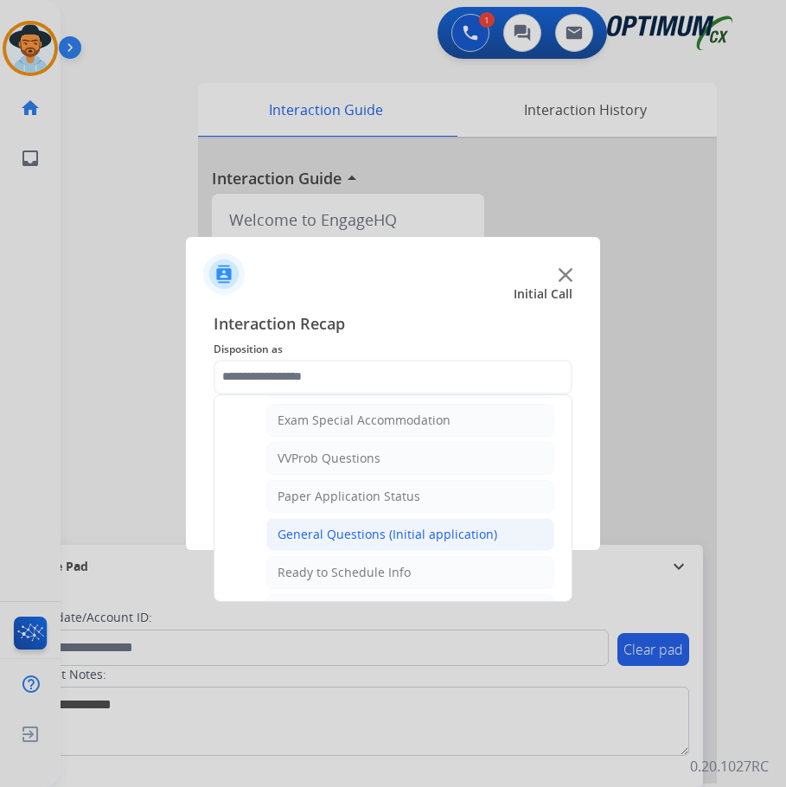
click at [339, 534] on div "General Questions (Initial application)" at bounding box center [387, 534] width 220 height 17
type input "**********"
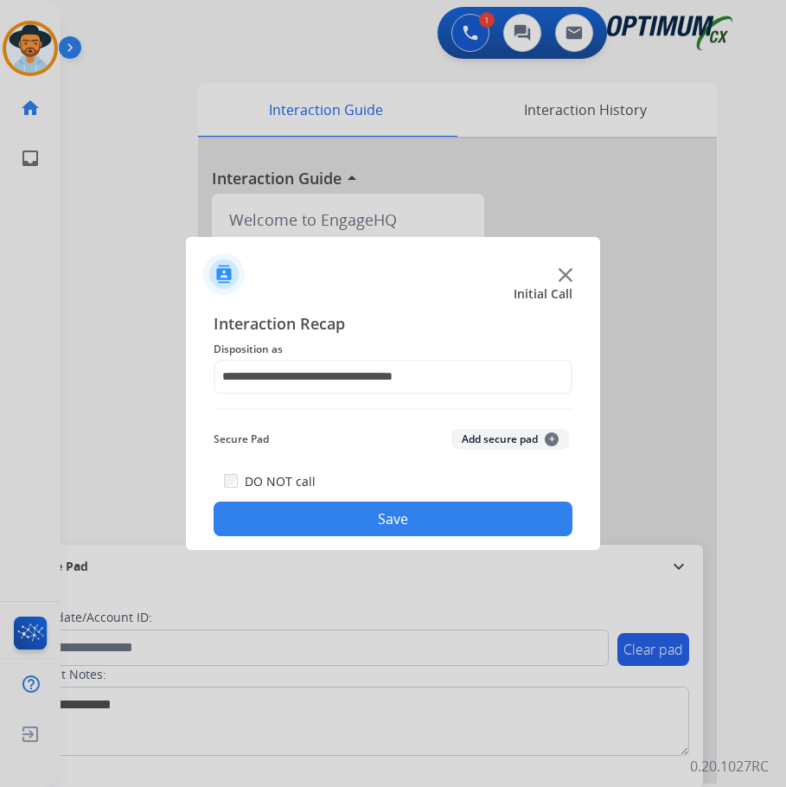
click at [363, 520] on button "Save" at bounding box center [393, 518] width 359 height 35
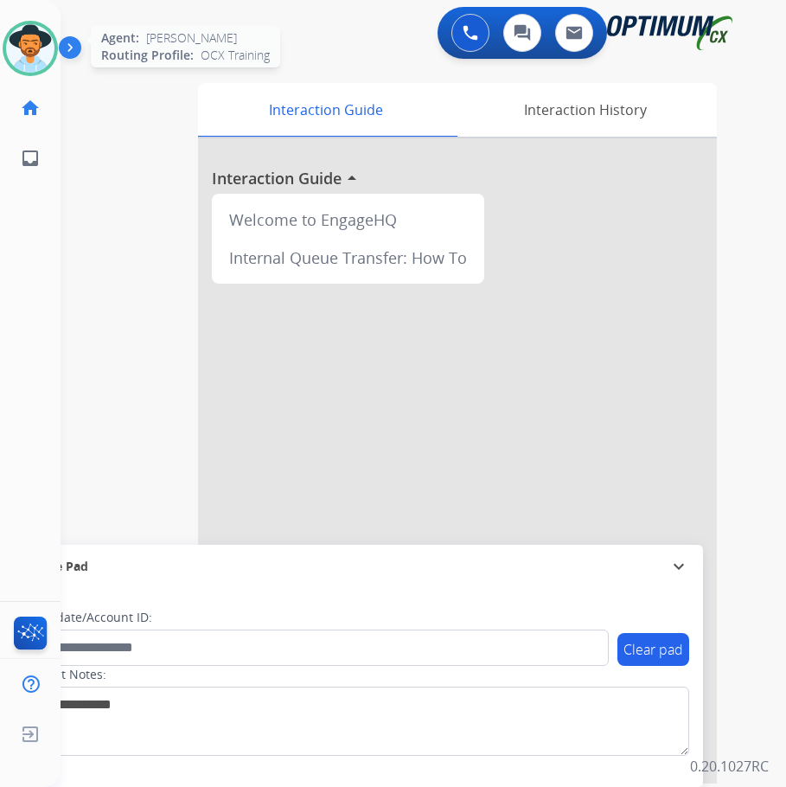
click at [31, 44] on img at bounding box center [30, 48] width 48 height 48
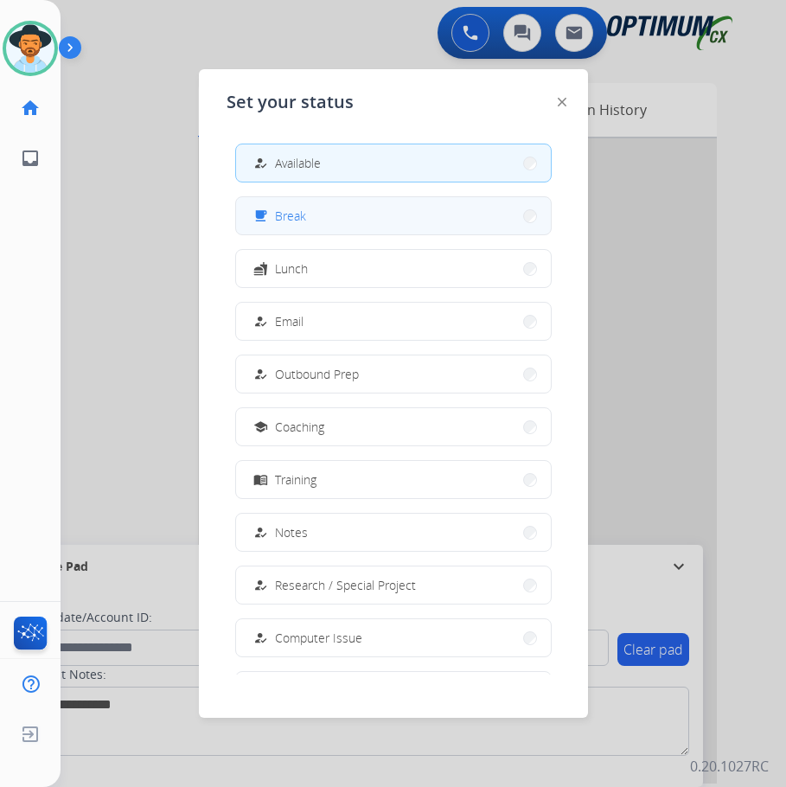
click at [303, 223] on span "Break" at bounding box center [290, 216] width 31 height 18
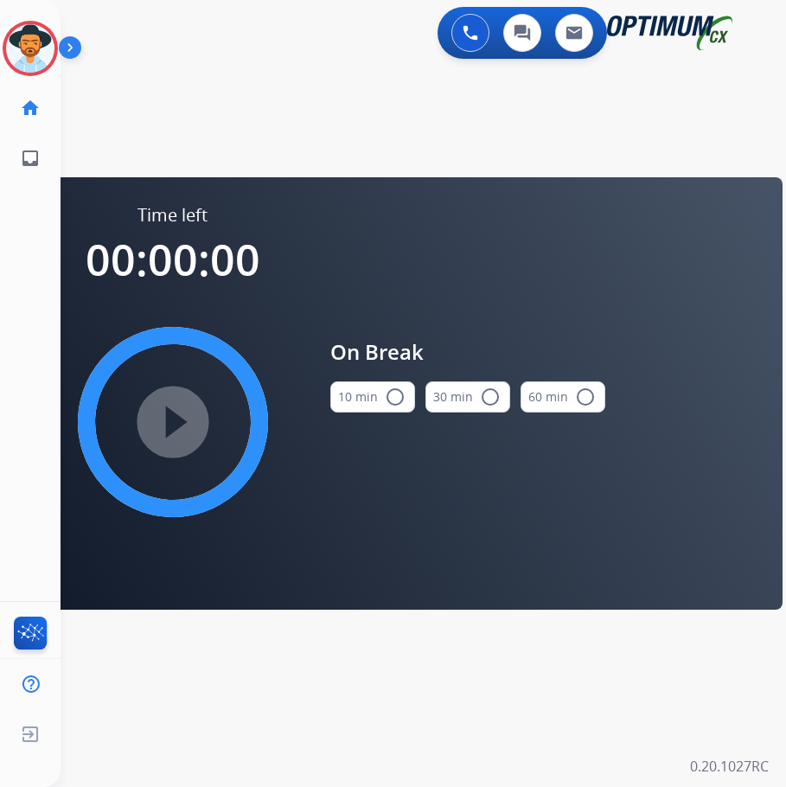
click at [392, 395] on mat-icon "radio_button_unchecked" at bounding box center [395, 396] width 21 height 21
click at [170, 432] on mat-icon "play_circle_filled" at bounding box center [173, 421] width 21 height 21
drag, startPoint x: 423, startPoint y: 84, endPoint x: 426, endPoint y: 94, distance: 10.9
click at [423, 84] on div "swap_horiz Break voice bridge close_fullscreen Connect 3-Way Call merge_type Se…" at bounding box center [403, 103] width 684 height 83
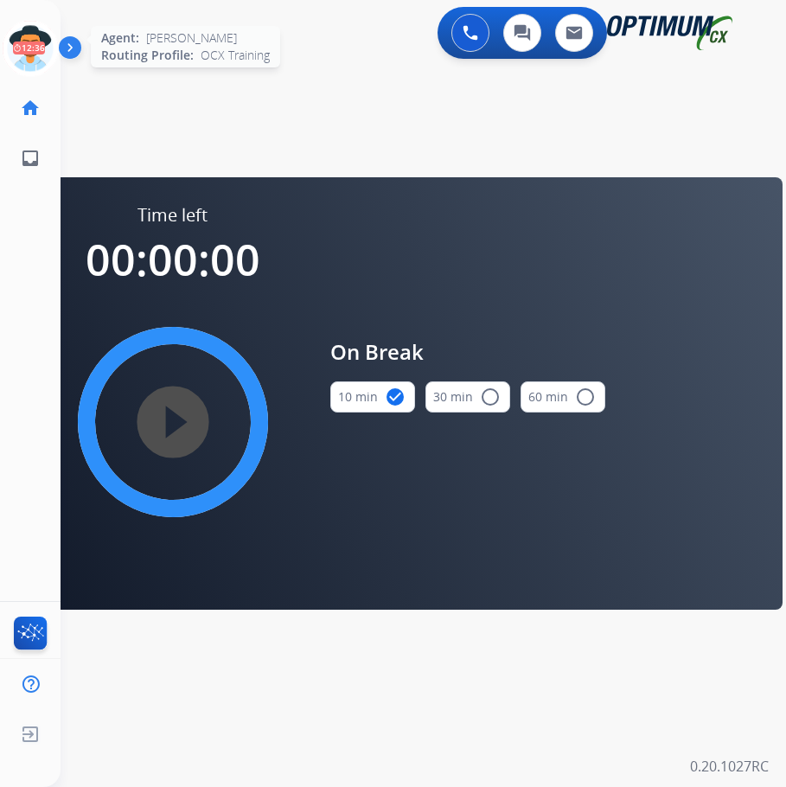
click at [26, 32] on icon at bounding box center [31, 49] width 56 height 56
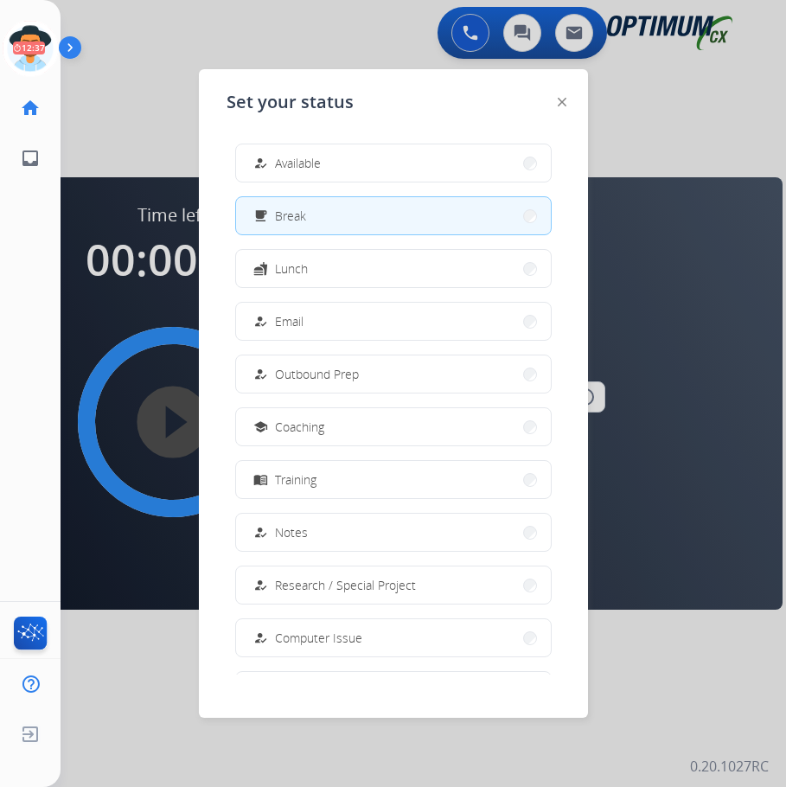
click at [328, 164] on button "how_to_reg Available" at bounding box center [393, 162] width 315 height 37
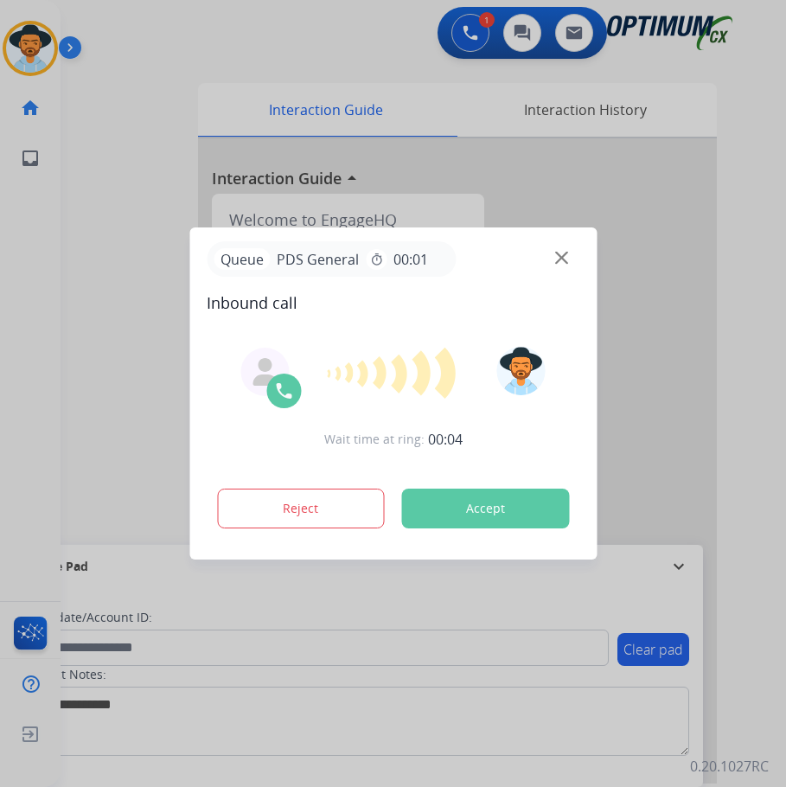
click at [240, 30] on div at bounding box center [393, 393] width 786 height 787
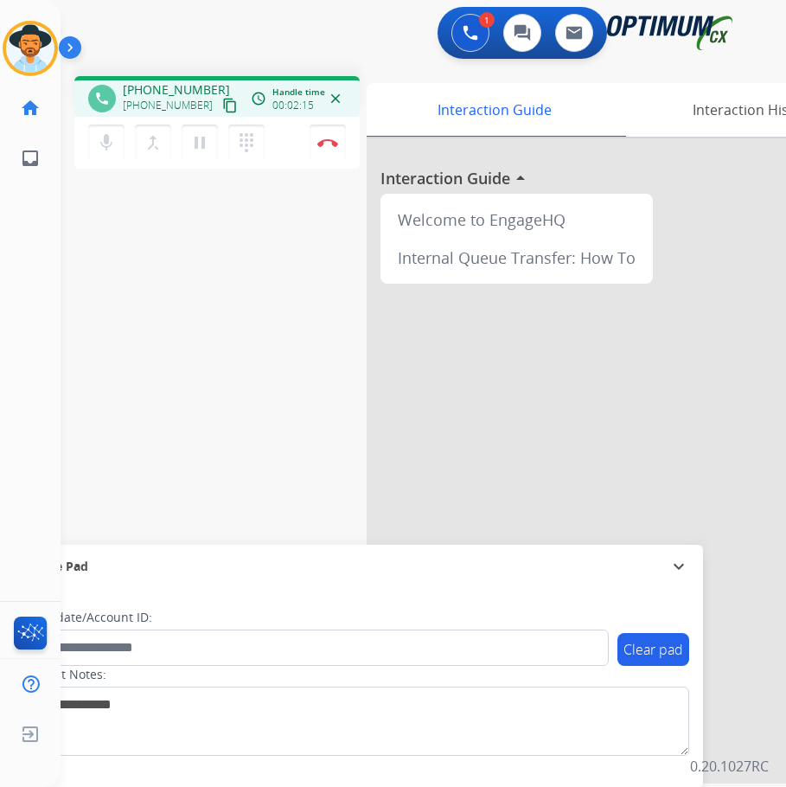
click at [252, 284] on div "phone [PHONE_NUMBER] [PHONE_NUMBER] content_copy access_time Call metrics Queue…" at bounding box center [403, 422] width 684 height 721
click at [324, 140] on img at bounding box center [327, 142] width 21 height 9
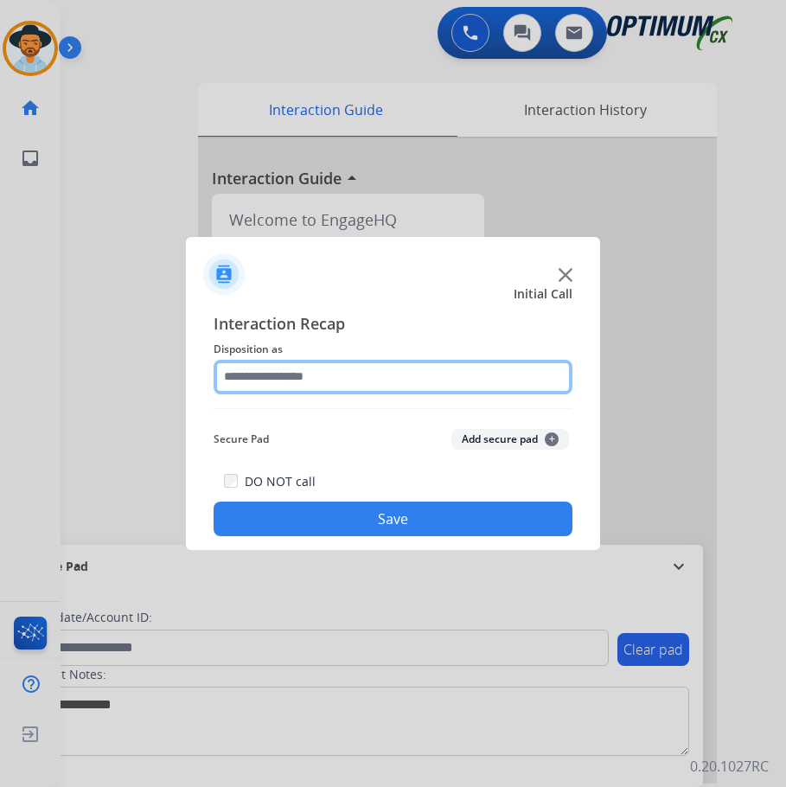
click at [354, 377] on input "text" at bounding box center [393, 377] width 359 height 35
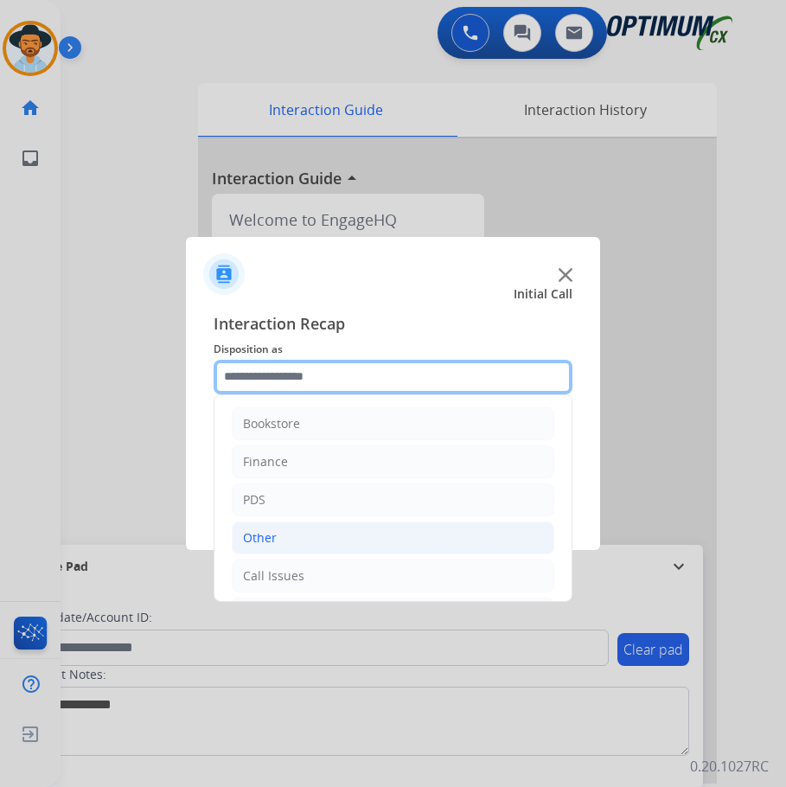
scroll to position [118, 0]
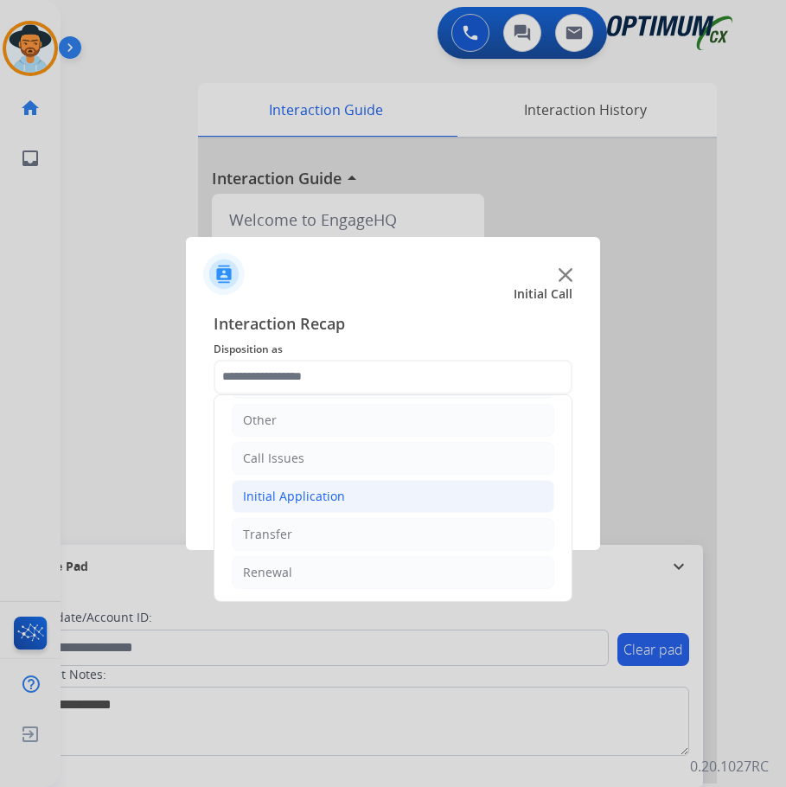
click at [328, 494] on div "Initial Application" at bounding box center [294, 496] width 102 height 17
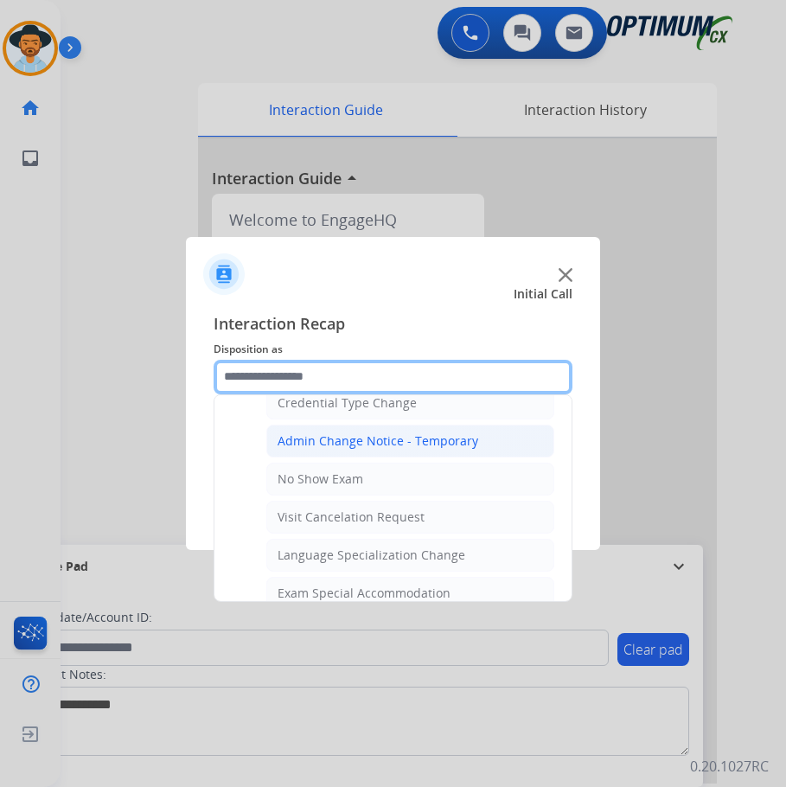
scroll to position [896, 0]
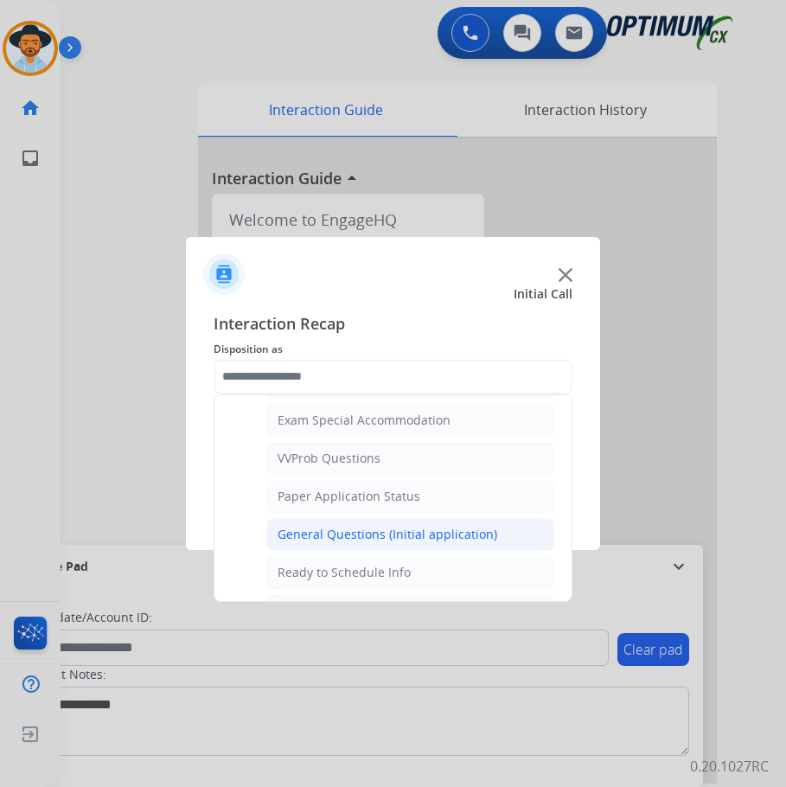
click at [310, 527] on div "General Questions (Initial application)" at bounding box center [387, 534] width 220 height 17
type input "**********"
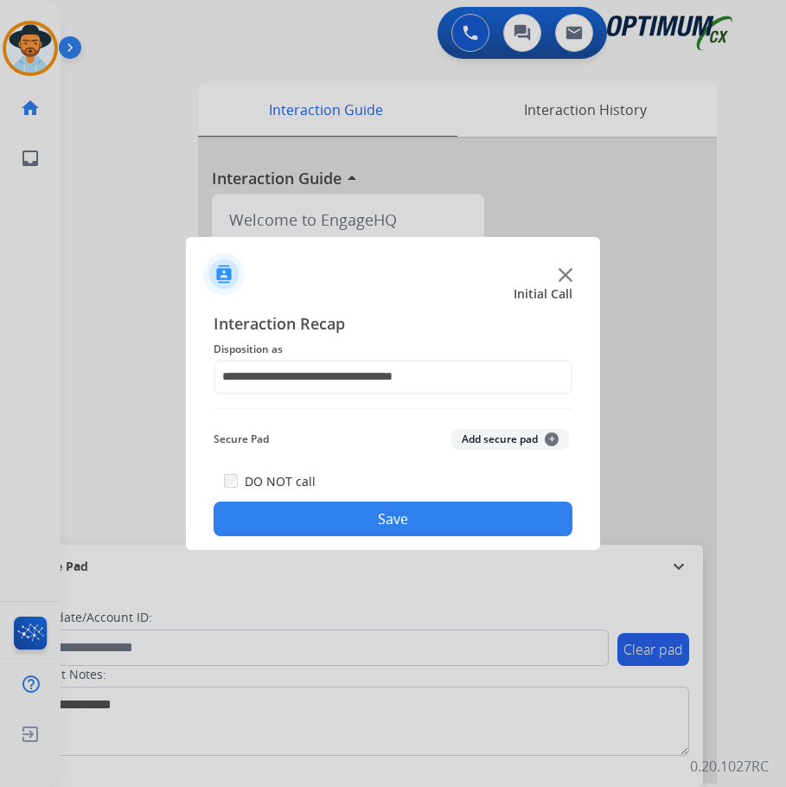
click at [316, 527] on button "Save" at bounding box center [393, 518] width 359 height 35
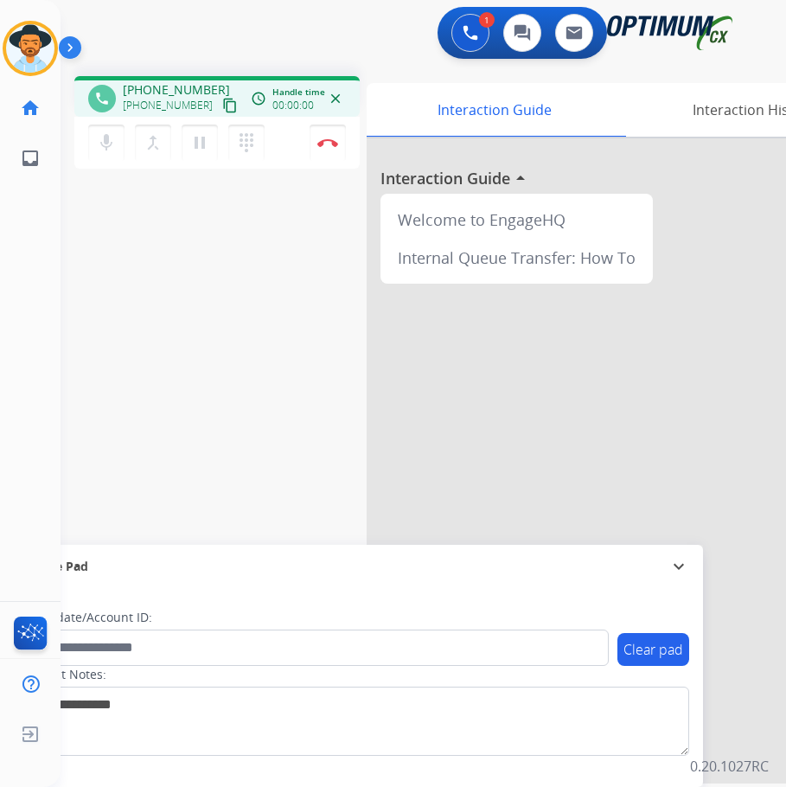
click at [298, 41] on div "1 Voice Interactions 0 Chat Interactions 0 Email Interactions" at bounding box center [409, 34] width 670 height 55
click at [190, 89] on span "[PHONE_NUMBER]" at bounding box center [176, 89] width 107 height 17
copy span "13138043076"
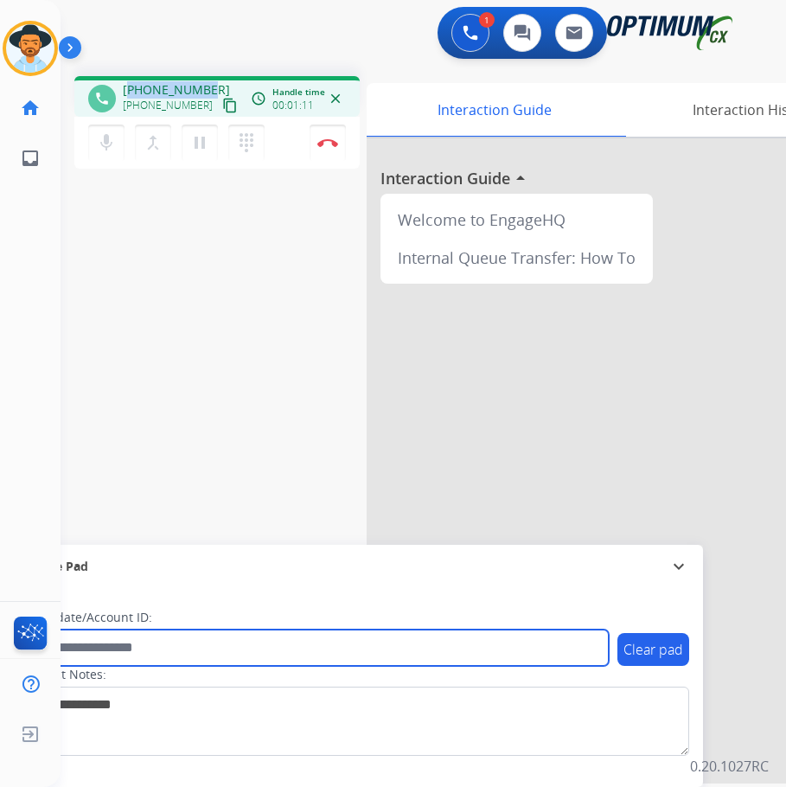
click at [448, 654] on input "text" at bounding box center [315, 647] width 586 height 36
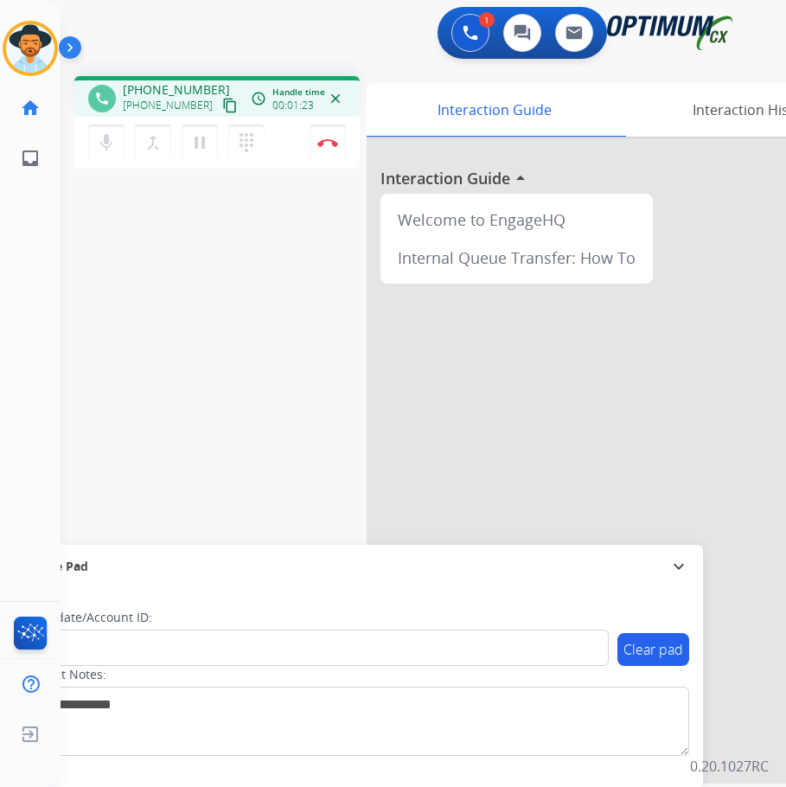
click at [188, 92] on span "[PHONE_NUMBER]" at bounding box center [176, 89] width 107 height 17
copy span "13138043076"
click at [198, 141] on mat-icon "pause" at bounding box center [199, 142] width 21 height 21
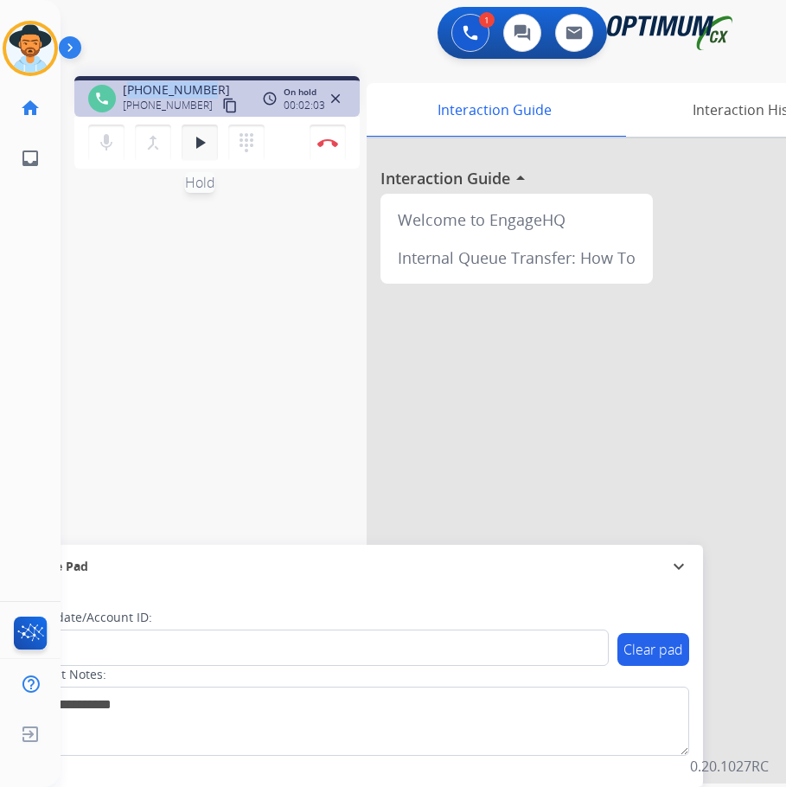
click at [198, 143] on mat-icon "play_arrow" at bounding box center [199, 142] width 21 height 21
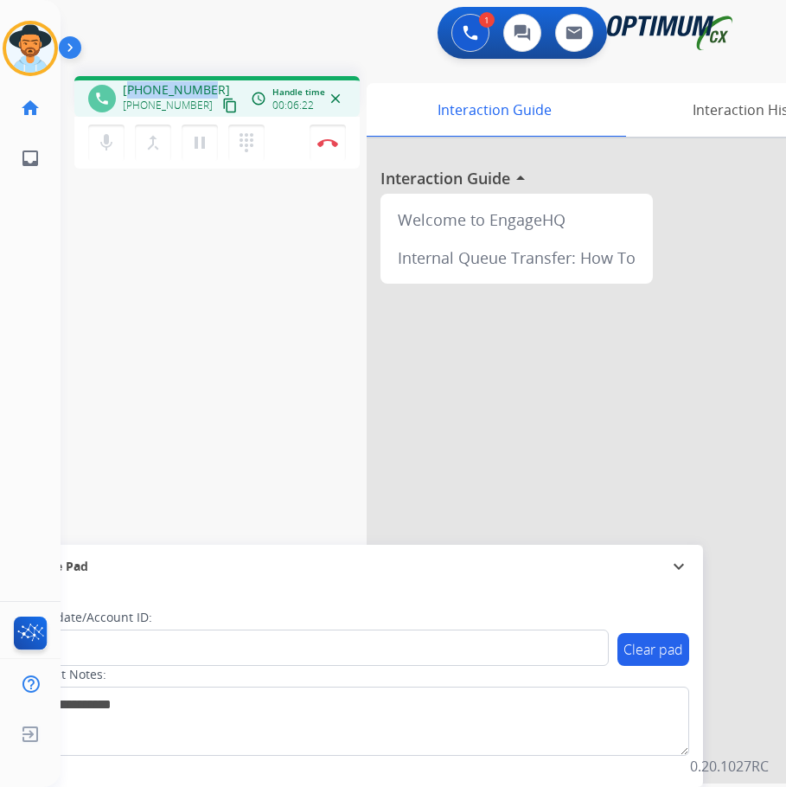
click at [169, 78] on div "phone [PHONE_NUMBER] [PHONE_NUMBER] content_copy access_time Call metrics Queue…" at bounding box center [216, 96] width 285 height 41
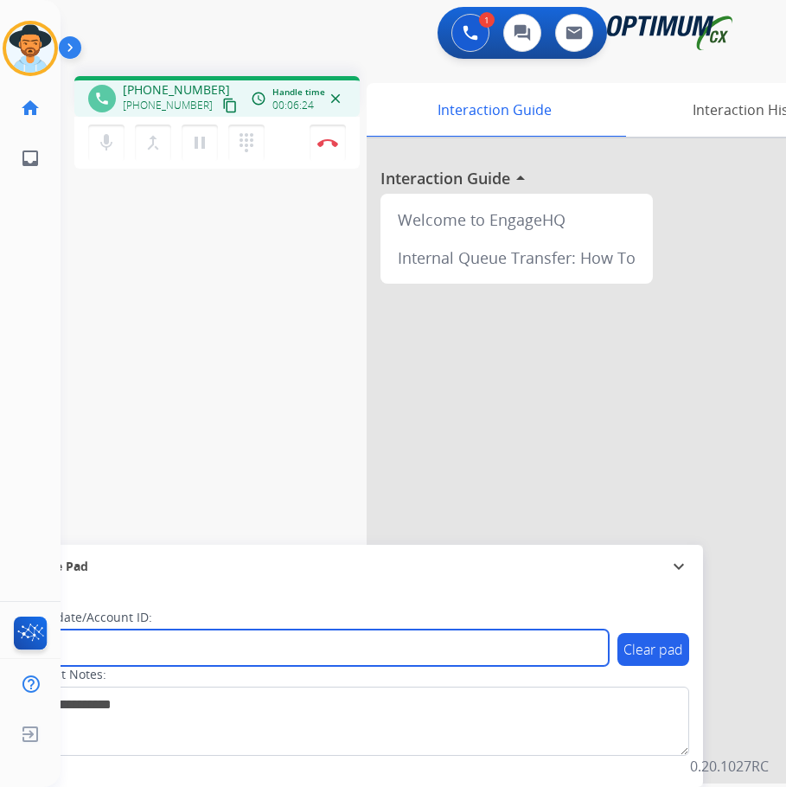
click at [224, 630] on input "***" at bounding box center [315, 647] width 586 height 36
paste input "**********"
type input "**********"
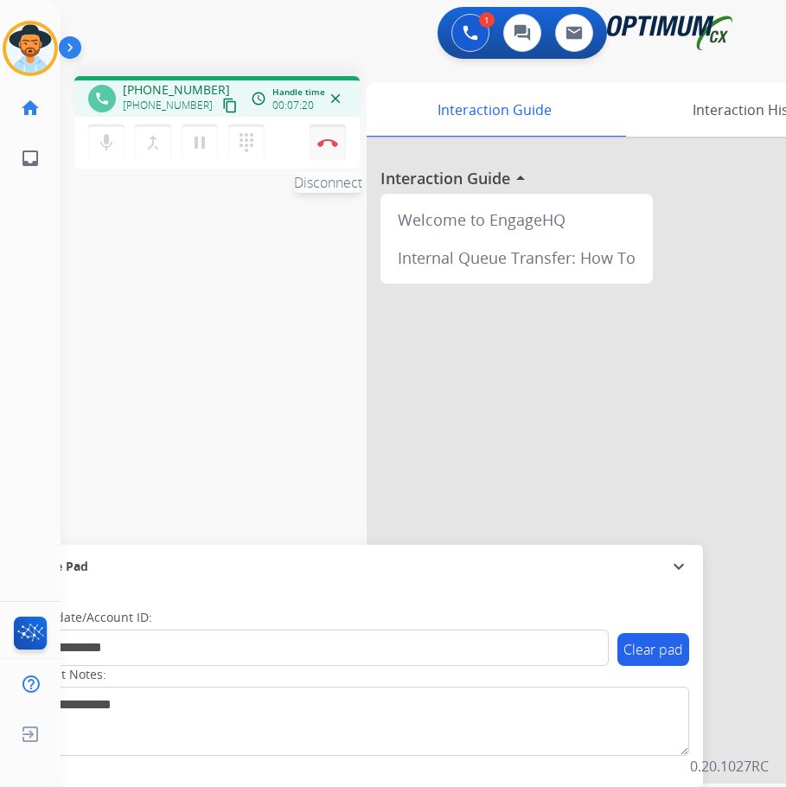
click at [326, 150] on button "Disconnect" at bounding box center [327, 142] width 36 height 36
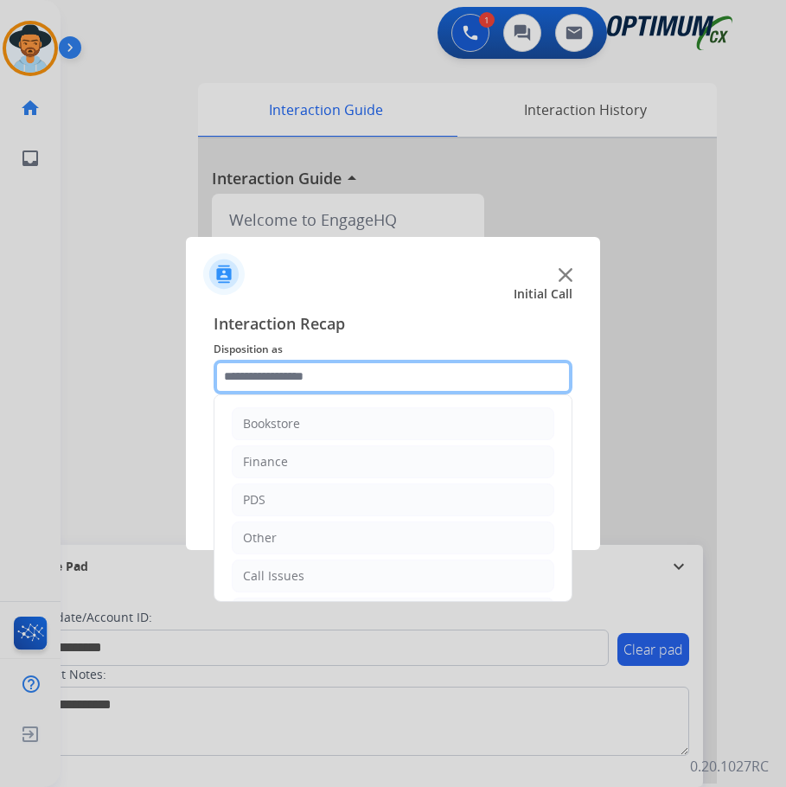
click at [386, 378] on input "text" at bounding box center [393, 377] width 359 height 35
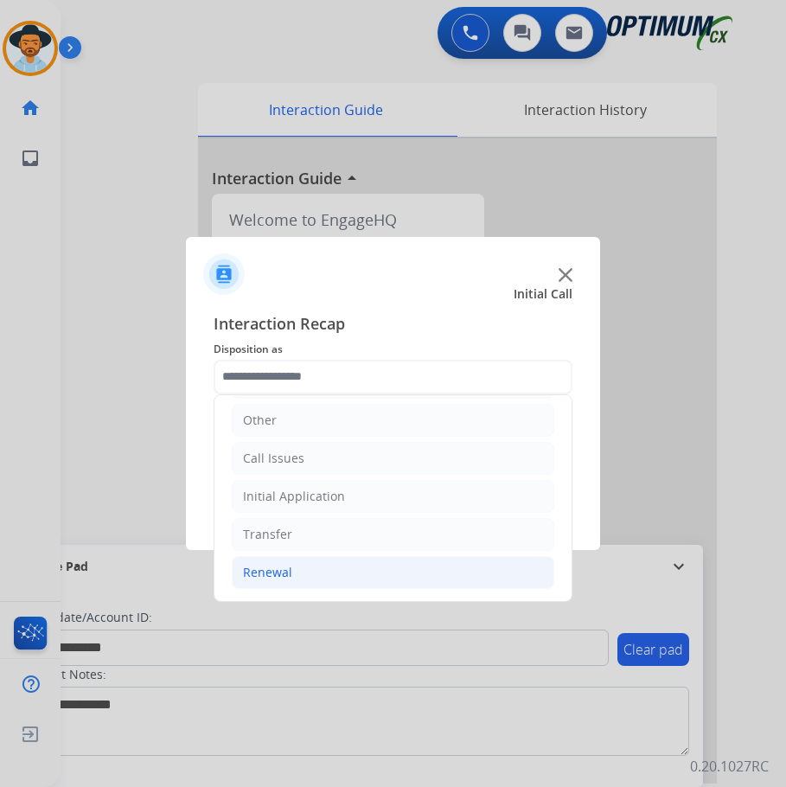
click at [306, 573] on li "Renewal" at bounding box center [393, 572] width 322 height 33
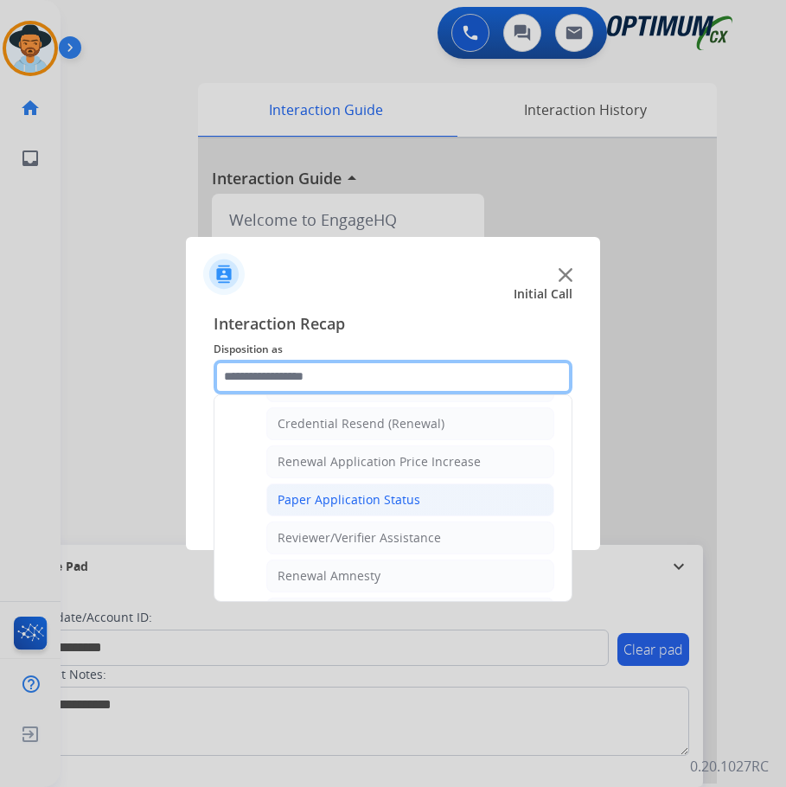
scroll to position [377, 0]
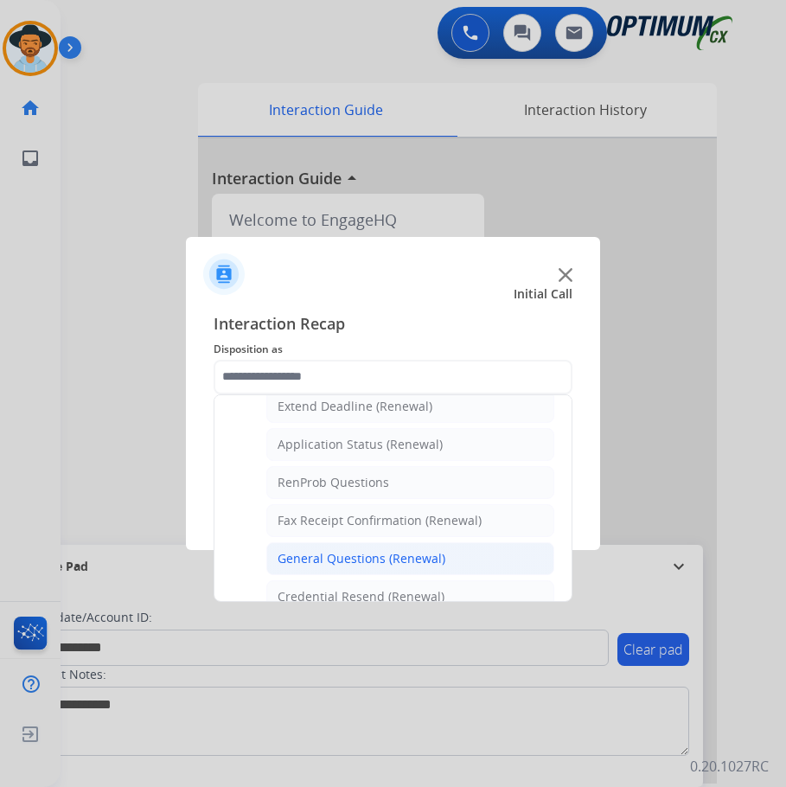
click at [352, 555] on div "General Questions (Renewal)" at bounding box center [361, 558] width 168 height 17
type input "**********"
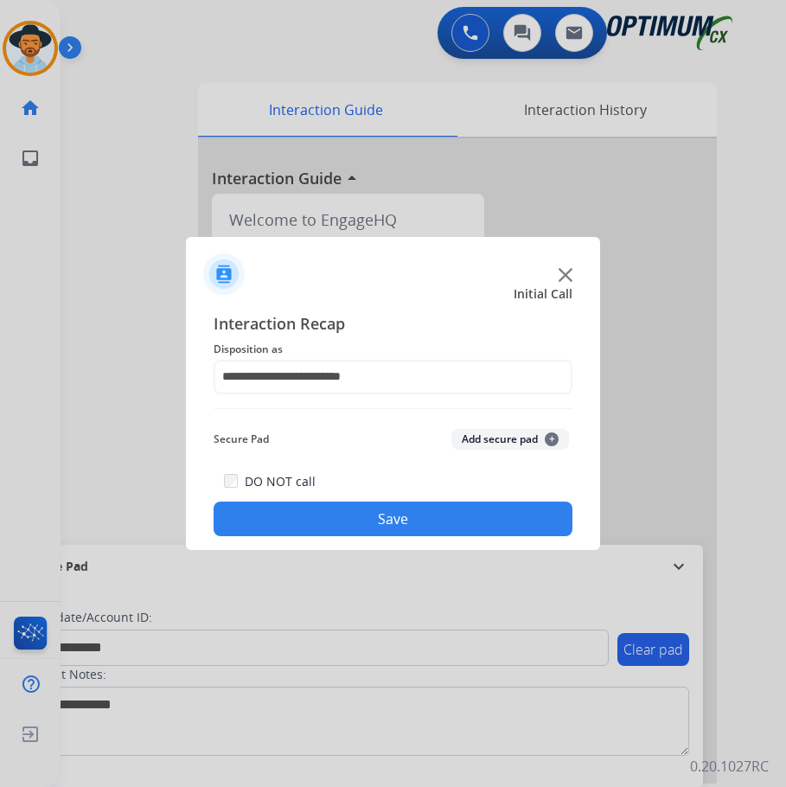
click at [470, 513] on button "Save" at bounding box center [393, 518] width 359 height 35
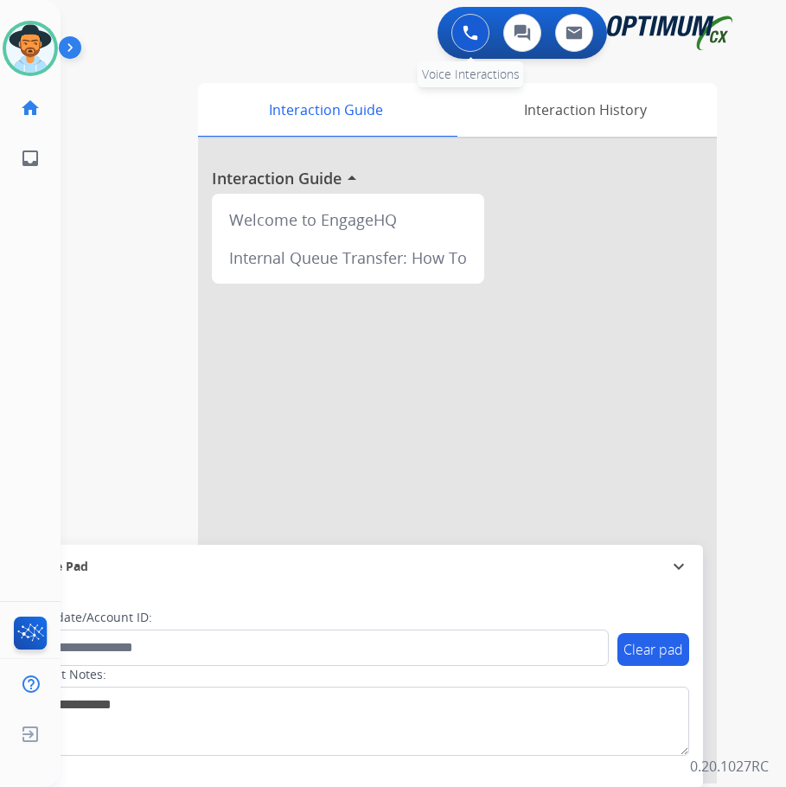
click at [458, 37] on button at bounding box center [470, 33] width 38 height 38
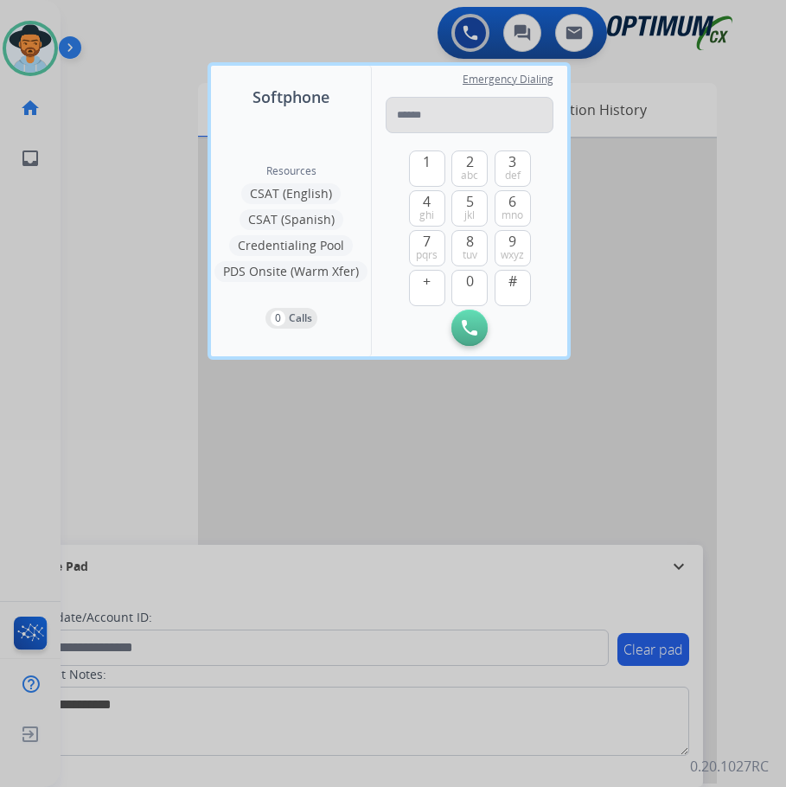
click at [402, 113] on input "tel" at bounding box center [470, 115] width 168 height 36
type input "**********"
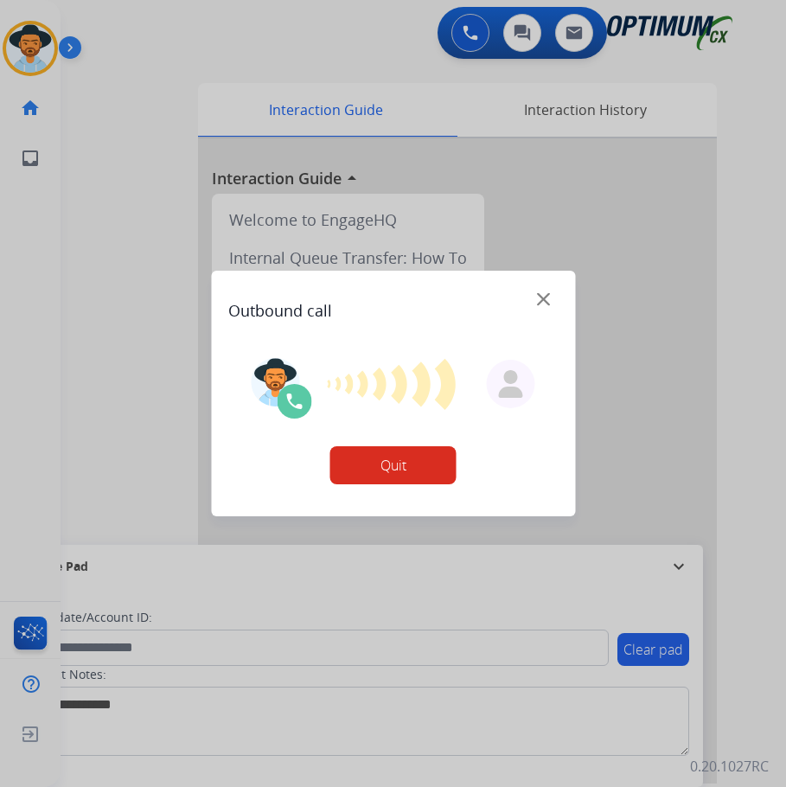
click at [417, 472] on button "Quit" at bounding box center [393, 465] width 126 height 38
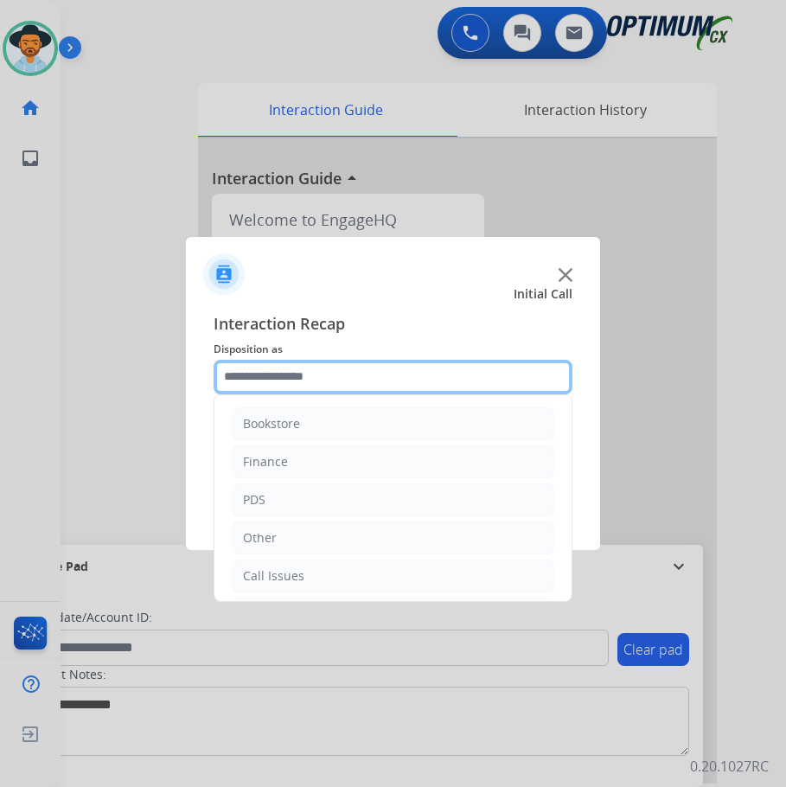
click at [399, 378] on input "text" at bounding box center [393, 377] width 359 height 35
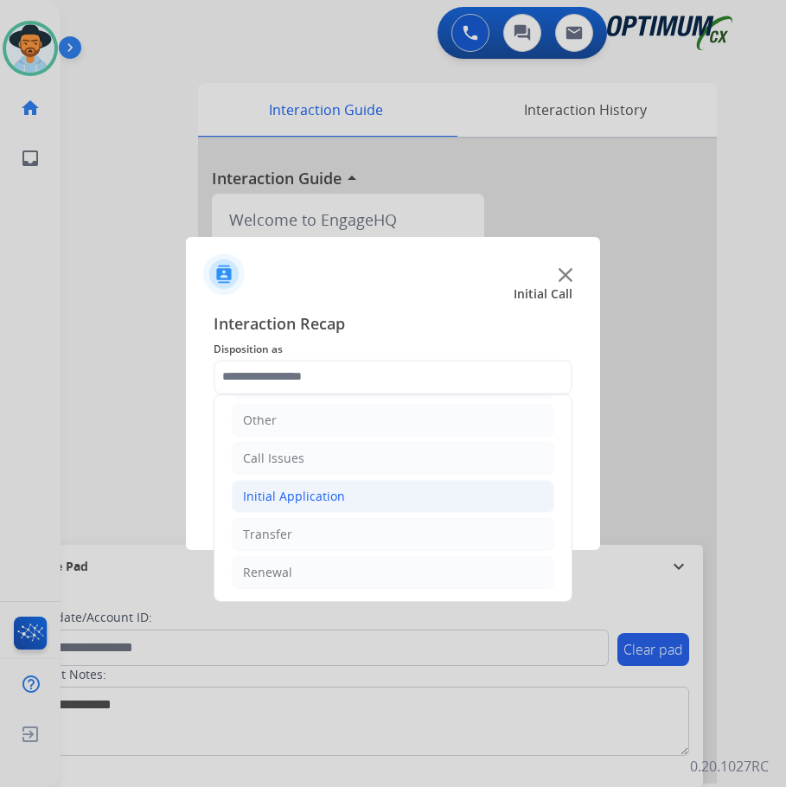
click at [313, 493] on div "Initial Application" at bounding box center [294, 496] width 102 height 17
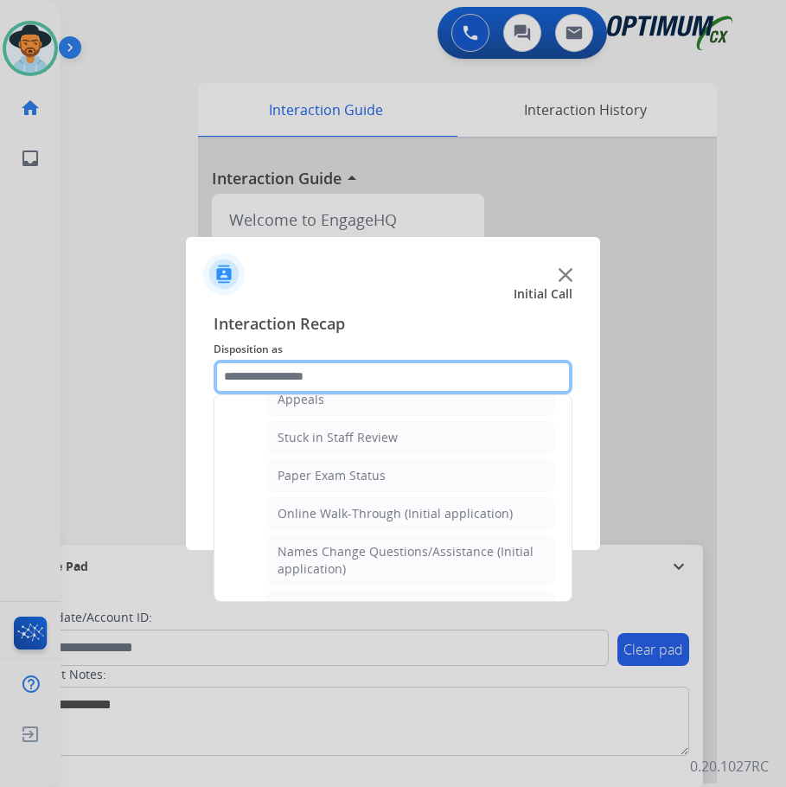
scroll to position [204, 0]
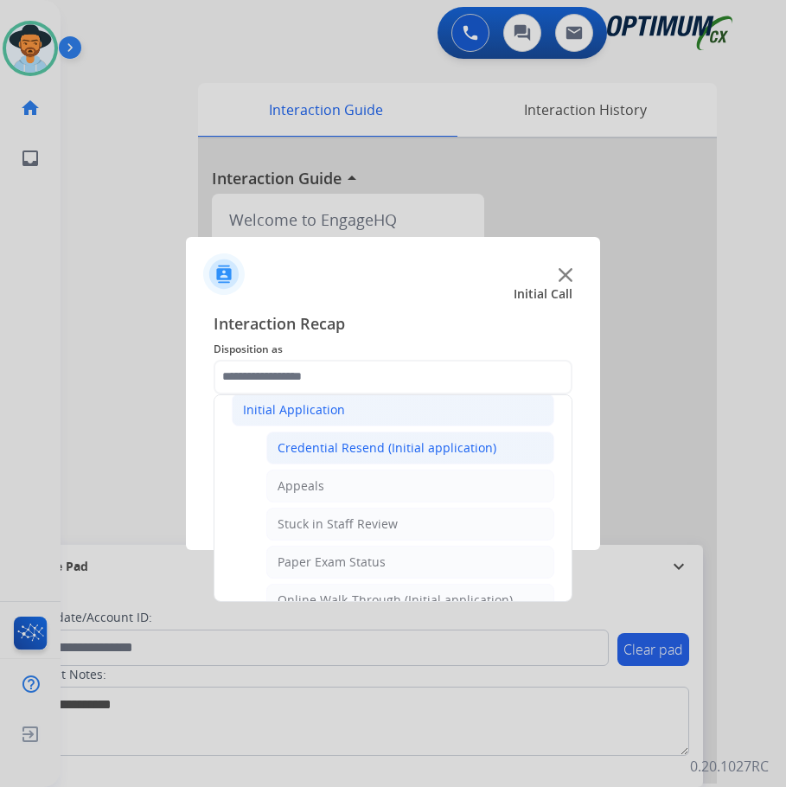
click at [425, 452] on div "Credential Resend (Initial application)" at bounding box center [386, 447] width 219 height 17
type input "**********"
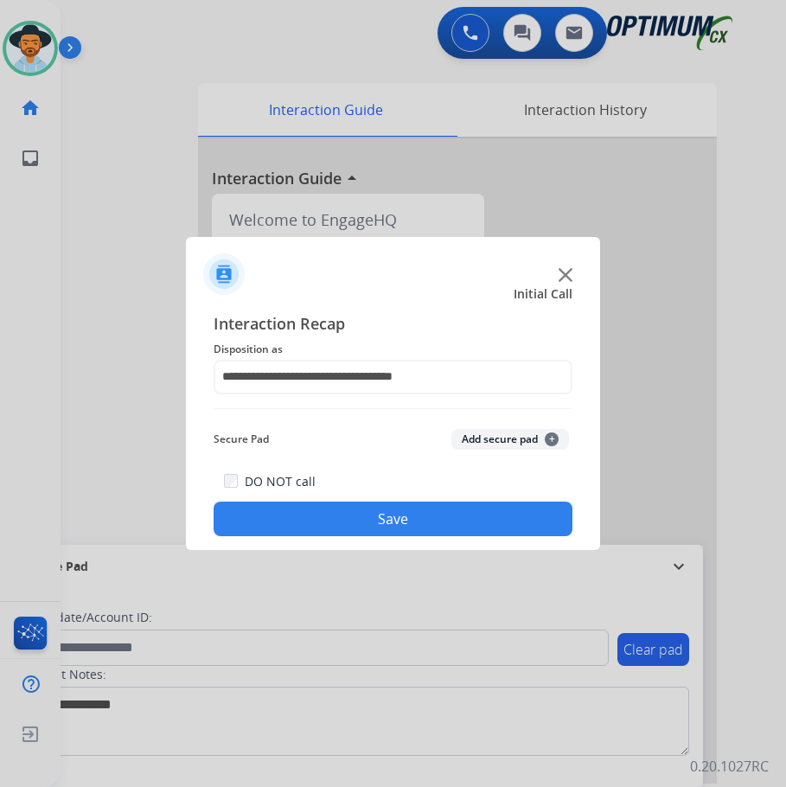
click at [336, 507] on button "Save" at bounding box center [393, 518] width 359 height 35
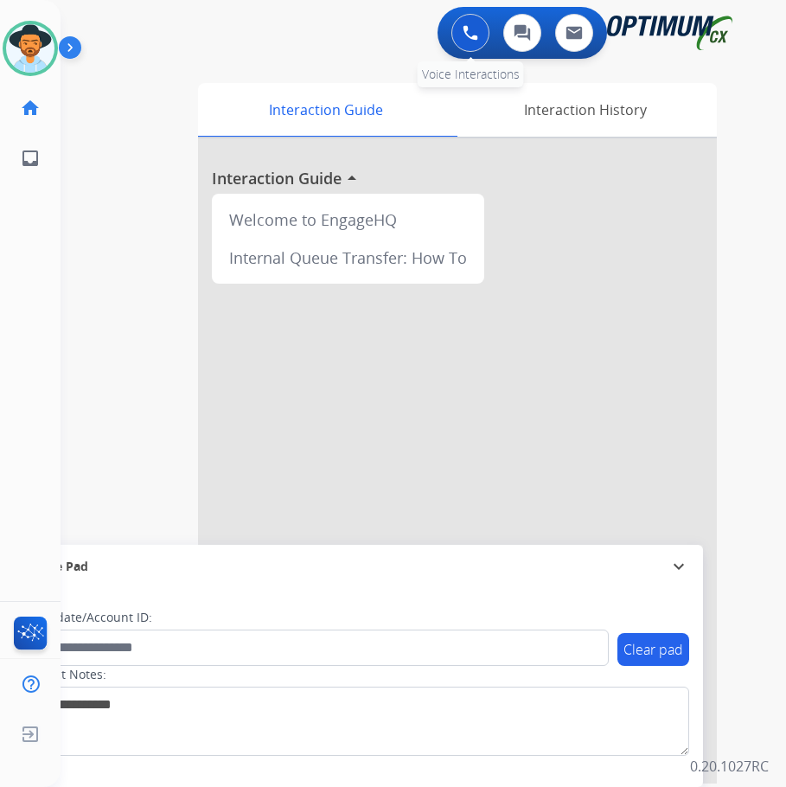
click at [470, 45] on button at bounding box center [470, 33] width 38 height 38
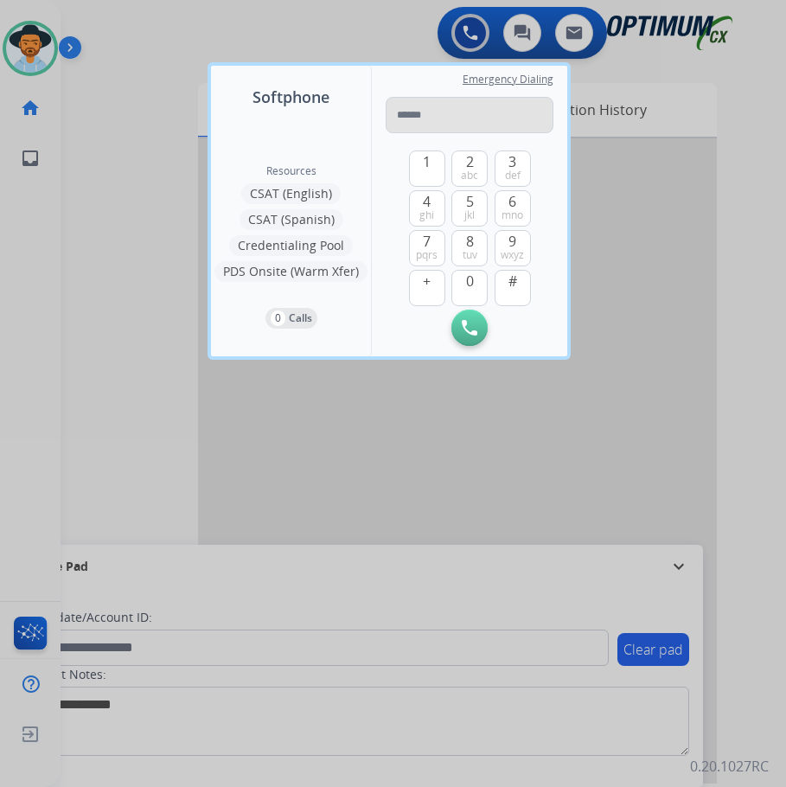
click at [423, 113] on input "tel" at bounding box center [470, 115] width 168 height 36
type input "**********"
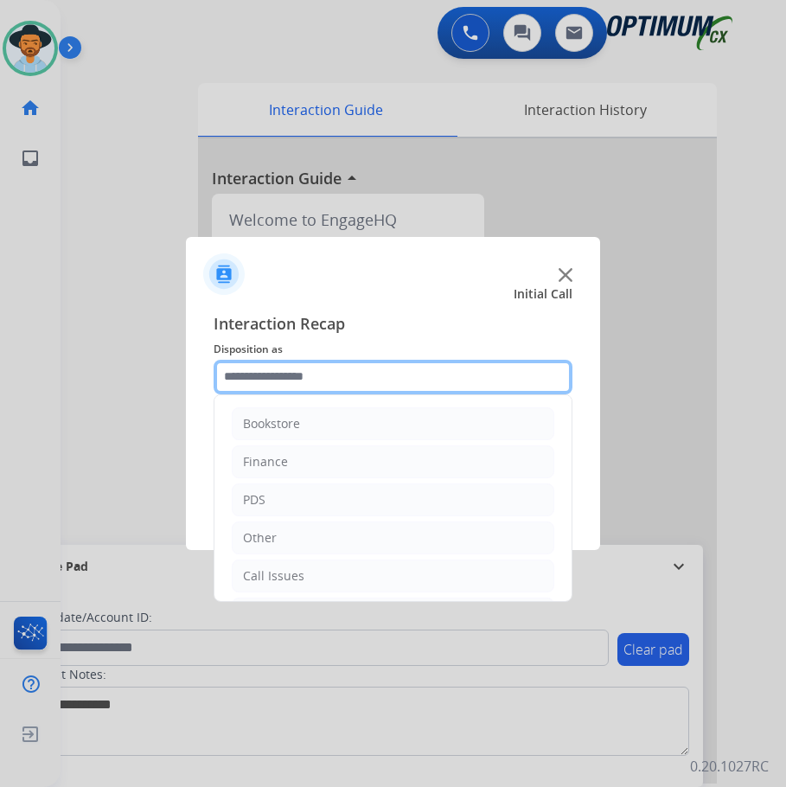
click at [429, 377] on input "text" at bounding box center [393, 377] width 359 height 35
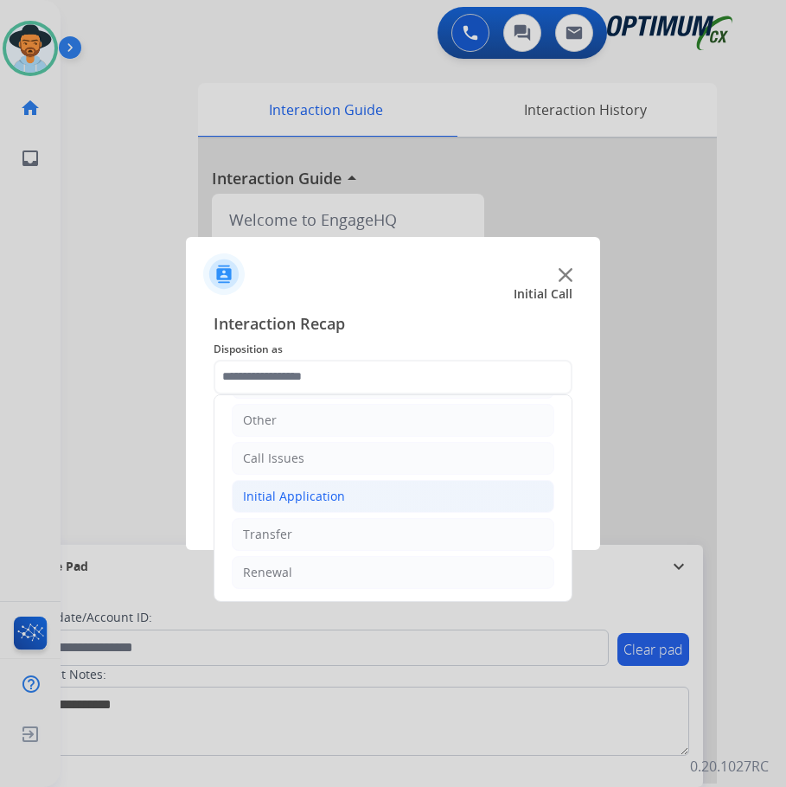
click at [313, 491] on div "Initial Application" at bounding box center [294, 496] width 102 height 17
click at [340, 528] on div "Credential Resend (Initial application)" at bounding box center [386, 534] width 219 height 17
type input "**********"
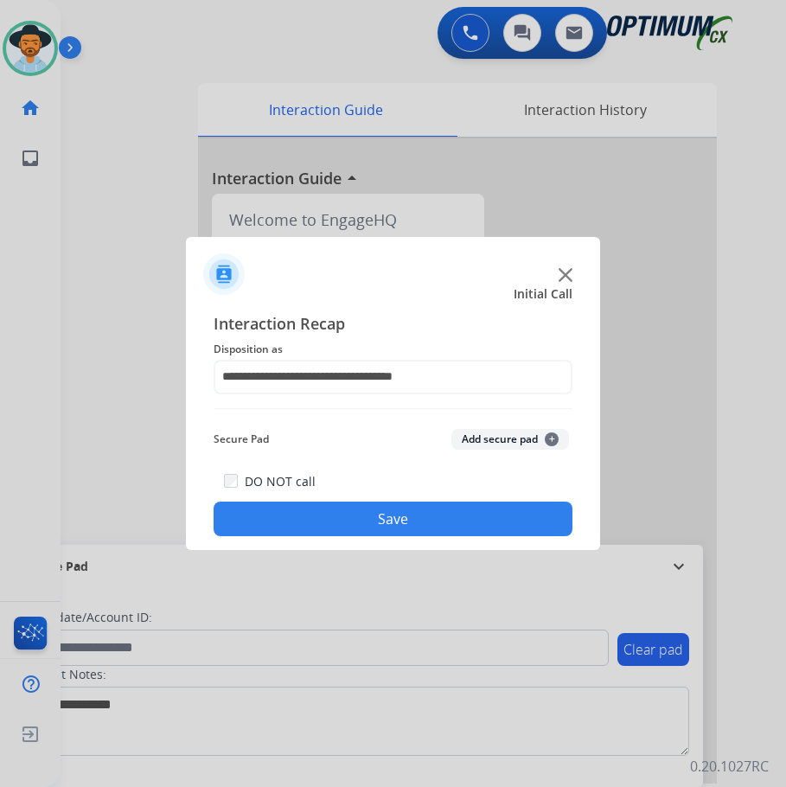
click at [344, 518] on button "Save" at bounding box center [393, 518] width 359 height 35
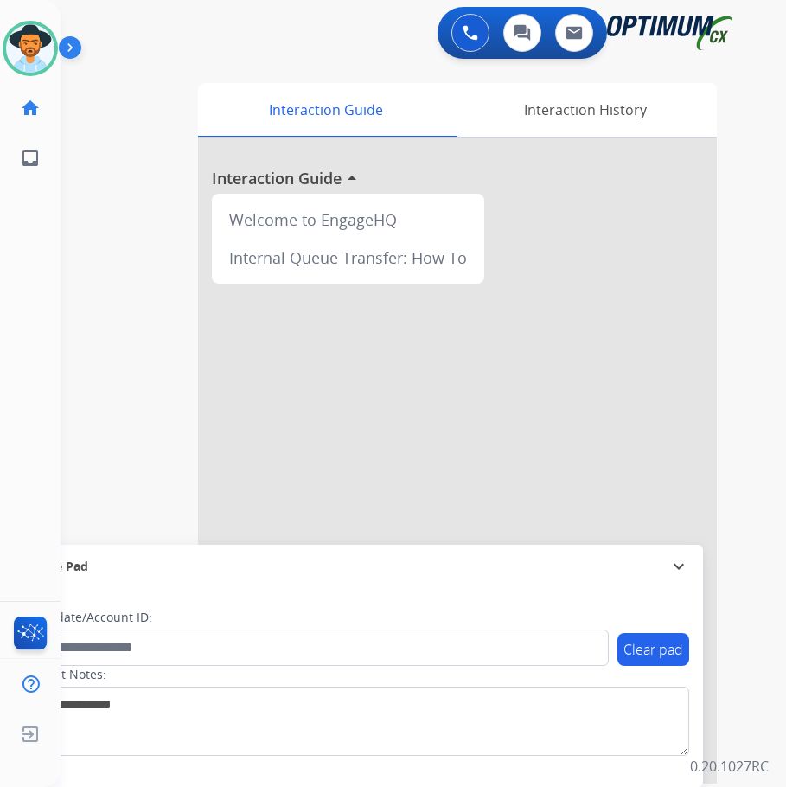
click at [469, 5] on app-navbar "0 Voice Interactions 0 Chat Interactions 0 Email Interactions" at bounding box center [403, 31] width 684 height 62
click at [469, 36] on img at bounding box center [470, 33] width 16 height 16
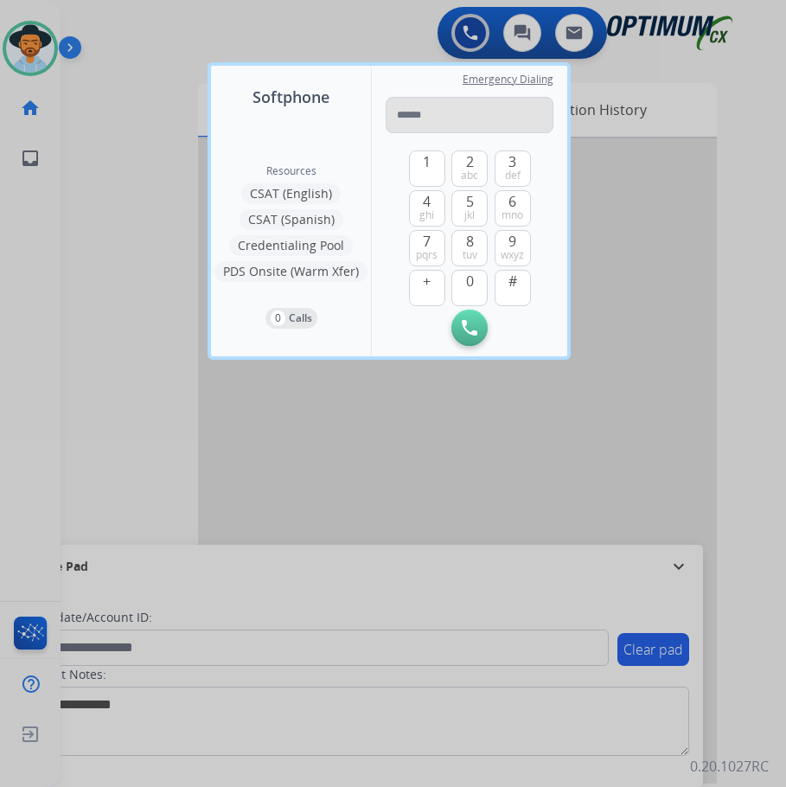
click at [414, 119] on input "tel" at bounding box center [470, 115] width 168 height 36
type input "**********"
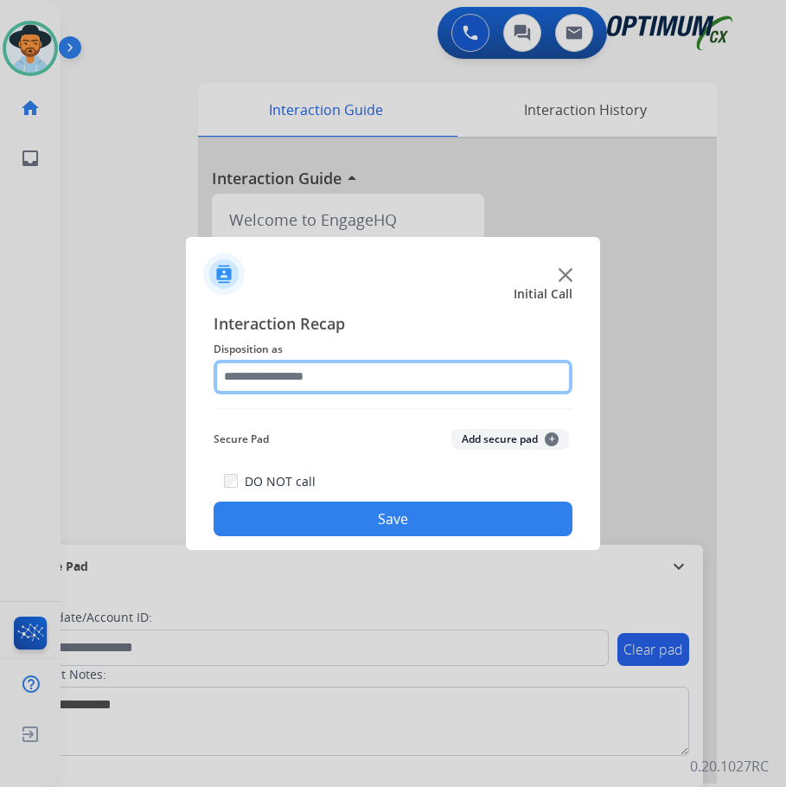
click at [338, 389] on input "text" at bounding box center [393, 377] width 359 height 35
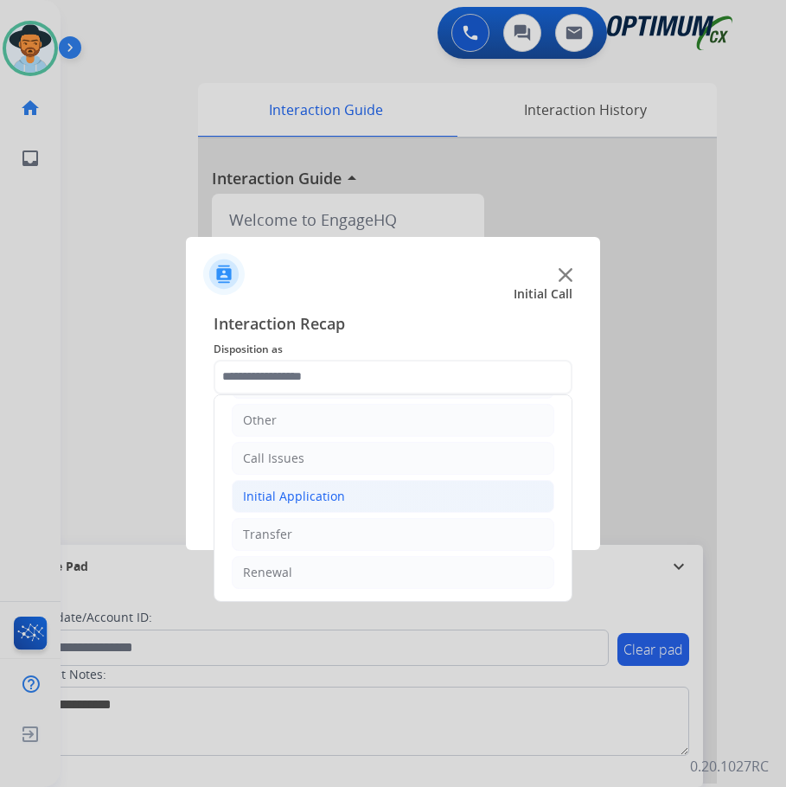
click at [308, 496] on div "Initial Application" at bounding box center [294, 496] width 102 height 17
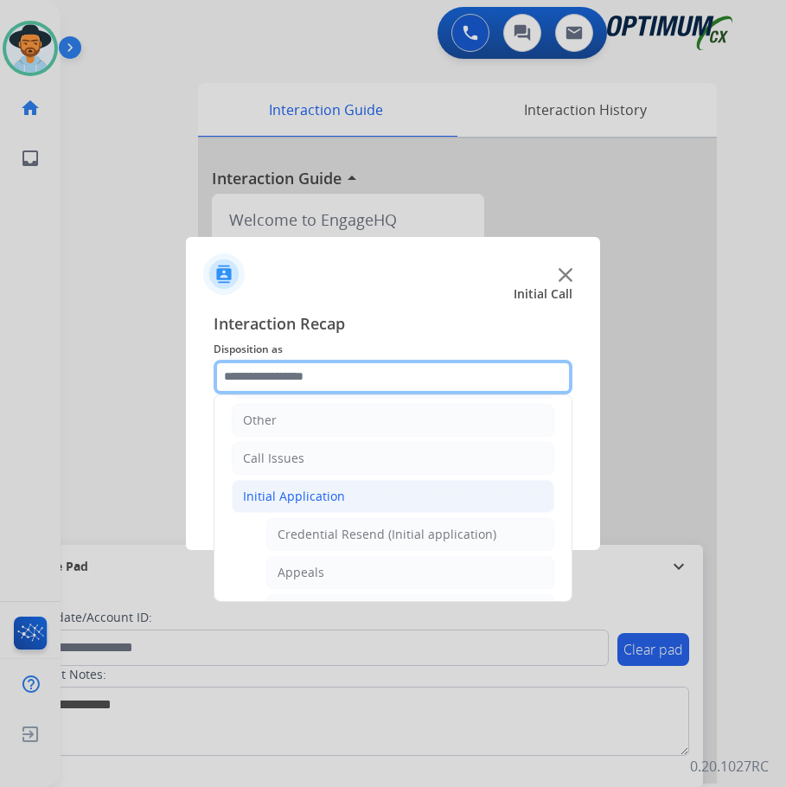
scroll to position [204, 0]
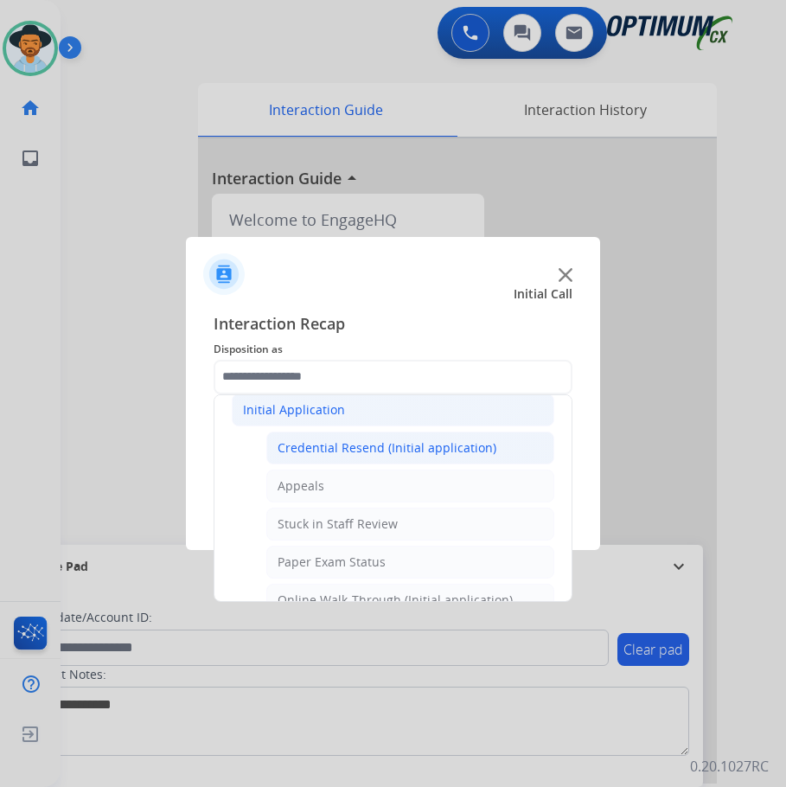
click at [392, 449] on div "Credential Resend (Initial application)" at bounding box center [386, 447] width 219 height 17
type input "**********"
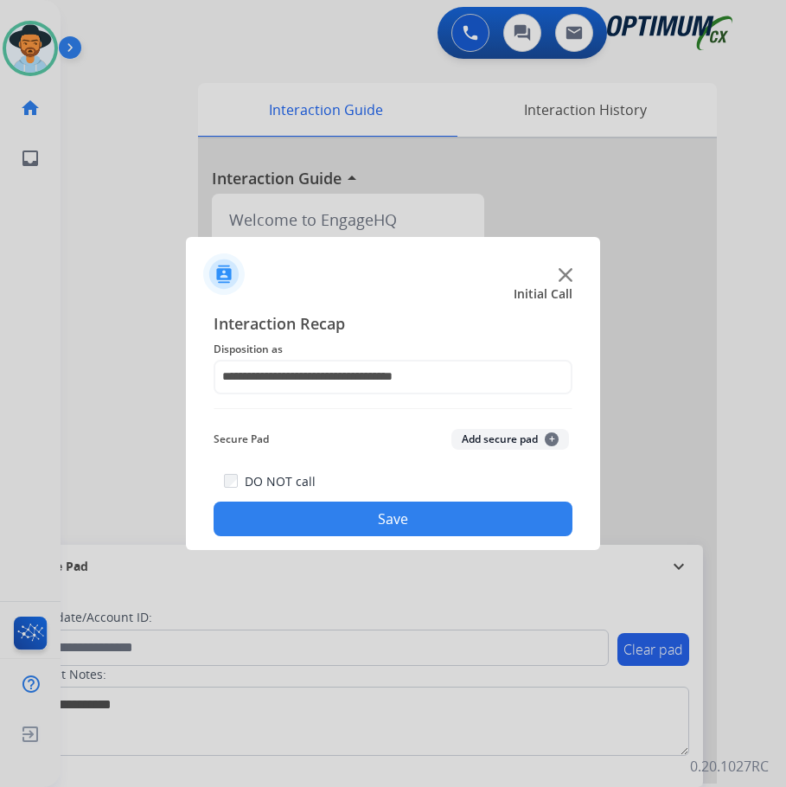
click at [318, 520] on button "Save" at bounding box center [393, 518] width 359 height 35
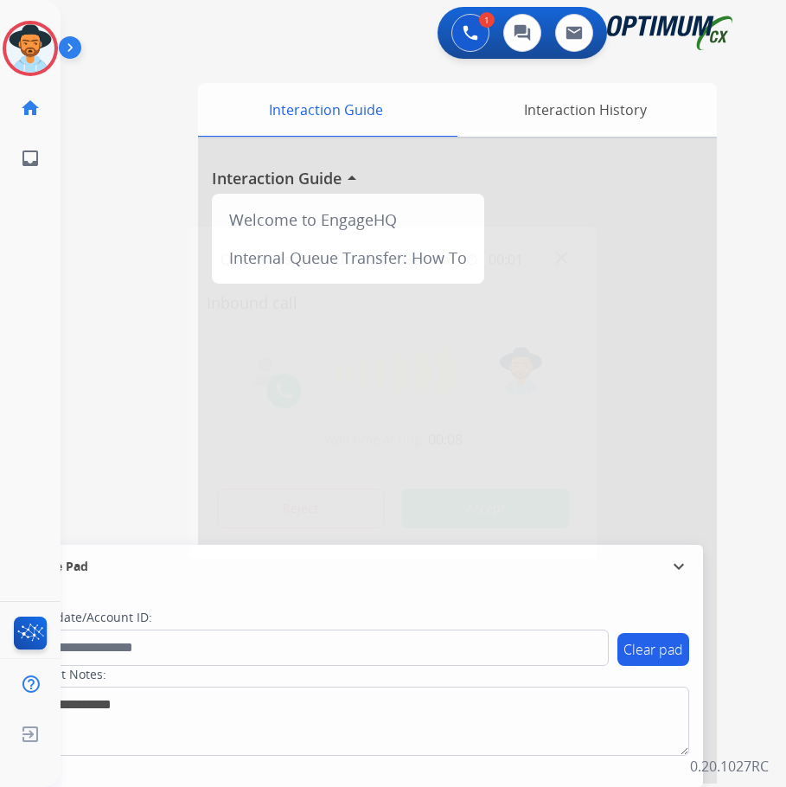
click at [336, 49] on div at bounding box center [393, 393] width 786 height 787
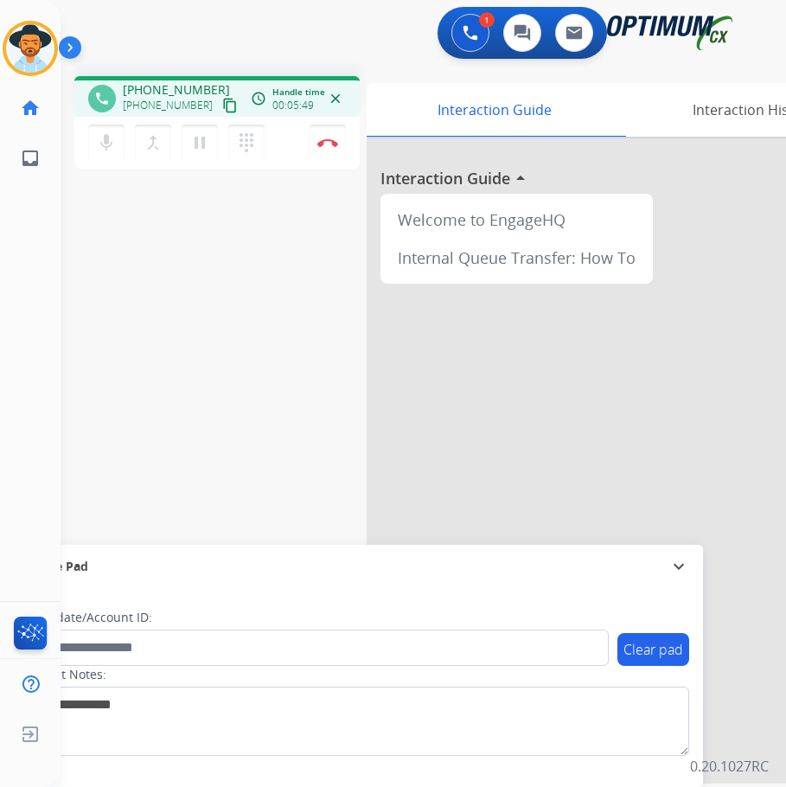
click at [231, 35] on div "1 Voice Interactions 0 Chat Interactions 0 Email Interactions" at bounding box center [409, 34] width 670 height 55
click at [323, 141] on img at bounding box center [327, 142] width 21 height 9
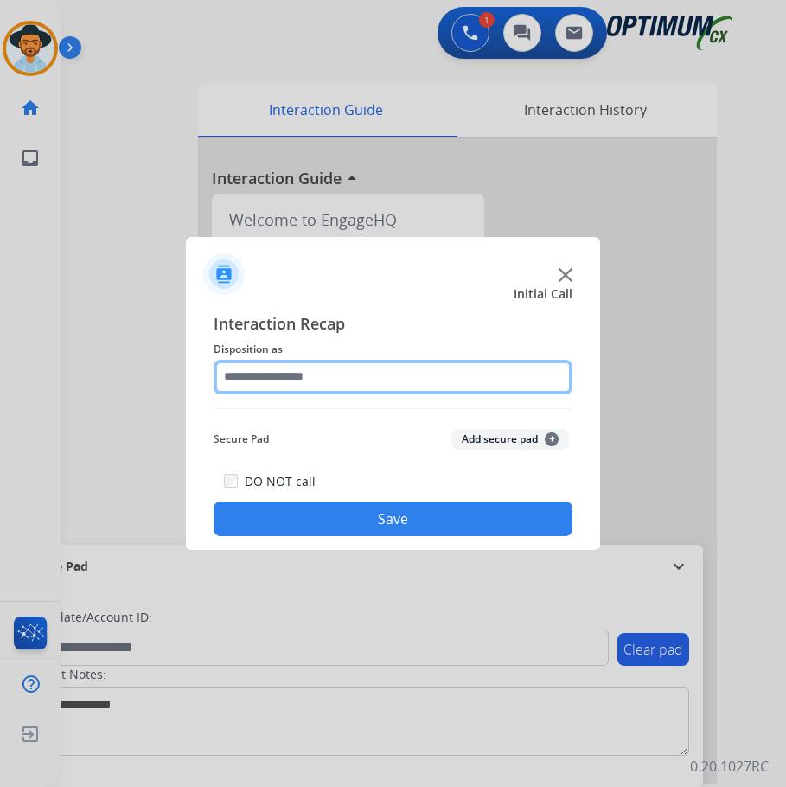
click at [339, 372] on input "text" at bounding box center [393, 377] width 359 height 35
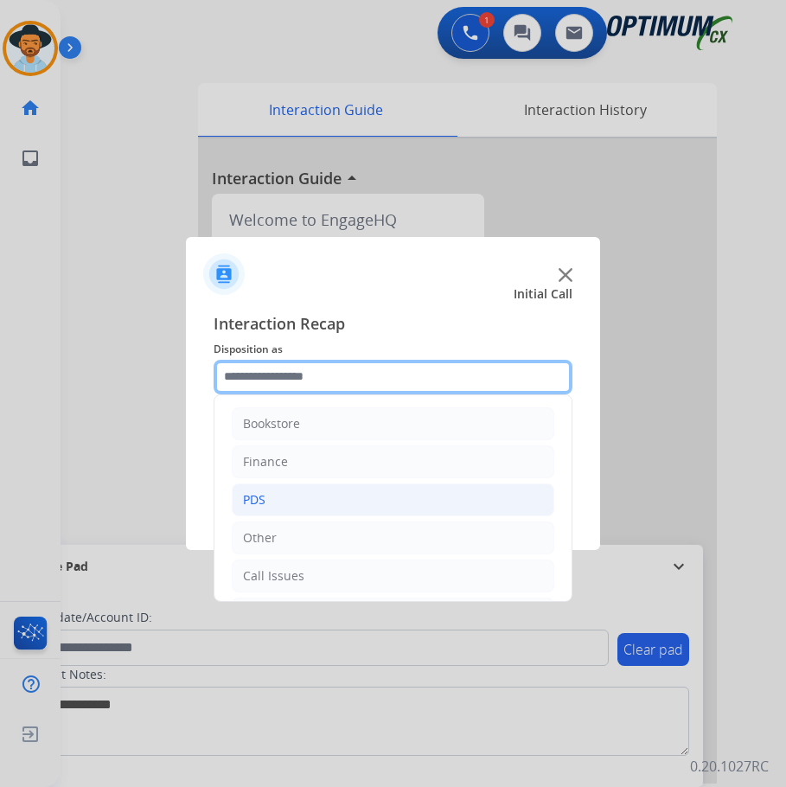
scroll to position [118, 0]
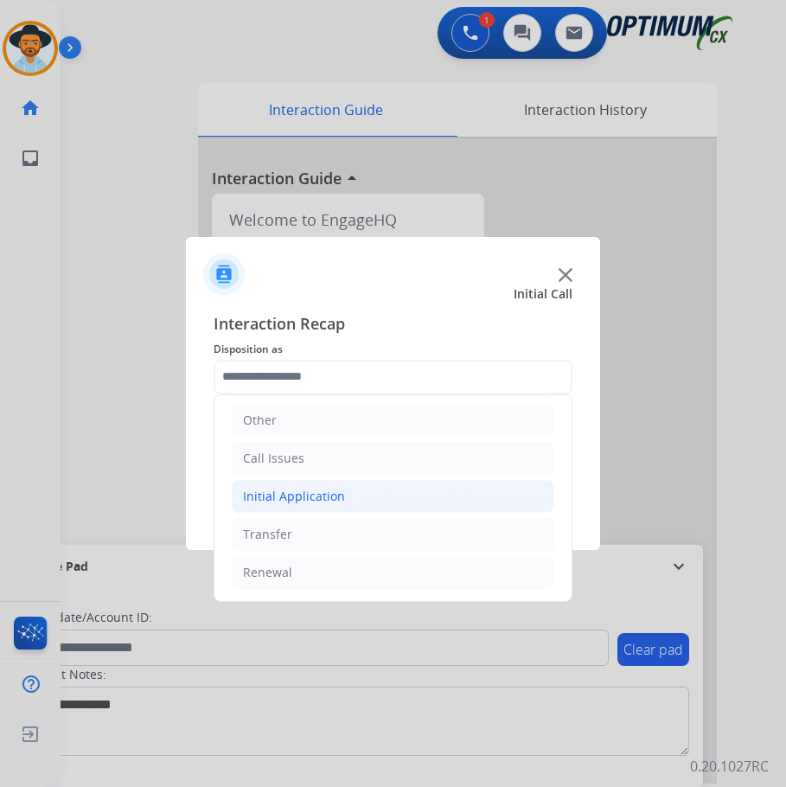
click at [346, 502] on li "Initial Application" at bounding box center [393, 496] width 322 height 33
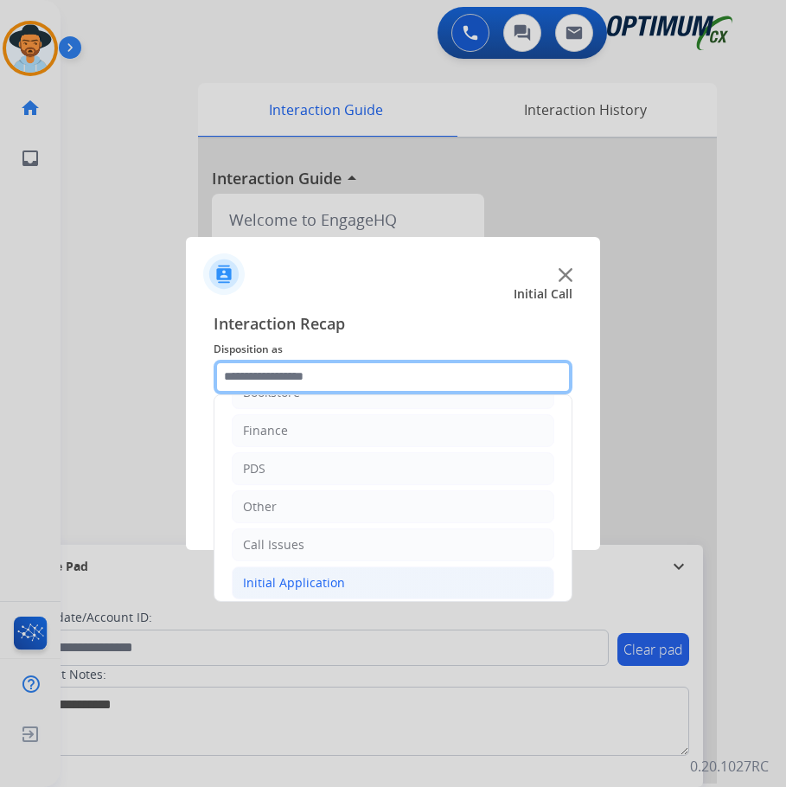
scroll to position [204, 0]
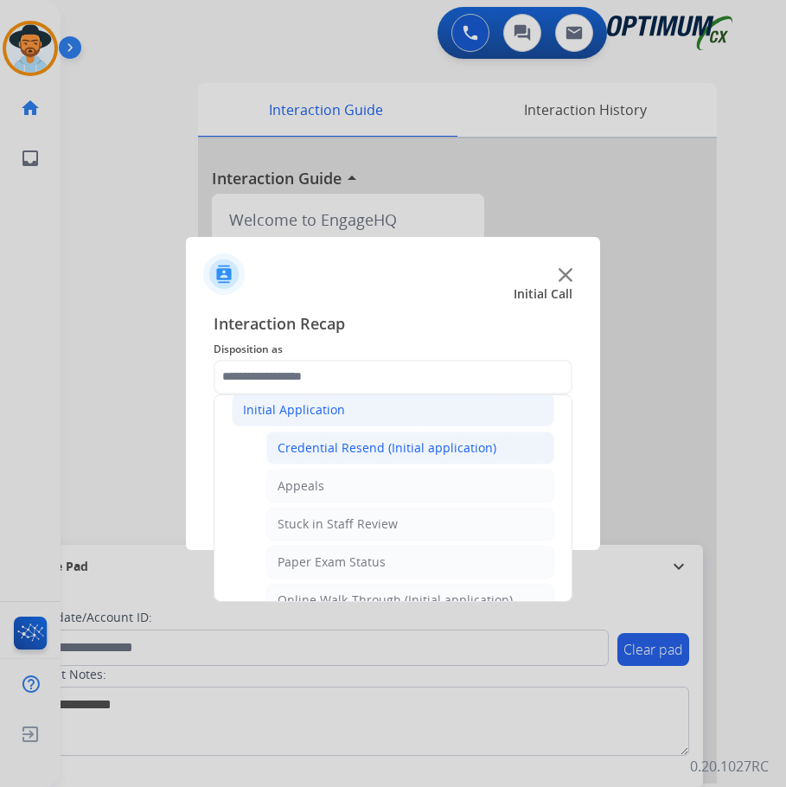
click at [413, 455] on div "Credential Resend (Initial application)" at bounding box center [386, 447] width 219 height 17
type input "**********"
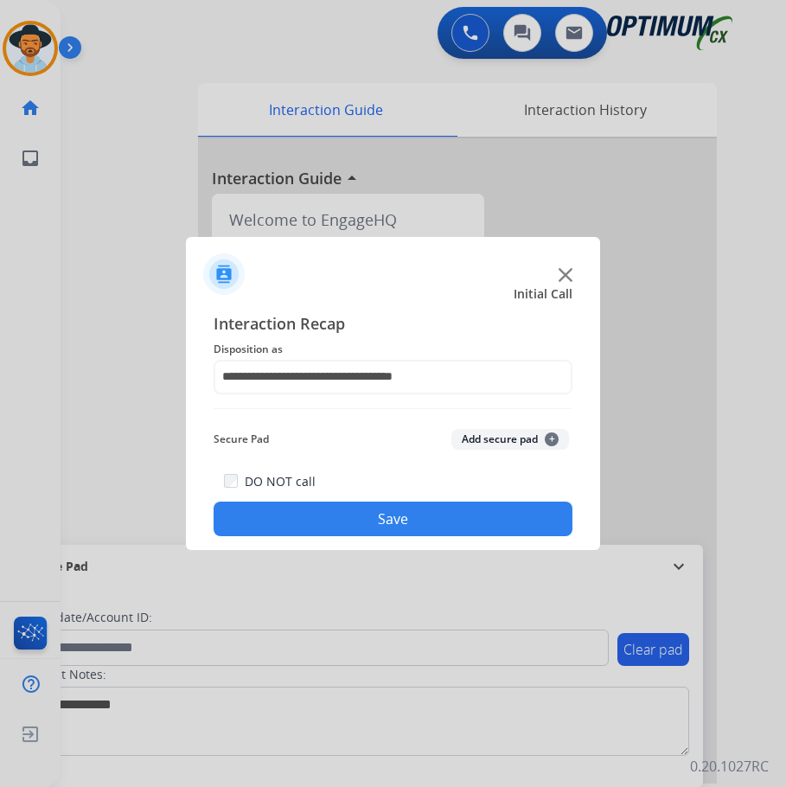
click at [358, 517] on button "Save" at bounding box center [393, 518] width 359 height 35
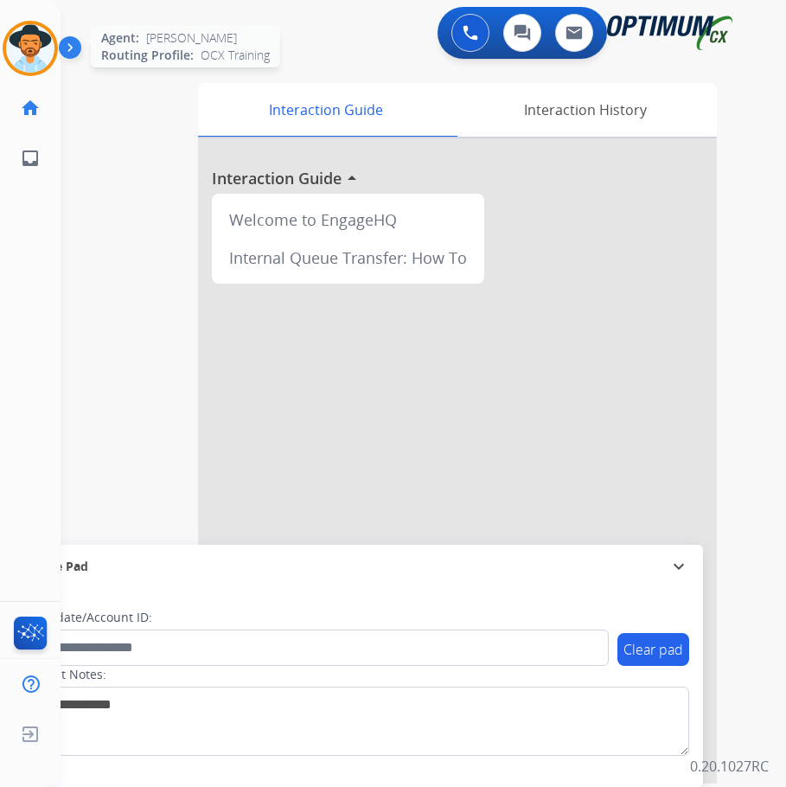
click at [37, 38] on img at bounding box center [30, 48] width 48 height 48
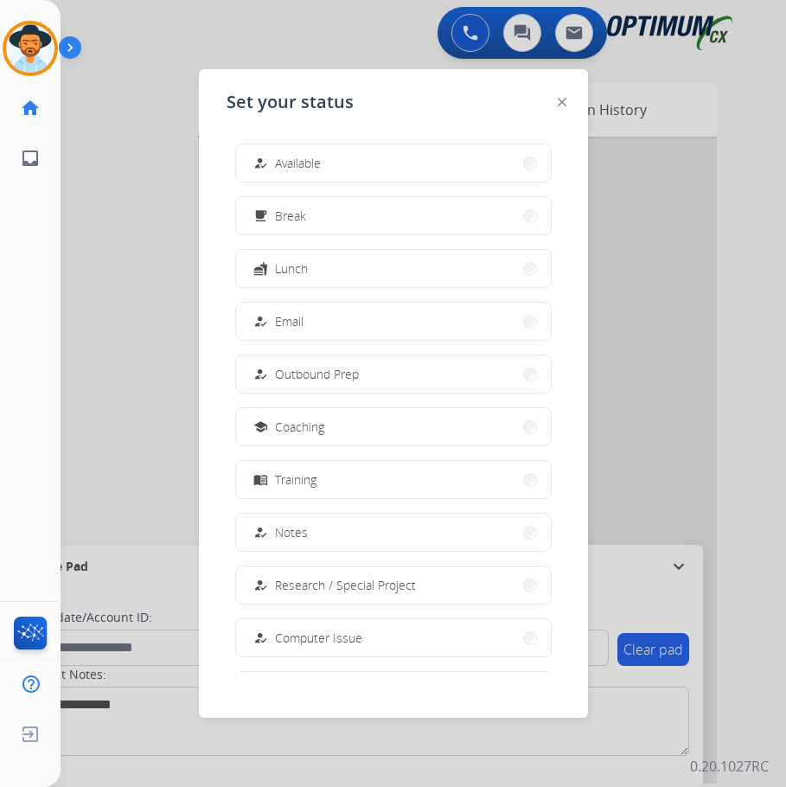
scroll to position [163, 0]
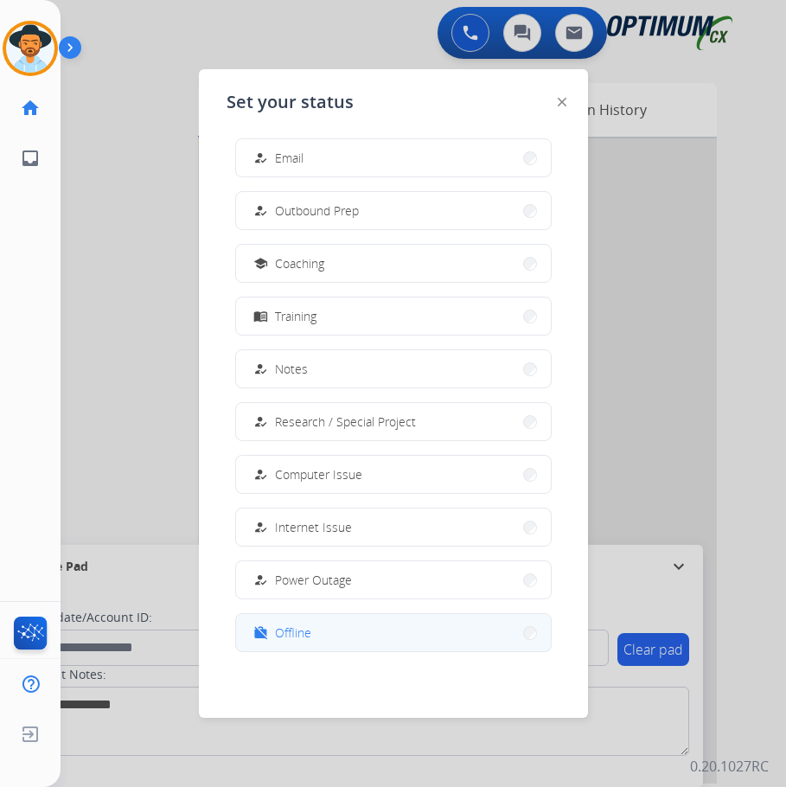
click at [292, 638] on span "Offline" at bounding box center [293, 632] width 36 height 18
